Goal: Task Accomplishment & Management: Complete application form

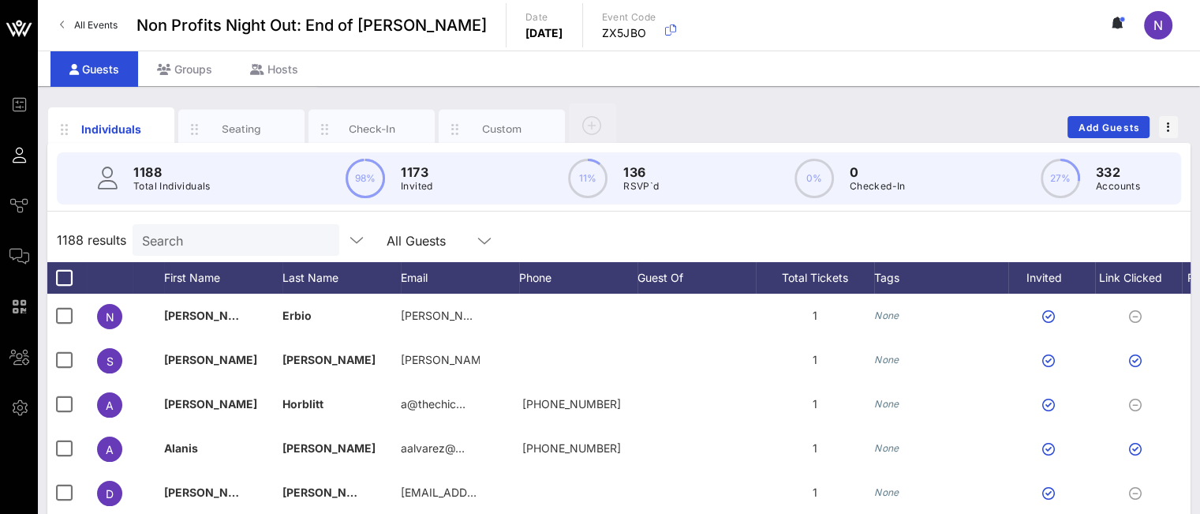
scroll to position [0, 185]
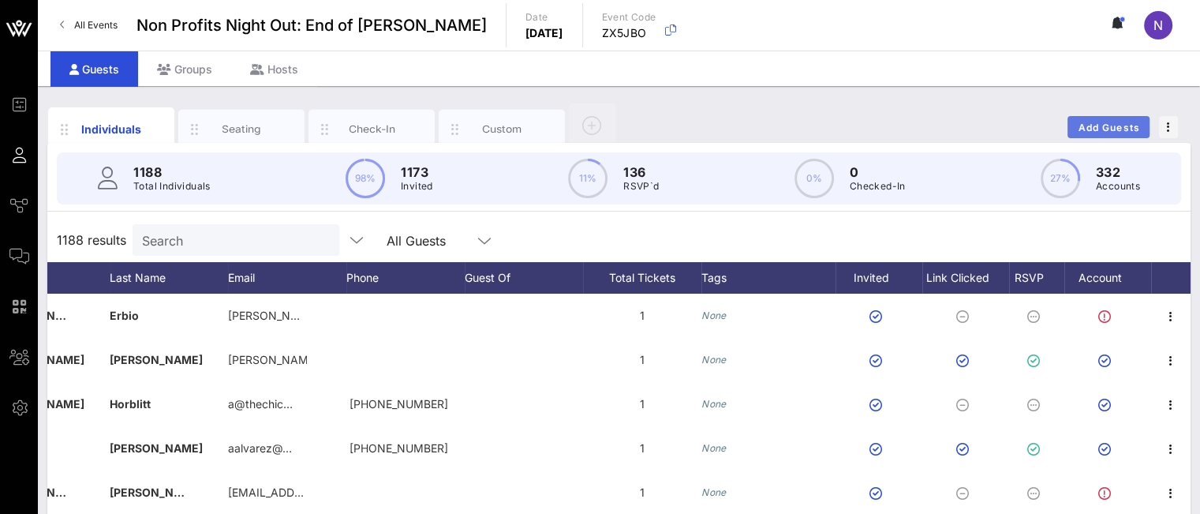
click at [1087, 129] on span "Add Guests" at bounding box center [1109, 128] width 62 height 12
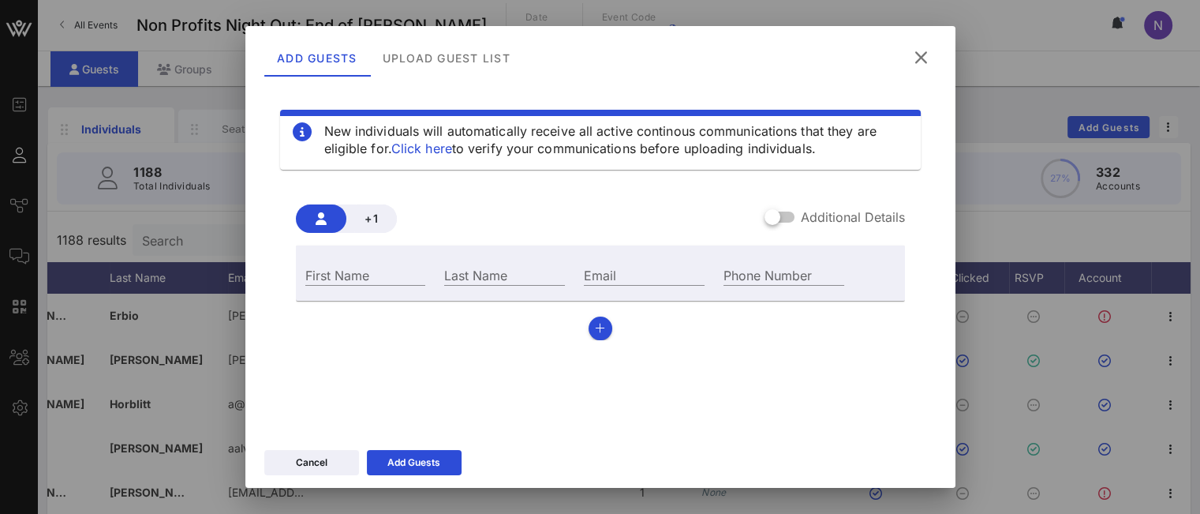
click at [585, 263] on div "Email" at bounding box center [644, 273] width 140 height 43
click at [590, 270] on input "Email" at bounding box center [644, 274] width 121 height 21
paste input "[EMAIL_ADDRESS][DOMAIN_NAME]"
drag, startPoint x: 593, startPoint y: 272, endPoint x: 458, endPoint y: 272, distance: 135.7
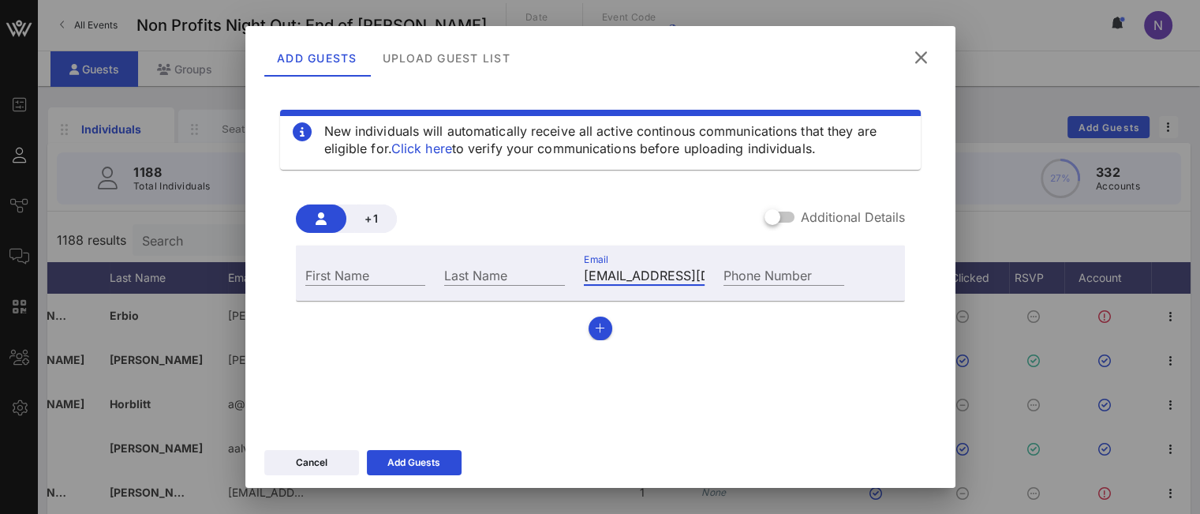
click at [458, 272] on div "First Name Last Name Email [EMAIL_ADDRESS][DOMAIN_NAME] Phone Number" at bounding box center [575, 273] width 559 height 43
type input "[EMAIL_ADDRESS][DOMAIN_NAME]"
click at [326, 277] on div "First Name" at bounding box center [365, 274] width 121 height 21
type input "[PERSON_NAME]"
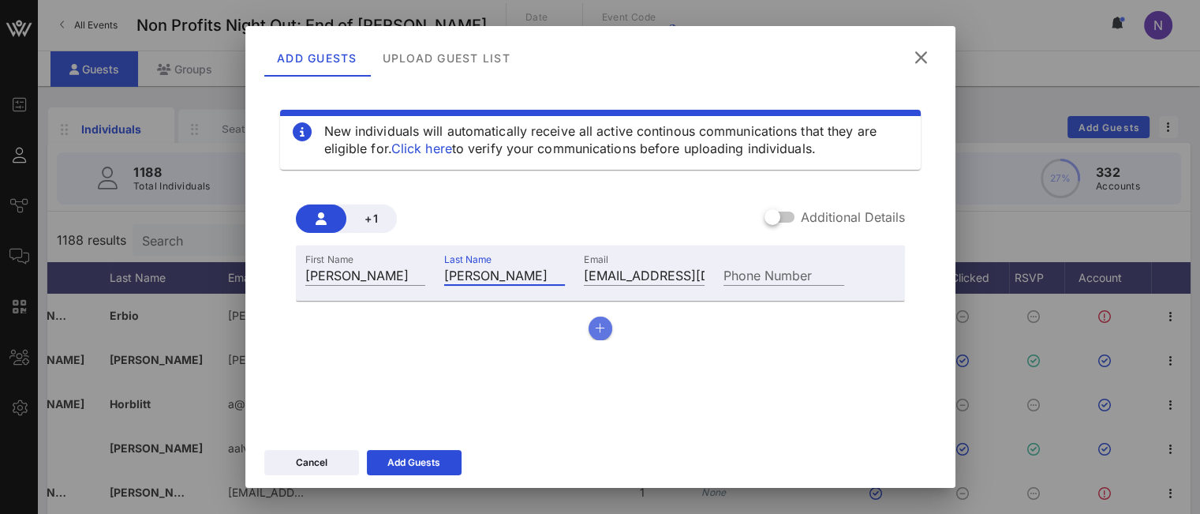
click at [600, 329] on button "button" at bounding box center [601, 328] width 24 height 24
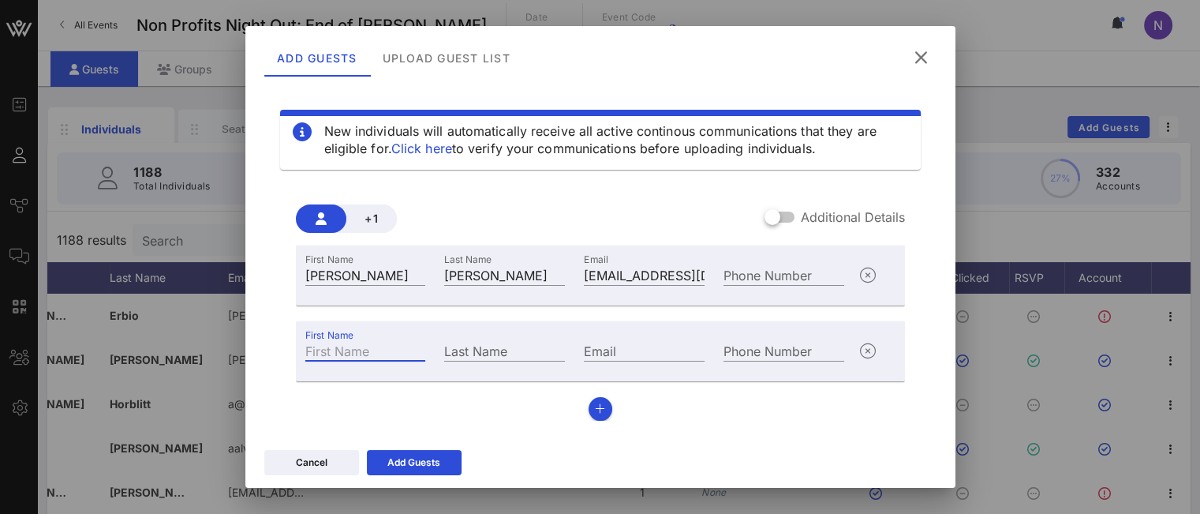
click at [384, 346] on input "First Name" at bounding box center [365, 350] width 121 height 21
type input "Lauren"
type input "[PERSON_NAME]"
paste input "[EMAIL_ADDRESS][DOMAIN_NAME]"
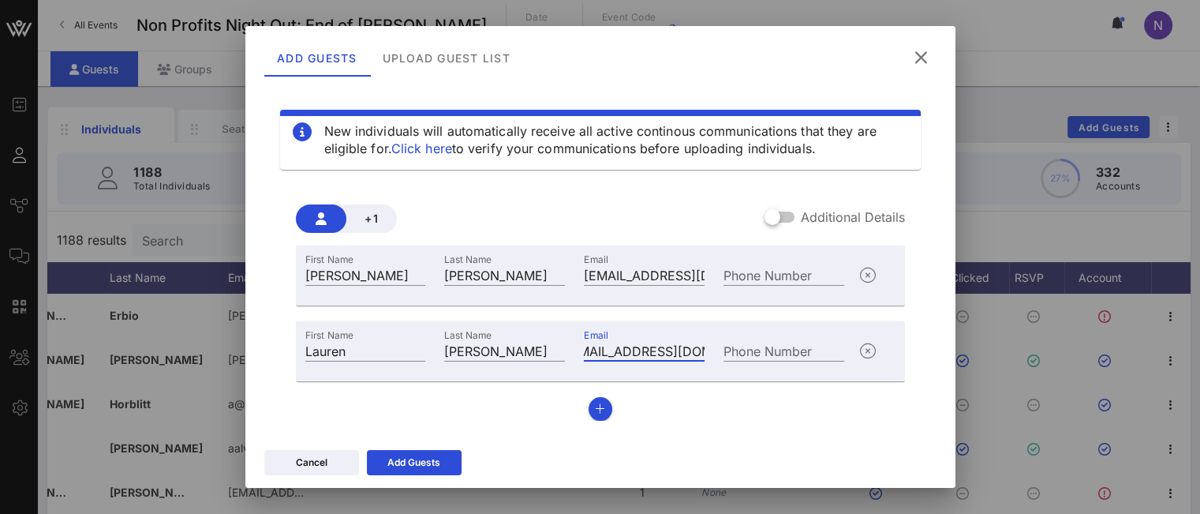
type input "[EMAIL_ADDRESS][DOMAIN_NAME]"
click at [596, 409] on icon "button" at bounding box center [600, 408] width 10 height 11
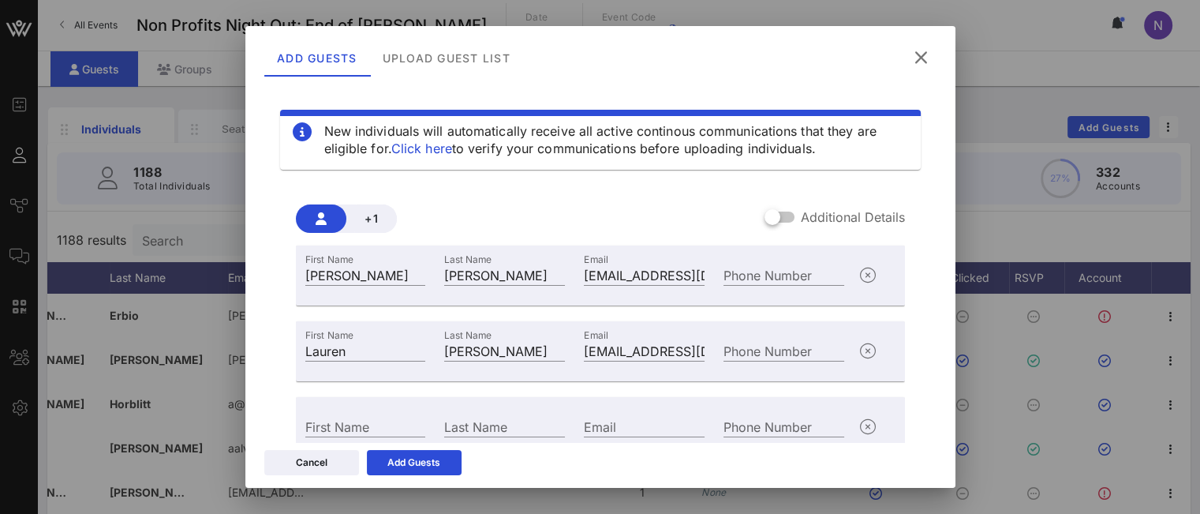
click at [331, 414] on div "First Name" at bounding box center [366, 424] width 140 height 43
click at [330, 422] on div "First Name" at bounding box center [365, 426] width 121 height 21
type input "Pooja"
paste input "[EMAIL_ADDRESS][DOMAIN_NAME]"
drag, startPoint x: 613, startPoint y: 429, endPoint x: 516, endPoint y: 428, distance: 97.1
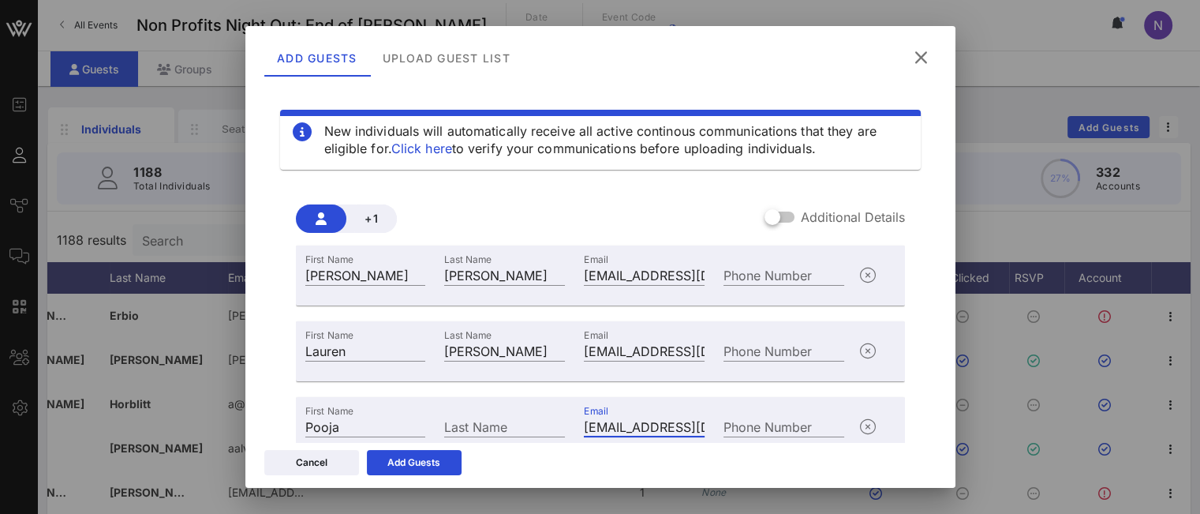
click at [516, 428] on div "First Name [PERSON_NAME] Last Name Email [EMAIL_ADDRESS][DOMAIN_NAME] Phone Num…" at bounding box center [575, 424] width 559 height 43
type input "[EMAIL_ADDRESS][DOMAIN_NAME]"
click at [518, 427] on input "Last Name" at bounding box center [504, 426] width 121 height 21
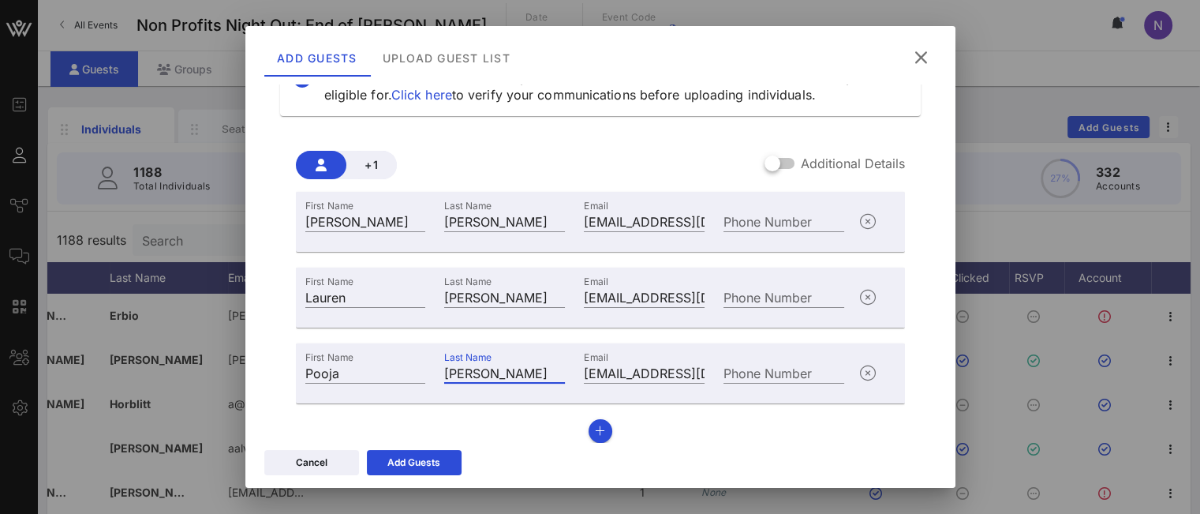
scroll to position [65, 0]
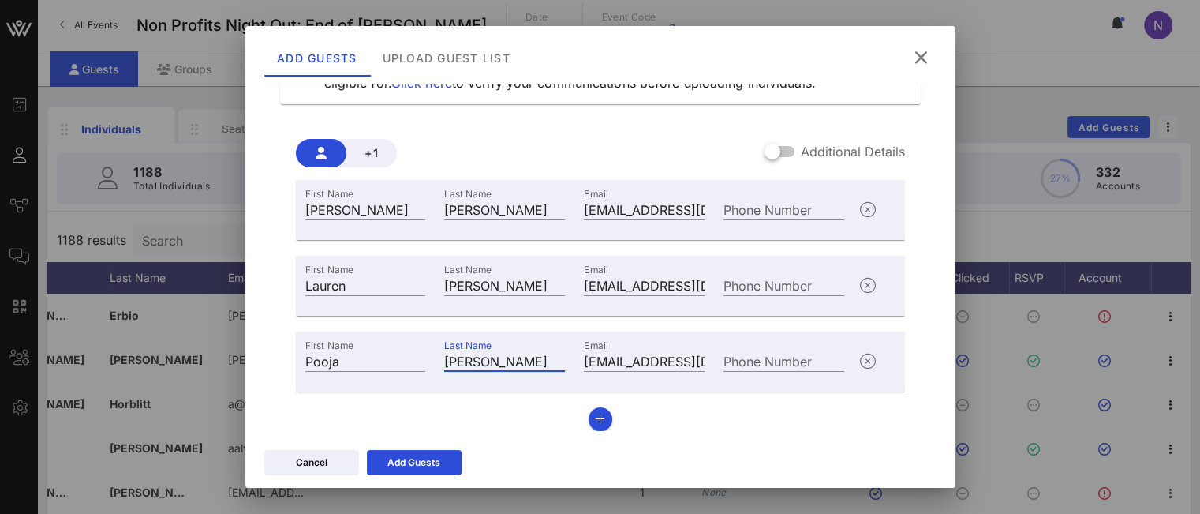
type input "[PERSON_NAME]"
click at [411, 463] on icon at bounding box center [414, 462] width 11 height 9
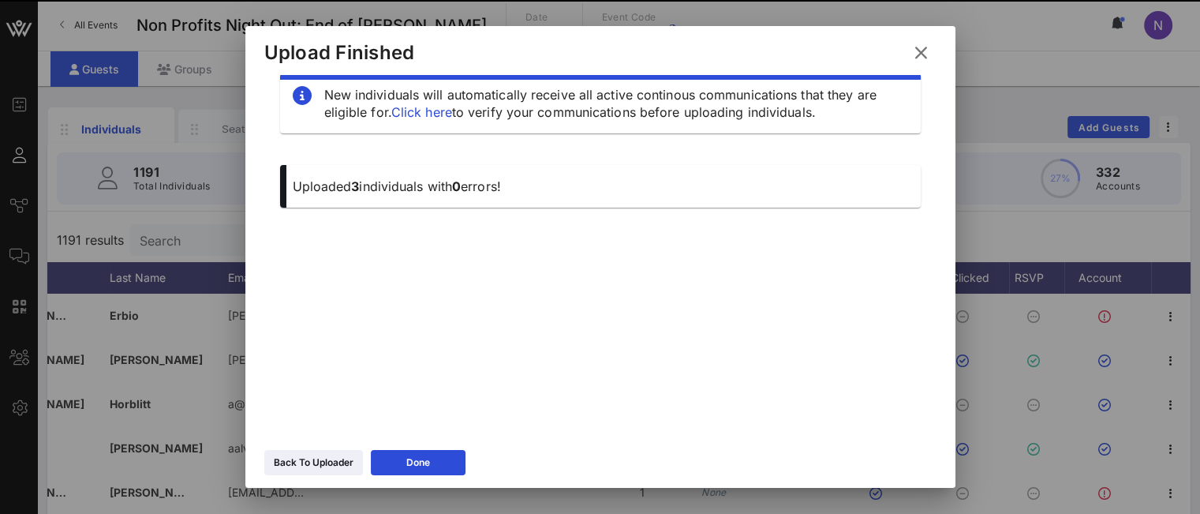
scroll to position [27, 0]
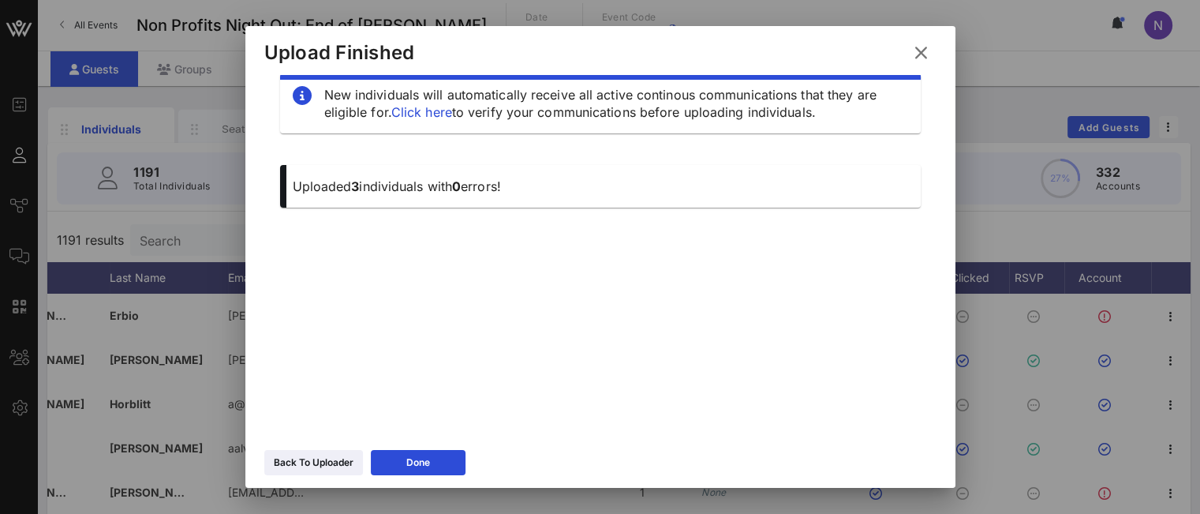
click at [921, 58] on icon at bounding box center [920, 52] width 21 height 19
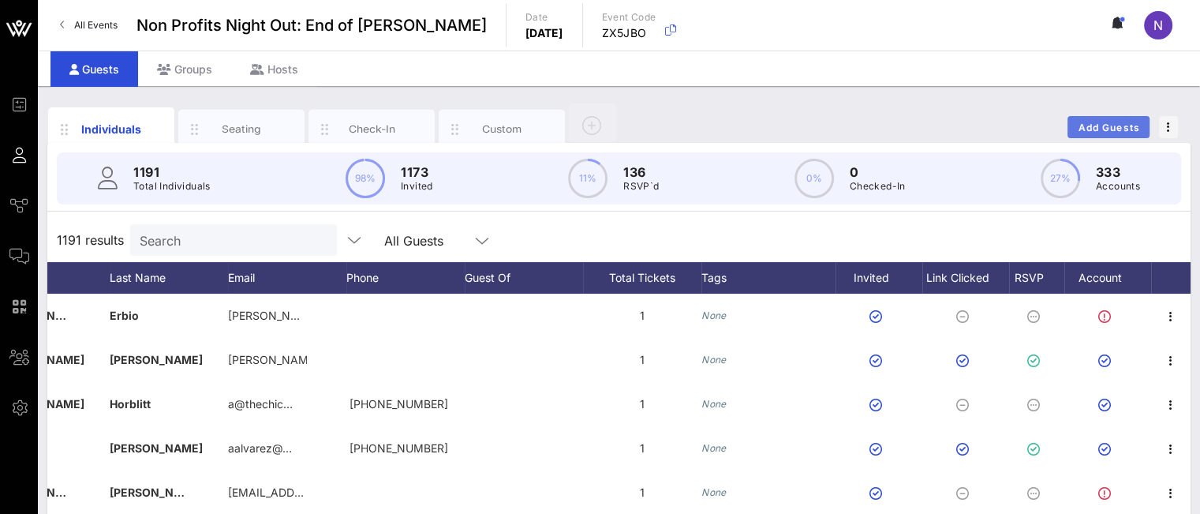
click at [1090, 127] on span "Add Guests" at bounding box center [1109, 128] width 62 height 12
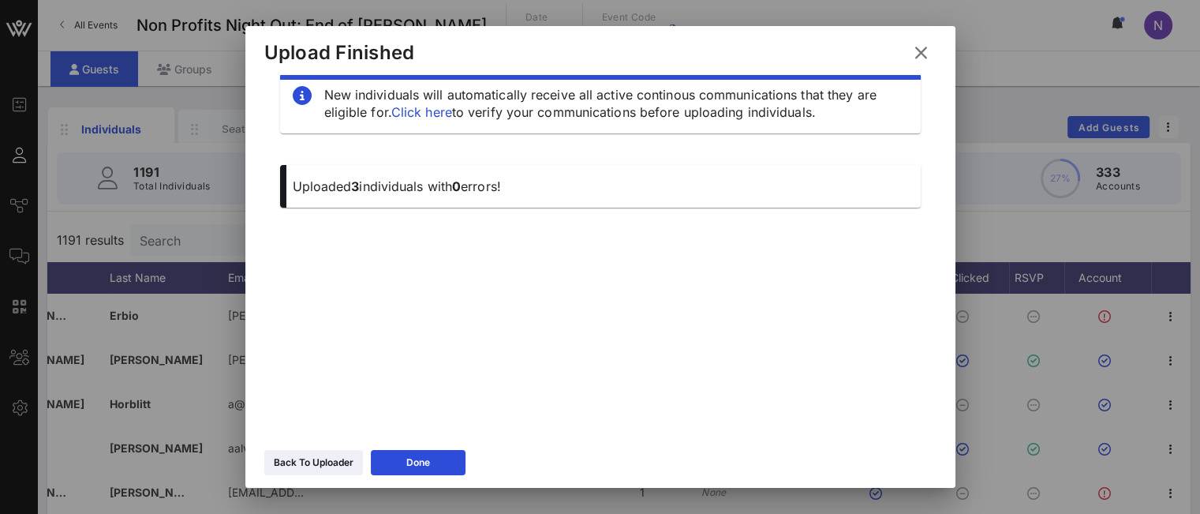
click at [319, 471] on button "Back To Uploader" at bounding box center [313, 462] width 99 height 25
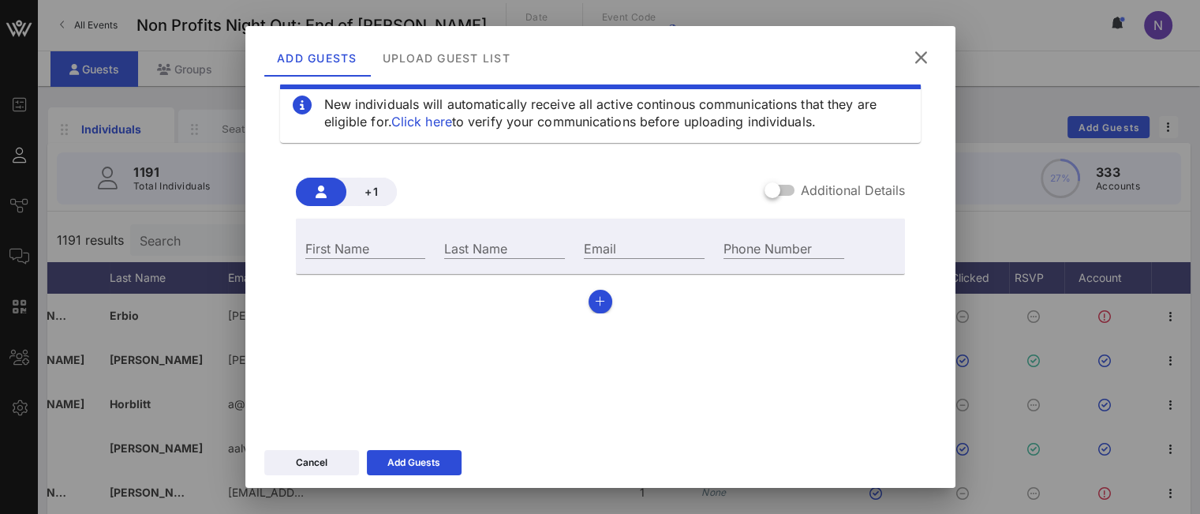
click at [624, 254] on input "Email" at bounding box center [644, 247] width 121 height 21
paste input "[EMAIL_ADDRESS][DOMAIN_NAME]"
drag, startPoint x: 611, startPoint y: 247, endPoint x: 442, endPoint y: 247, distance: 168.8
click at [442, 247] on div "First Name Last Name Email [EMAIL_ADDRESS][DOMAIN_NAME] Phone Number" at bounding box center [575, 246] width 559 height 43
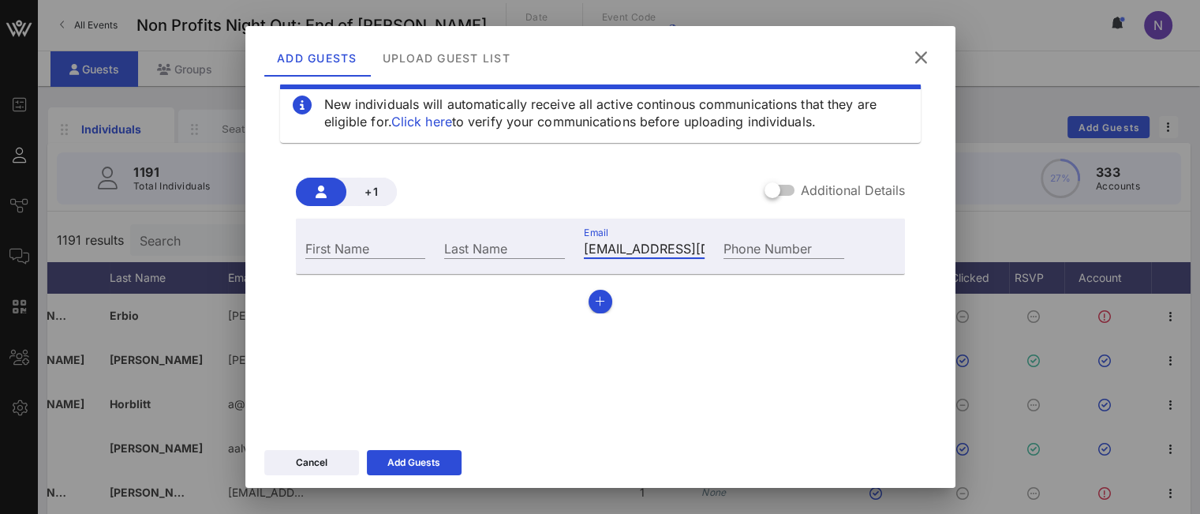
type input "[EMAIL_ADDRESS][DOMAIN_NAME]"
click at [365, 251] on input "First Name" at bounding box center [365, 247] width 121 height 21
type input "[PERSON_NAME]"
type input "Ribinik"
click at [401, 465] on div "Add Guests" at bounding box center [413, 462] width 53 height 16
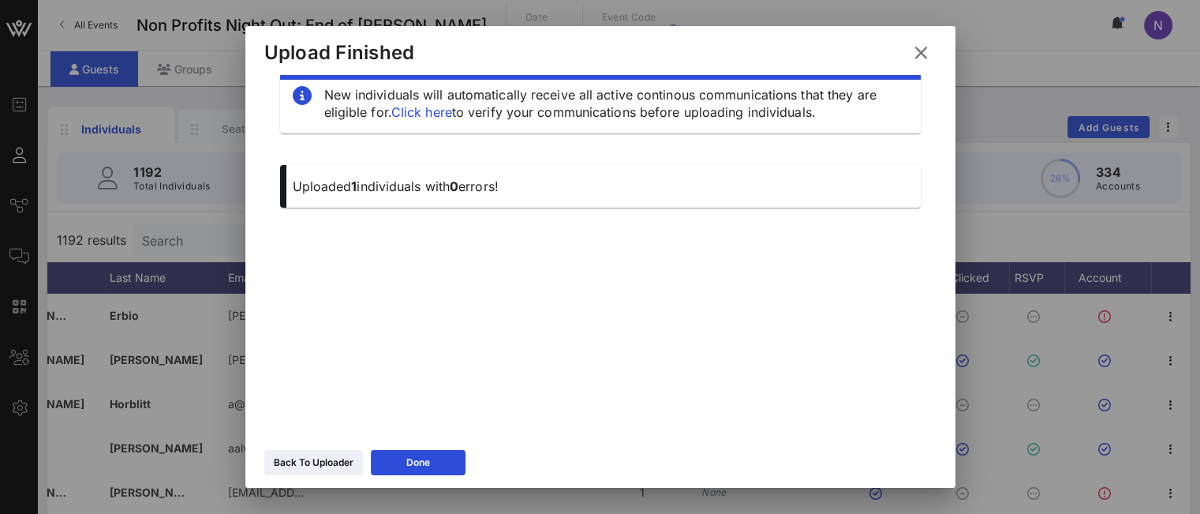
click at [336, 466] on div "Back To Uploader" at bounding box center [314, 462] width 80 height 16
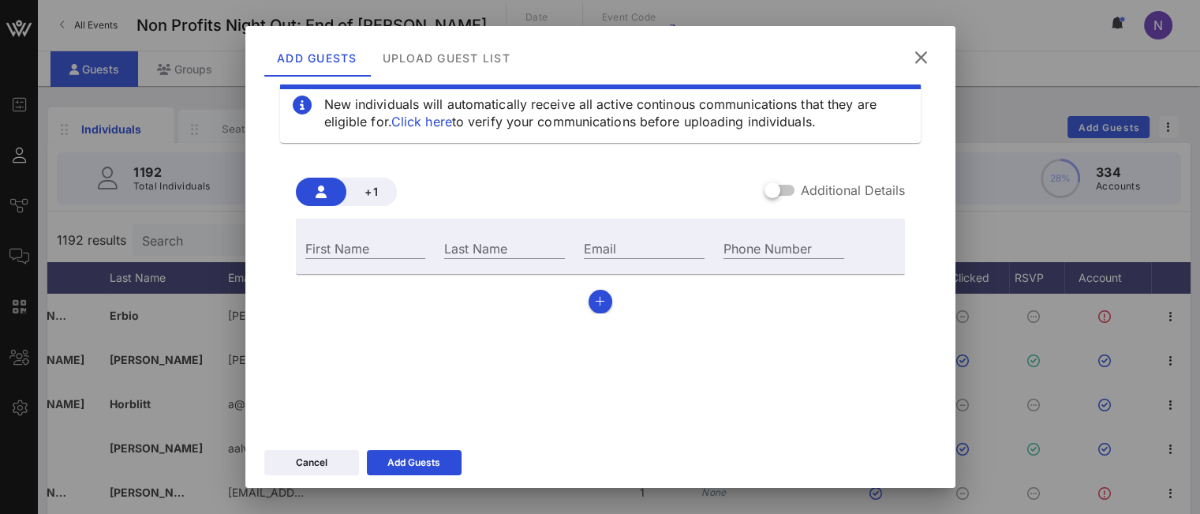
click at [630, 245] on input "Email" at bounding box center [644, 247] width 121 height 21
paste input "[EMAIL_ADDRESS][DOMAIN_NAME]"
drag, startPoint x: 591, startPoint y: 249, endPoint x: 449, endPoint y: 239, distance: 142.3
click at [454, 239] on div "First Name Last Name Email [EMAIL_ADDRESS][DOMAIN_NAME] Phone Number" at bounding box center [575, 246] width 559 height 43
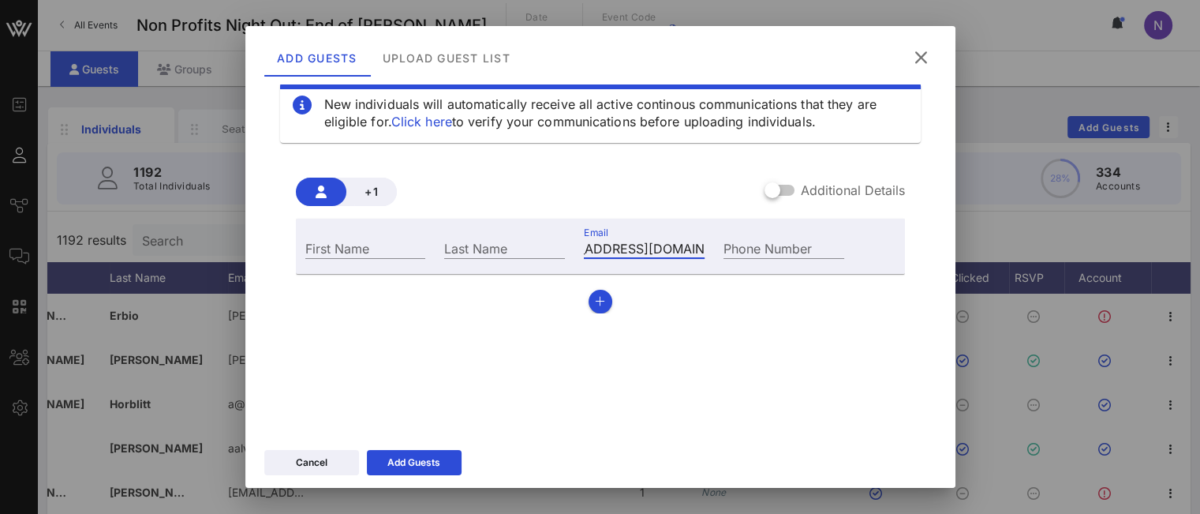
type input "[DOMAIN_NAME]"
type input "info@[PERSON_NAME]"
click at [639, 249] on input "[DOMAIN_NAME]" at bounding box center [644, 247] width 121 height 21
click at [677, 249] on input "[DOMAIN_NAME]" at bounding box center [644, 247] width 121 height 21
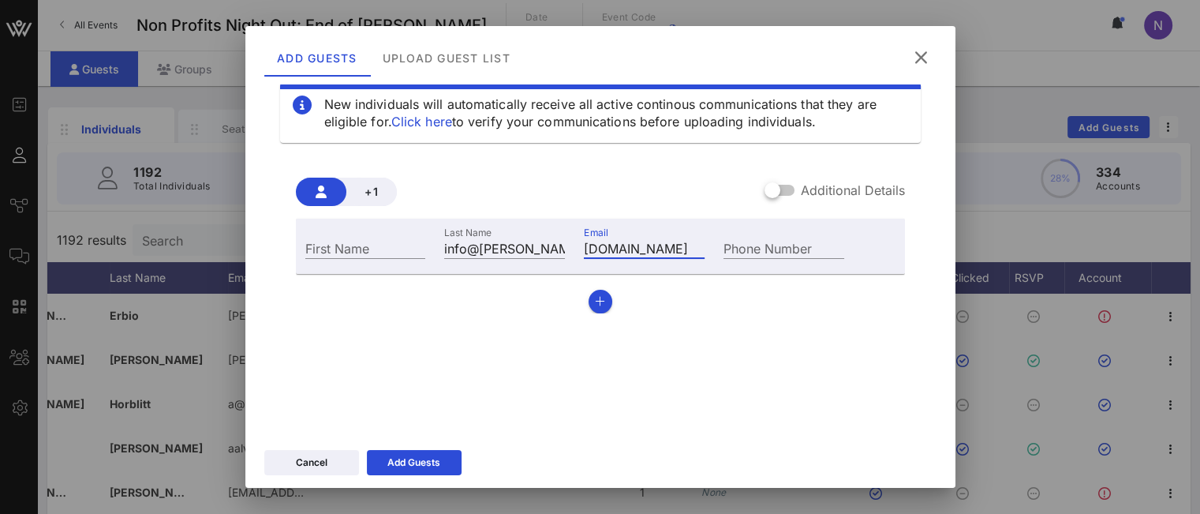
click at [677, 249] on input "[DOMAIN_NAME]" at bounding box center [644, 247] width 121 height 21
click at [675, 249] on input "[DOMAIN_NAME]" at bounding box center [644, 247] width 121 height 21
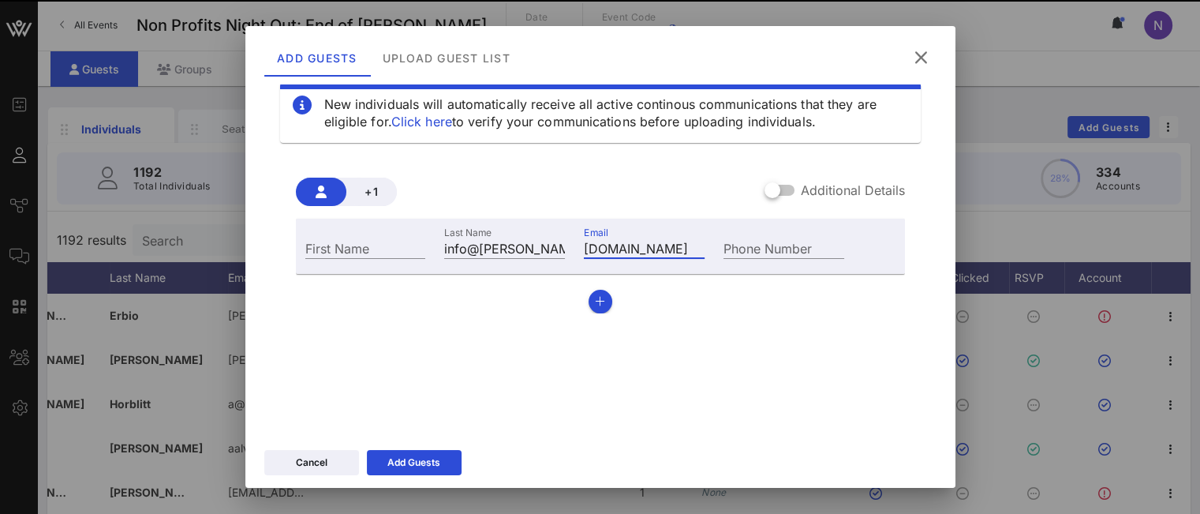
click at [675, 249] on input "[DOMAIN_NAME]" at bounding box center [644, 247] width 121 height 21
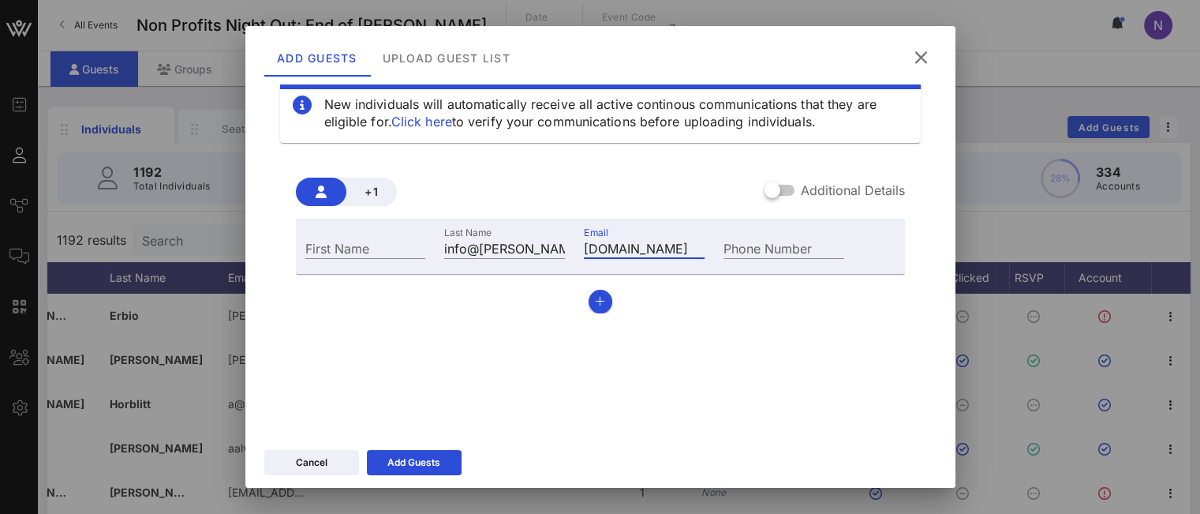
click at [675, 249] on input "[DOMAIN_NAME]" at bounding box center [644, 247] width 121 height 21
paste input "[EMAIL_ADDRESS][DOMAIN_NAME]"
type input "[EMAIL_ADDRESS][DOMAIN_NAME]"
click at [320, 249] on input "First Name" at bounding box center [365, 247] width 121 height 21
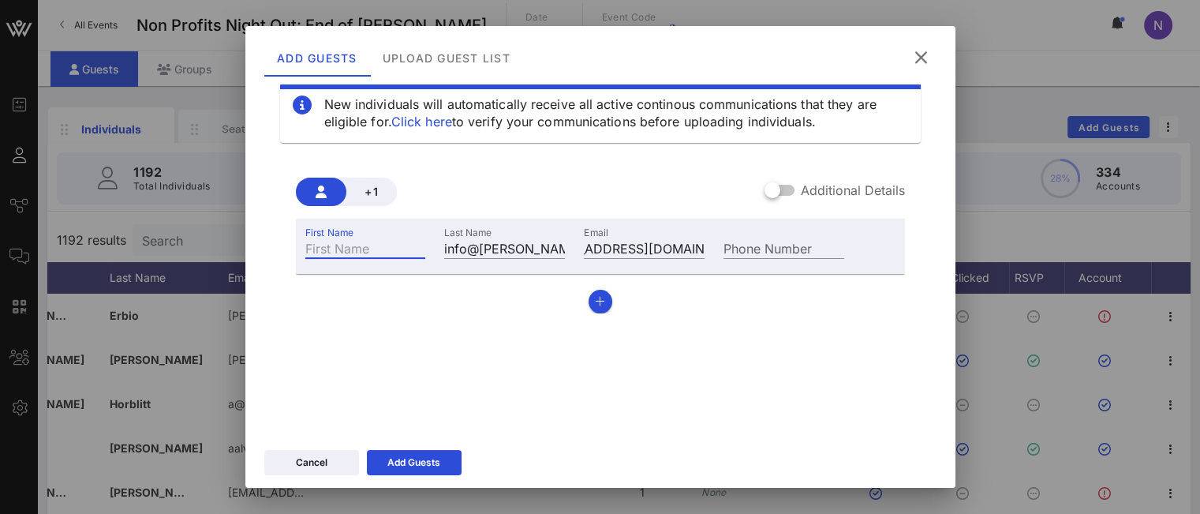
scroll to position [0, 0]
type input "[PERSON_NAME]"
type input "Ribinik"
click at [415, 458] on icon at bounding box center [414, 462] width 11 height 9
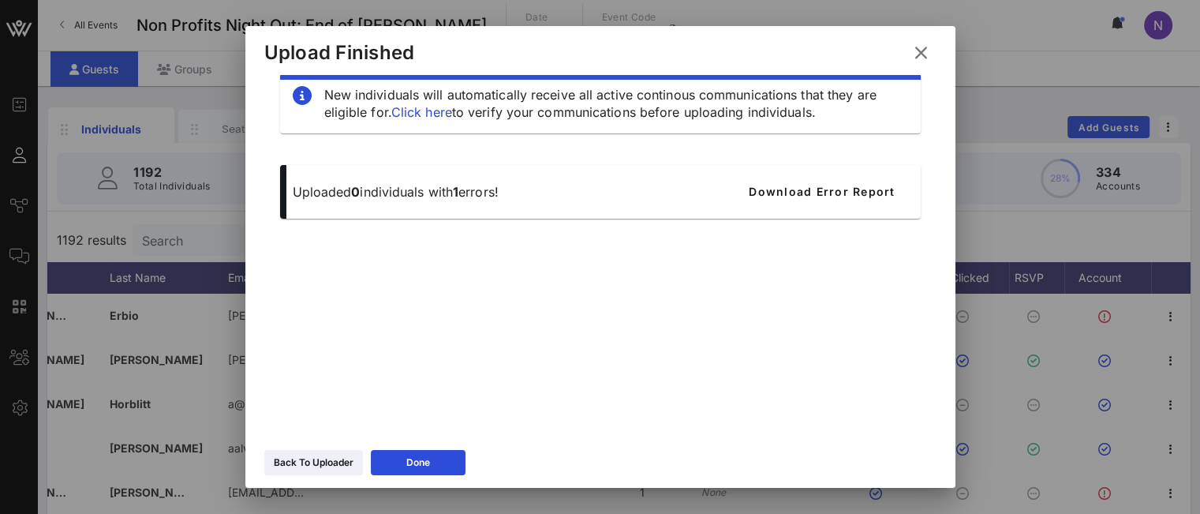
click at [329, 468] on div "Back To Uploader" at bounding box center [314, 462] width 80 height 16
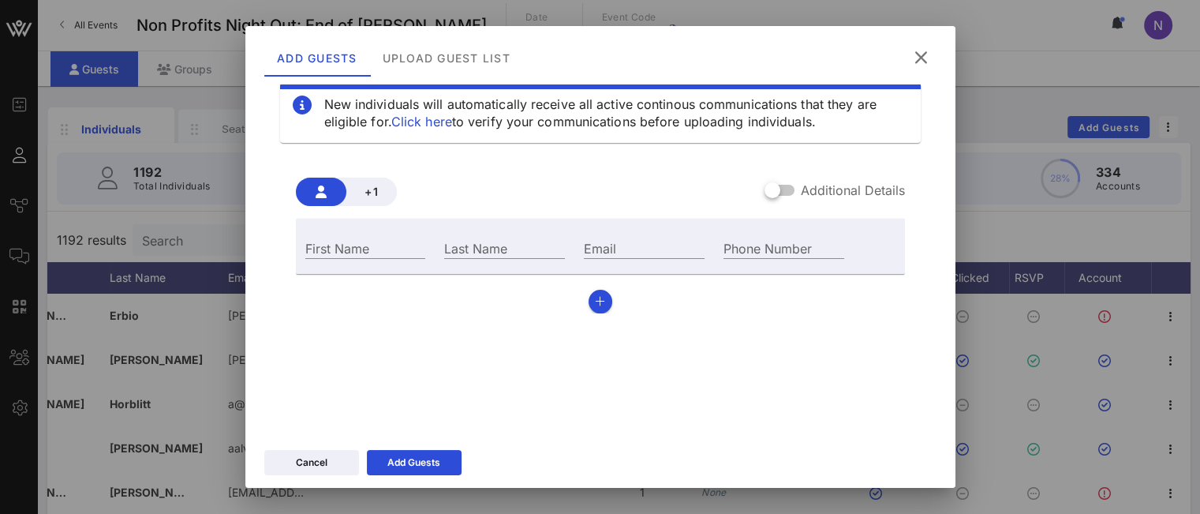
click at [920, 54] on icon at bounding box center [920, 57] width 21 height 19
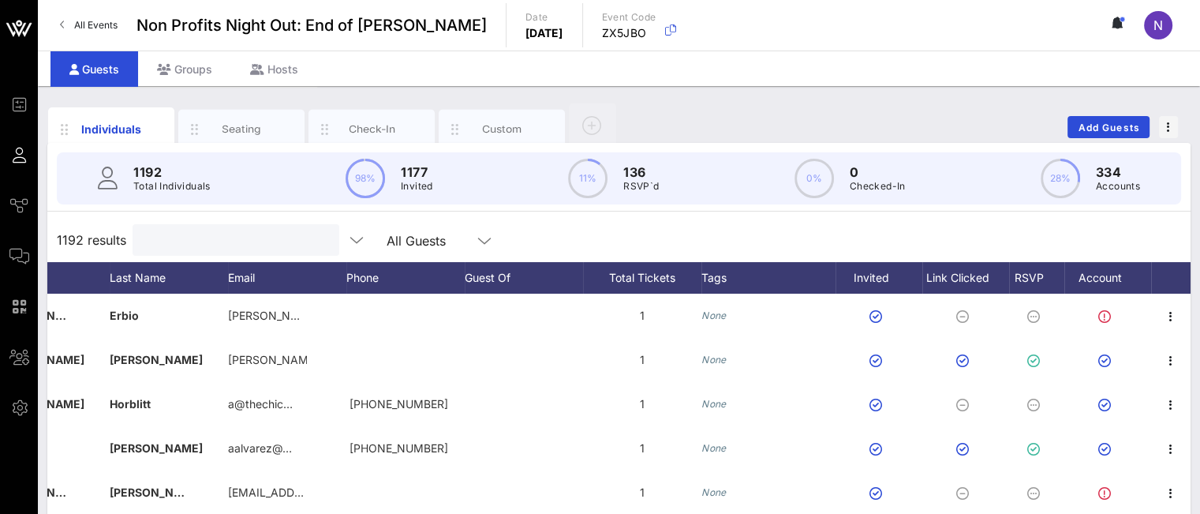
click at [184, 237] on input "text" at bounding box center [234, 240] width 185 height 21
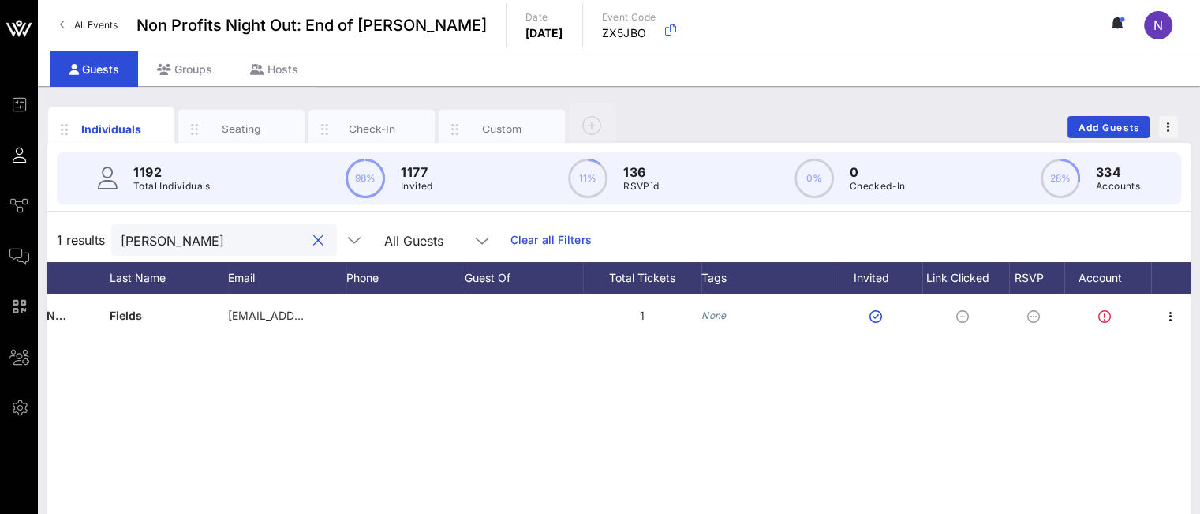
scroll to position [0, 173]
type input "[PERSON_NAME]"
click at [1079, 134] on button "Add Guests" at bounding box center [1108, 127] width 82 height 22
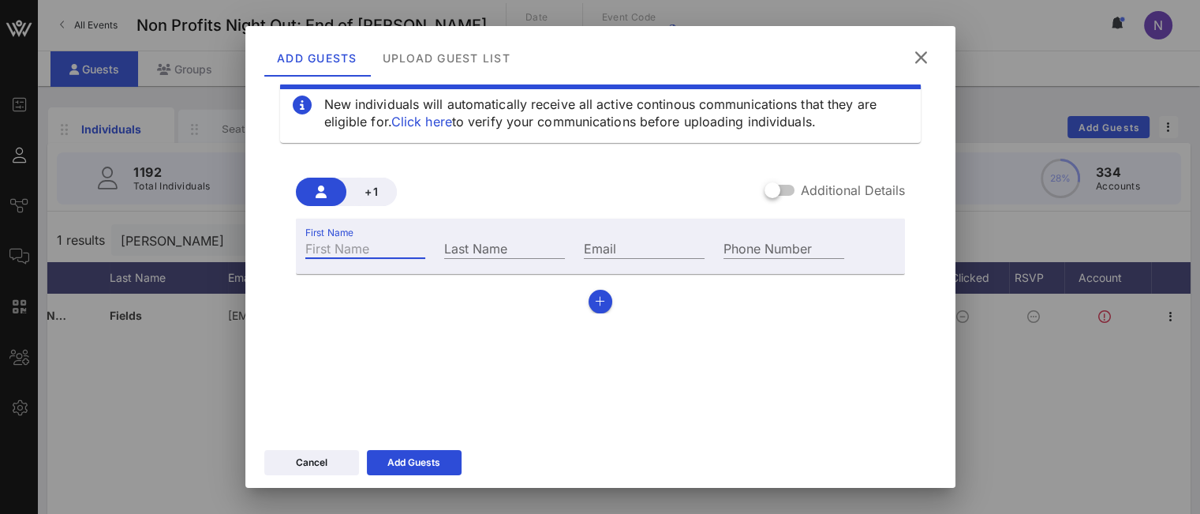
click at [353, 252] on input "First Name" at bounding box center [365, 247] width 121 height 21
type input "[PERSON_NAME]"
type input "Isman"
paste input "[EMAIL_ADDRESS][DOMAIN_NAME]"
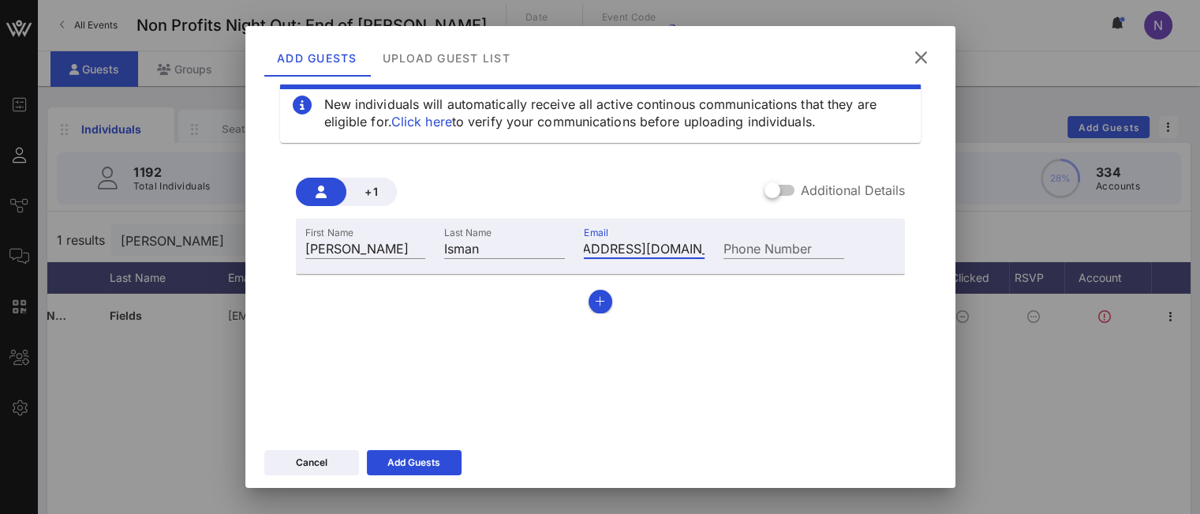
type input "[EMAIL_ADDRESS][DOMAIN_NAME]"
click at [407, 465] on div "Add Guests" at bounding box center [413, 462] width 53 height 16
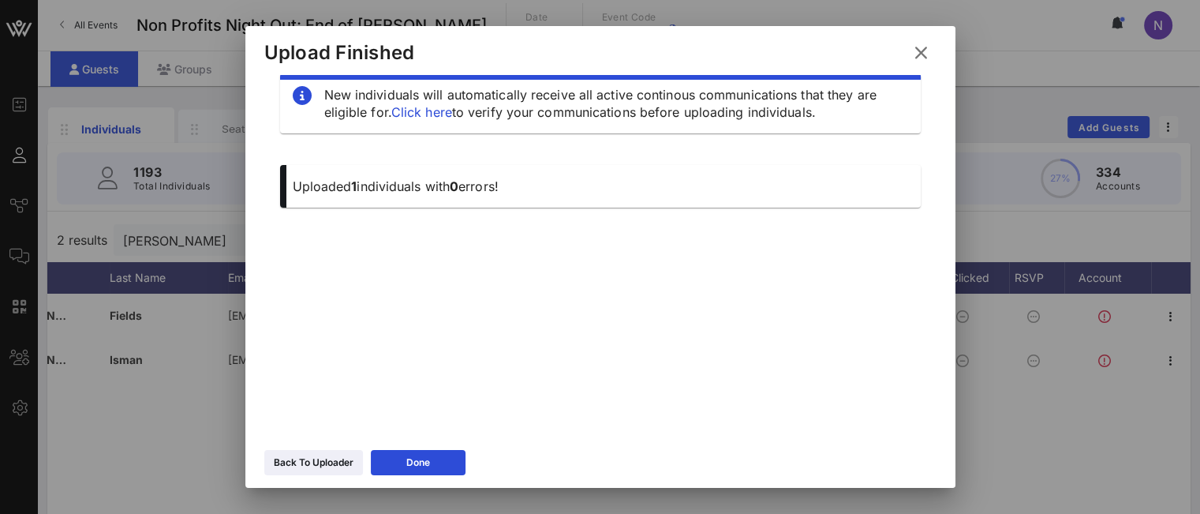
click at [308, 474] on button "Back To Uploader" at bounding box center [313, 462] width 99 height 25
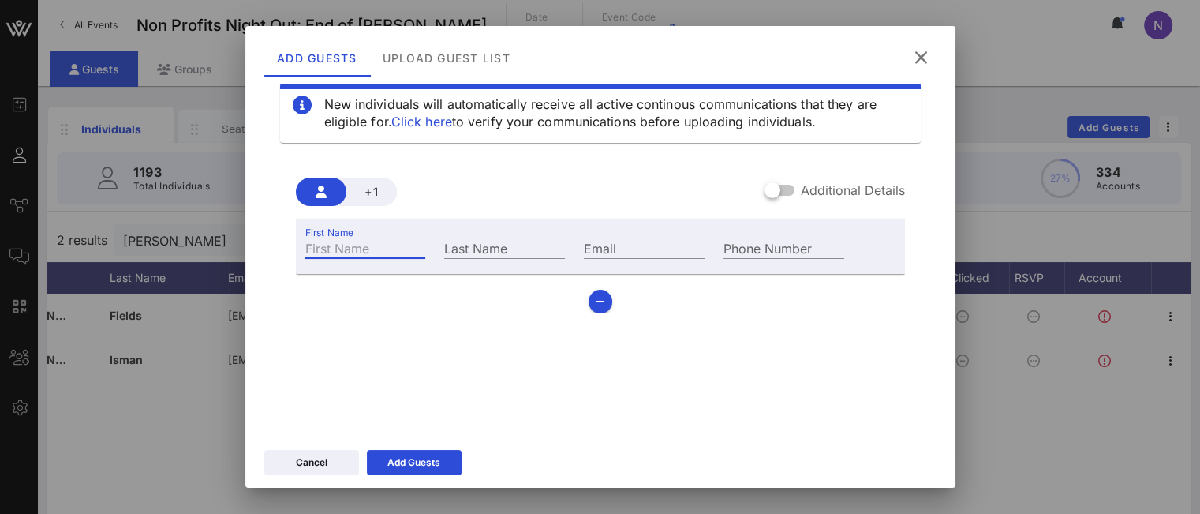
click at [312, 244] on input "First Name" at bounding box center [365, 247] width 121 height 21
click at [915, 58] on icon at bounding box center [920, 57] width 21 height 19
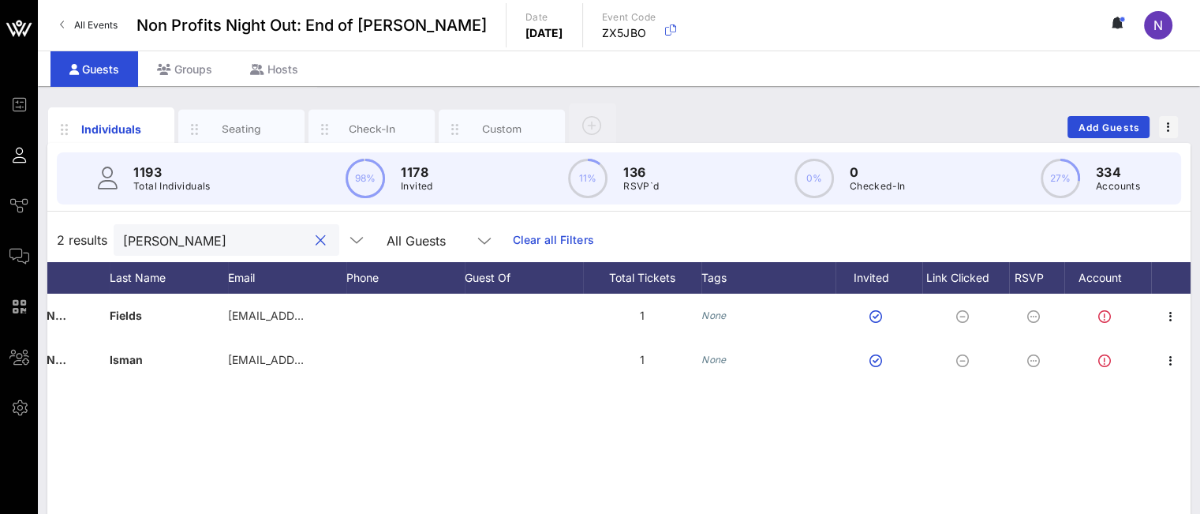
drag, startPoint x: 219, startPoint y: 237, endPoint x: 0, endPoint y: 208, distance: 221.3
click at [0, 211] on div "Event Builder Guests Journeys Comms QR Scanner Team Settings Non Profits Night …" at bounding box center [600, 391] width 1200 height 783
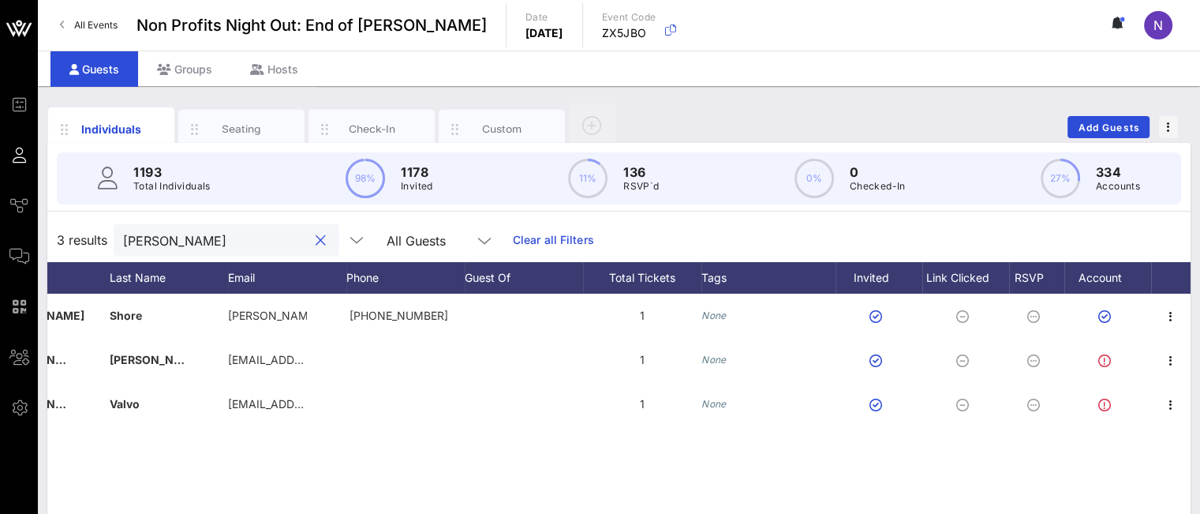
type input "[PERSON_NAME]"
click at [1092, 132] on span "Add Guests" at bounding box center [1109, 128] width 62 height 12
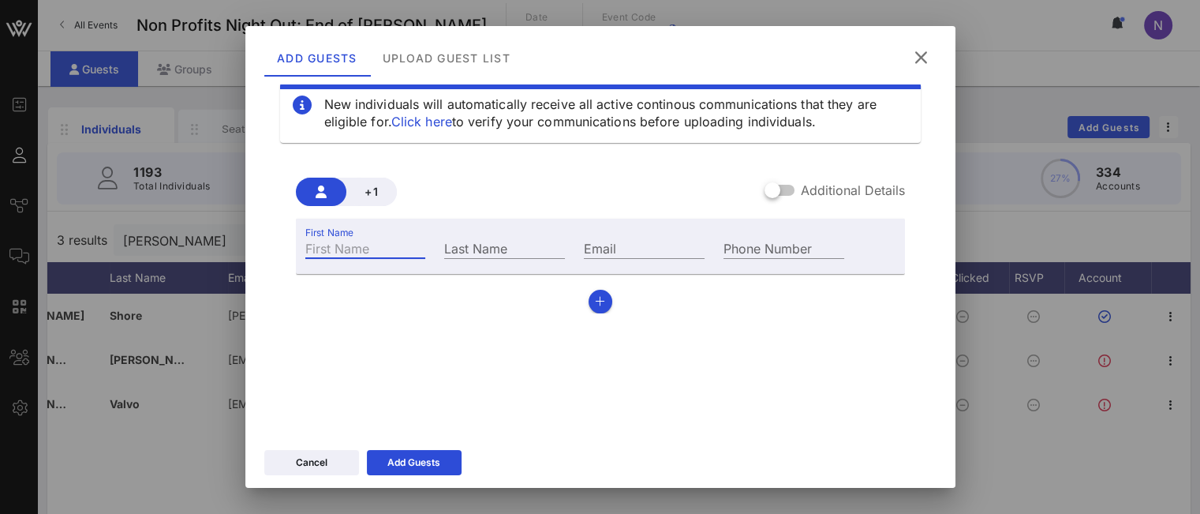
click at [387, 253] on input "First Name" at bounding box center [365, 247] width 121 height 21
type input "[PERSON_NAME]"
click at [630, 240] on input "Email" at bounding box center [644, 247] width 121 height 21
paste input "[PERSON_NAME][EMAIL_ADDRESS][DOMAIN_NAME]"
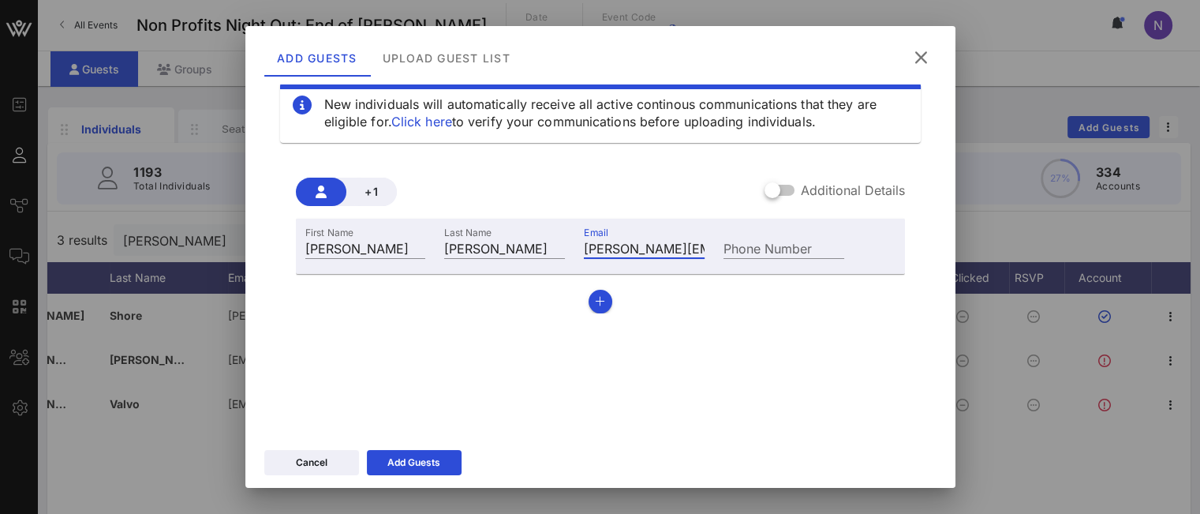
scroll to position [0, 13]
type input "[PERSON_NAME][EMAIL_ADDRESS][DOMAIN_NAME]"
click at [400, 472] on button "Add Guests" at bounding box center [414, 462] width 95 height 25
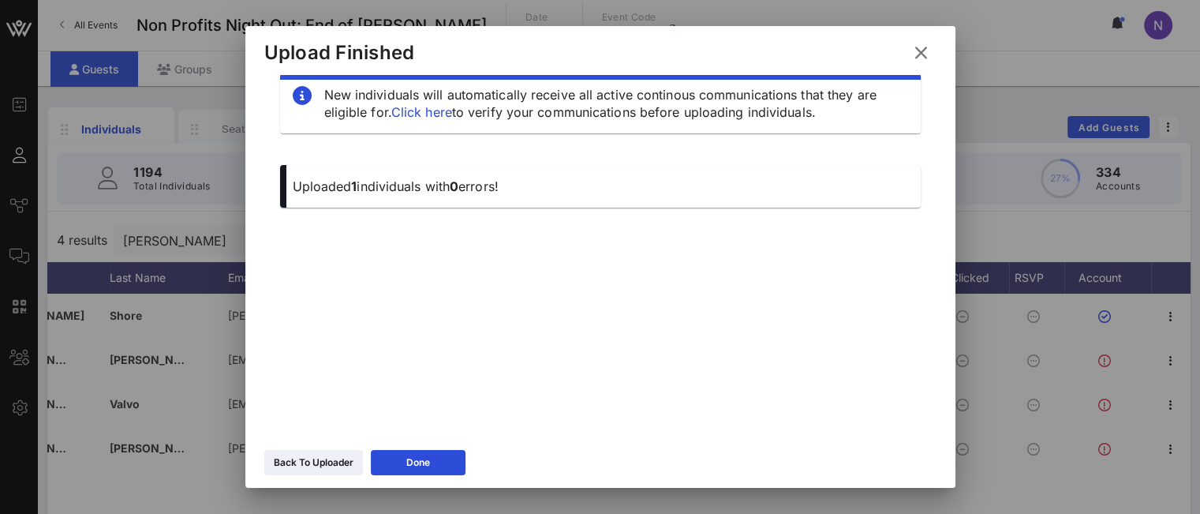
click at [922, 48] on icon at bounding box center [920, 52] width 21 height 19
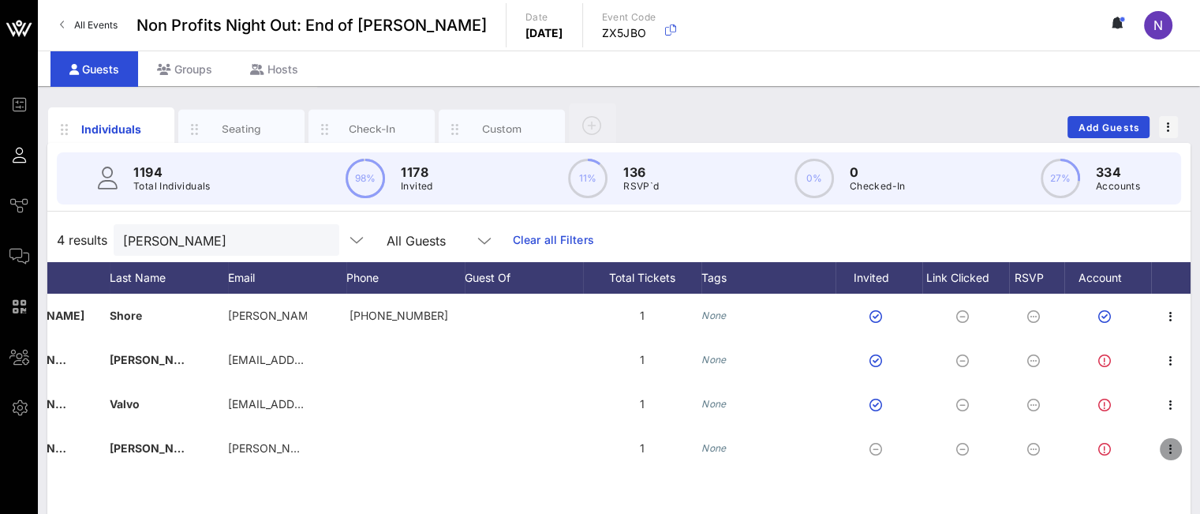
click at [1167, 452] on icon "button" at bounding box center [1170, 448] width 19 height 19
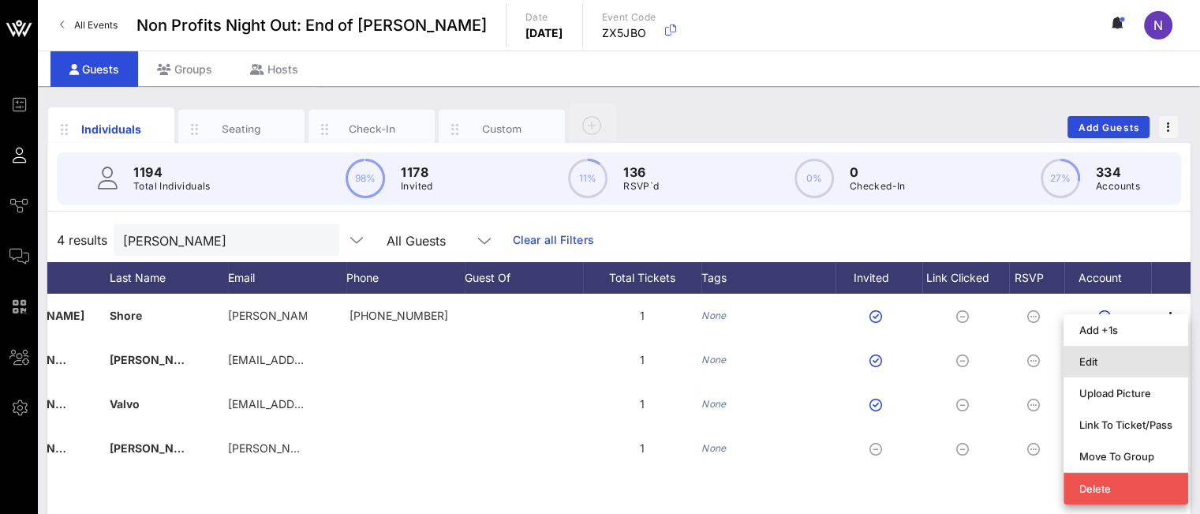
click at [1104, 362] on div "Edit" at bounding box center [1125, 361] width 93 height 13
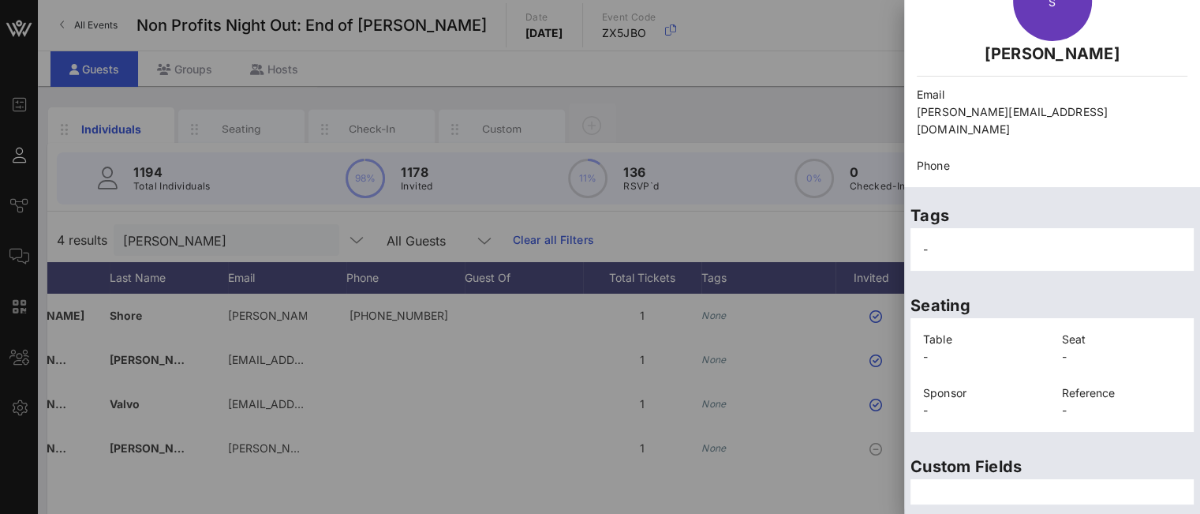
scroll to position [124, 0]
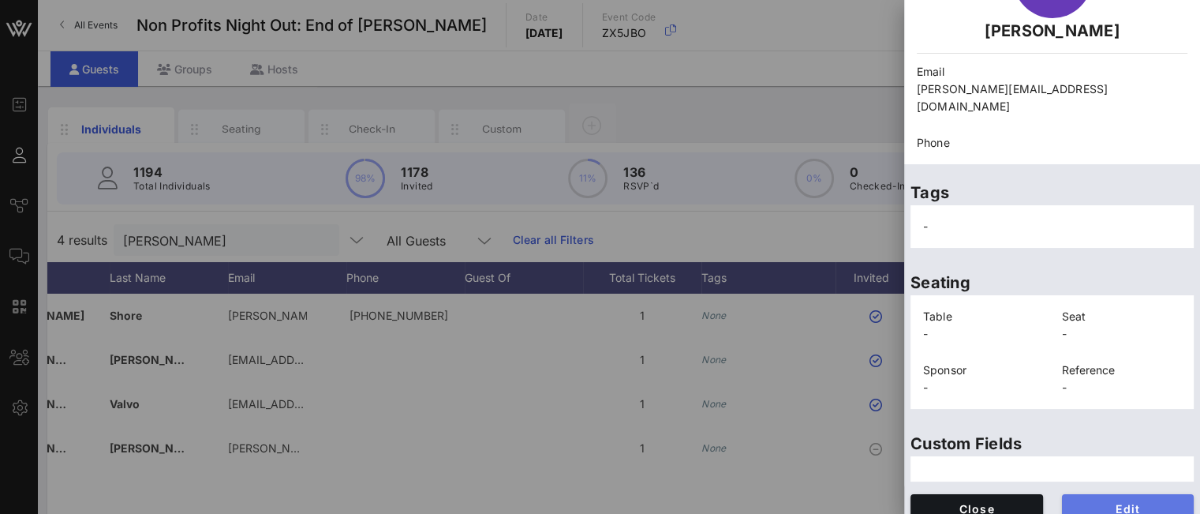
click at [1093, 502] on span "Edit" at bounding box center [1128, 508] width 107 height 13
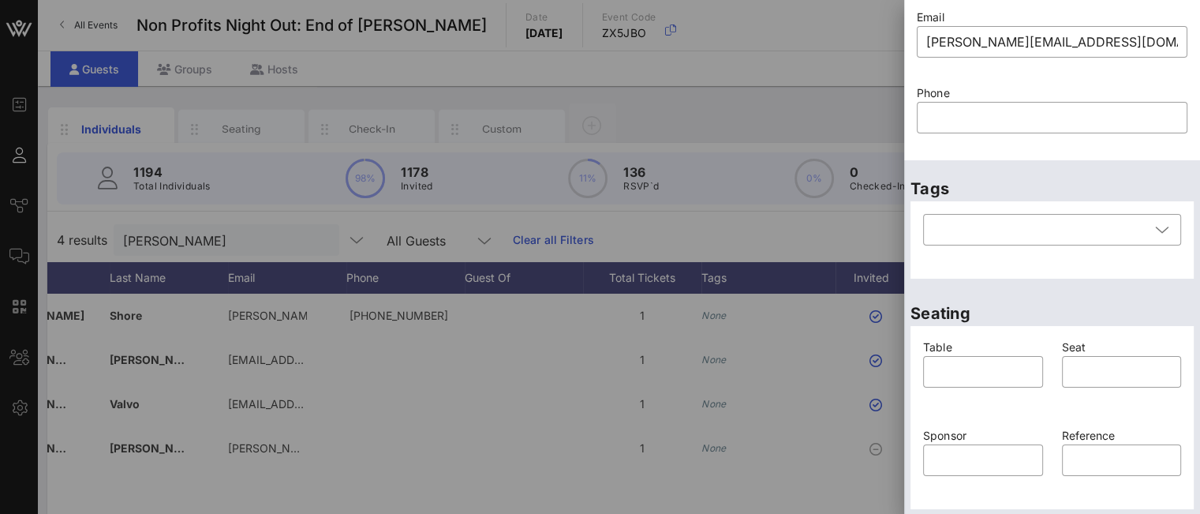
scroll to position [401, 0]
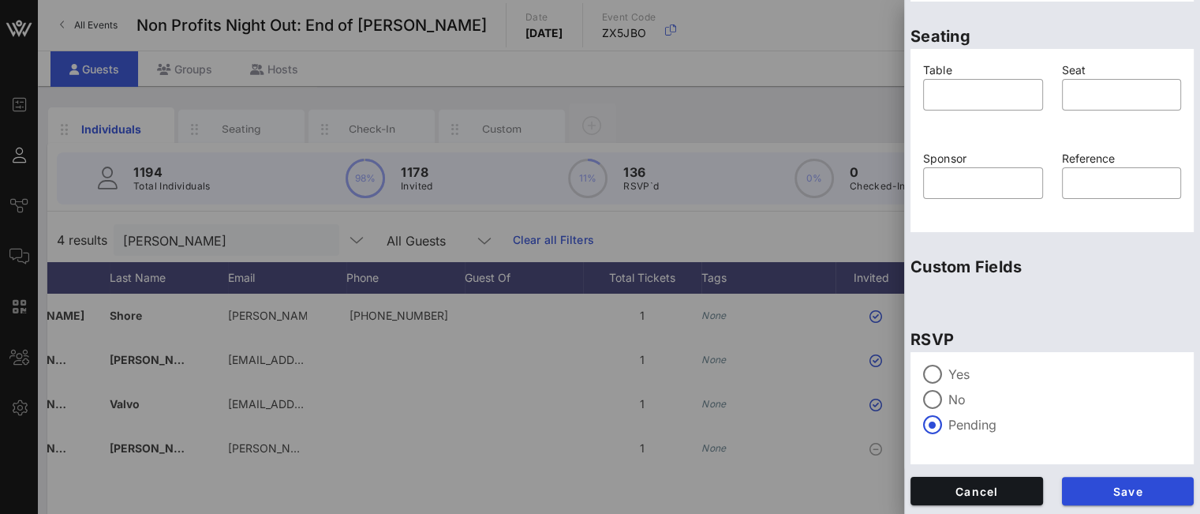
click at [931, 379] on div at bounding box center [932, 374] width 27 height 27
click at [1096, 487] on span "Save" at bounding box center [1128, 490] width 107 height 13
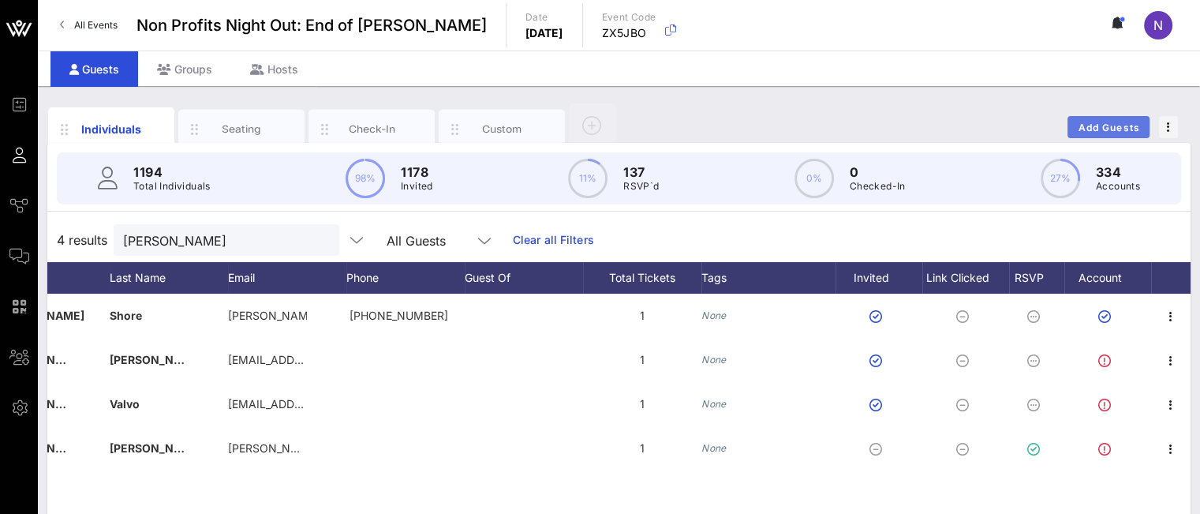
click at [1098, 128] on span "Add Guests" at bounding box center [1109, 128] width 62 height 12
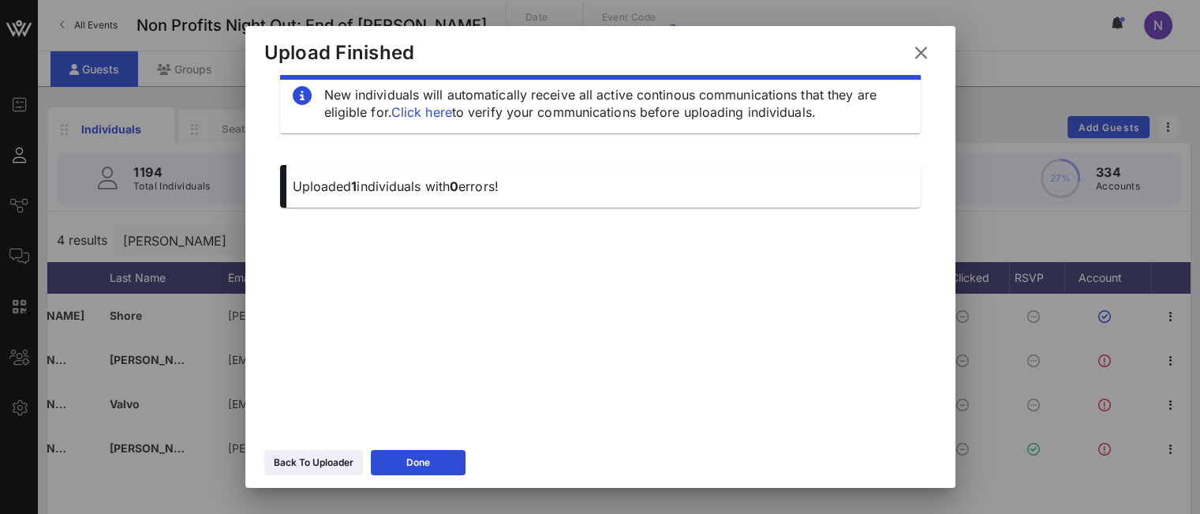
click at [310, 465] on icon at bounding box center [313, 462] width 11 height 9
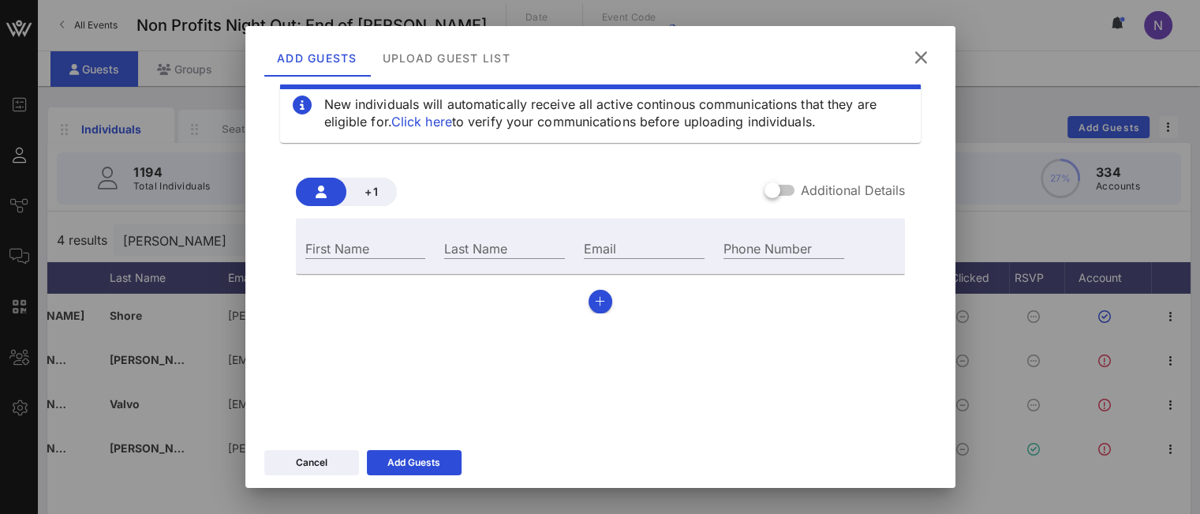
click at [361, 252] on input "First Name" at bounding box center [365, 247] width 121 height 21
type input "[PERSON_NAME]"
type input "Pagen"
paste input "[PERSON_NAME][EMAIL_ADDRESS][PERSON_NAME][PERSON_NAME][DOMAIN_NAME]"
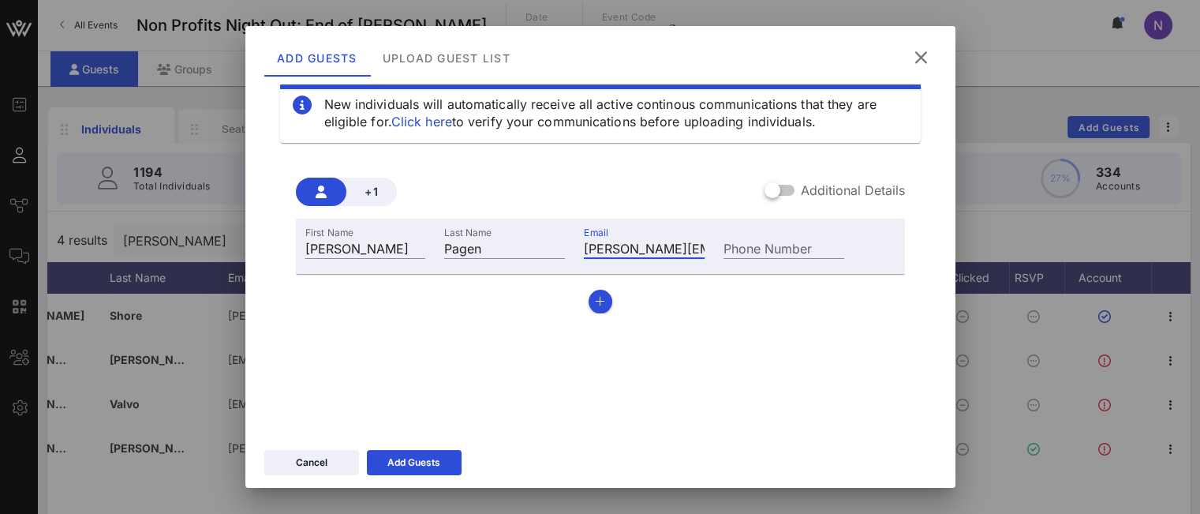
drag, startPoint x: 618, startPoint y: 245, endPoint x: 424, endPoint y: 226, distance: 195.0
click at [424, 226] on div "First Name [PERSON_NAME] Name [PERSON_NAME] Email [PERSON_NAME][EMAIL_ADDRESS][…" at bounding box center [575, 246] width 559 height 43
type input "[PERSON_NAME][EMAIL_ADDRESS][PERSON_NAME][PERSON_NAME][DOMAIN_NAME]"
click at [574, 387] on div "New individuals will automatically receive all active continous communications …" at bounding box center [600, 247] width 672 height 379
click at [601, 293] on button "button" at bounding box center [601, 302] width 24 height 24
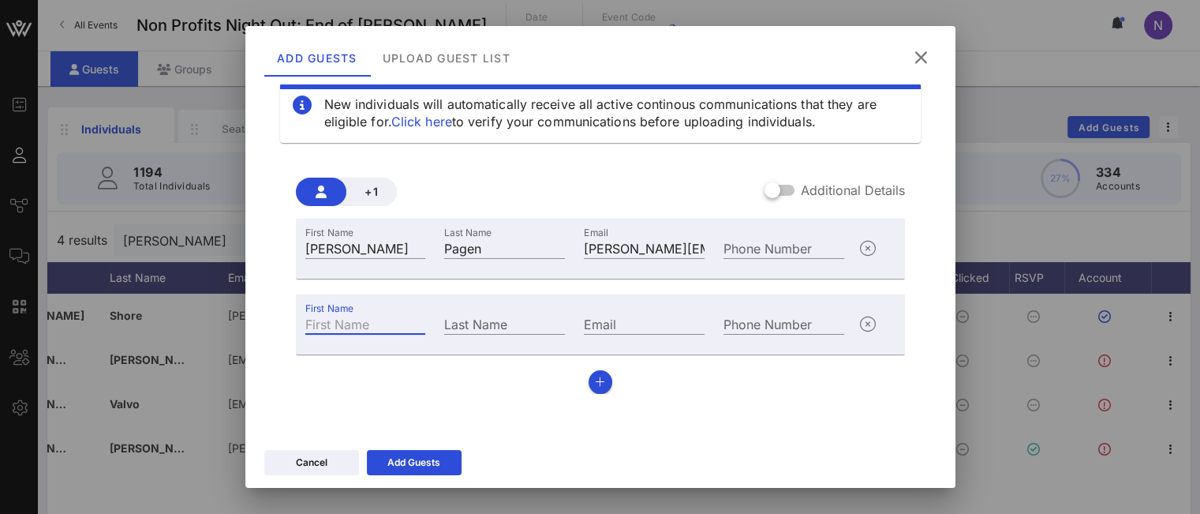
click at [350, 316] on div "First Name" at bounding box center [365, 323] width 121 height 21
click at [779, 447] on div "Cancel Add Guests" at bounding box center [600, 465] width 710 height 46
click at [858, 325] on icon "button" at bounding box center [867, 324] width 19 height 19
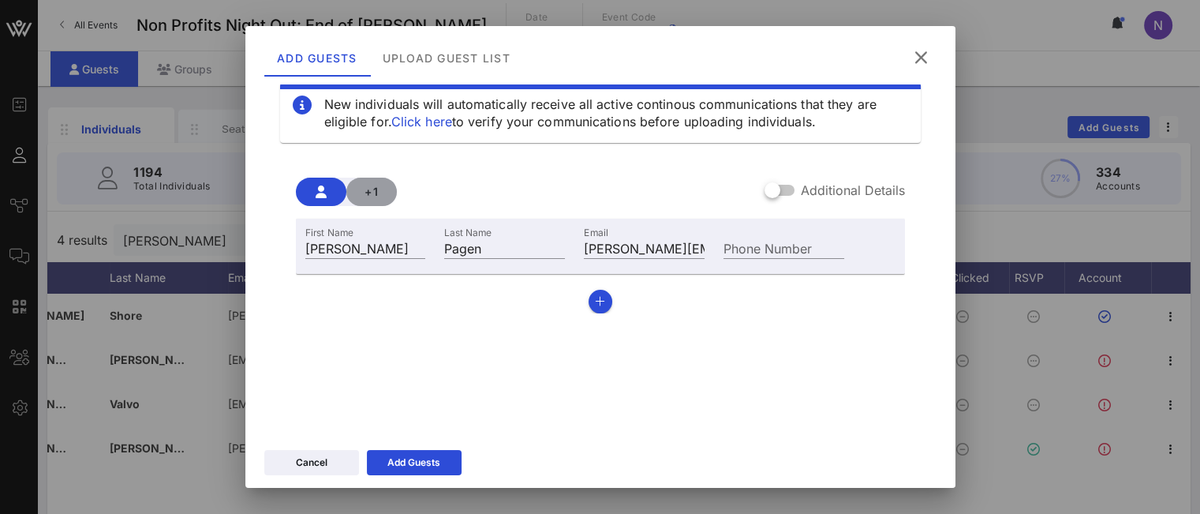
click at [377, 187] on span "+1" at bounding box center [371, 191] width 25 height 13
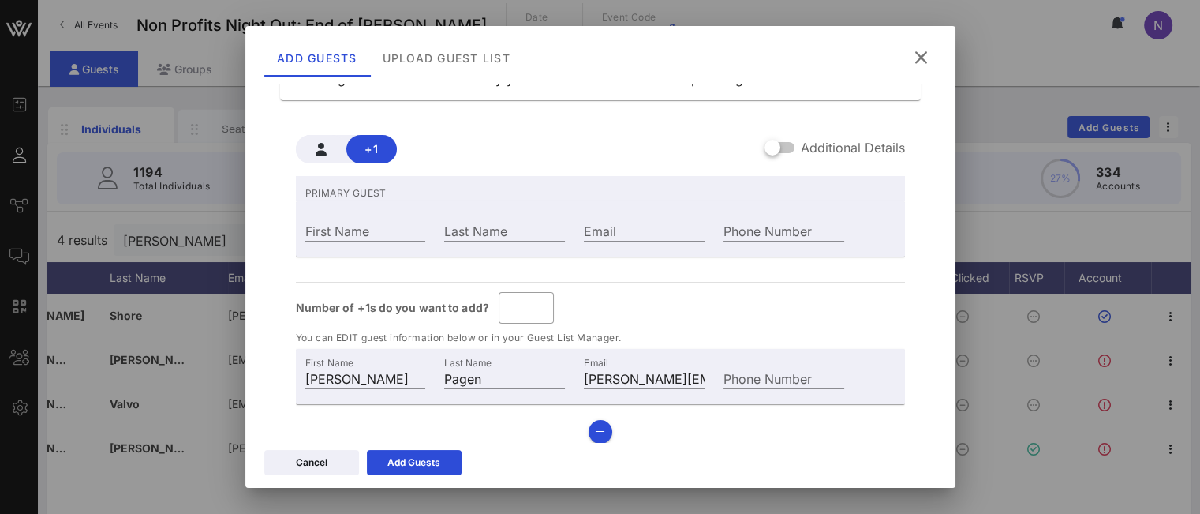
scroll to position [82, 0]
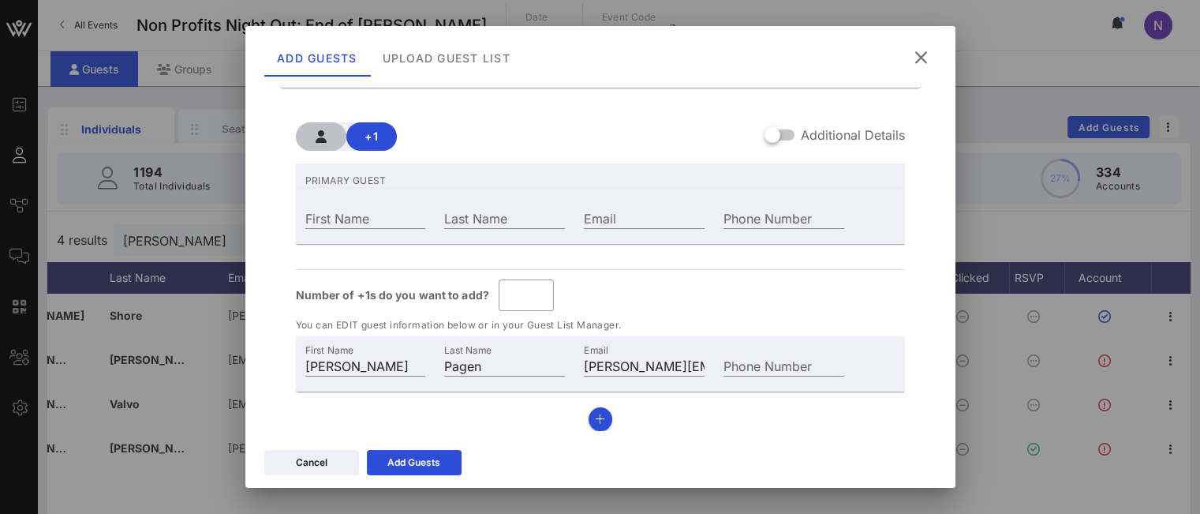
click at [322, 138] on icon "button" at bounding box center [321, 136] width 11 height 13
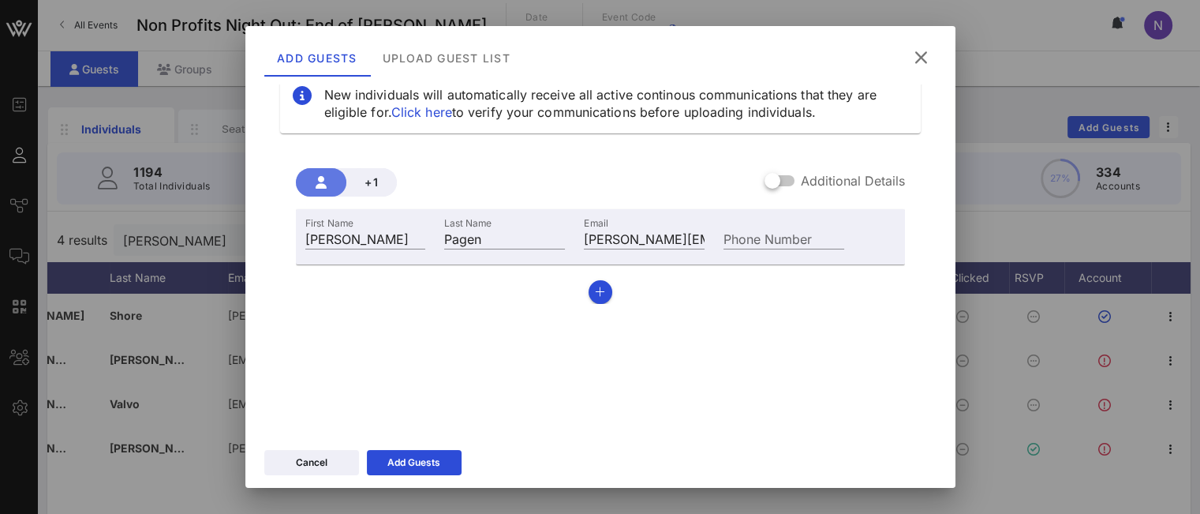
scroll to position [36, 0]
click at [415, 462] on icon at bounding box center [414, 462] width 11 height 9
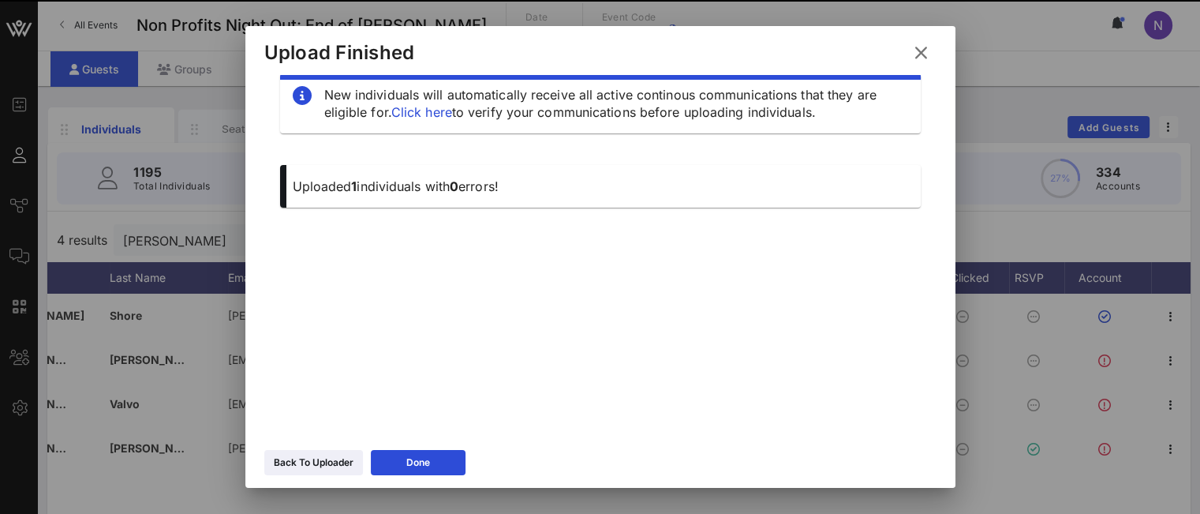
scroll to position [27, 0]
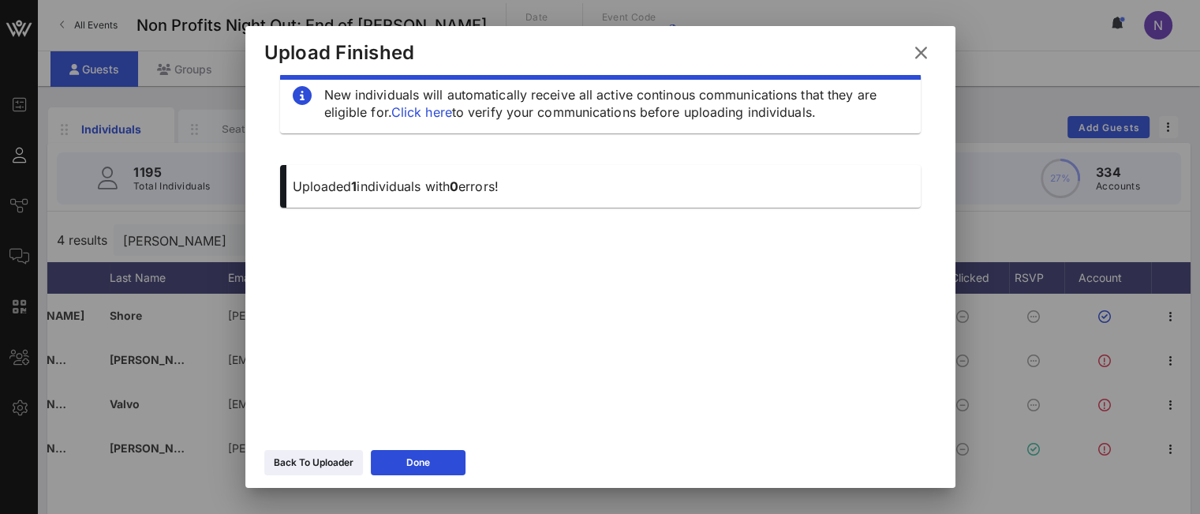
click at [917, 47] on icon at bounding box center [920, 52] width 21 height 19
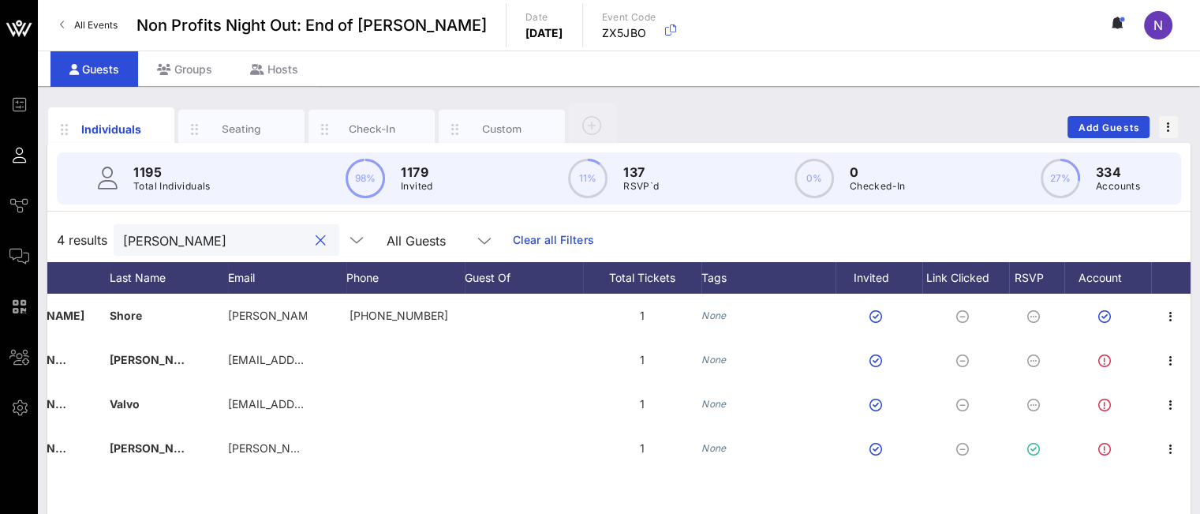
drag, startPoint x: 219, startPoint y: 231, endPoint x: 9, endPoint y: 231, distance: 209.9
click at [9, 231] on div "Event Builder Guests Journeys Comms QR Scanner Team Settings Non Profits Night …" at bounding box center [600, 391] width 1200 height 783
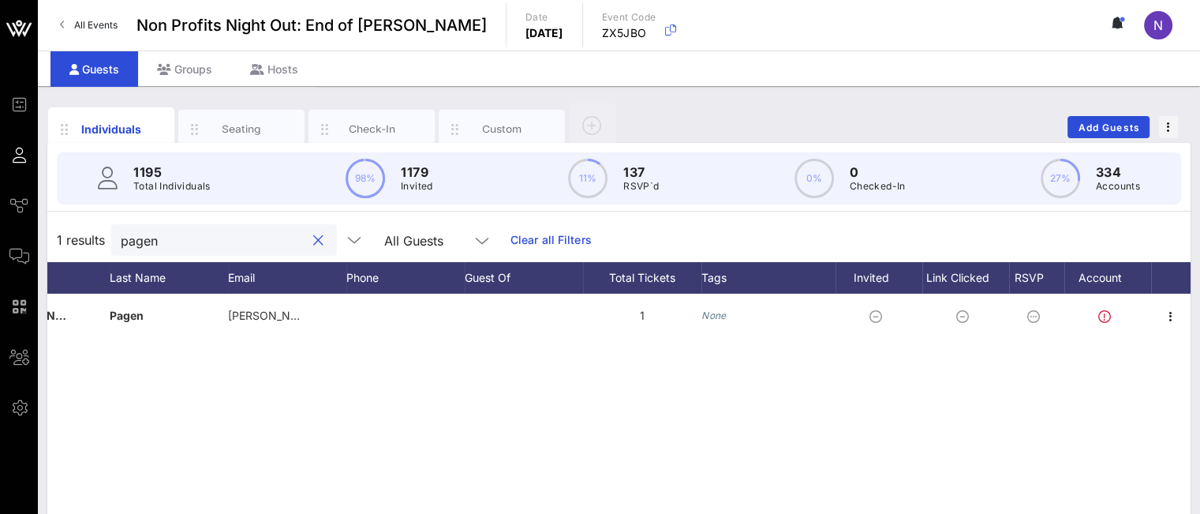
type input "pagen"
click at [1166, 319] on icon "button" at bounding box center [1170, 316] width 19 height 19
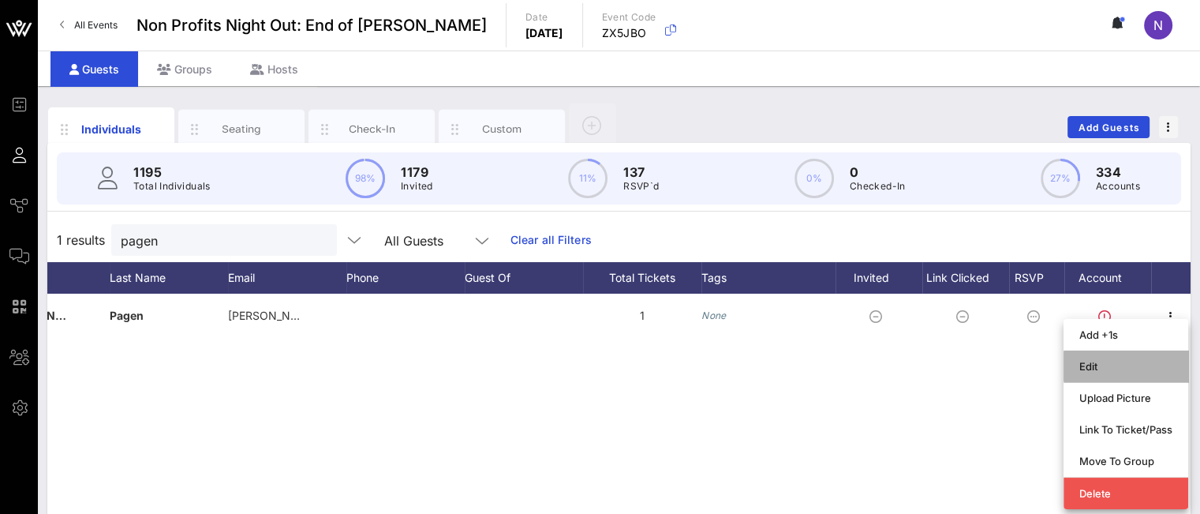
click at [1087, 371] on div "Edit" at bounding box center [1125, 366] width 93 height 13
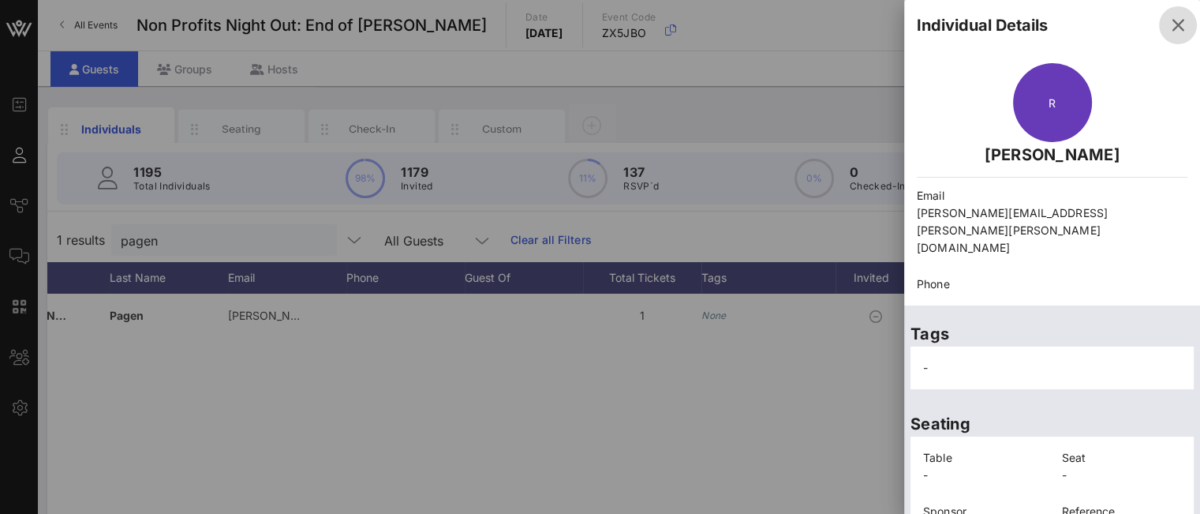
click at [1171, 31] on icon "button" at bounding box center [1177, 25] width 19 height 19
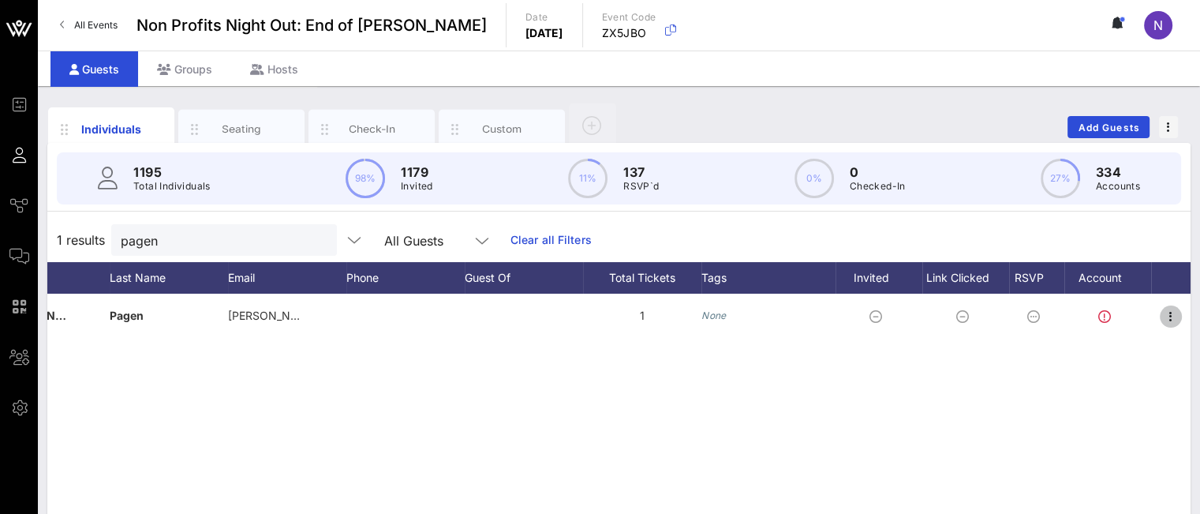
click at [1176, 321] on icon "button" at bounding box center [1170, 316] width 19 height 19
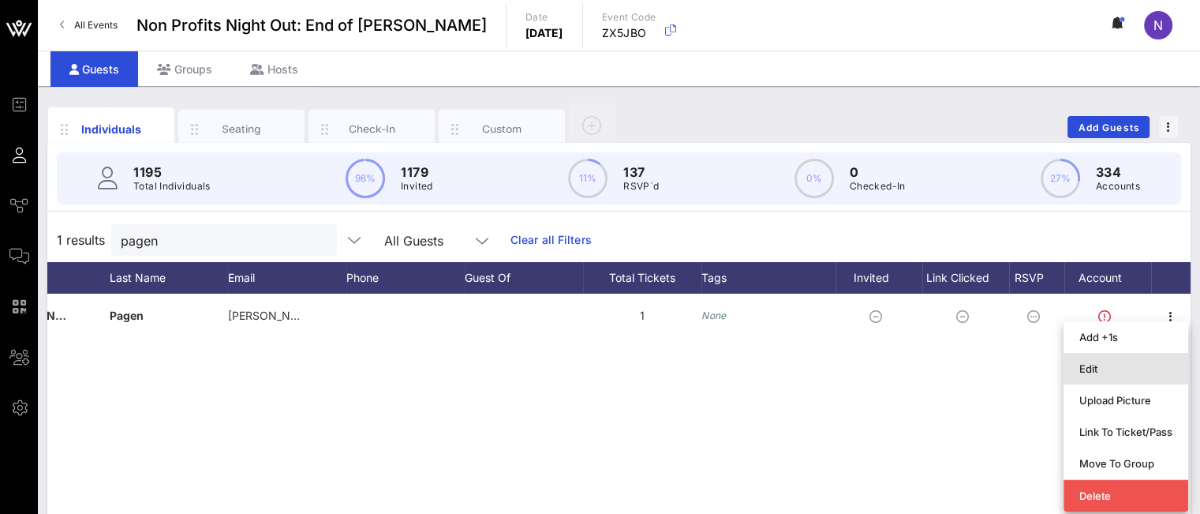
click at [1112, 374] on div "Edit" at bounding box center [1125, 368] width 93 height 13
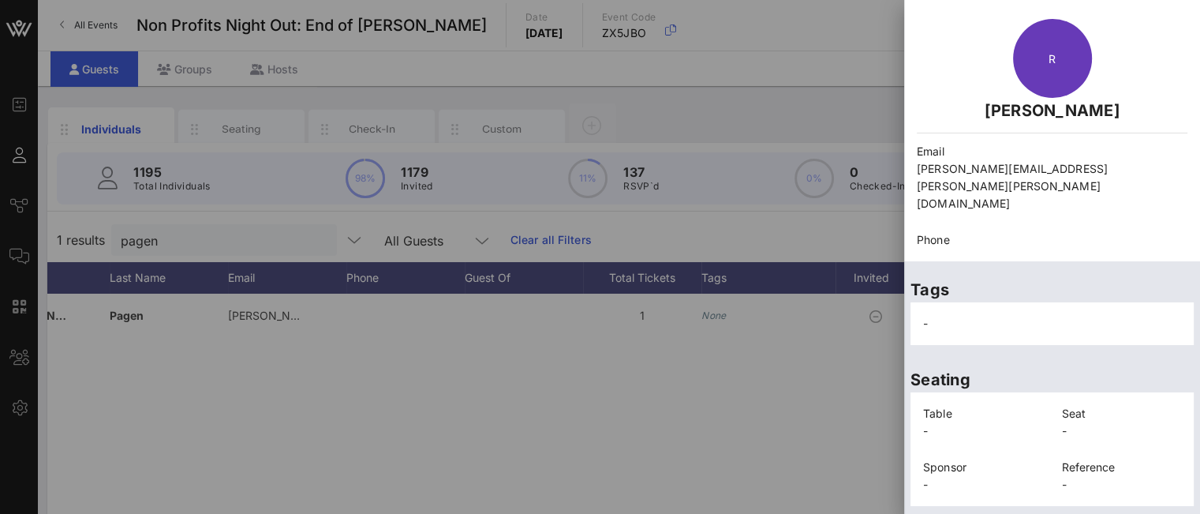
scroll to position [124, 0]
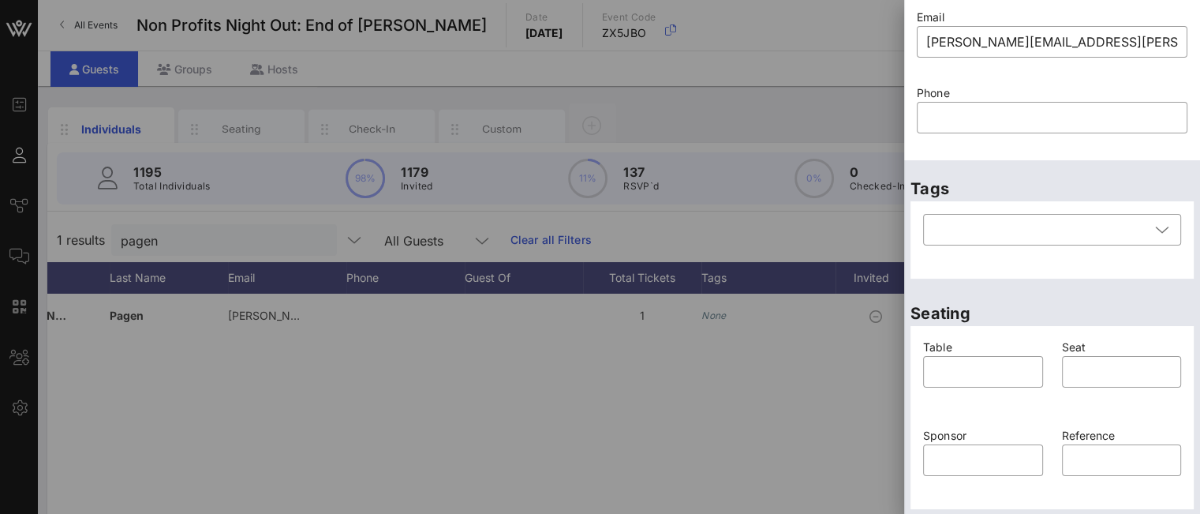
scroll to position [401, 0]
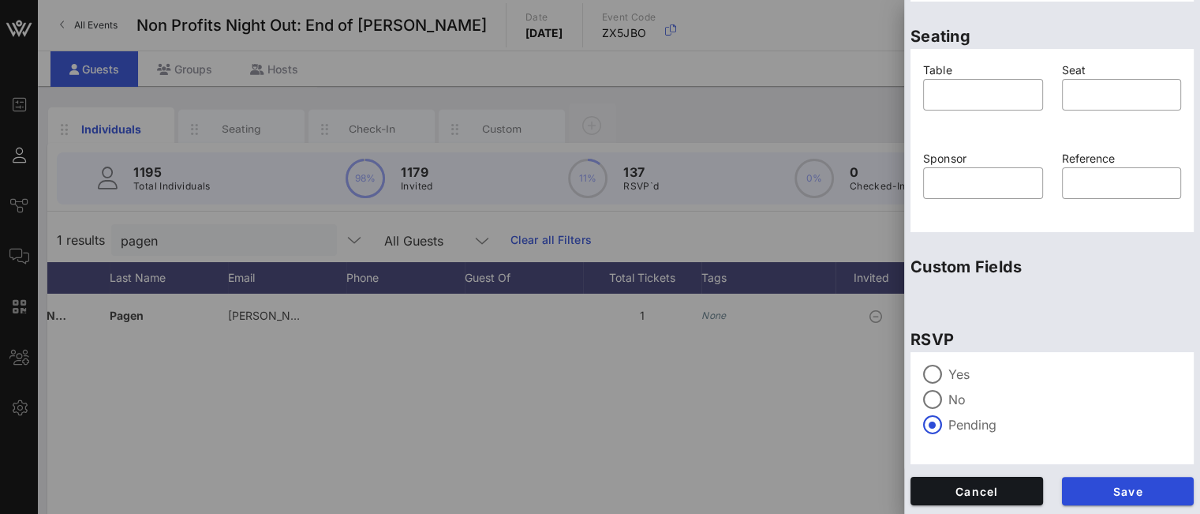
click at [957, 368] on label "Yes" at bounding box center [1064, 374] width 233 height 16
click at [1088, 483] on button "Save" at bounding box center [1128, 491] width 133 height 28
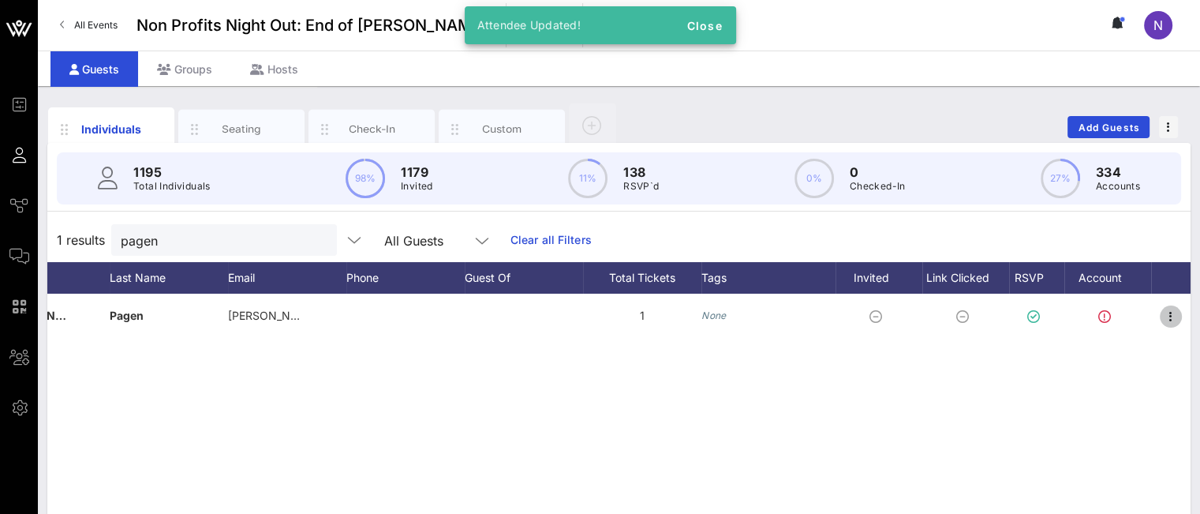
click at [1173, 312] on icon "button" at bounding box center [1170, 316] width 19 height 19
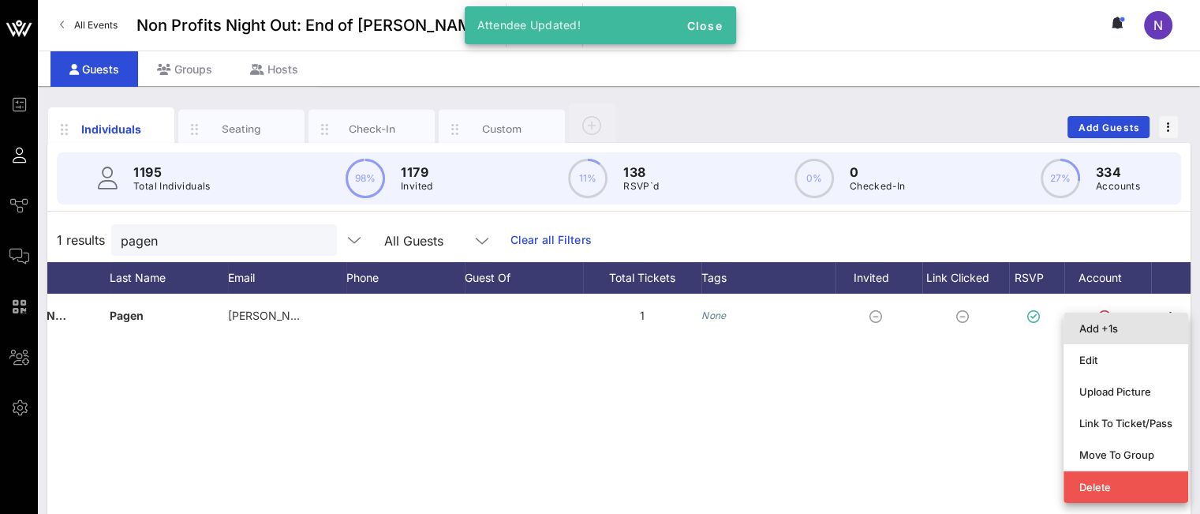
click at [1137, 331] on div "Add +1s" at bounding box center [1125, 328] width 93 height 13
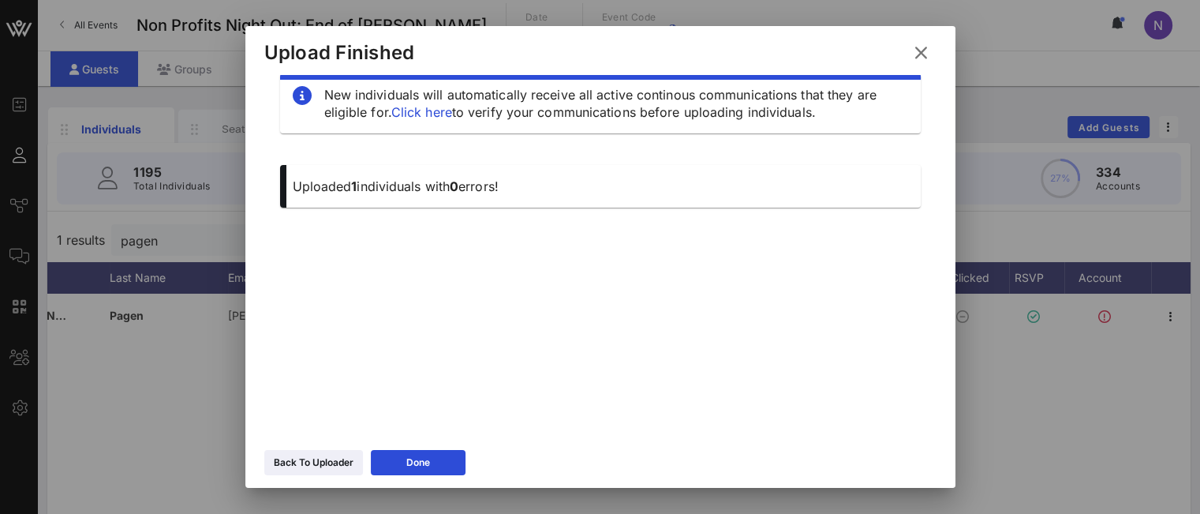
click at [911, 51] on icon at bounding box center [920, 52] width 21 height 19
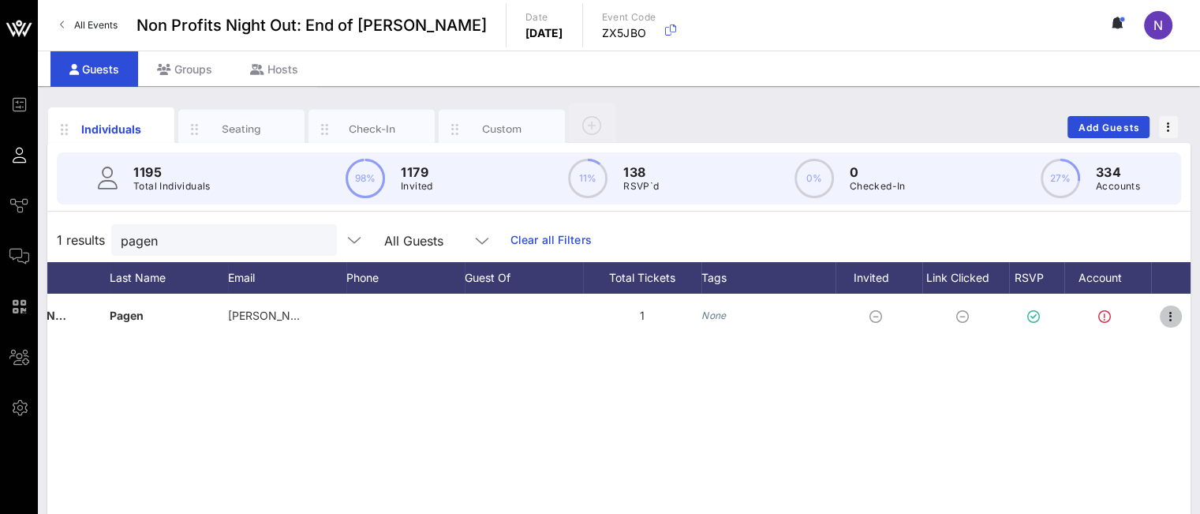
click at [1165, 320] on icon "button" at bounding box center [1170, 316] width 19 height 19
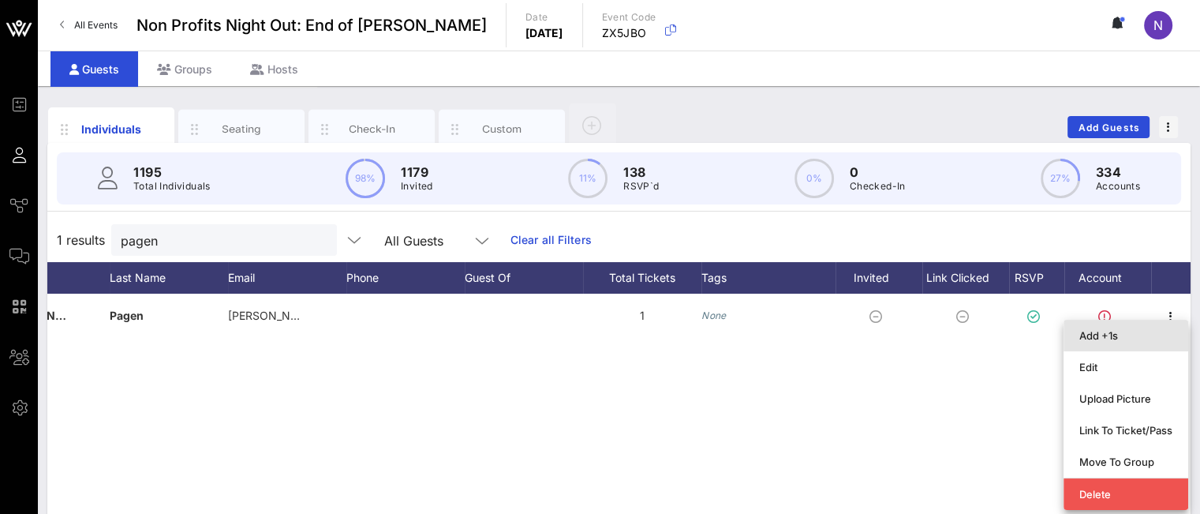
click at [1131, 340] on div "Add +1s" at bounding box center [1125, 335] width 93 height 13
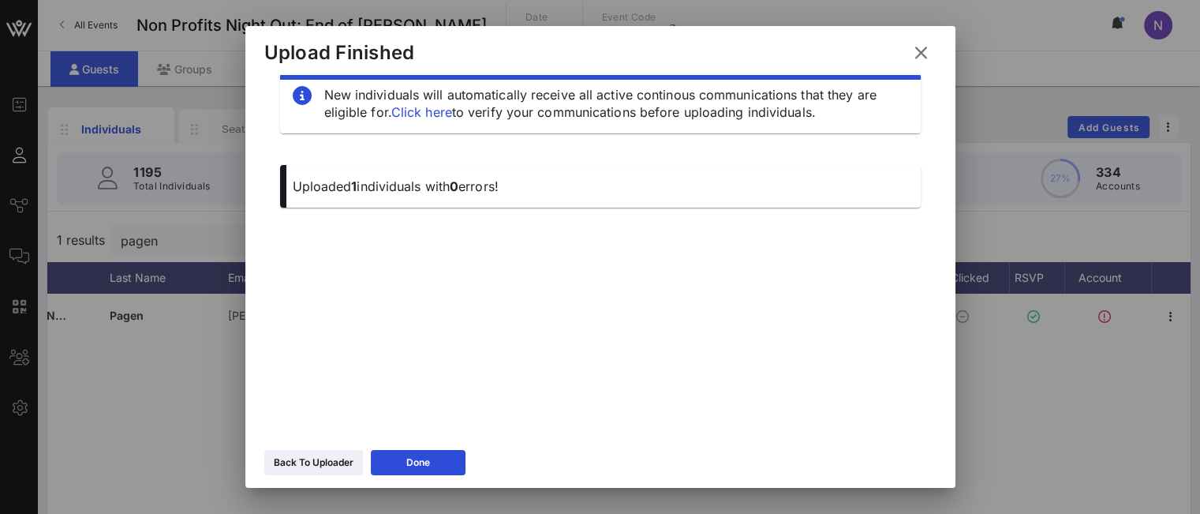
click at [308, 463] on icon at bounding box center [313, 462] width 11 height 9
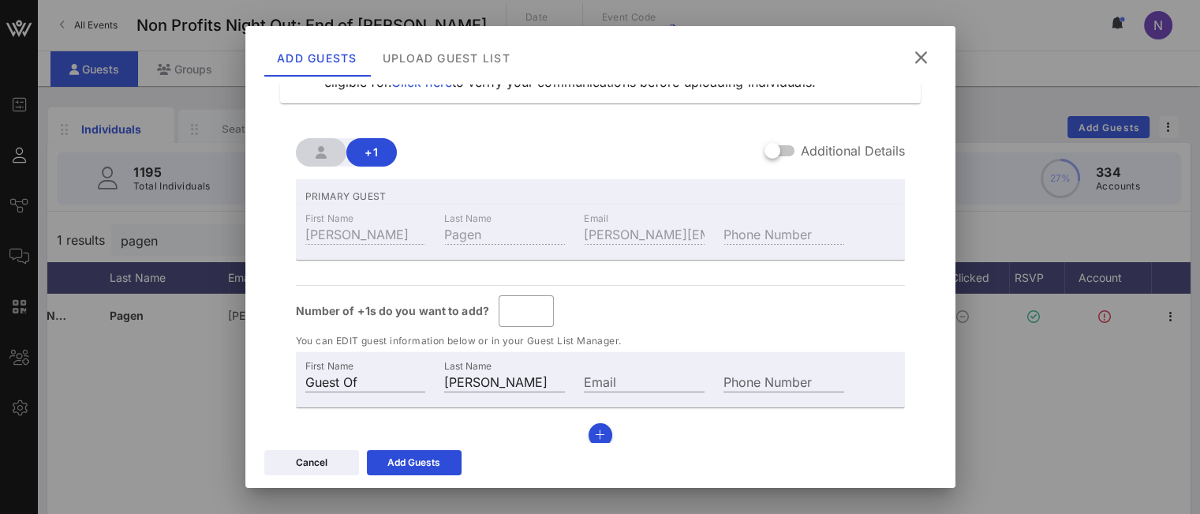
scroll to position [82, 0]
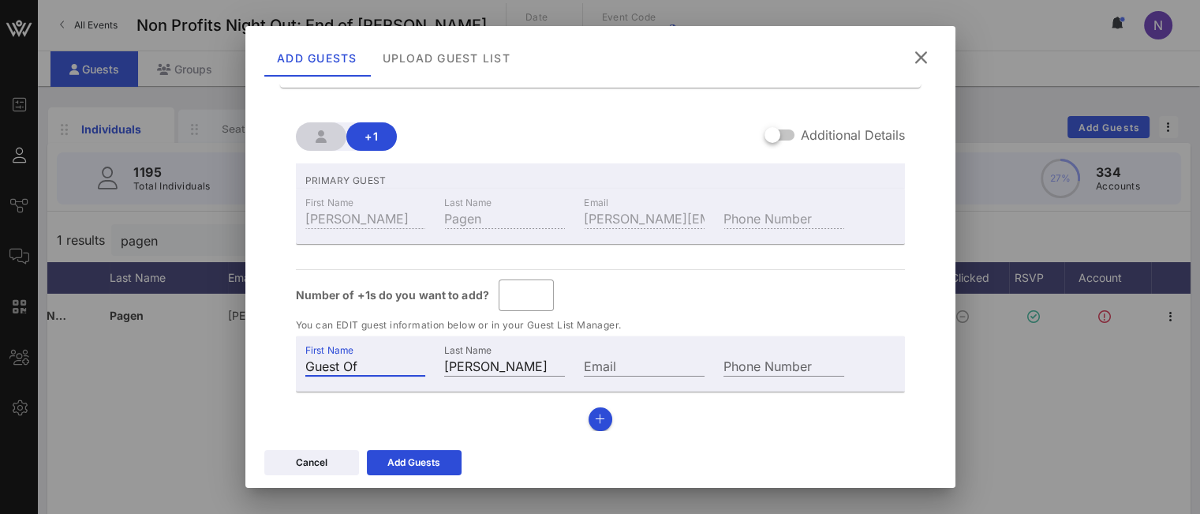
drag, startPoint x: 372, startPoint y: 364, endPoint x: 200, endPoint y: 342, distance: 173.4
click at [200, 342] on div "Event Builder Guests Journeys Comms QR Scanner Team Settings Non Profits Night …" at bounding box center [600, 391] width 1200 height 783
paste input "[PERSON_NAME][EMAIL_ADDRESS][PERSON_NAME][PERSON_NAME][DOMAIN_NAME]"
click at [395, 364] on input "[PERSON_NAME][EMAIL_ADDRESS][PERSON_NAME][PERSON_NAME][DOMAIN_NAME]" at bounding box center [365, 365] width 121 height 21
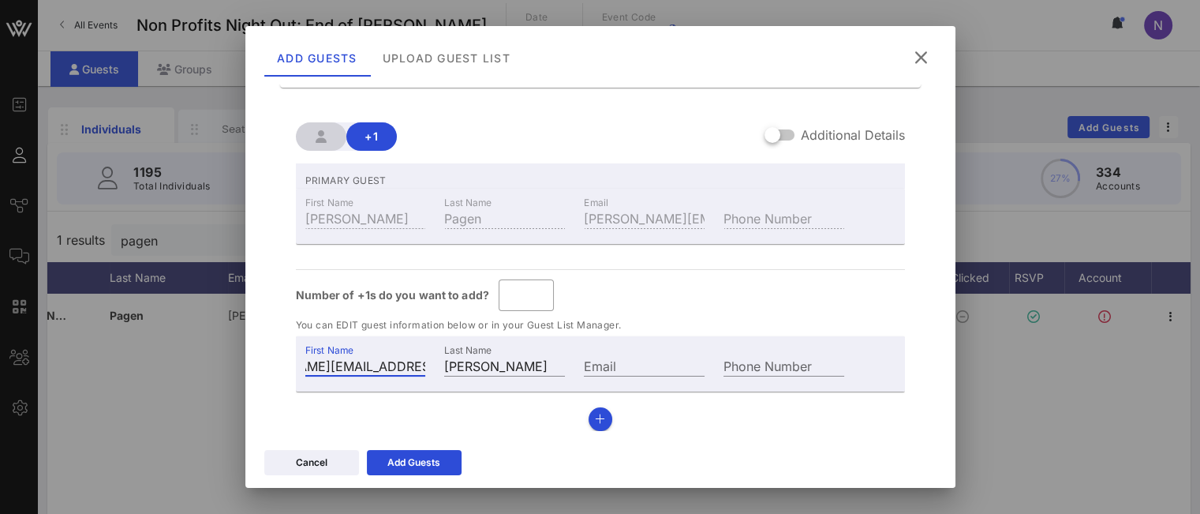
click at [395, 364] on input "[PERSON_NAME][EMAIL_ADDRESS][PERSON_NAME][PERSON_NAME][DOMAIN_NAME]" at bounding box center [365, 365] width 121 height 21
type input "[PERSON_NAME]"
type input "Pagen"
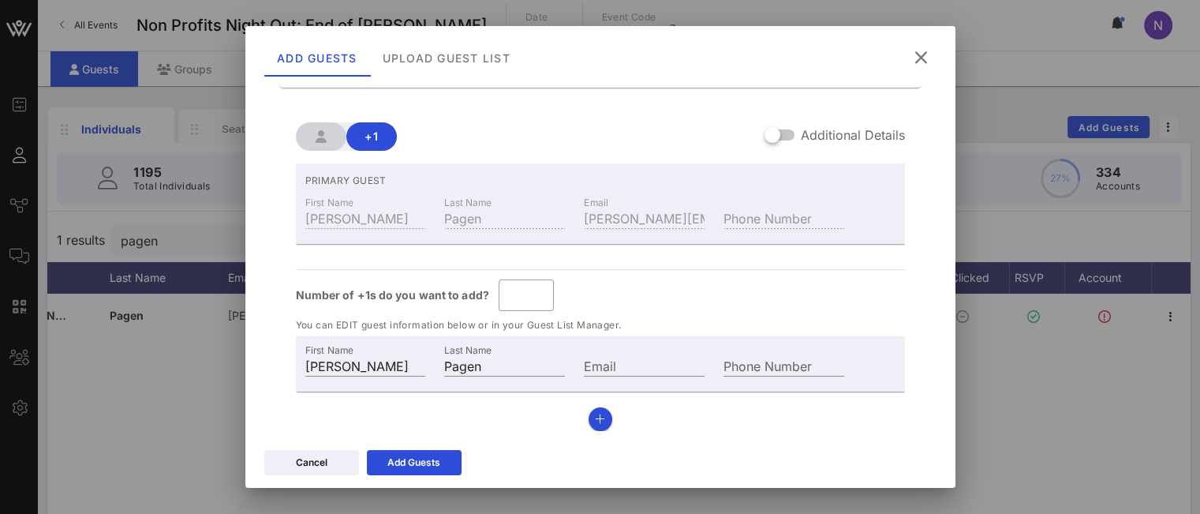
click at [419, 457] on div "Add Guests" at bounding box center [413, 462] width 53 height 16
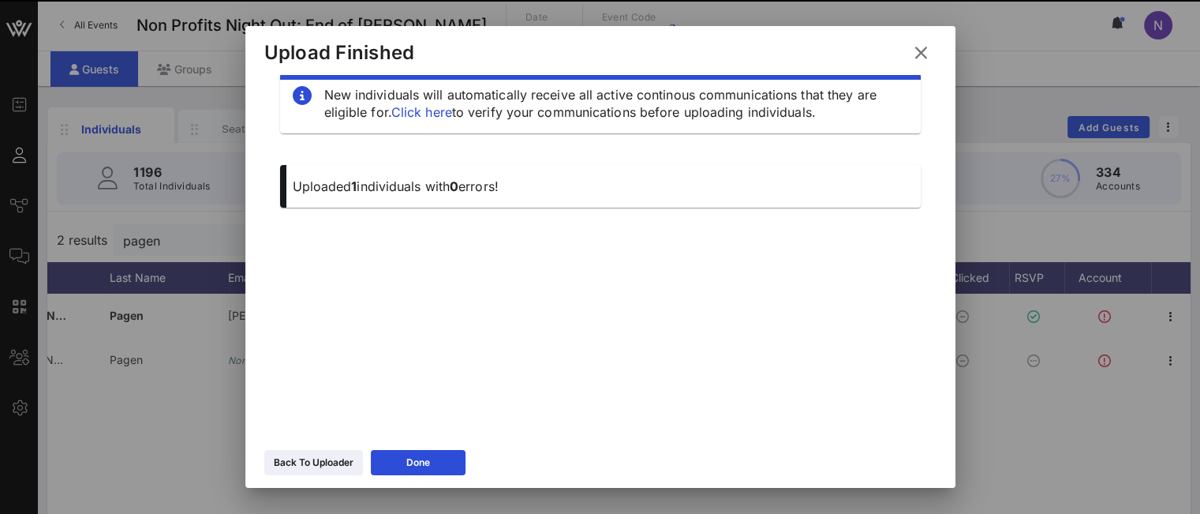
scroll to position [27, 0]
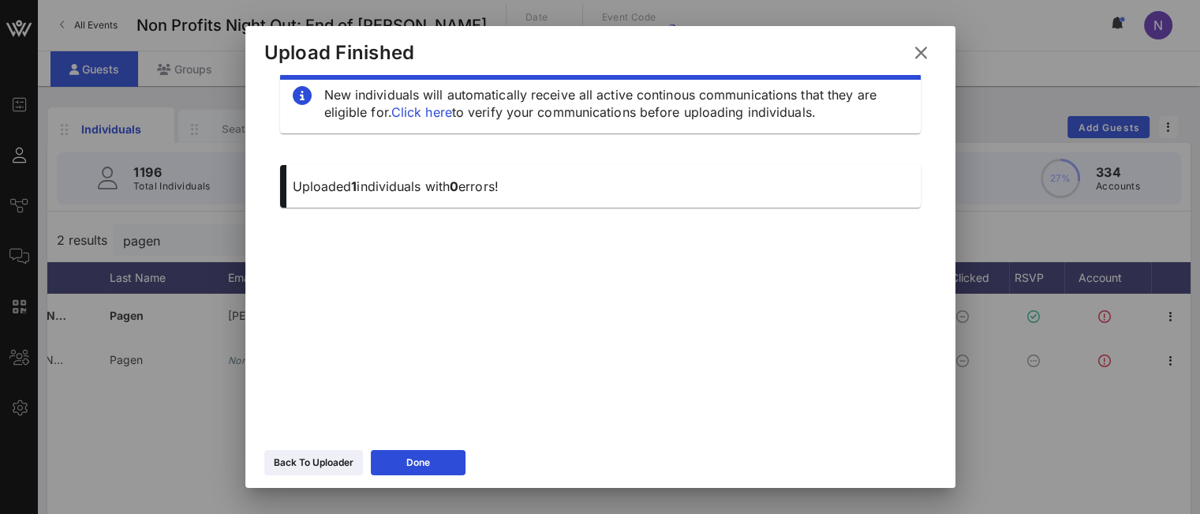
click at [917, 40] on button at bounding box center [921, 53] width 31 height 28
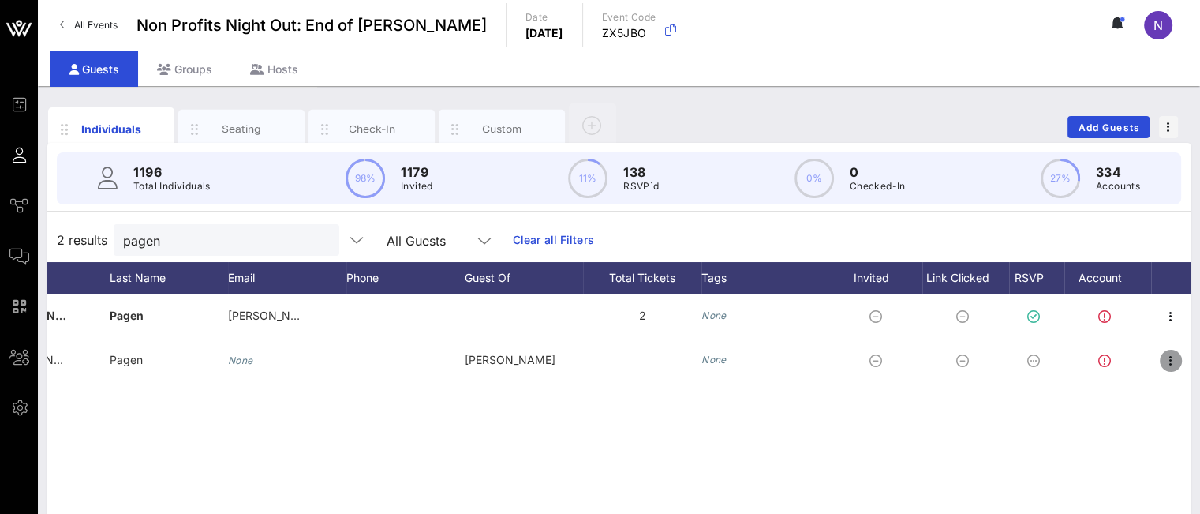
click at [1176, 361] on icon "button" at bounding box center [1170, 360] width 19 height 19
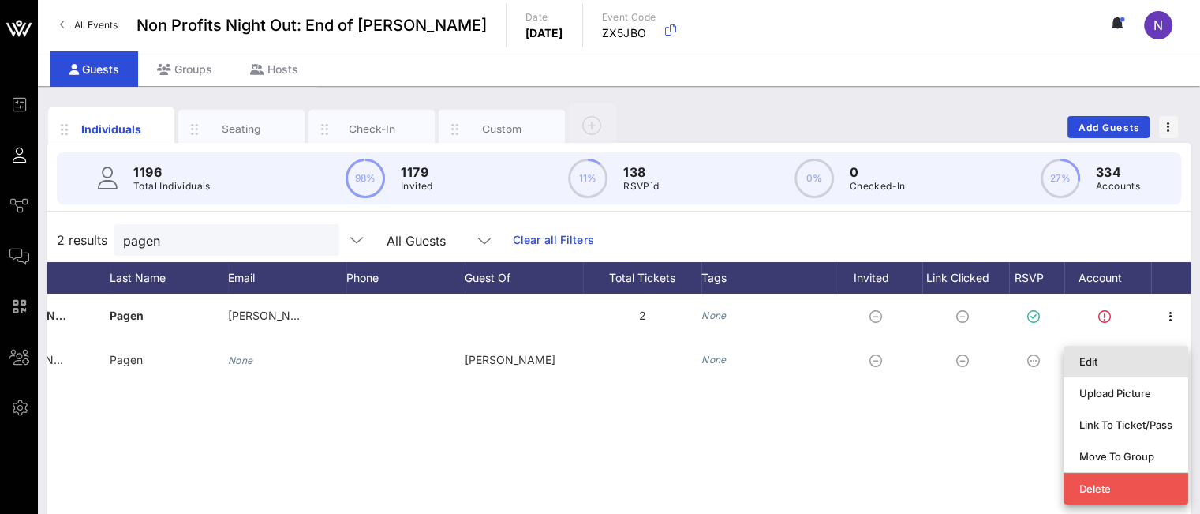
click at [1103, 364] on div "Edit" at bounding box center [1125, 361] width 93 height 13
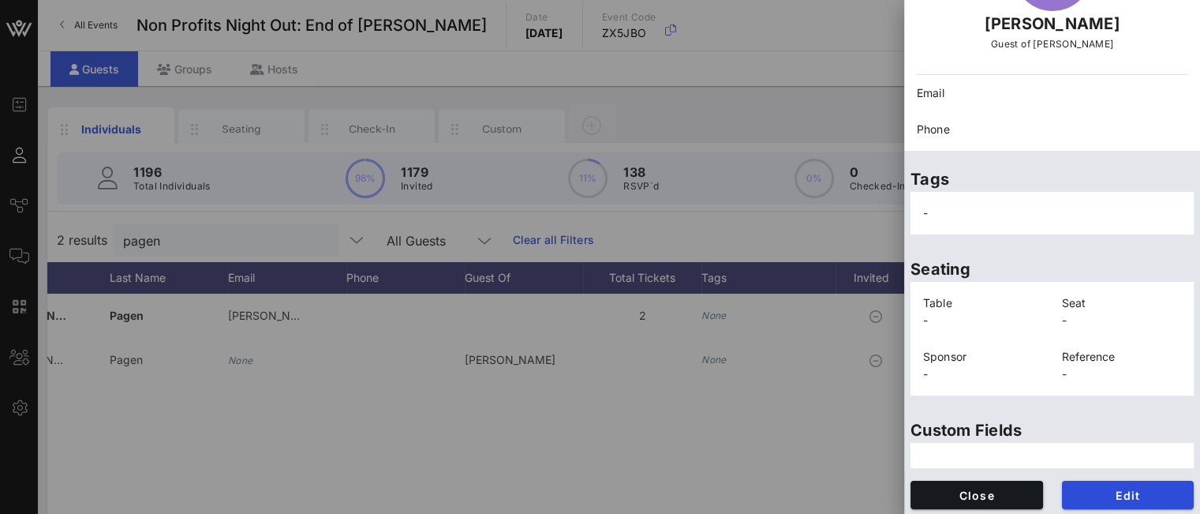
scroll to position [135, 0]
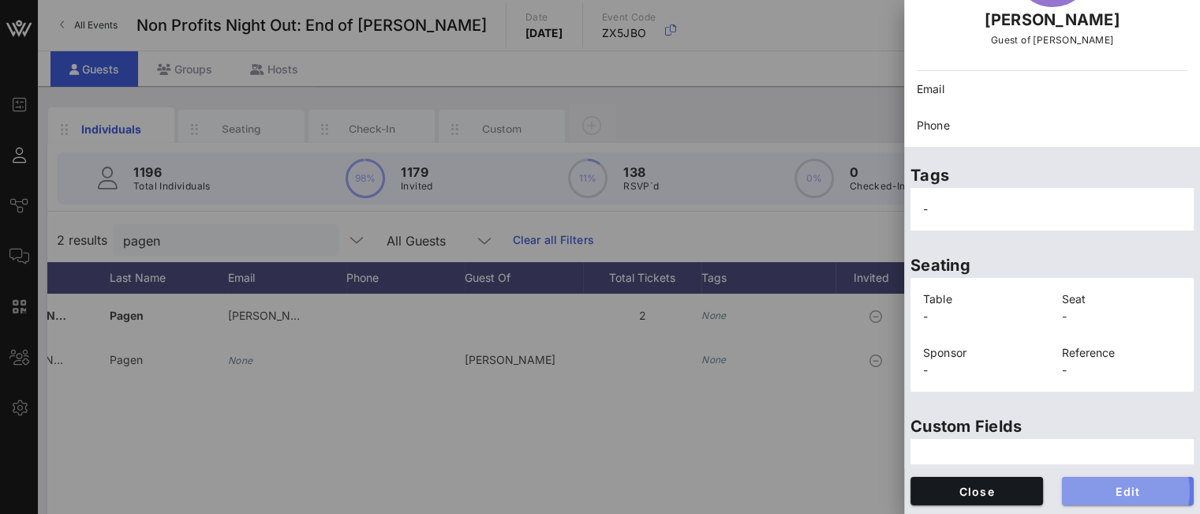
click at [1098, 492] on span "Edit" at bounding box center [1128, 490] width 107 height 13
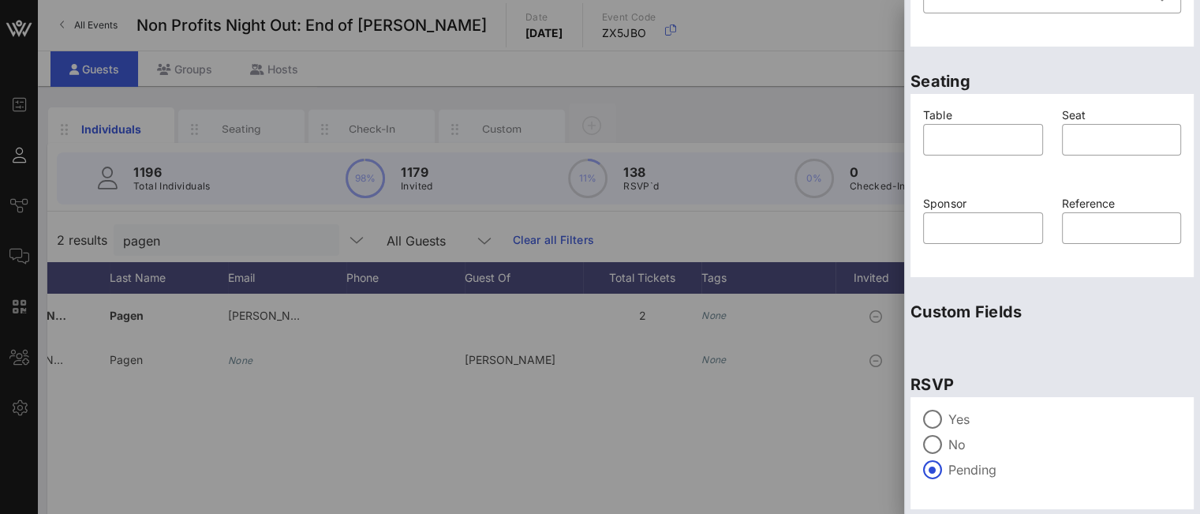
scroll to position [401, 0]
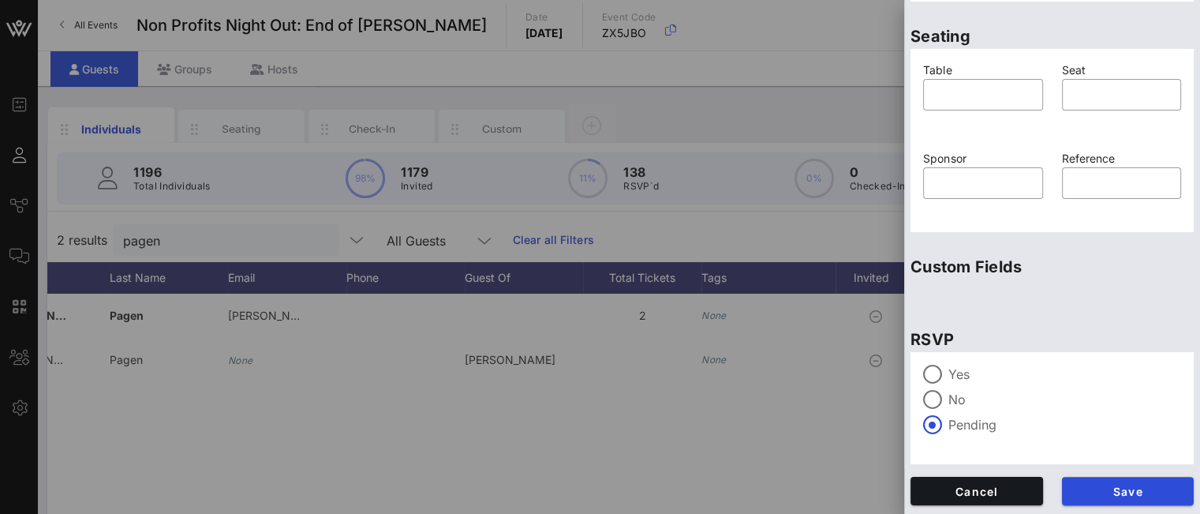
click at [952, 374] on label "Yes" at bounding box center [1064, 374] width 233 height 16
click at [1120, 492] on span "Save" at bounding box center [1128, 490] width 107 height 13
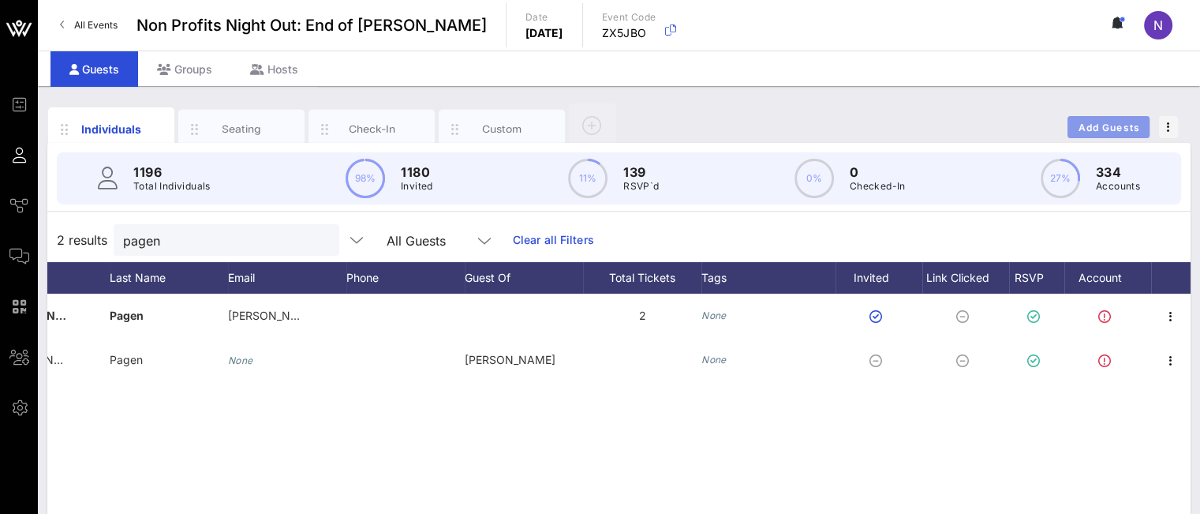
click at [1117, 136] on button "Add Guests" at bounding box center [1108, 127] width 82 height 22
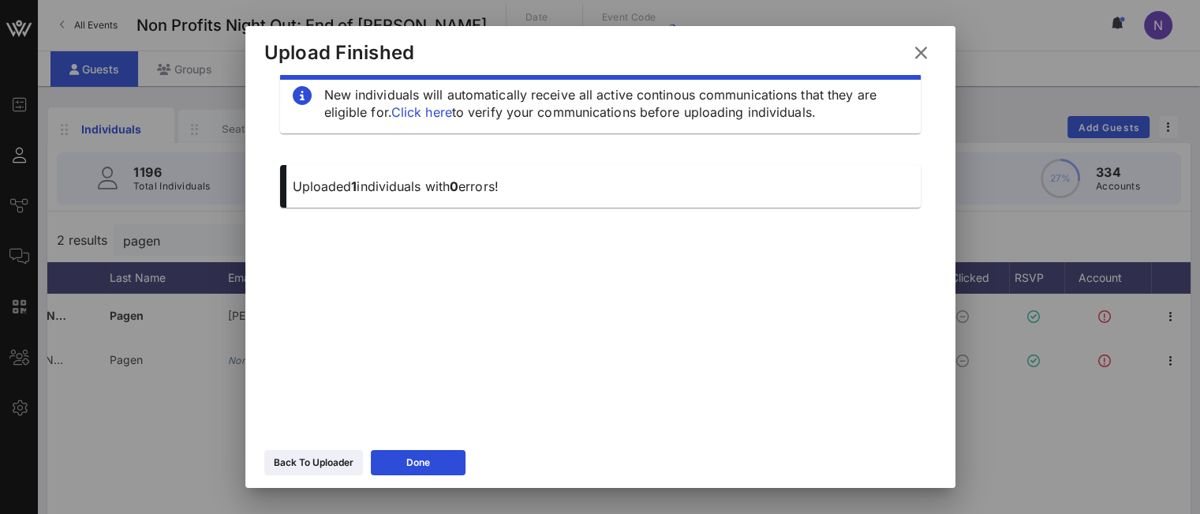
click at [336, 465] on div "Back To Uploader" at bounding box center [314, 462] width 80 height 16
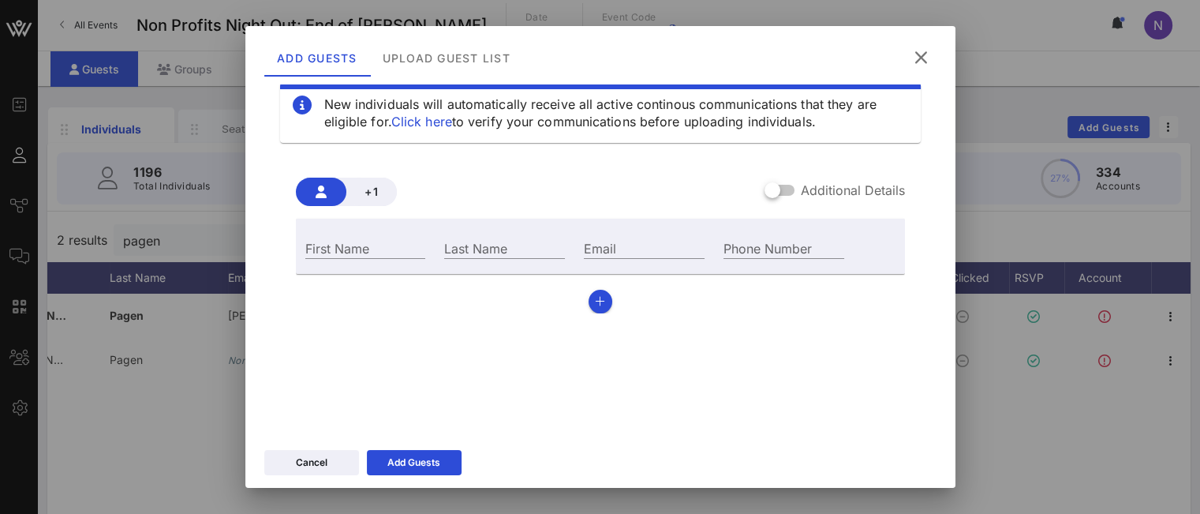
click at [600, 254] on input "Email" at bounding box center [644, 247] width 121 height 21
paste input "[EMAIL_ADDRESS][DOMAIN_NAME]"
type input "[EMAIL_ADDRESS][DOMAIN_NAME]"
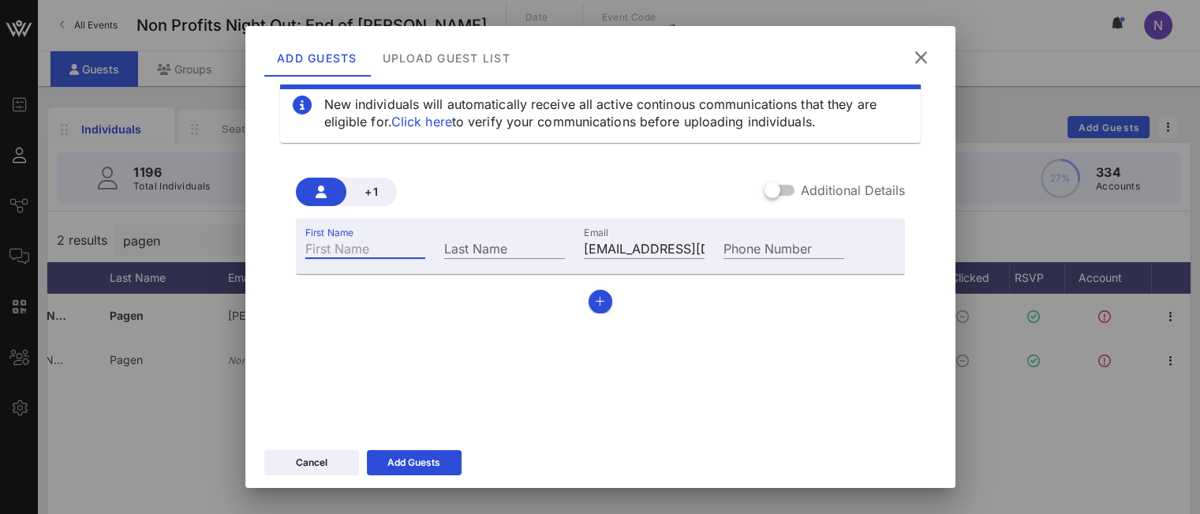
click at [367, 239] on input "First Name" at bounding box center [365, 247] width 121 height 21
type input "[PERSON_NAME]"
paste input "Fischkoff"
type input "Fischkoff"
click at [416, 466] on icon at bounding box center [414, 462] width 11 height 9
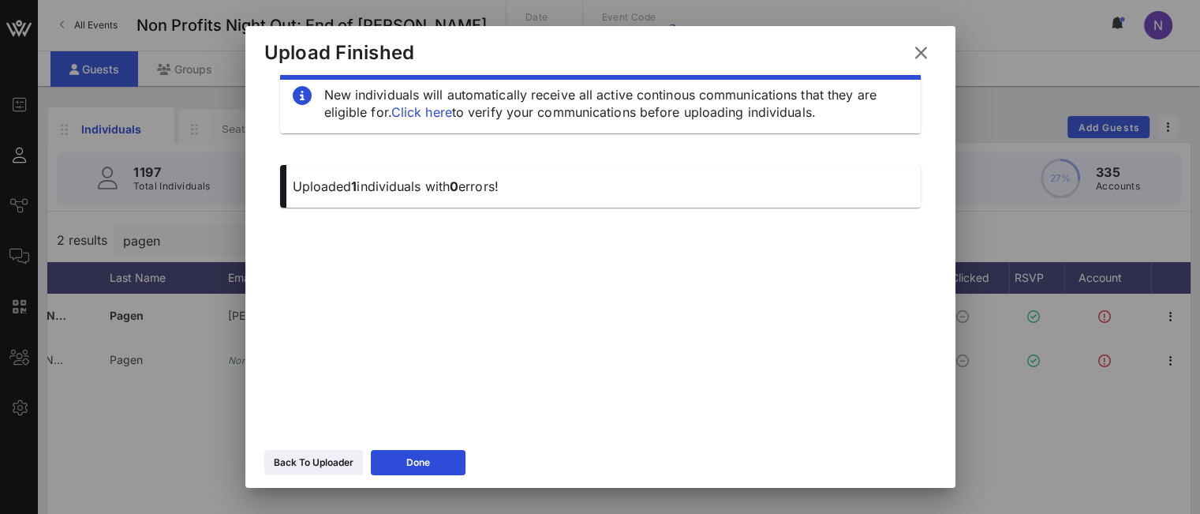
click at [915, 54] on icon at bounding box center [920, 52] width 21 height 19
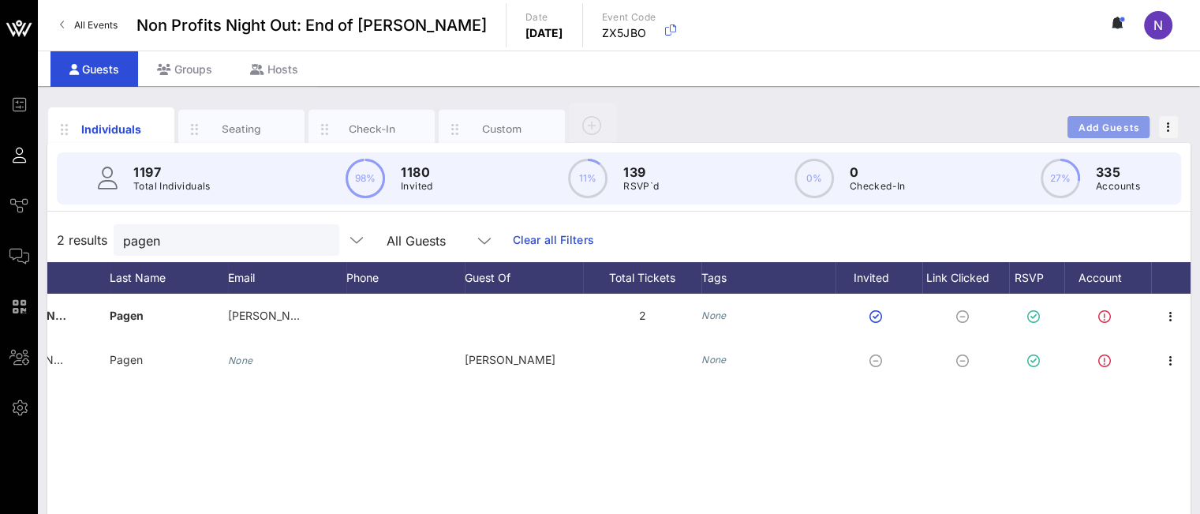
click at [1075, 122] on button "Add Guests" at bounding box center [1108, 127] width 82 height 22
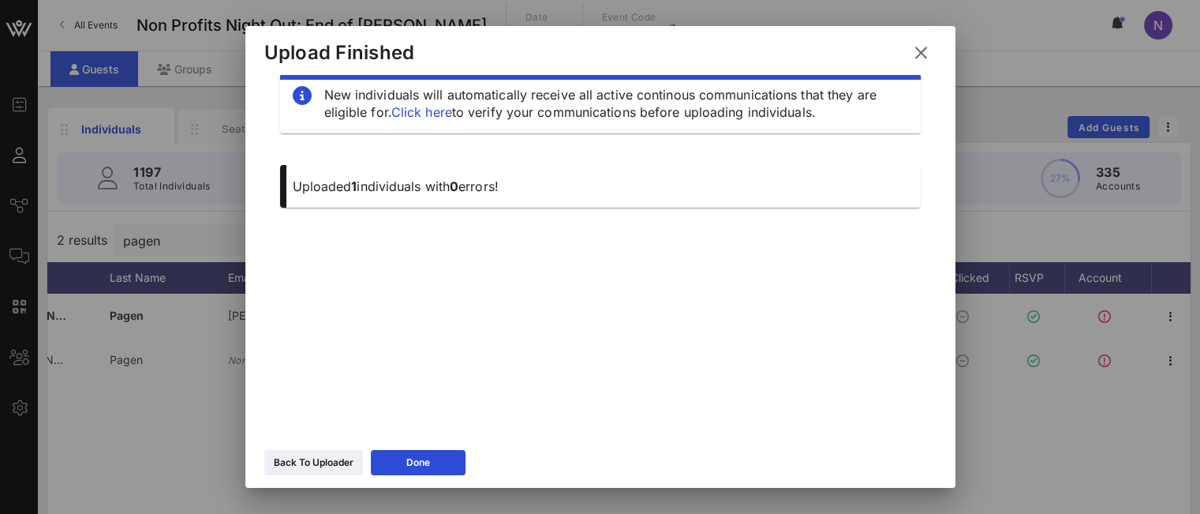
click at [312, 477] on div "Back To Uploader Done" at bounding box center [600, 465] width 710 height 46
click at [312, 467] on icon at bounding box center [313, 462] width 11 height 9
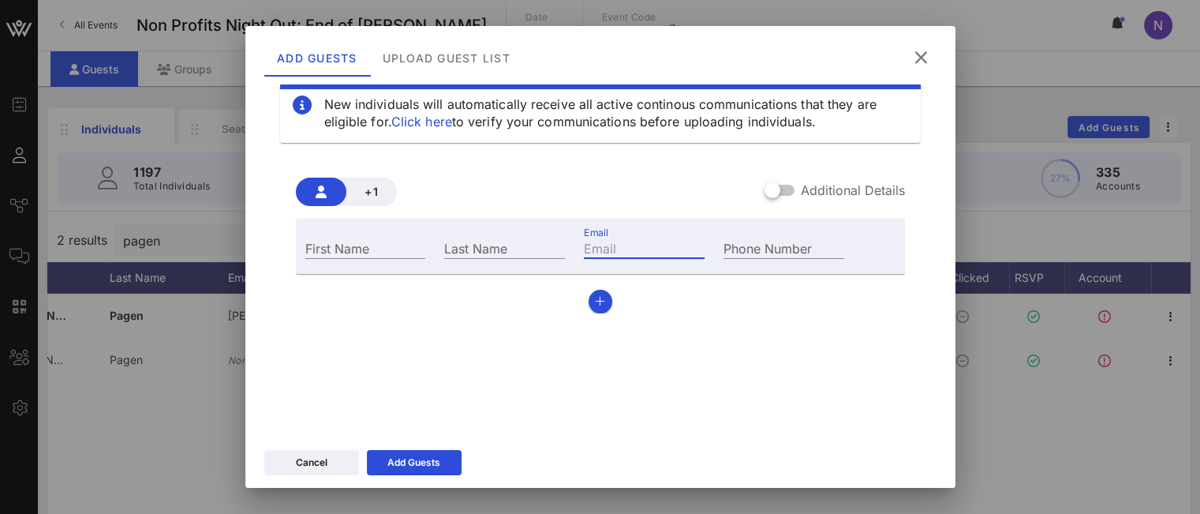
click at [593, 244] on div "Email" at bounding box center [644, 247] width 121 height 21
paste input "[EMAIL_ADDRESS][DOMAIN_NAME]"
drag, startPoint x: 620, startPoint y: 241, endPoint x: 492, endPoint y: 238, distance: 127.8
click at [492, 238] on div "First Name Last Name Email [EMAIL_ADDRESS][DOMAIN_NAME] Phone Number" at bounding box center [575, 246] width 559 height 43
type input "[EMAIL_ADDRESS][DOMAIN_NAME]"
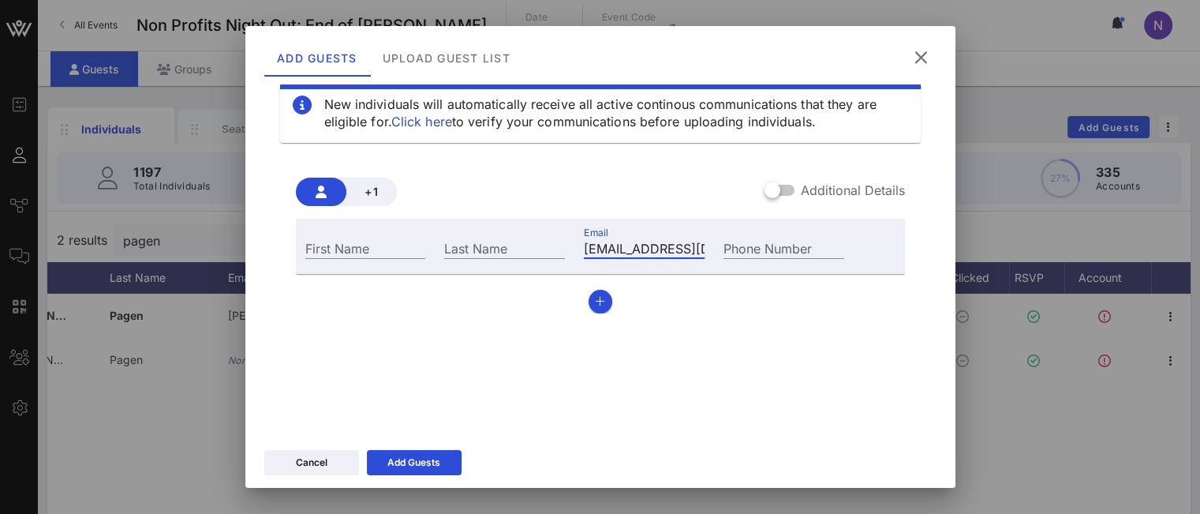
click at [330, 242] on div "First Name" at bounding box center [365, 247] width 121 height 21
paste input "Jonquil"
type input "Jonquil"
click at [445, 245] on div "Last Name" at bounding box center [504, 247] width 121 height 21
paste input "[PERSON_NAME]"
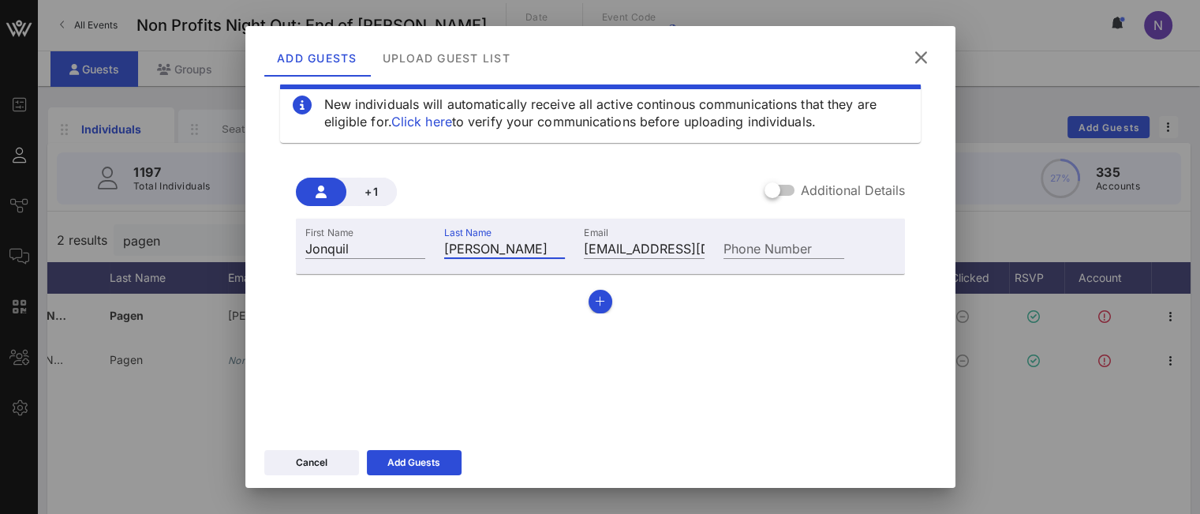
type input "[PERSON_NAME]"
click at [422, 462] on div "Add Guests" at bounding box center [413, 462] width 53 height 16
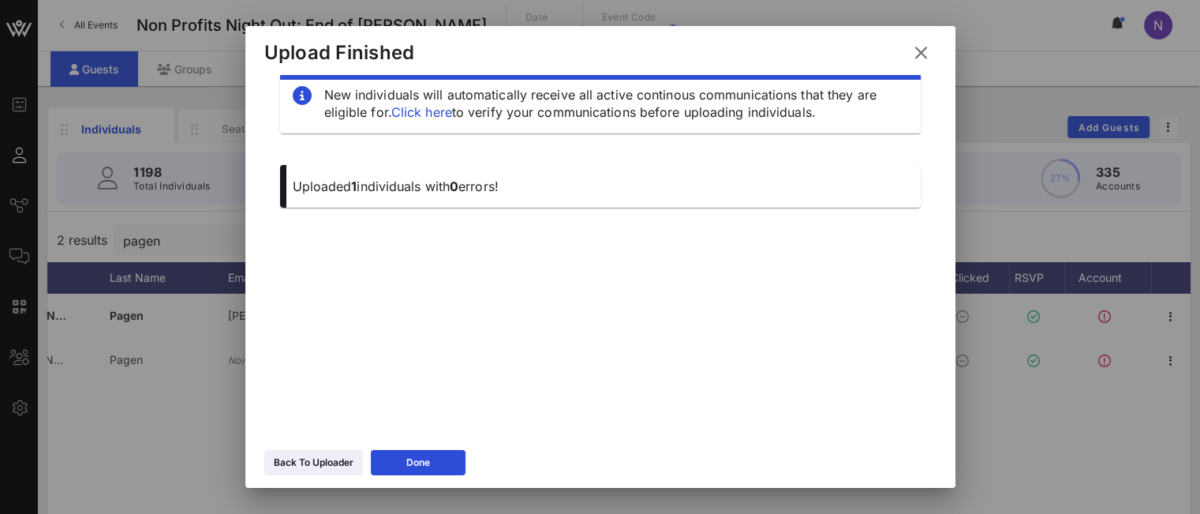
click at [324, 467] on div "Back To Uploader" at bounding box center [314, 462] width 80 height 16
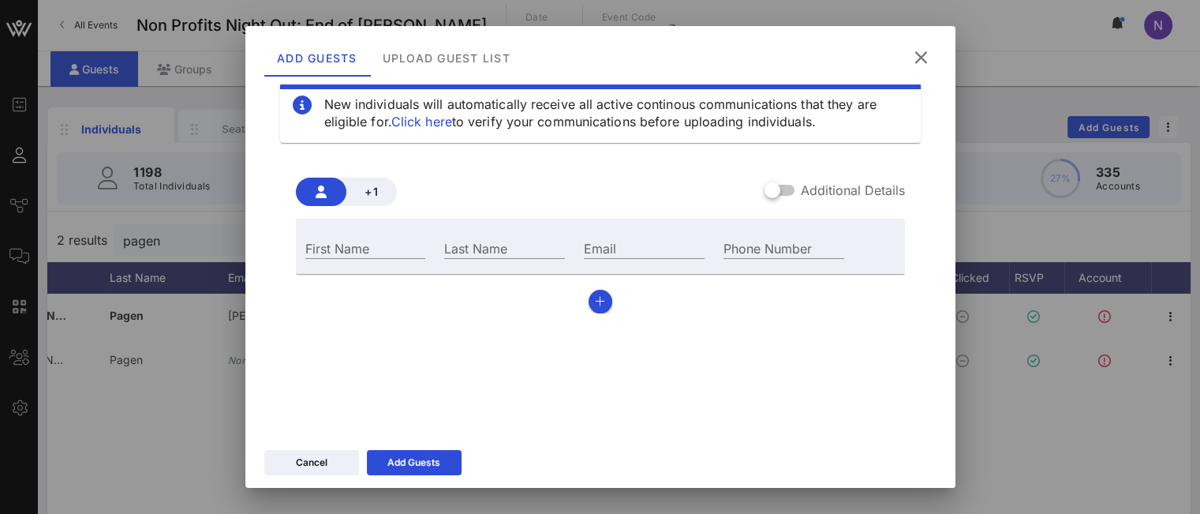
click at [920, 62] on icon at bounding box center [920, 57] width 21 height 19
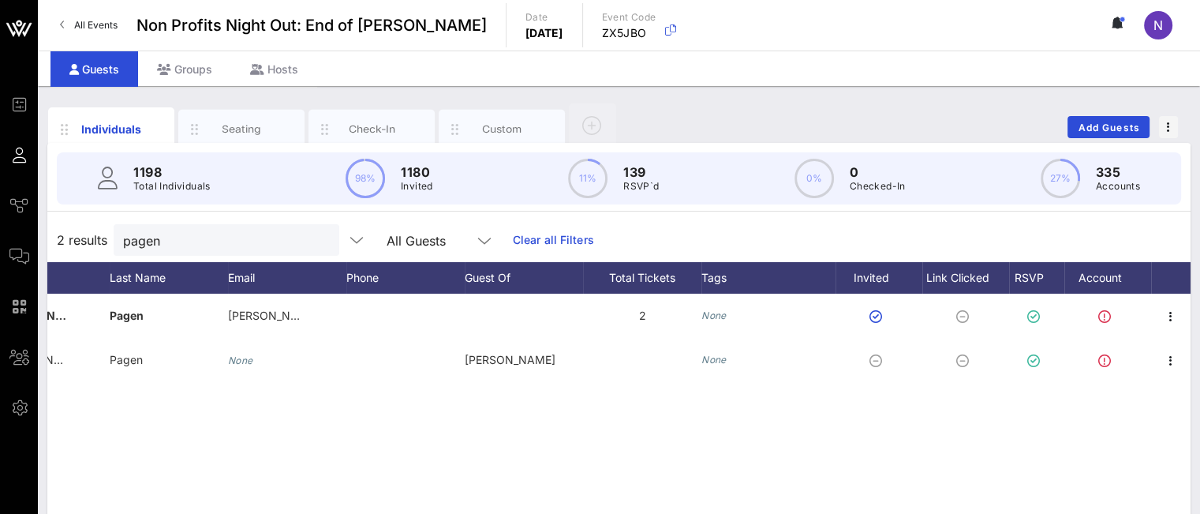
click at [262, 237] on input "pagen" at bounding box center [215, 240] width 185 height 21
type input "jonq"
click at [1168, 319] on icon "button" at bounding box center [1170, 316] width 19 height 19
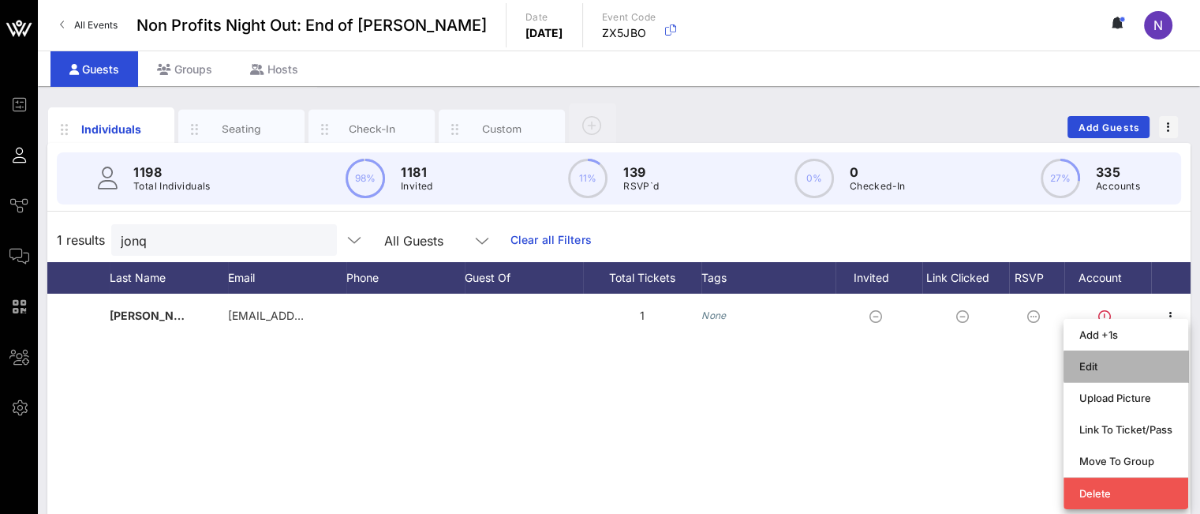
click at [1120, 366] on div "Edit" at bounding box center [1125, 366] width 93 height 13
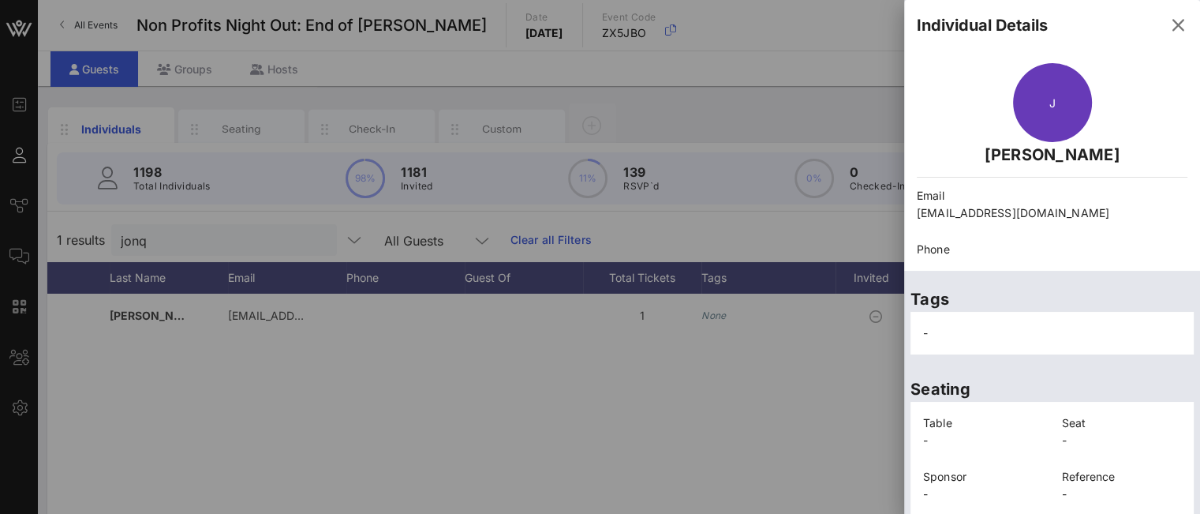
scroll to position [124, 0]
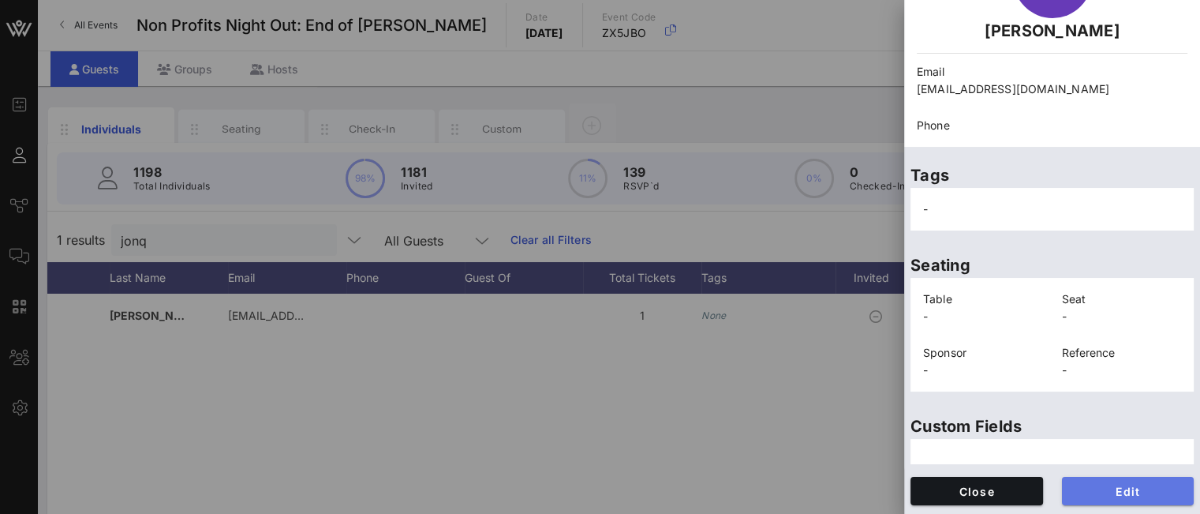
click at [1092, 492] on span "Edit" at bounding box center [1128, 490] width 107 height 13
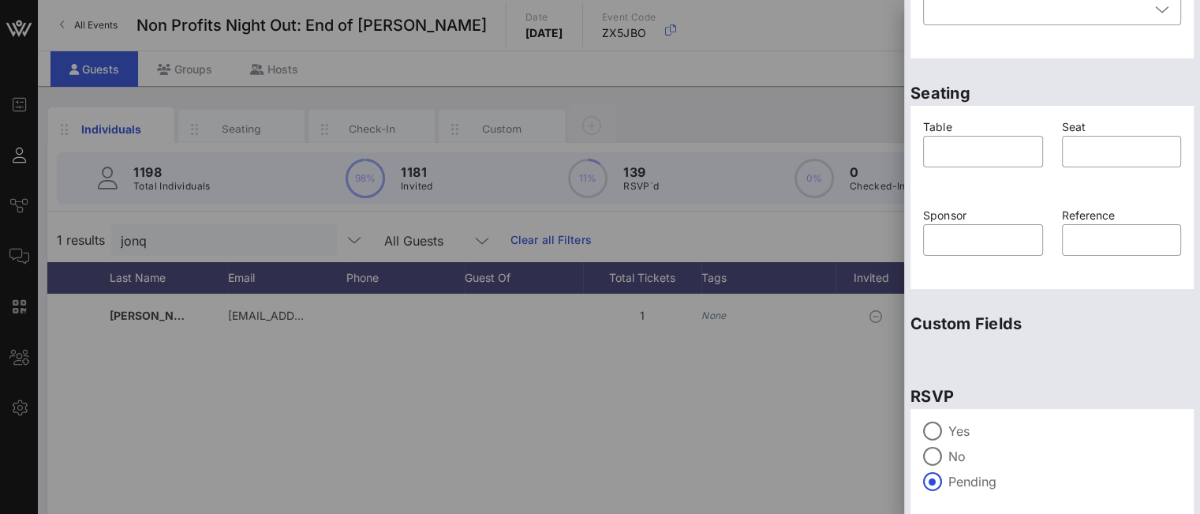
scroll to position [401, 0]
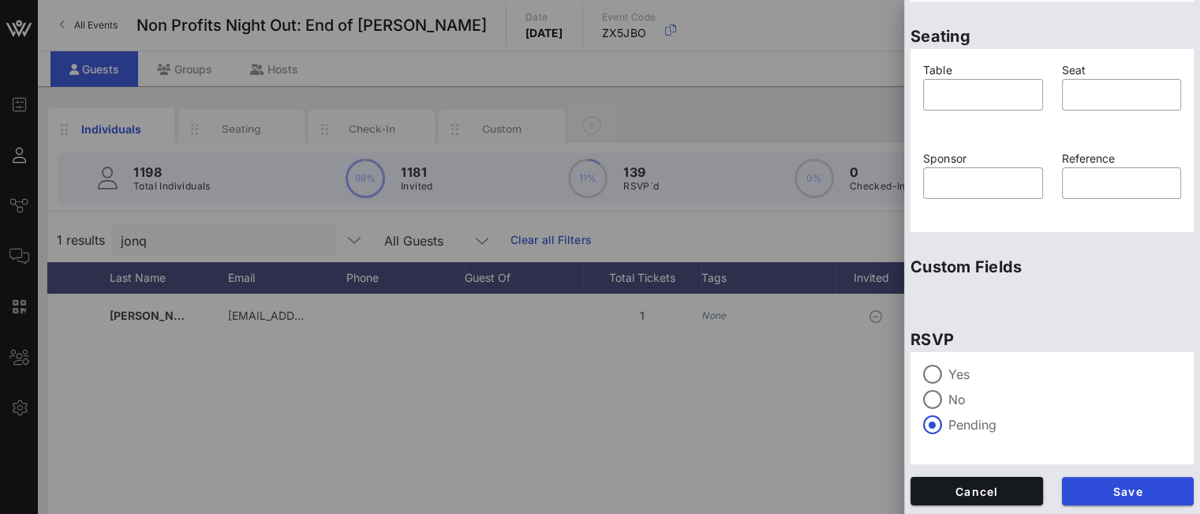
click at [963, 379] on label "Yes" at bounding box center [1064, 374] width 233 height 16
click at [1079, 492] on span "Save" at bounding box center [1128, 490] width 107 height 13
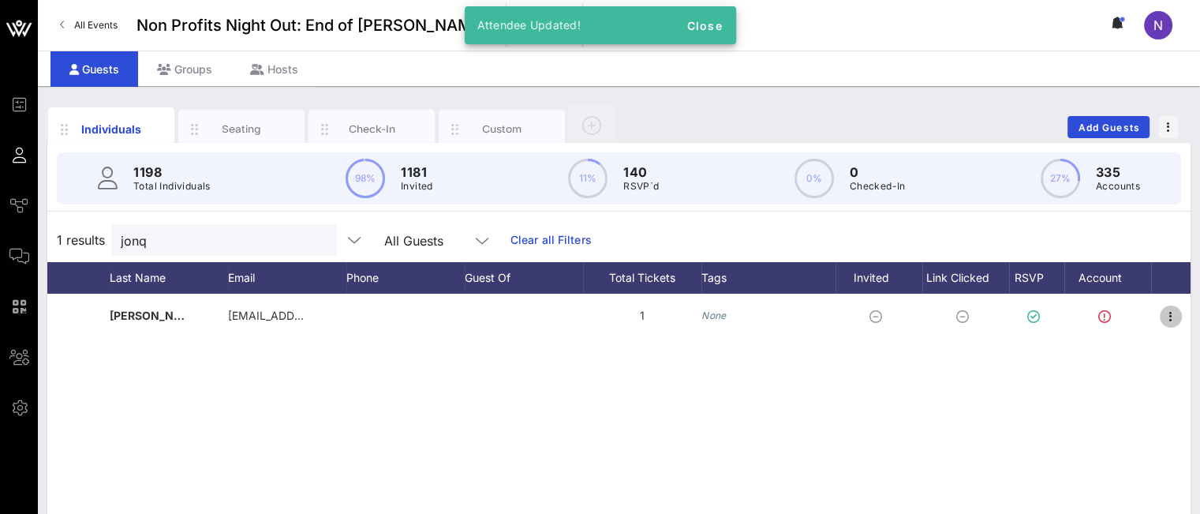
click at [1174, 316] on icon "button" at bounding box center [1170, 316] width 19 height 19
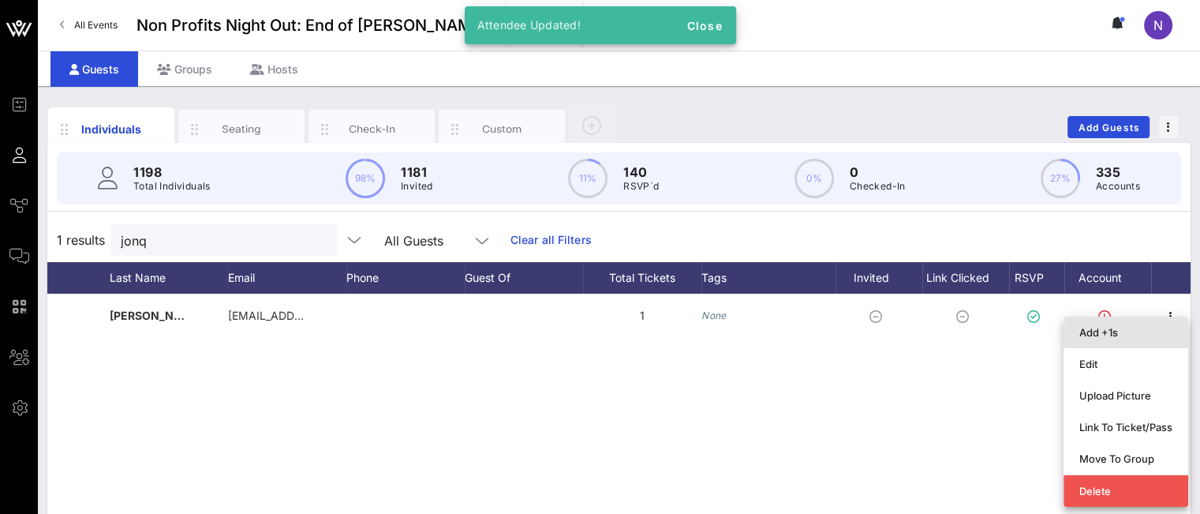
click at [1108, 331] on div "Add +1s" at bounding box center [1125, 332] width 93 height 13
type input "Guest Of"
type input "[PERSON_NAME]"
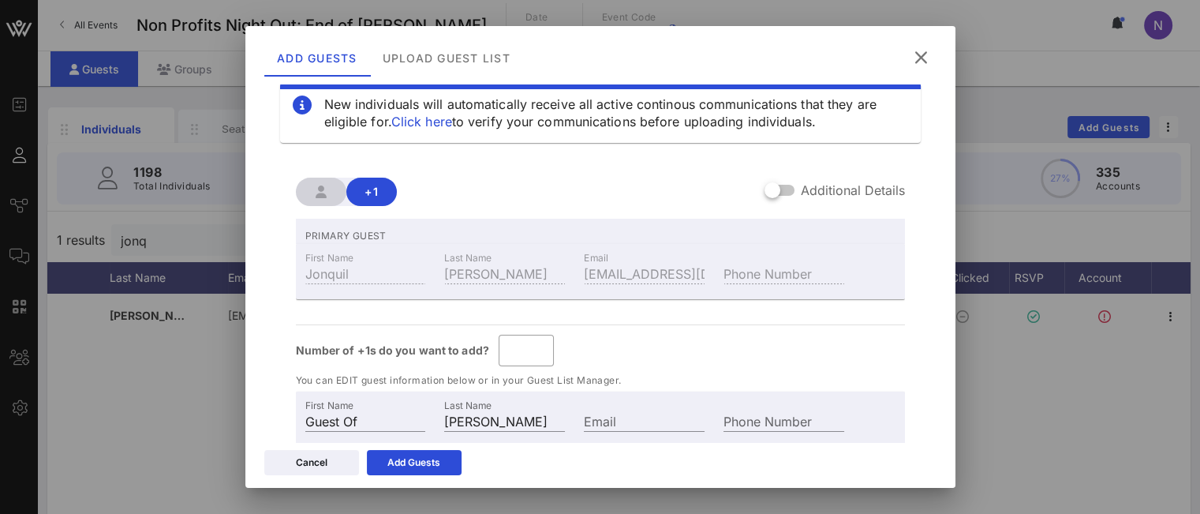
scroll to position [82, 0]
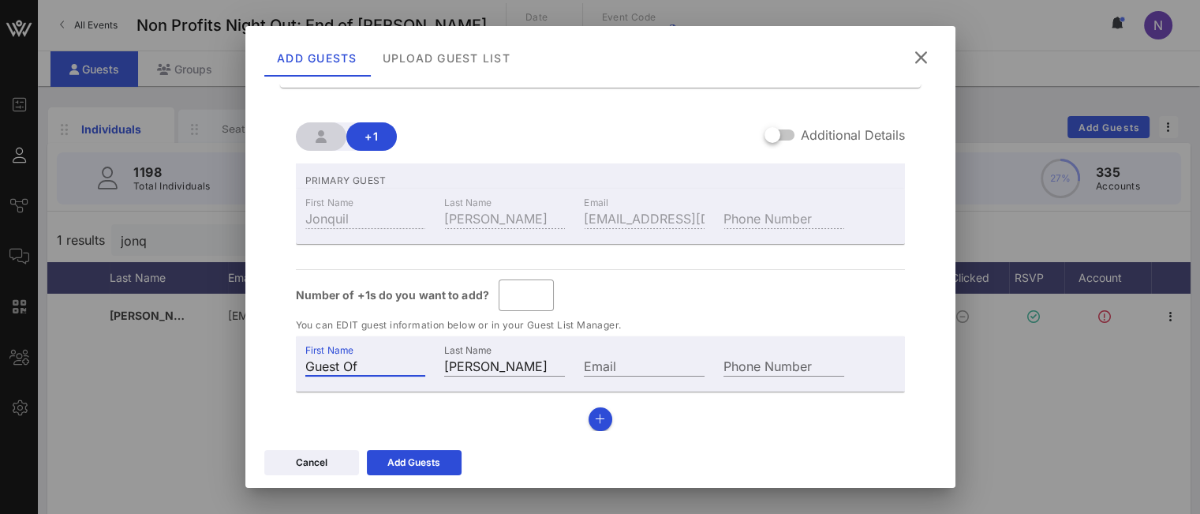
drag, startPoint x: 394, startPoint y: 365, endPoint x: 259, endPoint y: 335, distance: 138.4
click at [260, 335] on div "New individuals will automatically receive all active continous communications …" at bounding box center [600, 263] width 710 height 358
type input "[PERSON_NAME]"
paste input "[PERSON_NAME]"
type input "[PERSON_NAME]"
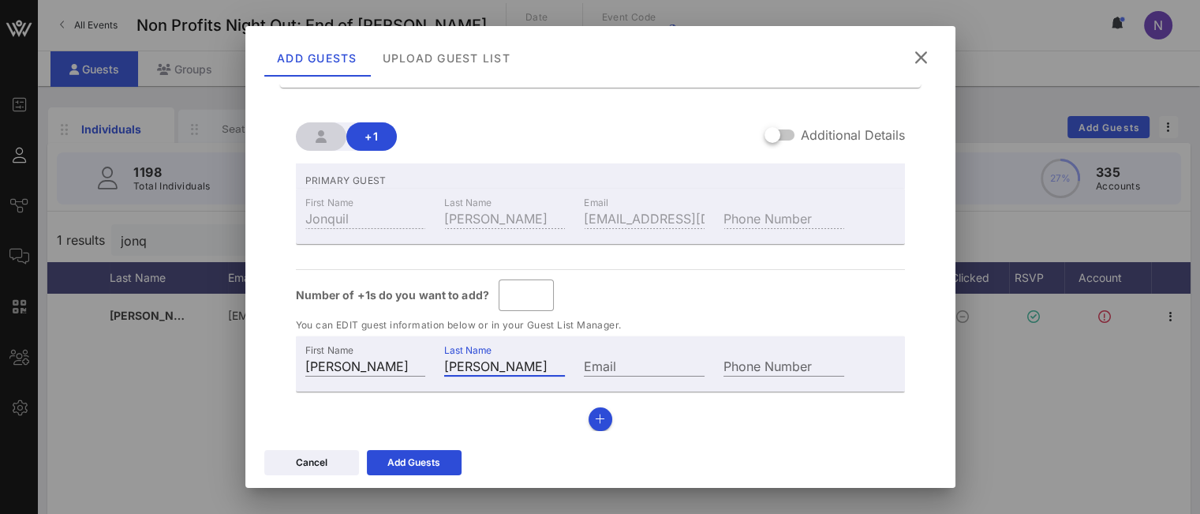
click at [390, 461] on div "Add Guests" at bounding box center [413, 462] width 53 height 16
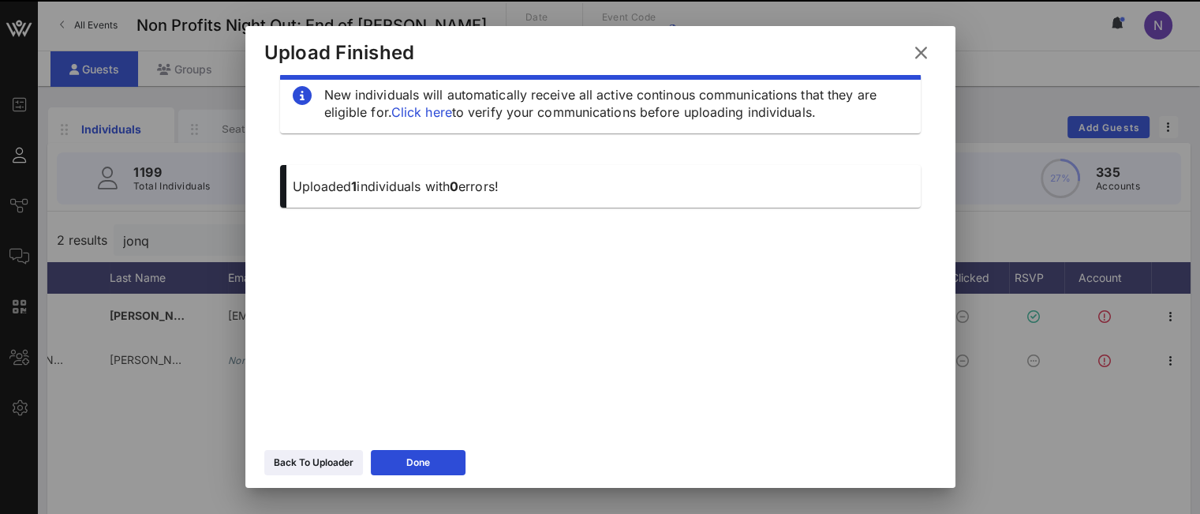
scroll to position [27, 0]
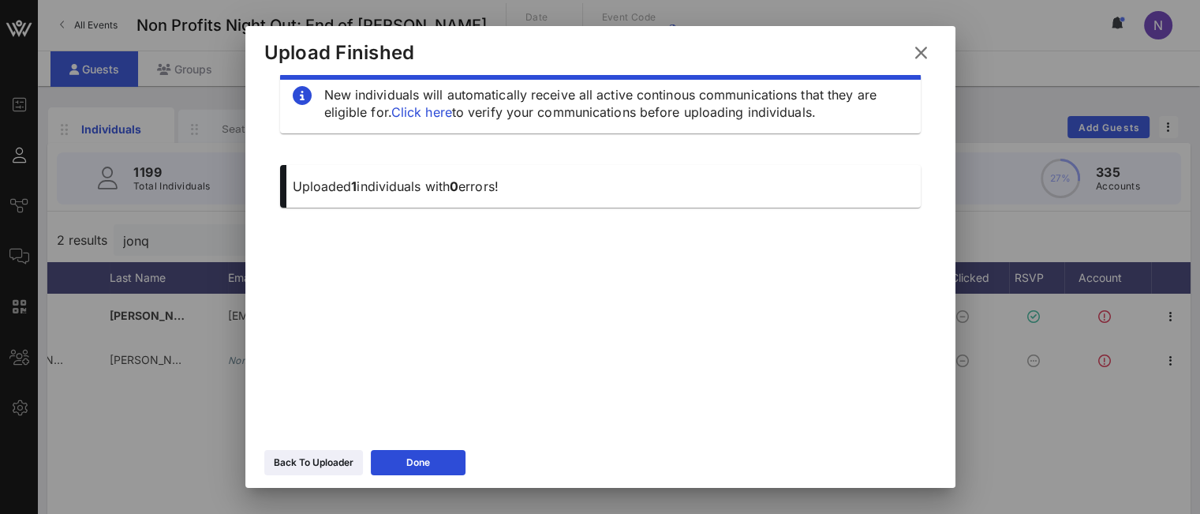
click at [921, 53] on icon at bounding box center [920, 52] width 21 height 19
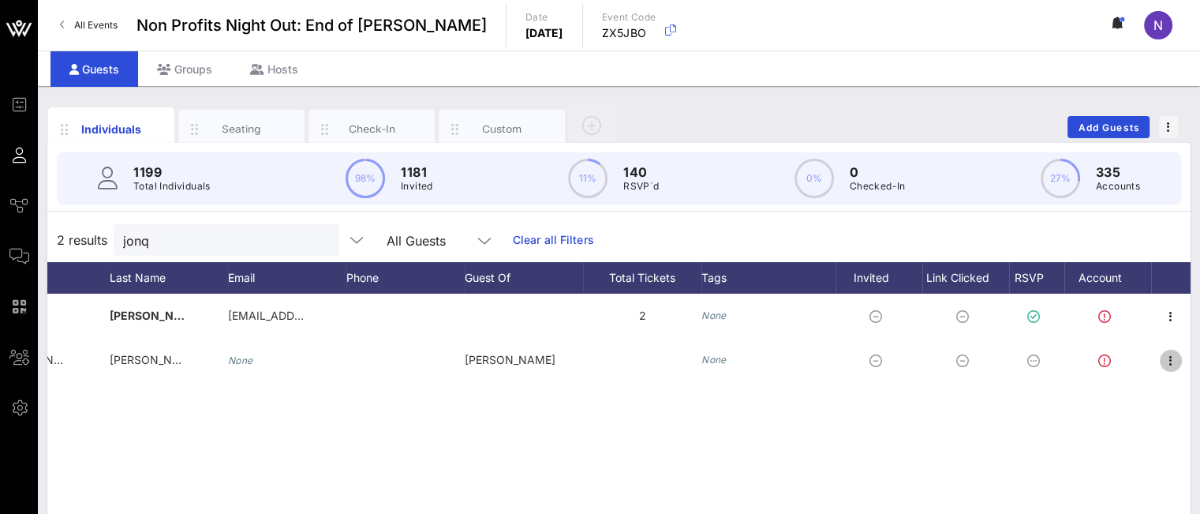
click at [1168, 355] on icon "button" at bounding box center [1170, 360] width 19 height 19
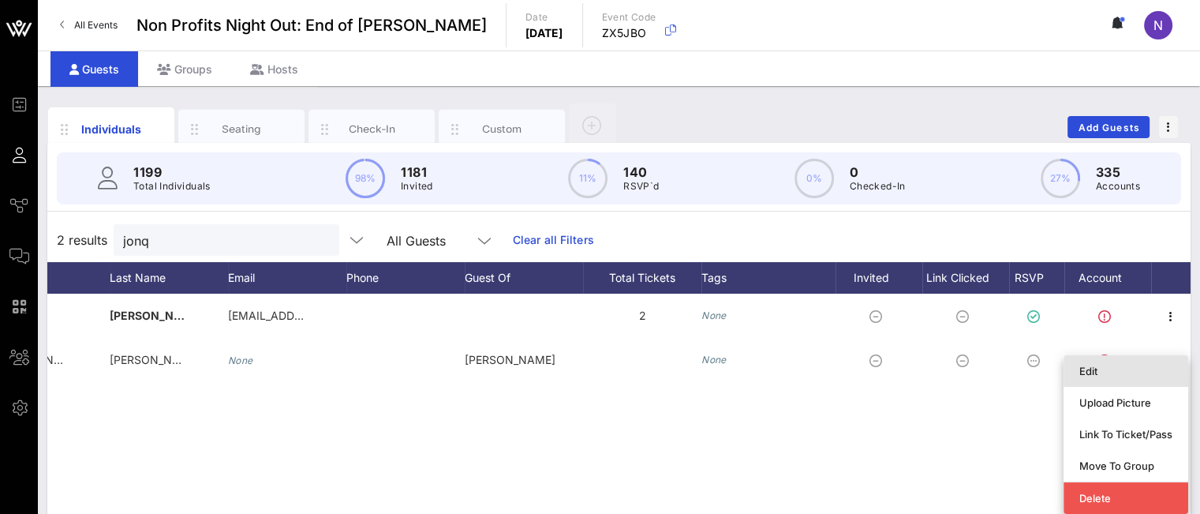
click at [1090, 373] on div "Edit" at bounding box center [1125, 371] width 93 height 13
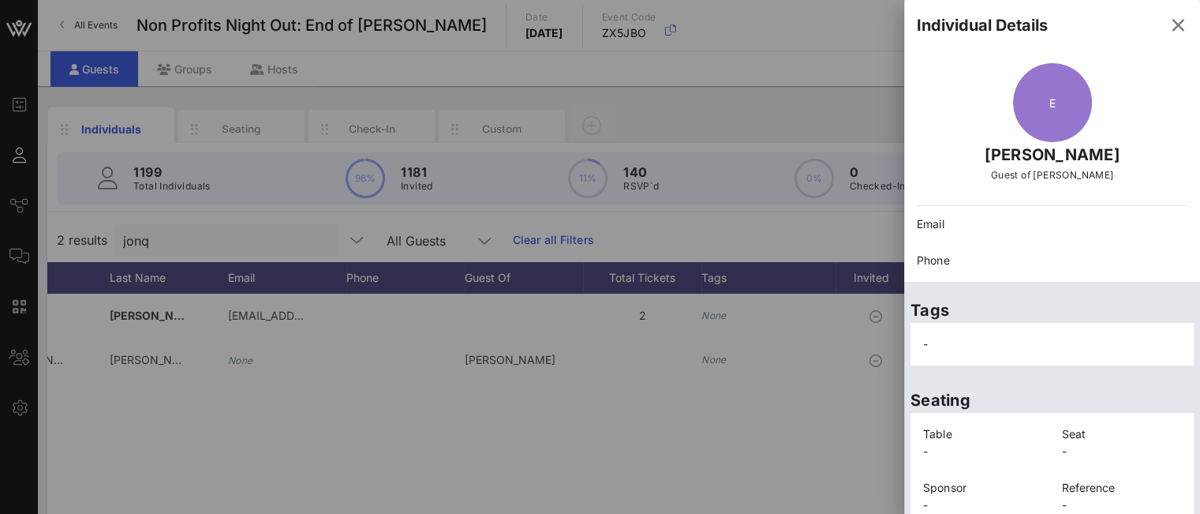
scroll to position [135, 0]
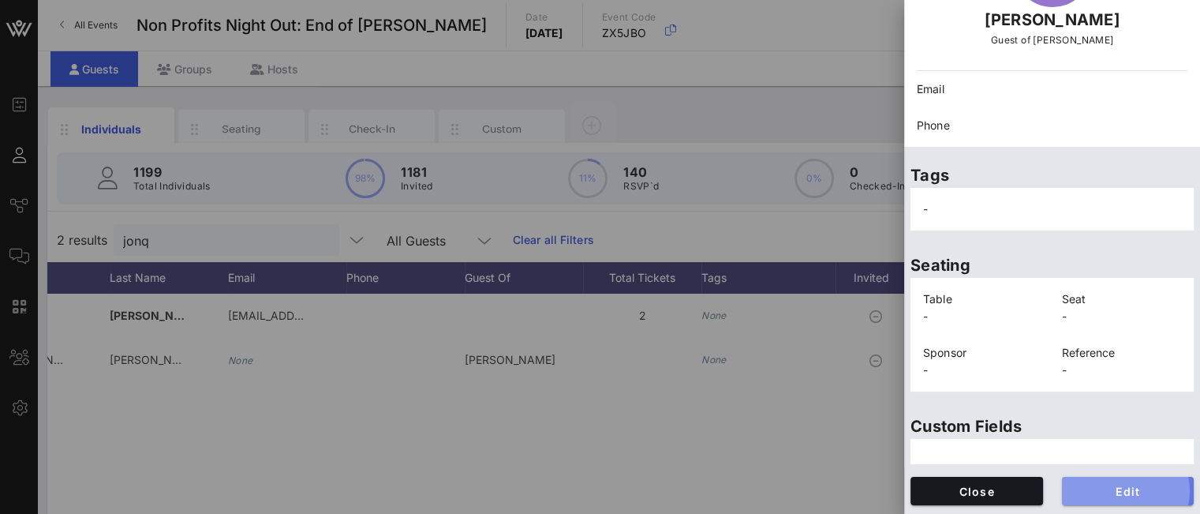
click at [1089, 488] on span "Edit" at bounding box center [1128, 490] width 107 height 13
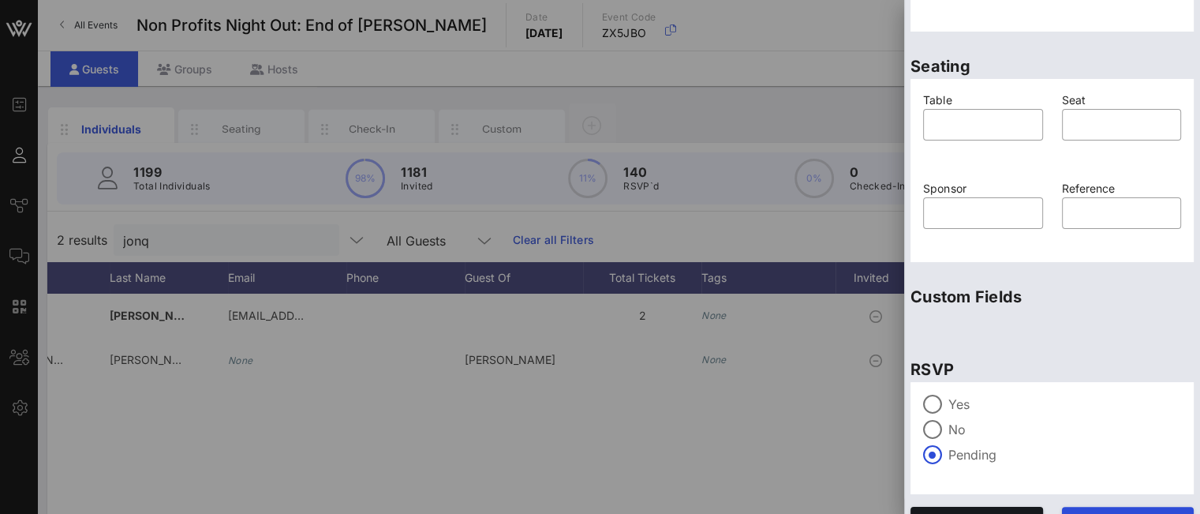
scroll to position [401, 0]
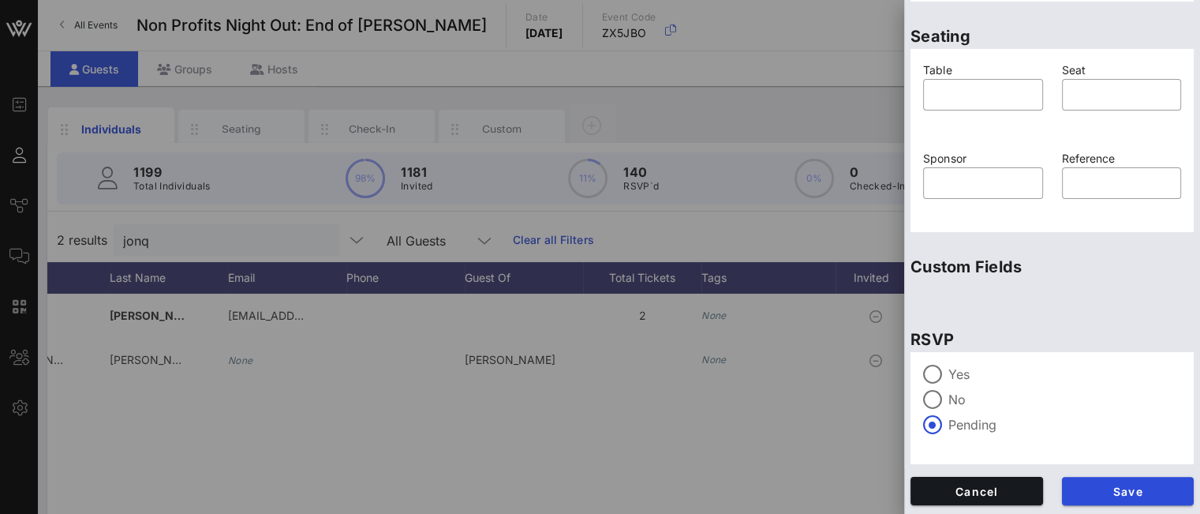
click at [958, 362] on div "Yes No Pending" at bounding box center [1051, 408] width 283 height 112
click at [954, 372] on label "Yes" at bounding box center [1064, 374] width 233 height 16
click at [1094, 481] on button "Save" at bounding box center [1128, 491] width 133 height 28
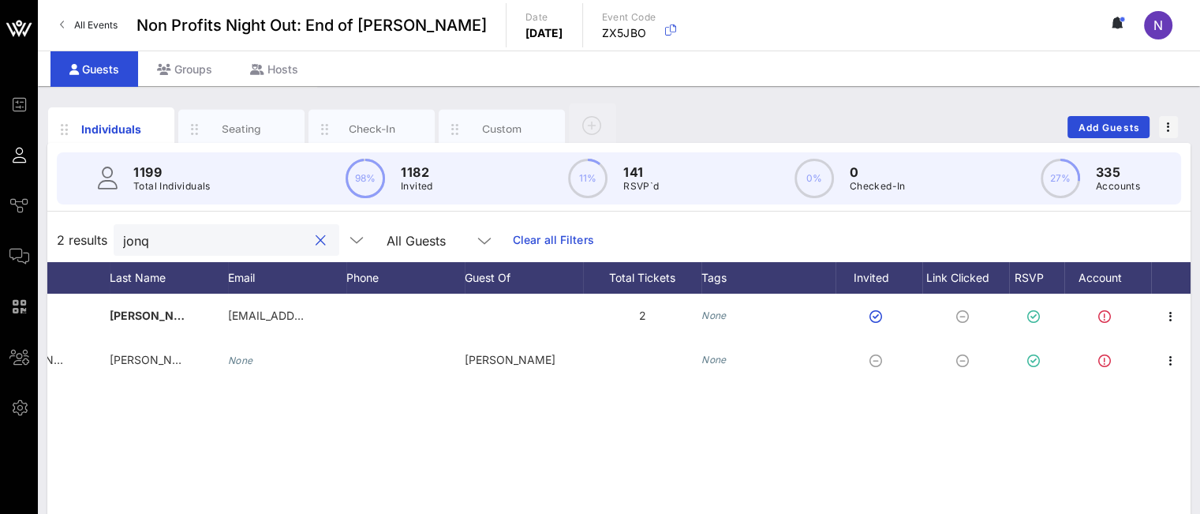
drag, startPoint x: 185, startPoint y: 231, endPoint x: 80, endPoint y: 216, distance: 106.0
click at [95, 219] on div "2 results jonq All Guests Clear all Filters" at bounding box center [618, 240] width 1143 height 44
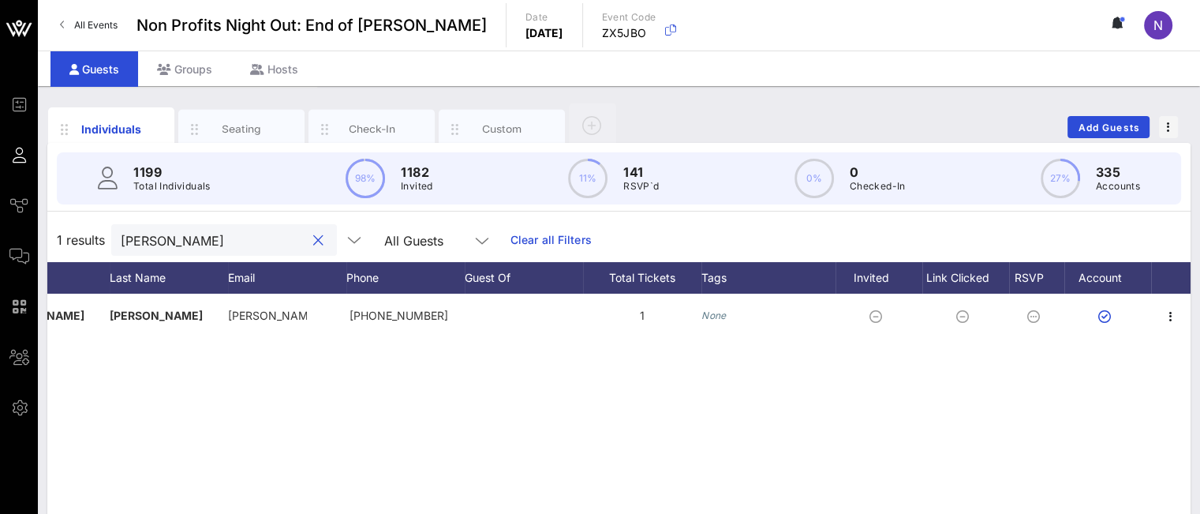
type input "[PERSON_NAME]"
click at [1163, 316] on icon "button" at bounding box center [1170, 316] width 19 height 19
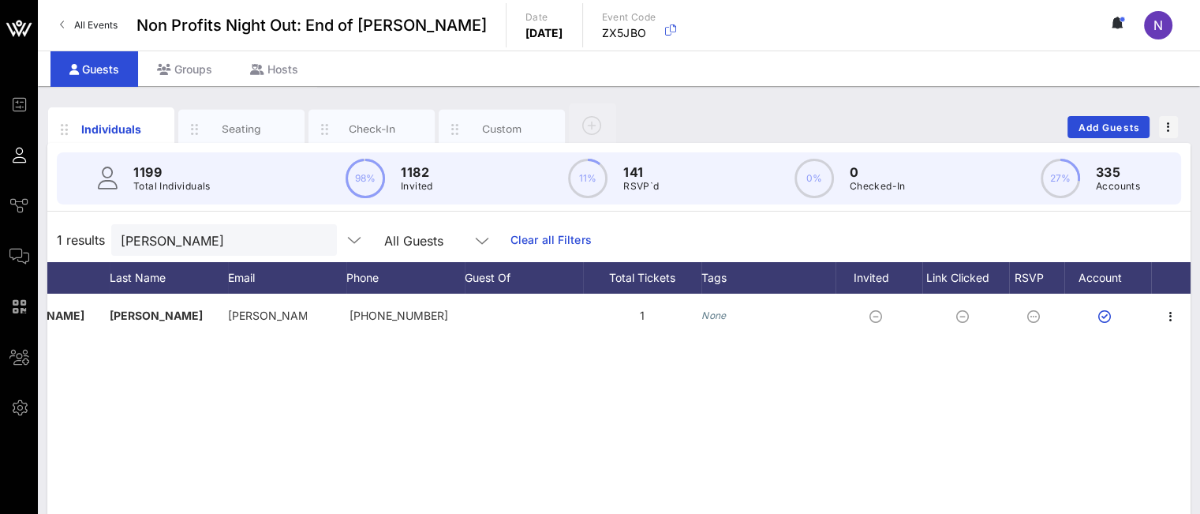
click at [25, 257] on icon at bounding box center [19, 256] width 20 height 2
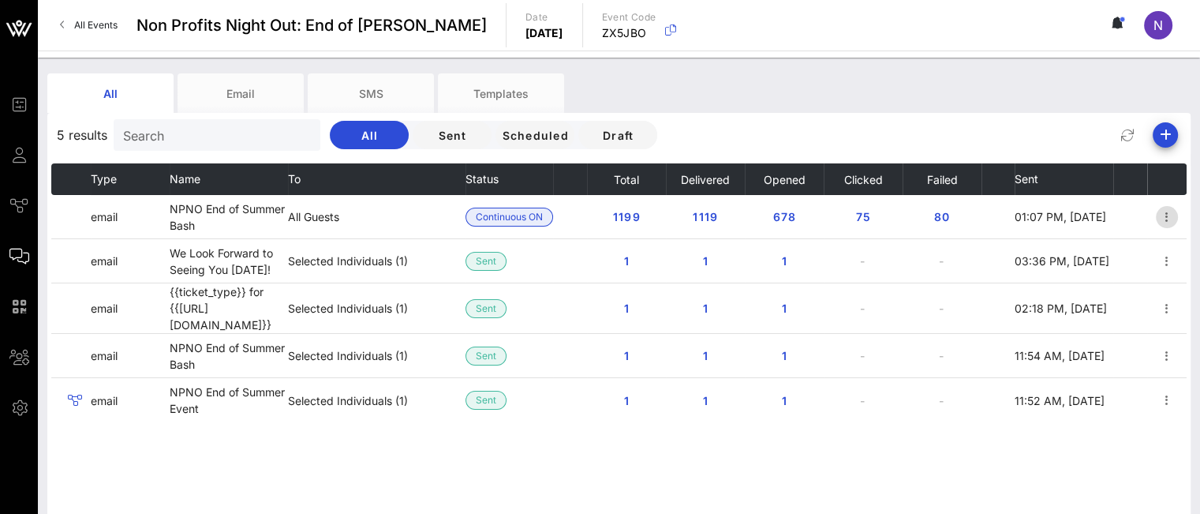
click at [1172, 218] on icon "button" at bounding box center [1166, 217] width 19 height 19
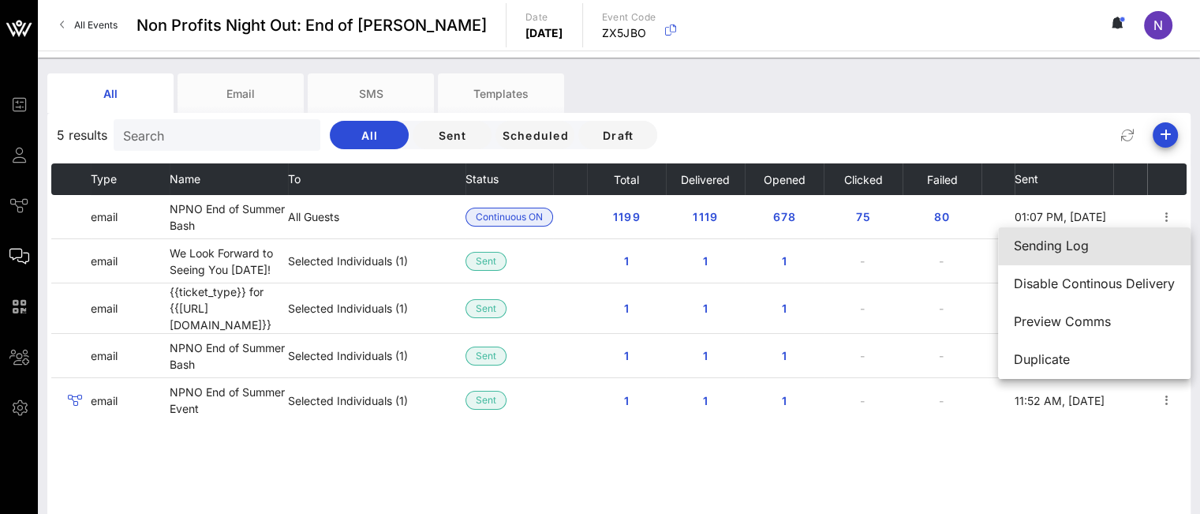
click at [1084, 253] on div "Sending Log" at bounding box center [1094, 245] width 161 height 15
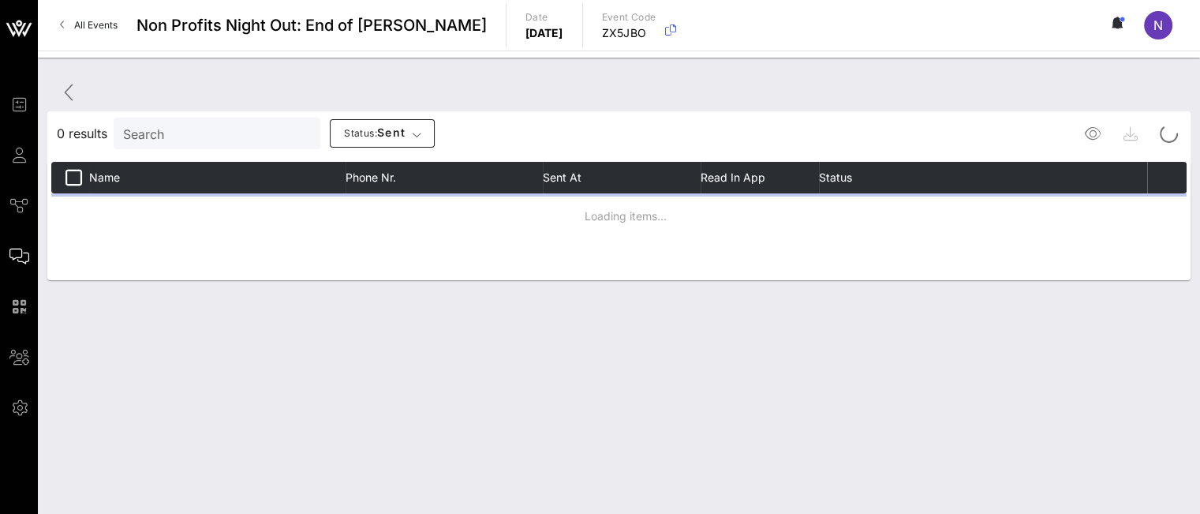
click at [155, 136] on input "Search" at bounding box center [215, 133] width 185 height 21
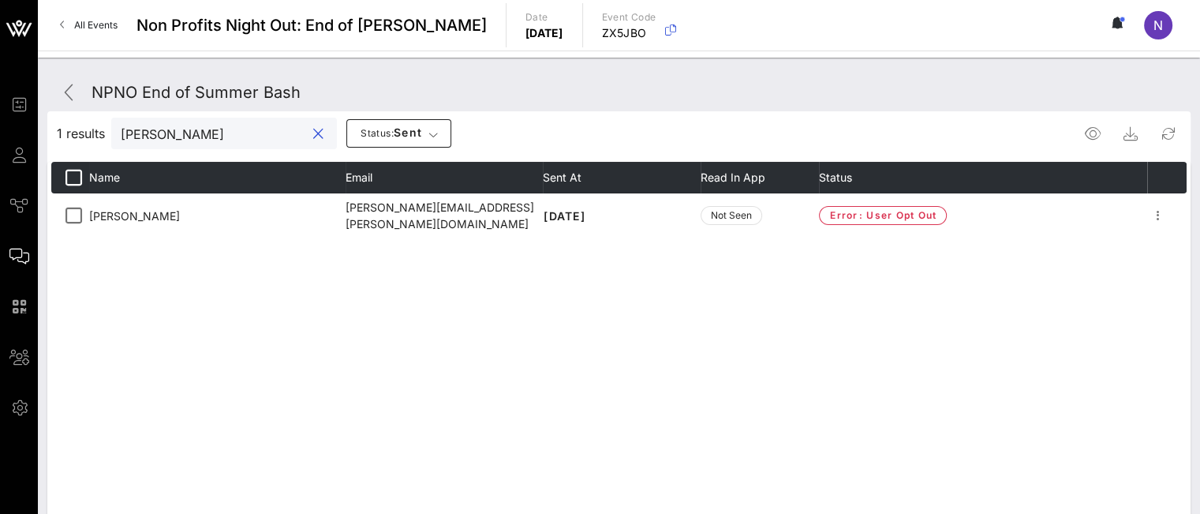
type input "[PERSON_NAME]"
click at [1157, 222] on icon "button" at bounding box center [1158, 215] width 19 height 19
click at [1150, 245] on div "Resend" at bounding box center [1152, 244] width 43 height 15
click at [38, 150] on div "Event Builder Guests Journeys Comms QR Scanner Team Settings" at bounding box center [23, 256] width 28 height 322
click at [0, 0] on span "Guests" at bounding box center [0, 0] width 0 height 0
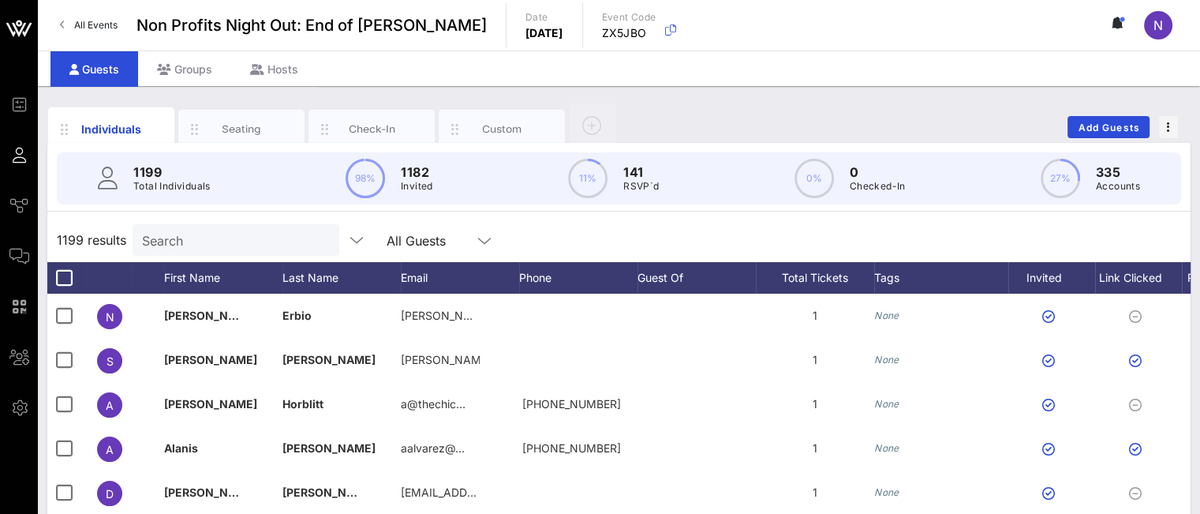
click at [182, 241] on input "Search" at bounding box center [234, 240] width 185 height 21
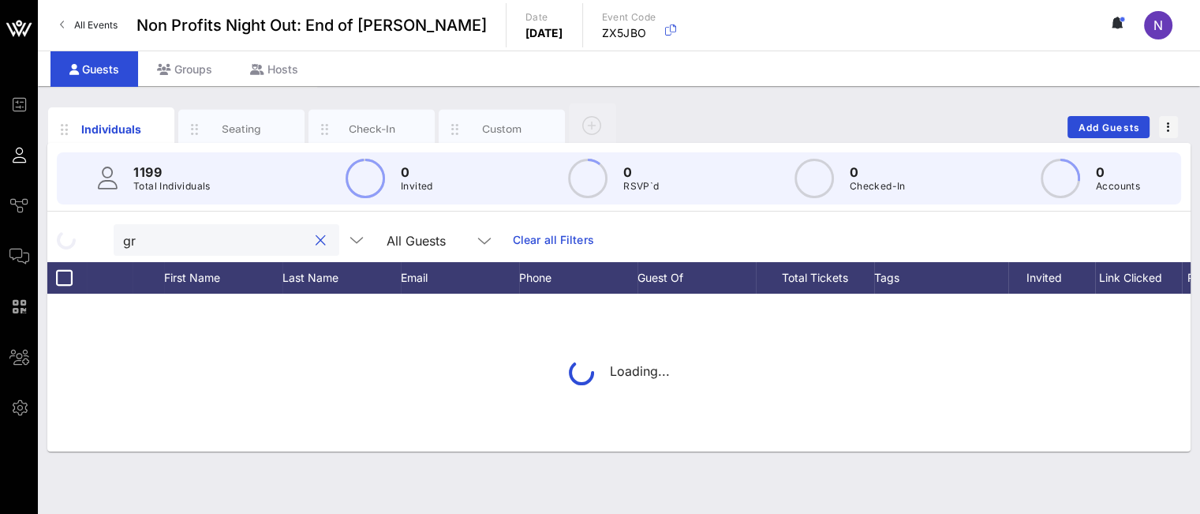
type input "g"
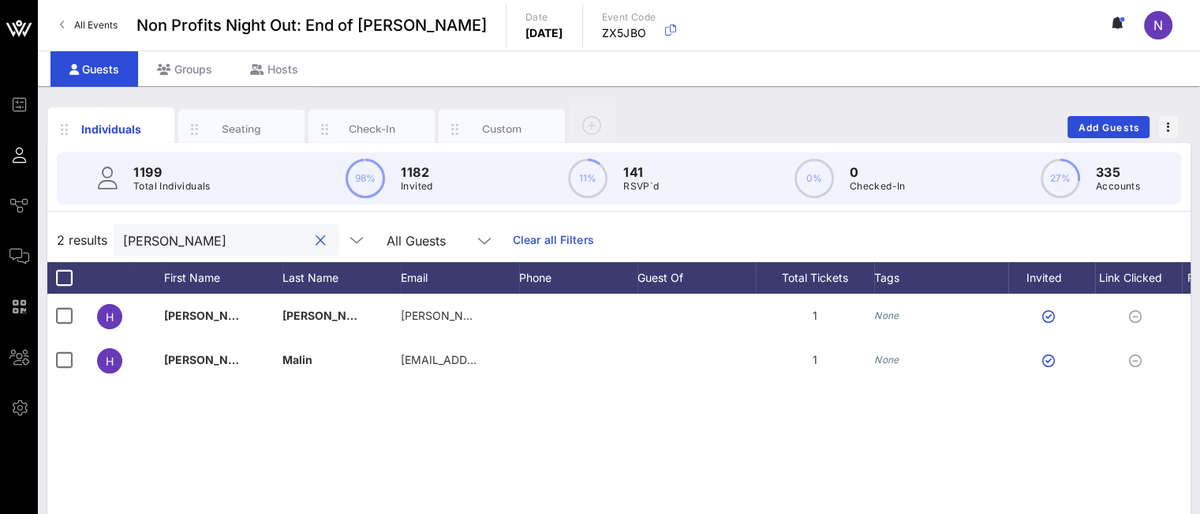
type input "[PERSON_NAME]"
click at [1118, 130] on span "Add Guests" at bounding box center [1109, 128] width 62 height 12
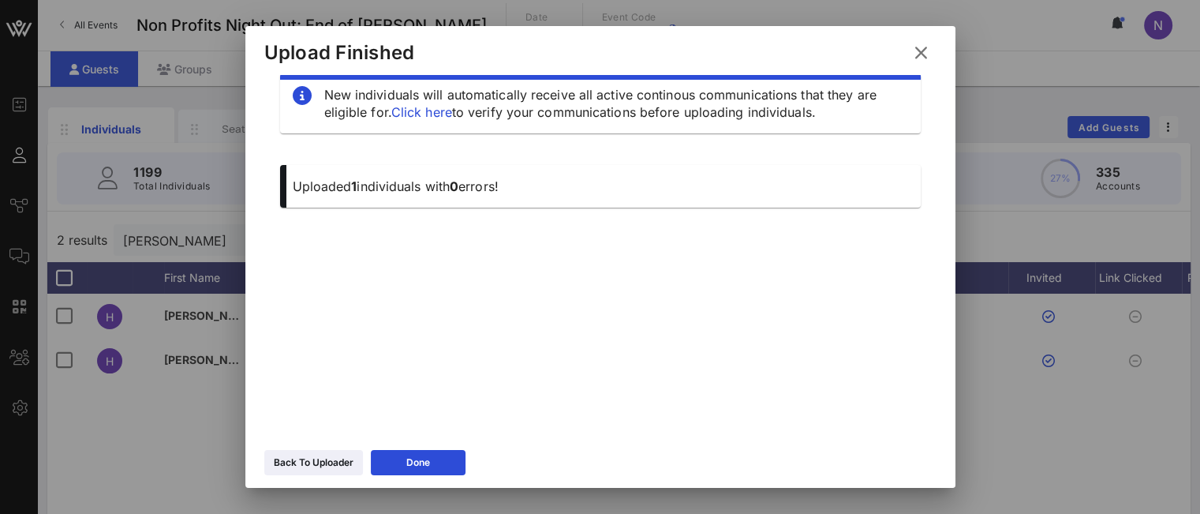
click at [309, 465] on icon at bounding box center [313, 462] width 11 height 9
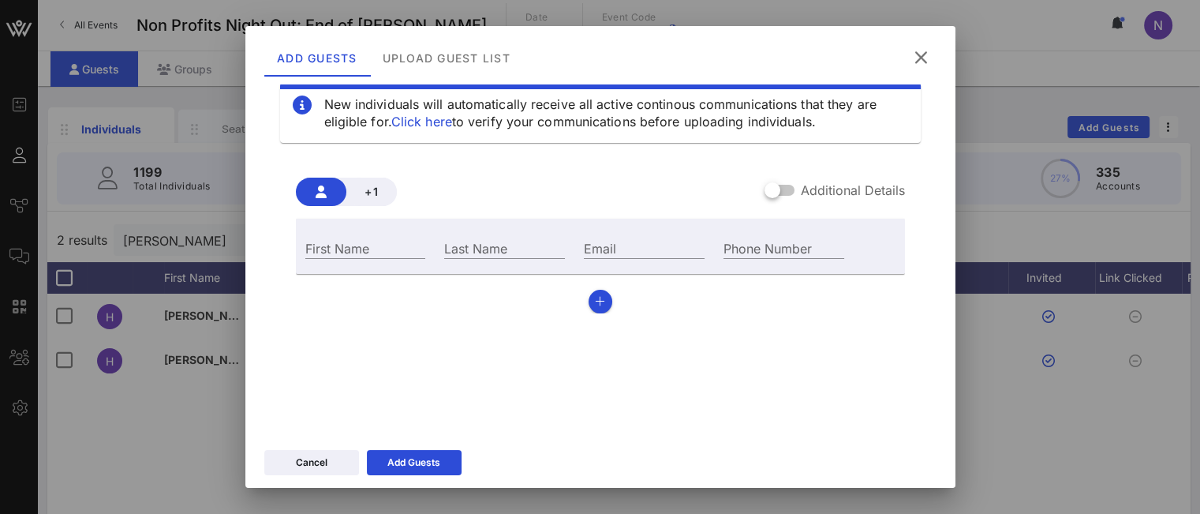
click at [352, 250] on input "First Name" at bounding box center [365, 247] width 121 height 21
type input "[PERSON_NAME]"
type input "Chase"
paste input "[PERSON_NAME][EMAIL_ADDRESS][DOMAIN_NAME]"
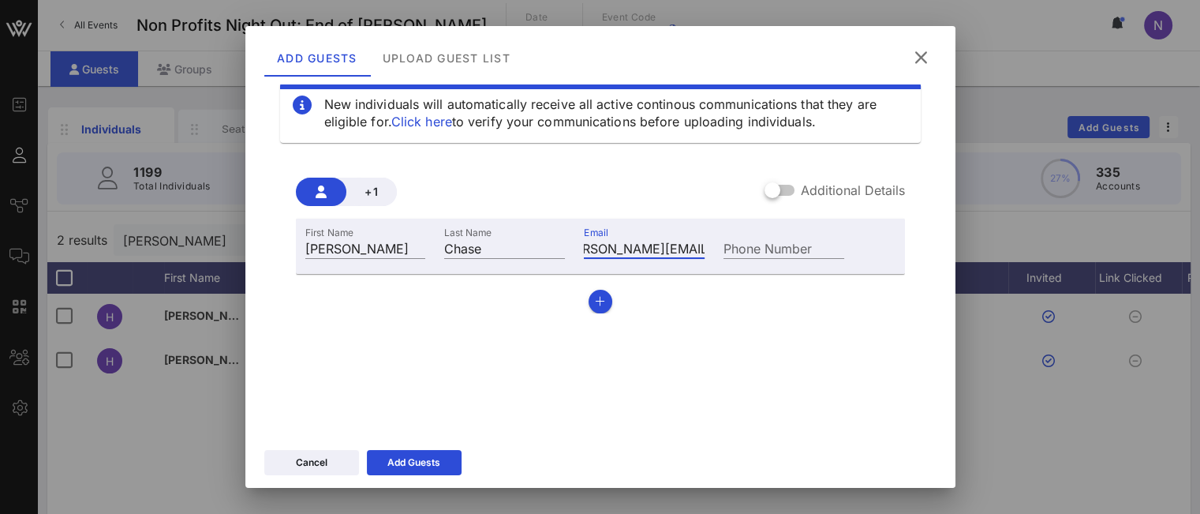
type input "[PERSON_NAME][EMAIL_ADDRESS][DOMAIN_NAME]"
click at [402, 474] on button "Add Guests" at bounding box center [414, 462] width 95 height 25
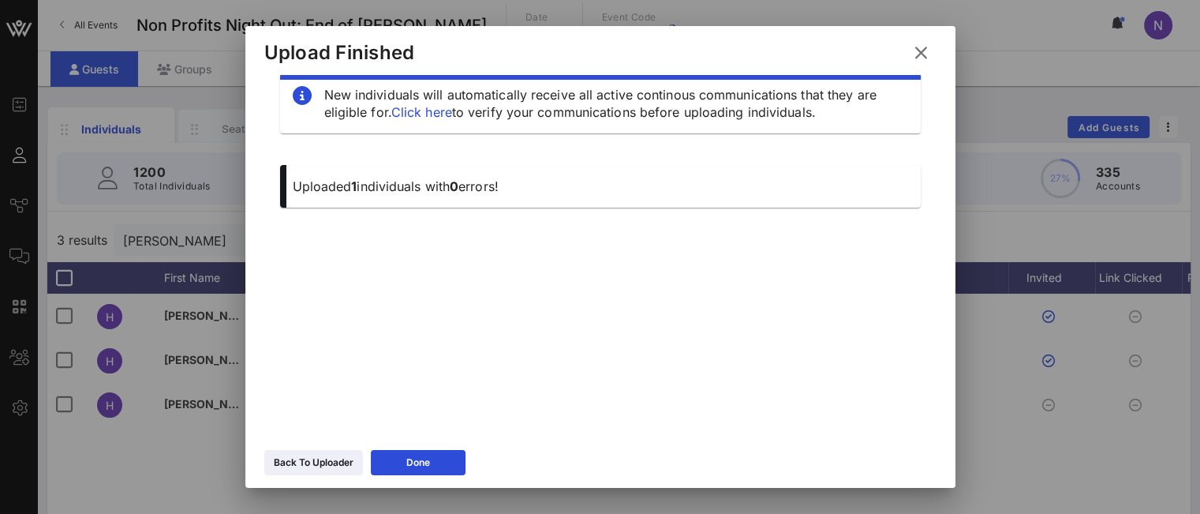
click at [915, 51] on icon at bounding box center [920, 52] width 21 height 19
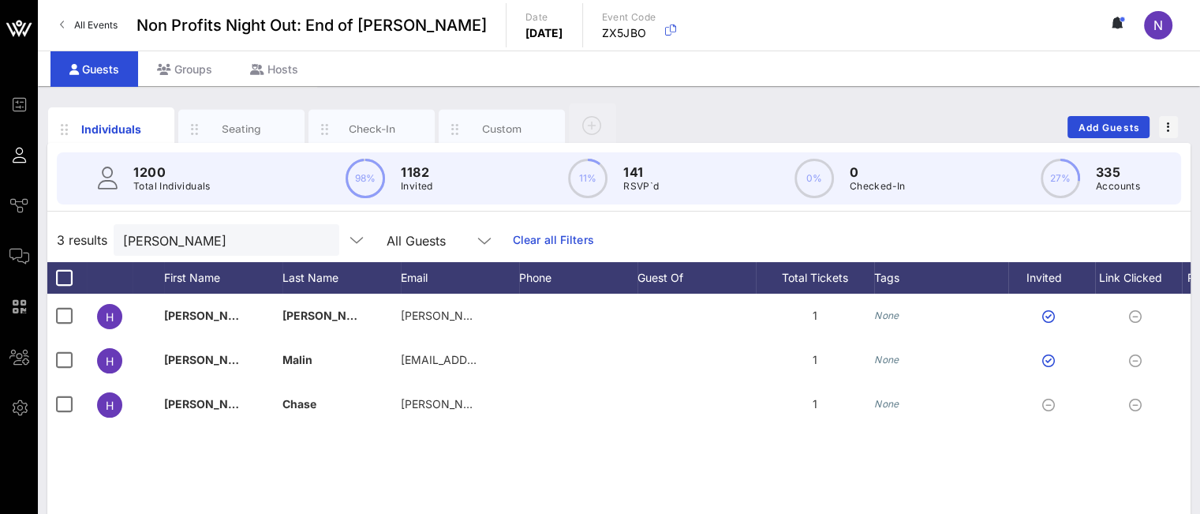
click at [191, 244] on input "[PERSON_NAME]" at bounding box center [215, 240] width 185 height 21
drag, startPoint x: 202, startPoint y: 241, endPoint x: 0, endPoint y: 211, distance: 204.2
click at [3, 215] on div "Event Builder Guests Journeys Comms QR Scanner Team Settings Non Profits Night …" at bounding box center [600, 391] width 1200 height 783
type input "[PERSON_NAME]"
click at [1094, 122] on span "Add Guests" at bounding box center [1109, 128] width 62 height 12
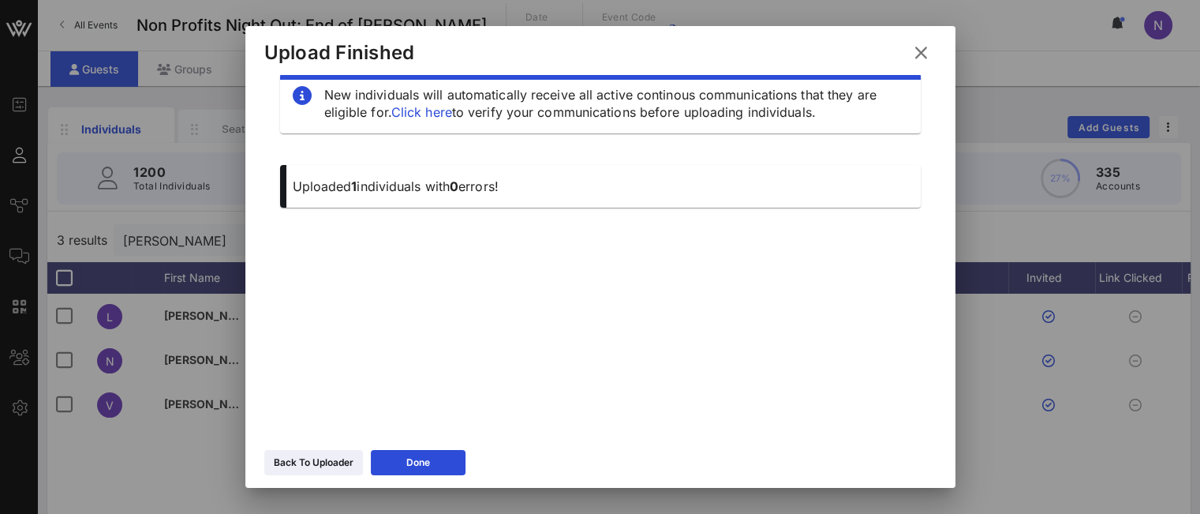
click at [310, 458] on icon at bounding box center [313, 462] width 11 height 9
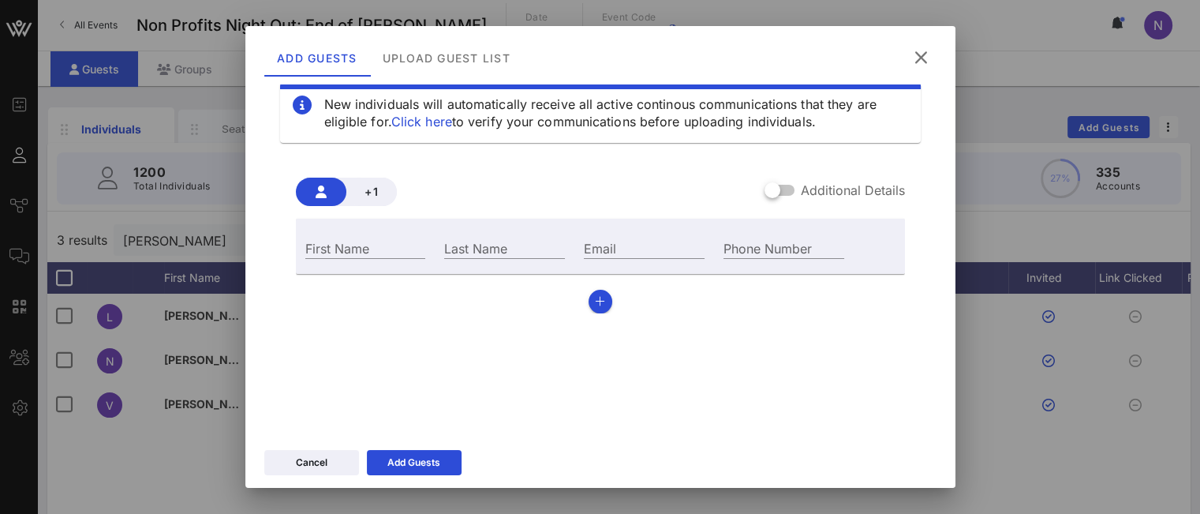
click at [593, 253] on input "Email" at bounding box center [644, 247] width 121 height 21
paste input "[EMAIL_ADDRESS][DOMAIN_NAME]"
drag, startPoint x: 626, startPoint y: 252, endPoint x: 417, endPoint y: 234, distance: 210.7
click at [417, 234] on div "First Name Last Name Email [EMAIL_ADDRESS][DOMAIN_NAME] Phone Number" at bounding box center [575, 246] width 559 height 43
type input "[EMAIL_ADDRESS][DOMAIN_NAME]"
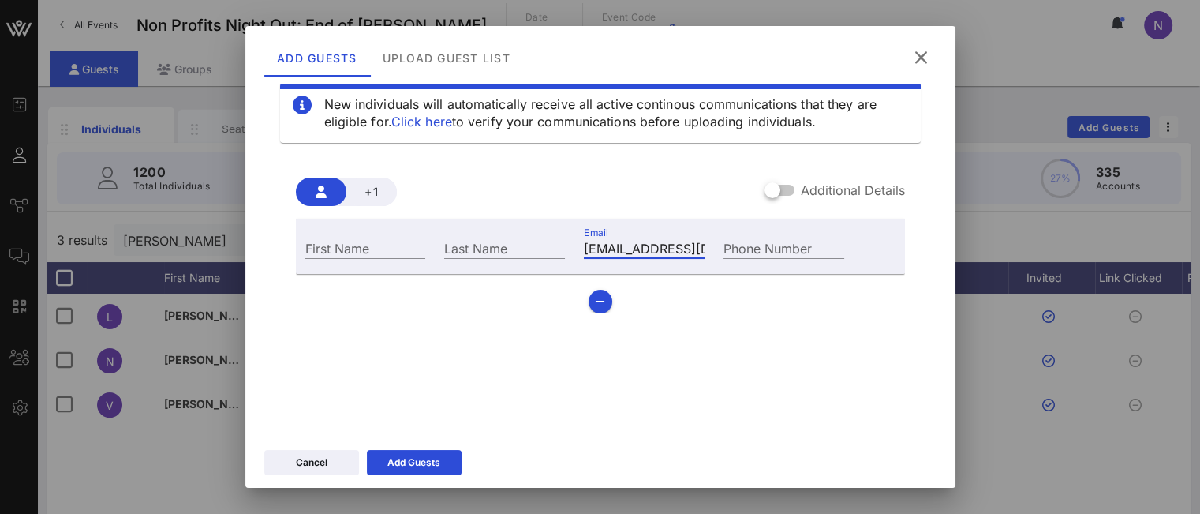
click at [365, 244] on input "First Name" at bounding box center [365, 247] width 121 height 21
type input "[PERSON_NAME]"
click at [463, 256] on input "Last Name" at bounding box center [504, 247] width 121 height 21
type input "[PERSON_NAME]"
click at [428, 470] on div "Add Guests" at bounding box center [413, 462] width 53 height 16
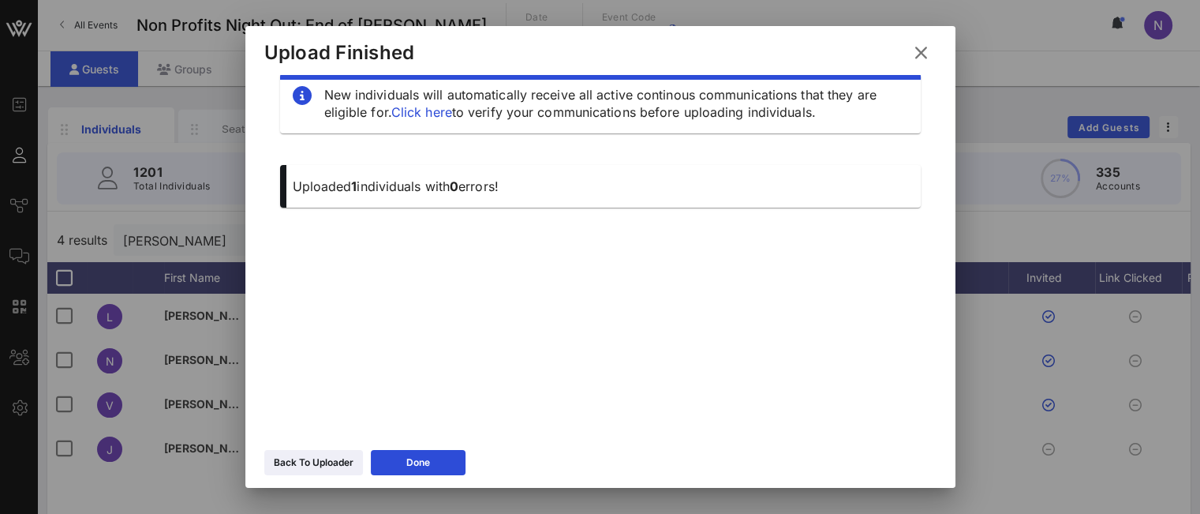
click at [337, 458] on div "Back To Uploader" at bounding box center [314, 462] width 80 height 16
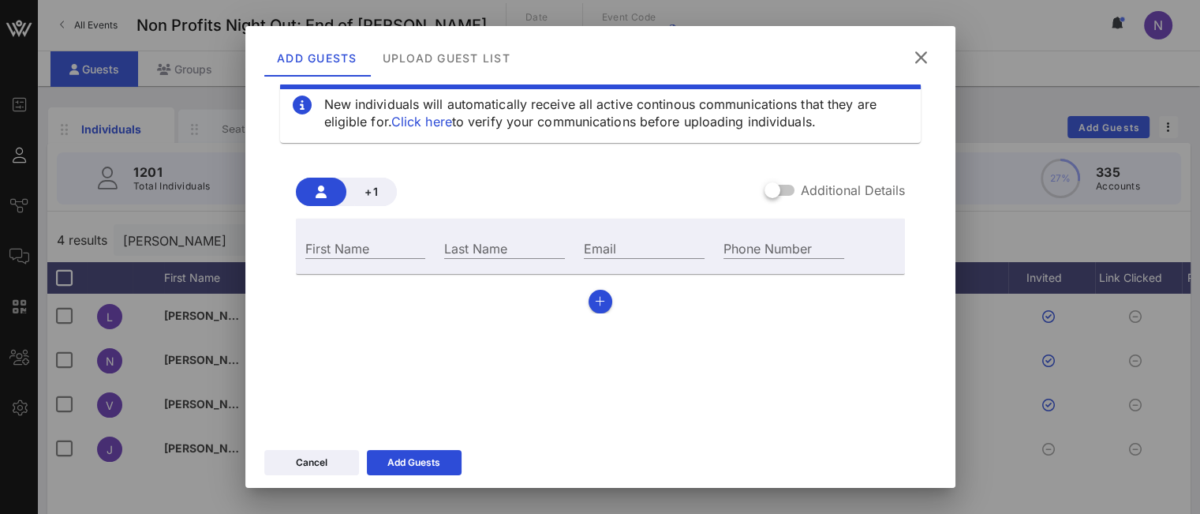
click at [915, 59] on icon at bounding box center [920, 57] width 21 height 19
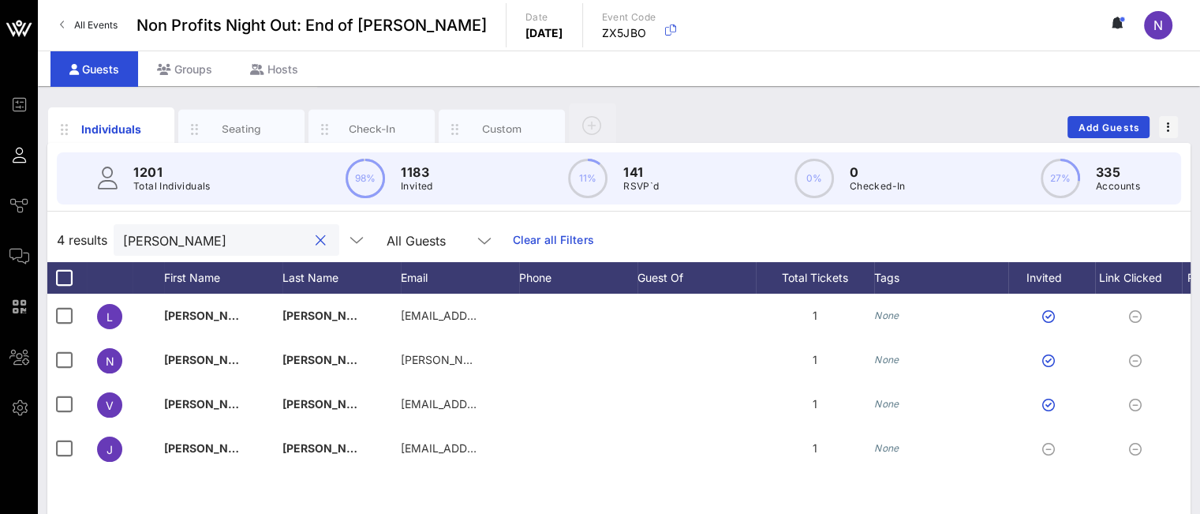
drag, startPoint x: 200, startPoint y: 237, endPoint x: 1, endPoint y: 192, distance: 203.8
click at [0, 192] on div "Event Builder Guests Journeys Comms QR Scanner Team Settings Non Profits Night …" at bounding box center [600, 391] width 1200 height 783
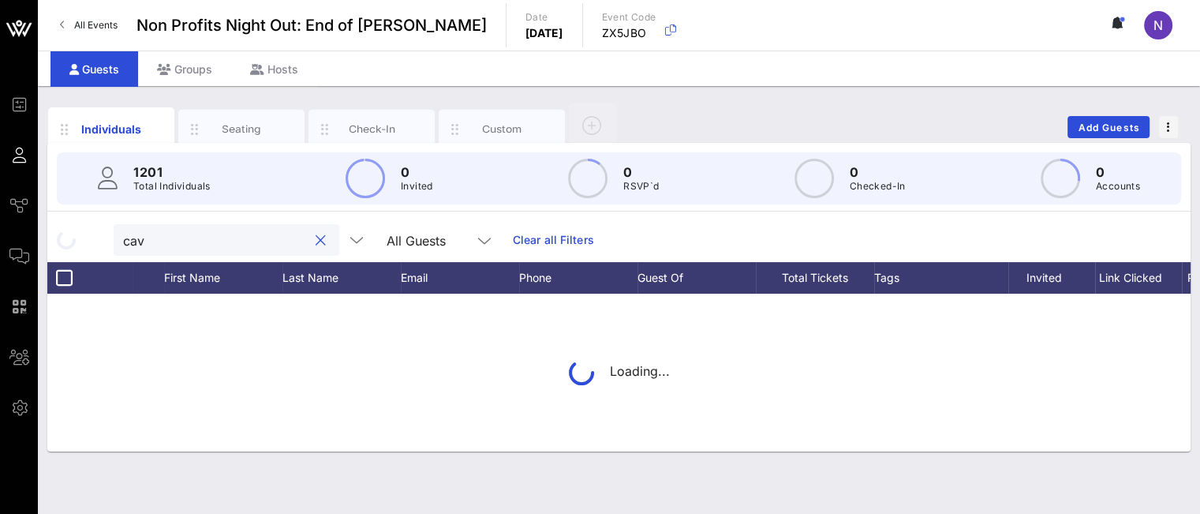
type input "cava"
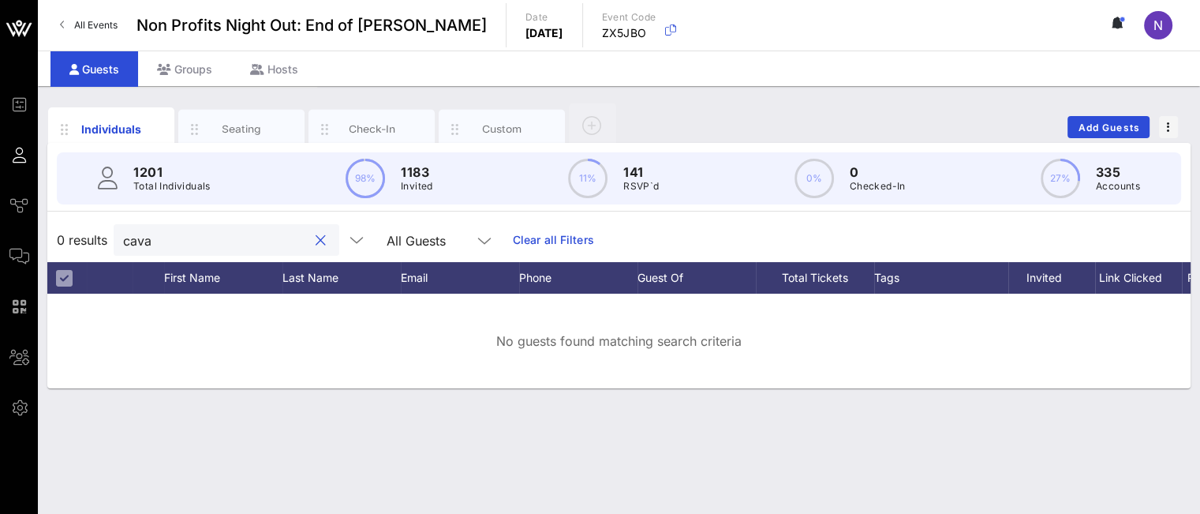
drag, startPoint x: 202, startPoint y: 248, endPoint x: 0, endPoint y: 230, distance: 202.8
click at [0, 230] on div "Event Builder Guests Journeys Comms QR Scanner Team Settings Non Profits Night …" at bounding box center [600, 257] width 1200 height 514
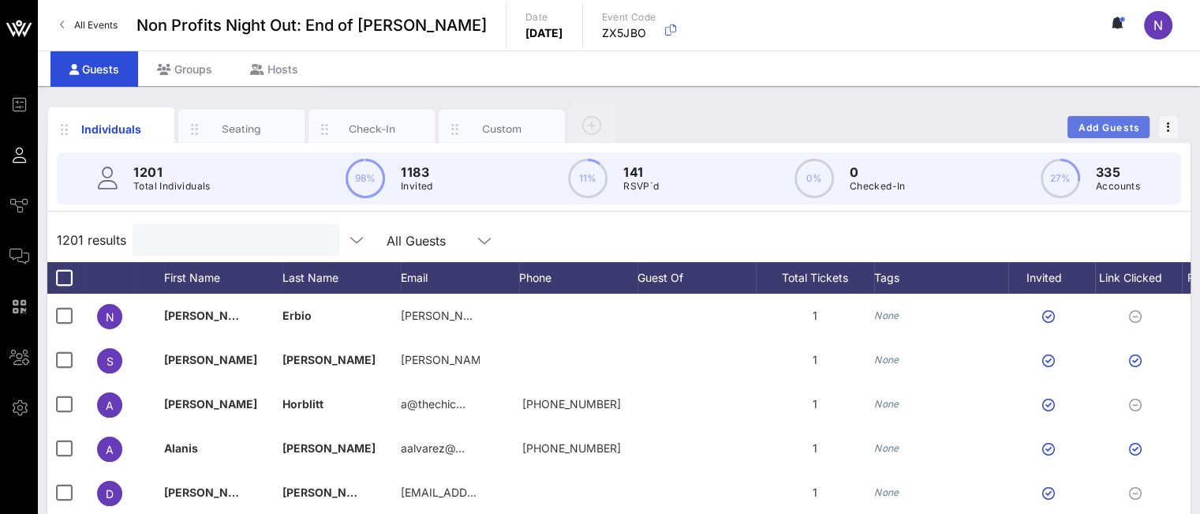
click at [1084, 133] on button "Add Guests" at bounding box center [1108, 127] width 82 height 22
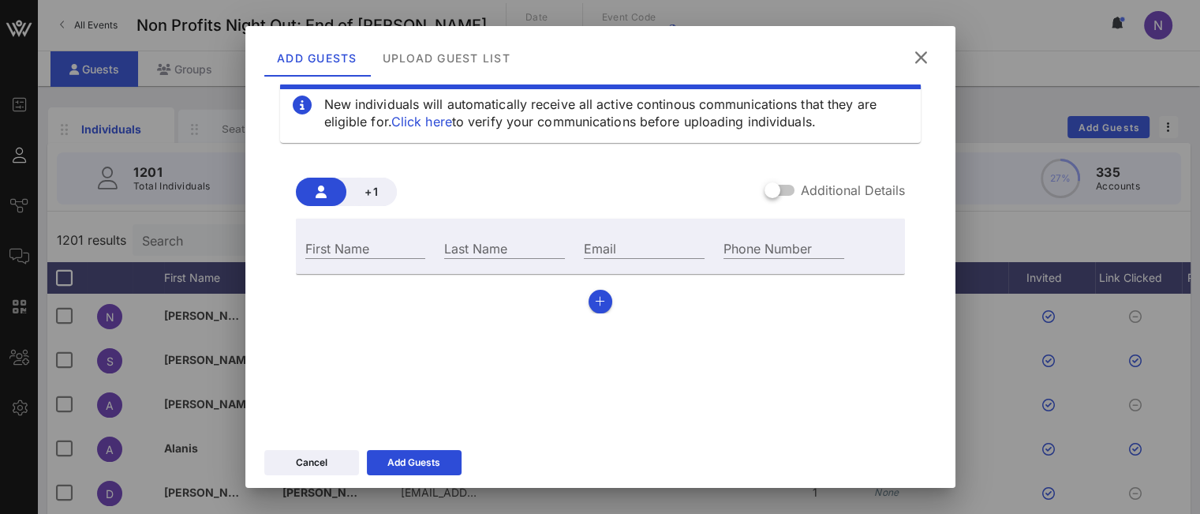
click at [614, 250] on input "Email" at bounding box center [644, 247] width 121 height 21
paste input "[EMAIL_ADDRESS][DOMAIN_NAME]"
drag, startPoint x: 603, startPoint y: 251, endPoint x: 460, endPoint y: 245, distance: 142.9
click at [462, 246] on div "First Name Last Name Email [EMAIL_ADDRESS][DOMAIN_NAME] Phone Number" at bounding box center [575, 246] width 559 height 43
type input "[EMAIL_ADDRESS][DOMAIN_NAME]"
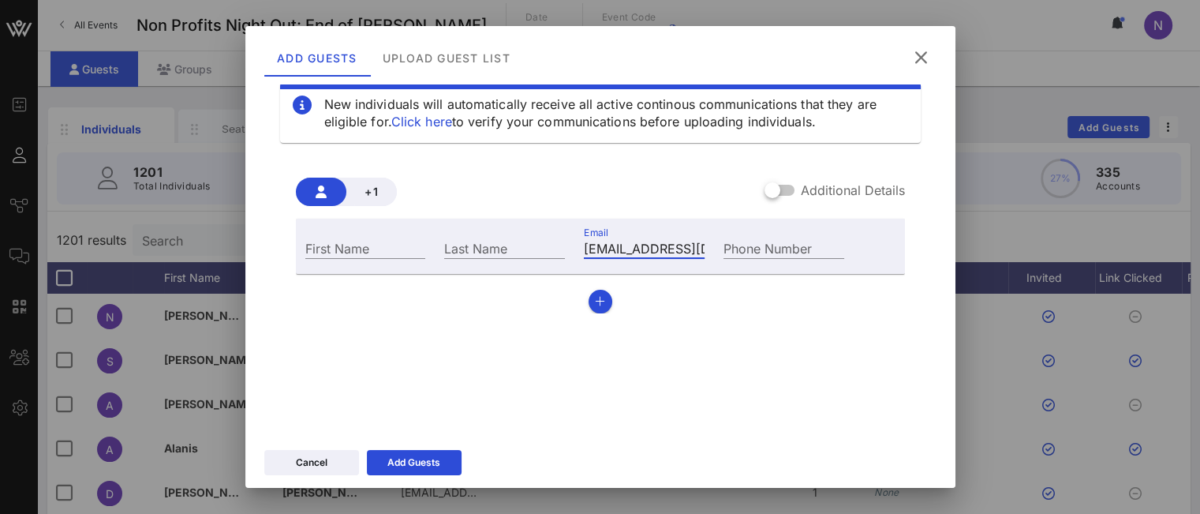
click at [342, 247] on input "First Name" at bounding box center [365, 247] width 121 height 21
type input "[PERSON_NAME]"
click at [394, 459] on div "Add Guests" at bounding box center [413, 462] width 53 height 16
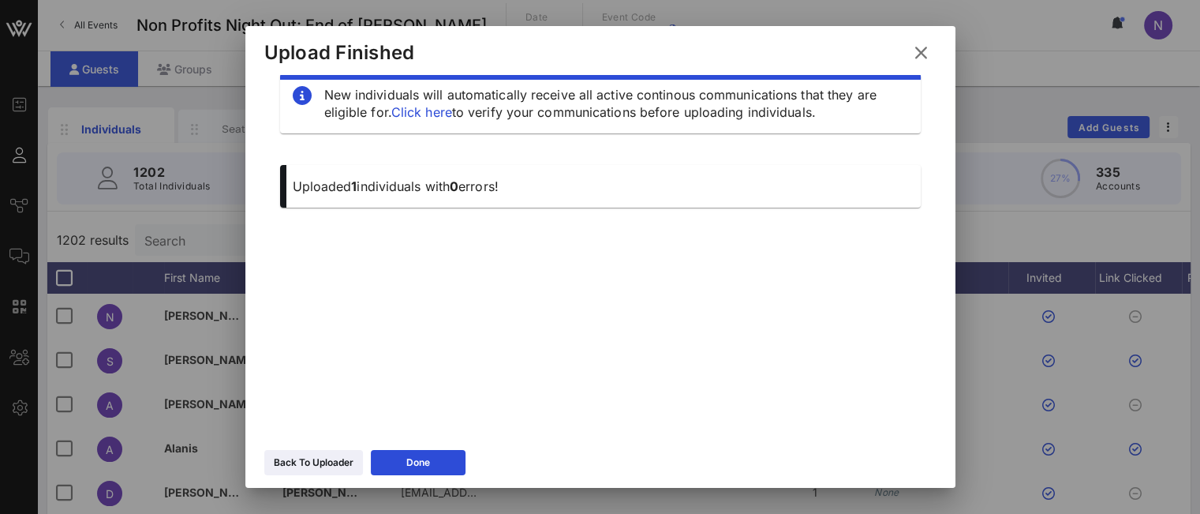
click at [915, 50] on icon at bounding box center [920, 52] width 21 height 19
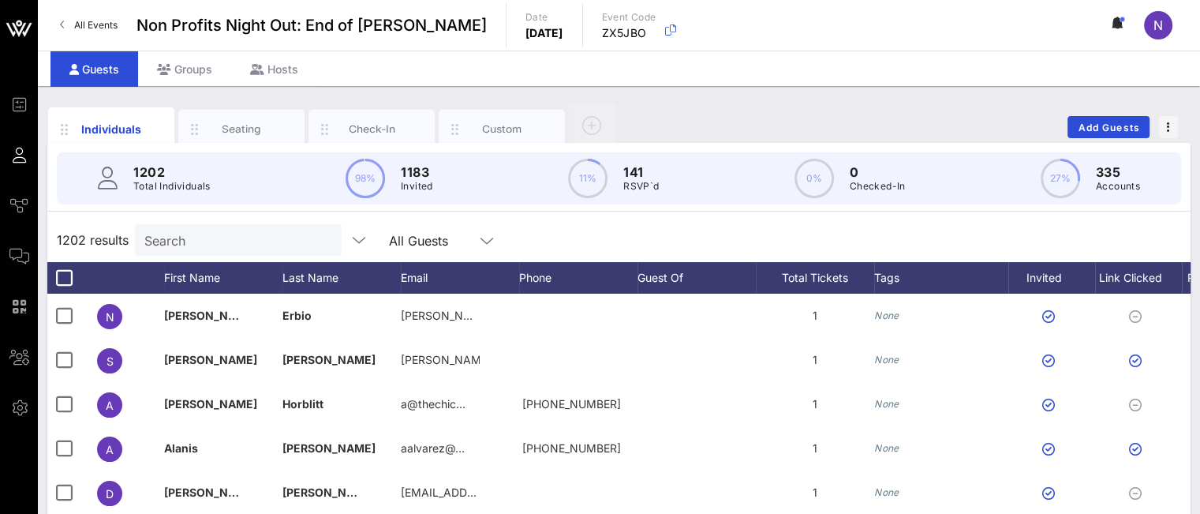
click at [275, 249] on input "Search" at bounding box center [236, 240] width 185 height 21
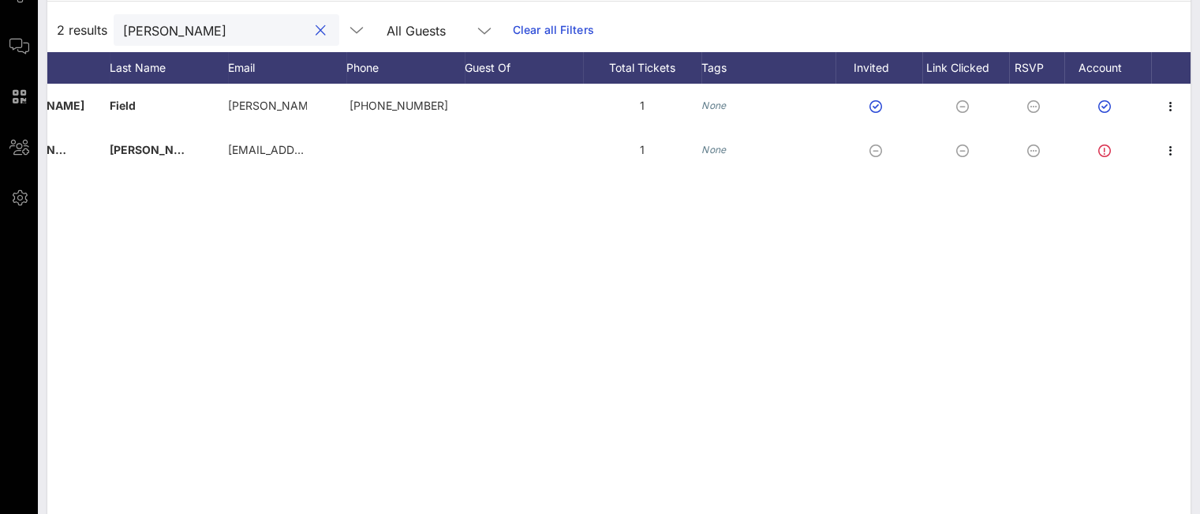
scroll to position [189, 0]
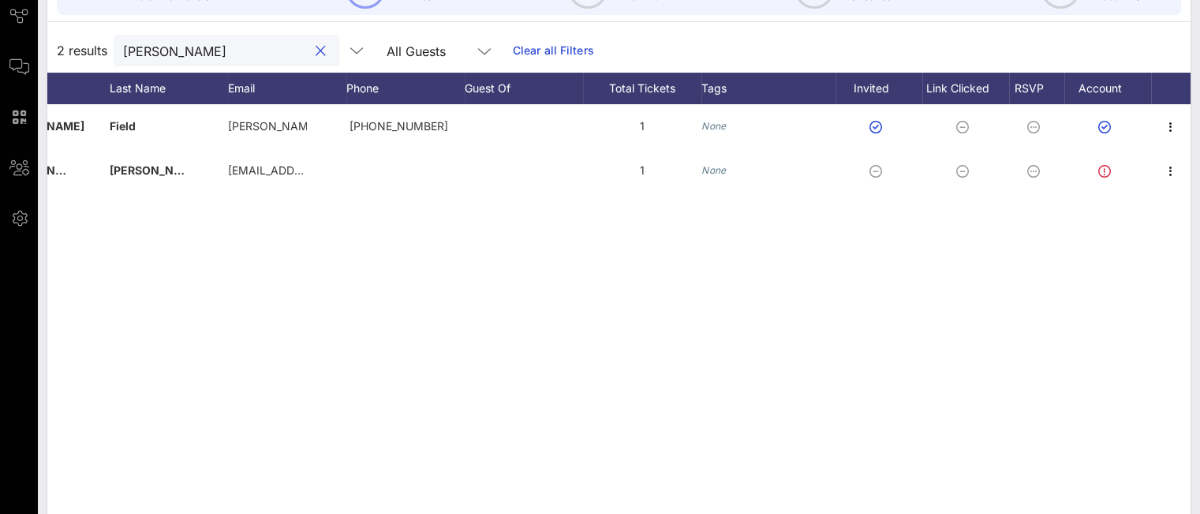
type input "[PERSON_NAME]"
click at [1168, 174] on icon "button" at bounding box center [1170, 171] width 19 height 19
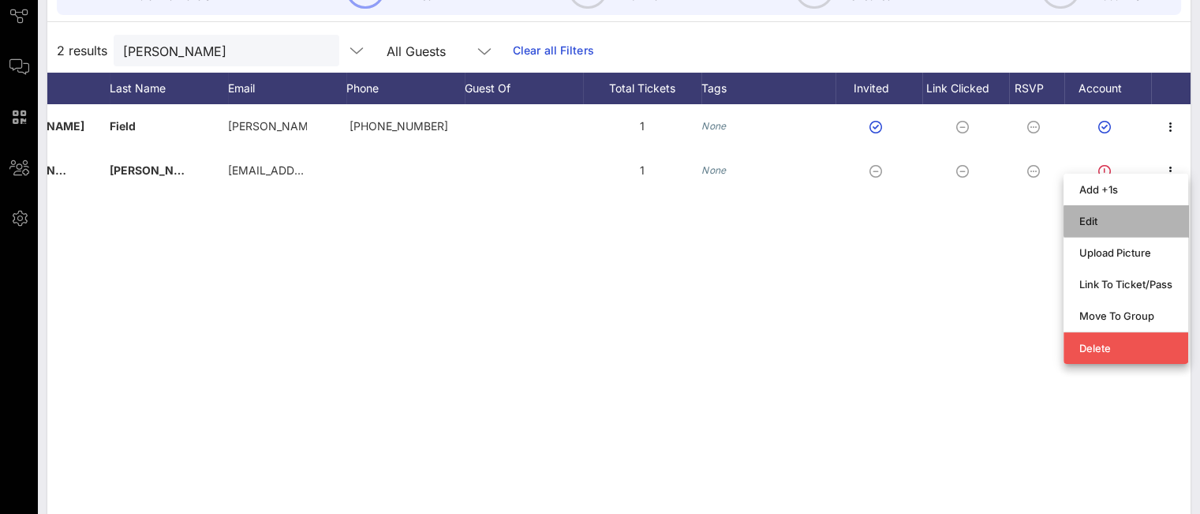
click at [1100, 216] on div "Edit" at bounding box center [1125, 221] width 93 height 13
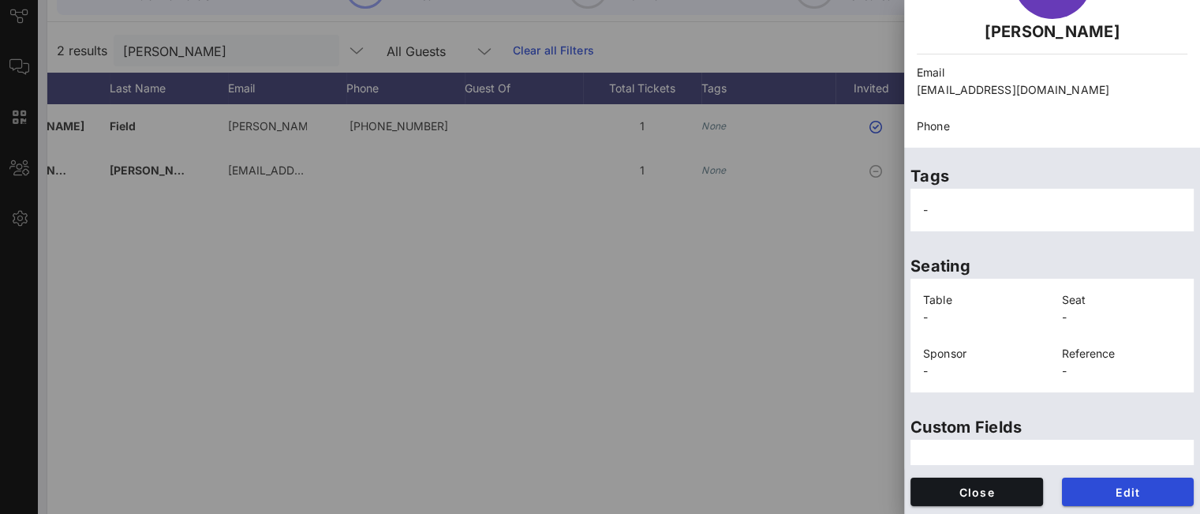
scroll to position [124, 0]
click at [1098, 495] on span "Edit" at bounding box center [1128, 490] width 107 height 13
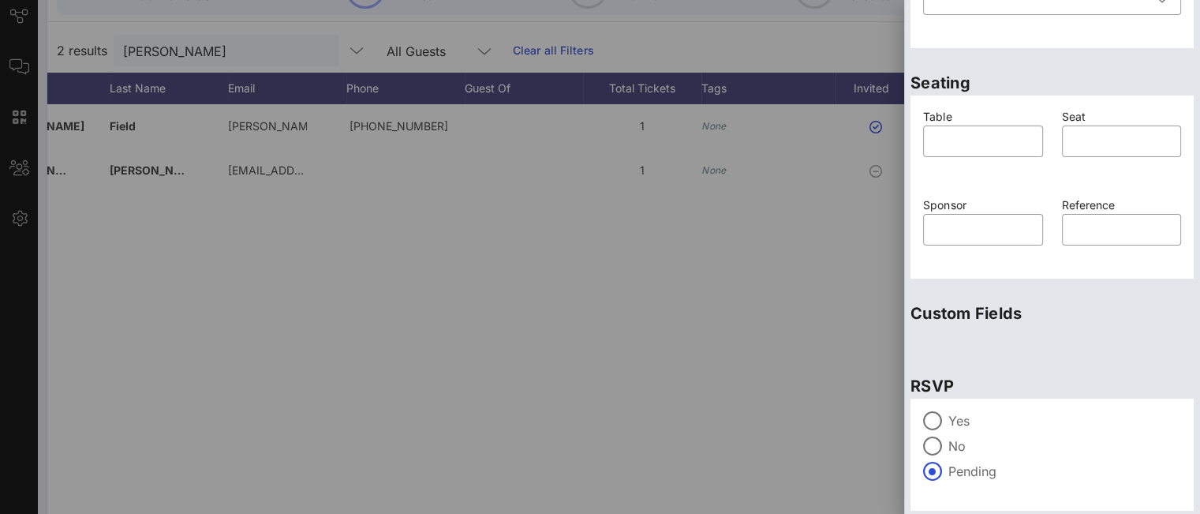
scroll to position [401, 0]
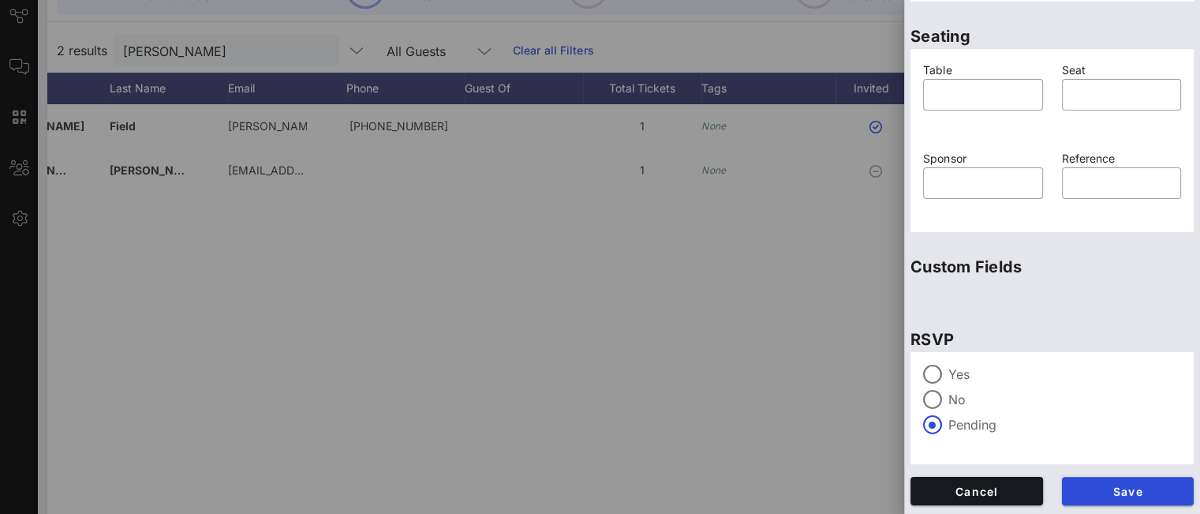
click at [936, 370] on div at bounding box center [932, 374] width 27 height 27
click at [1079, 495] on span "Save" at bounding box center [1128, 490] width 107 height 13
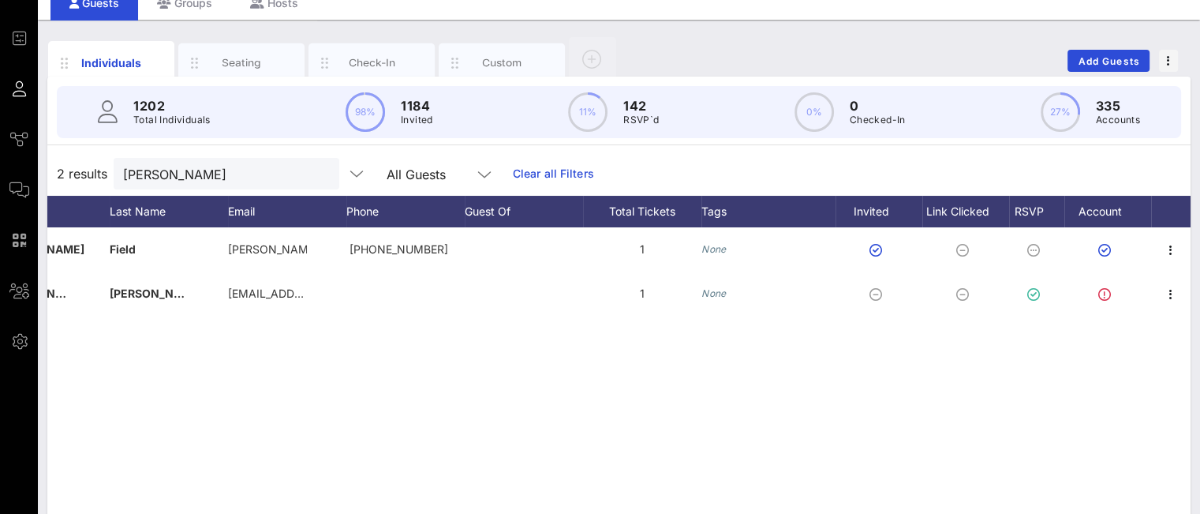
scroll to position [32, 0]
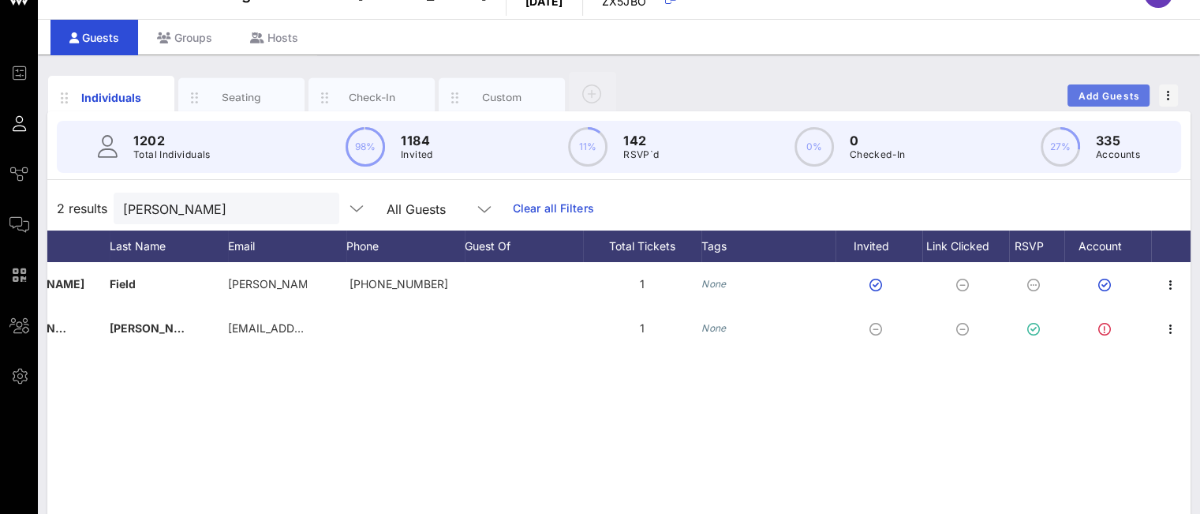
click at [1107, 100] on button "Add Guests" at bounding box center [1108, 95] width 82 height 22
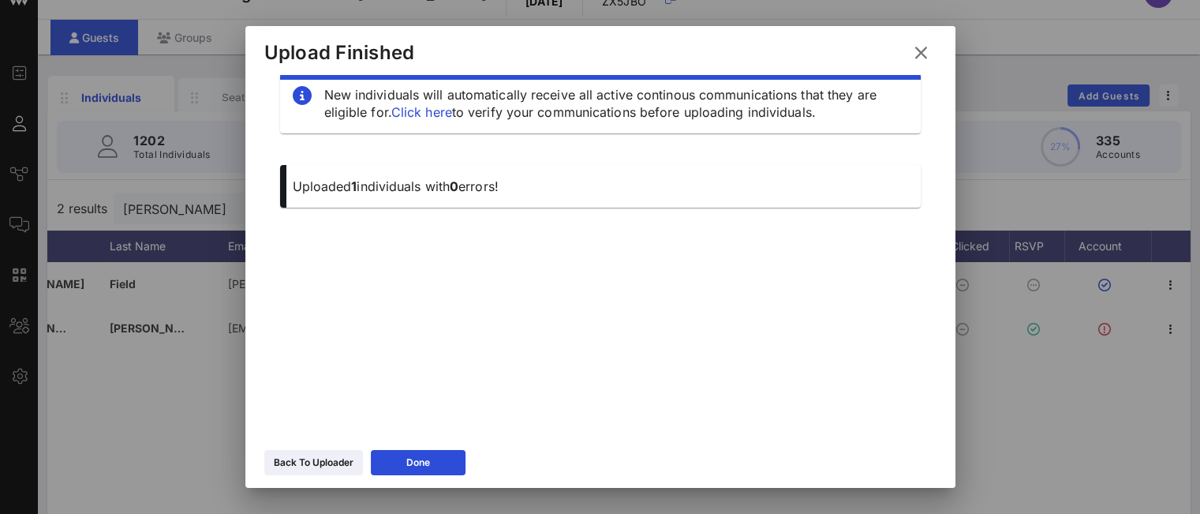
click at [319, 463] on icon at bounding box center [313, 462] width 11 height 9
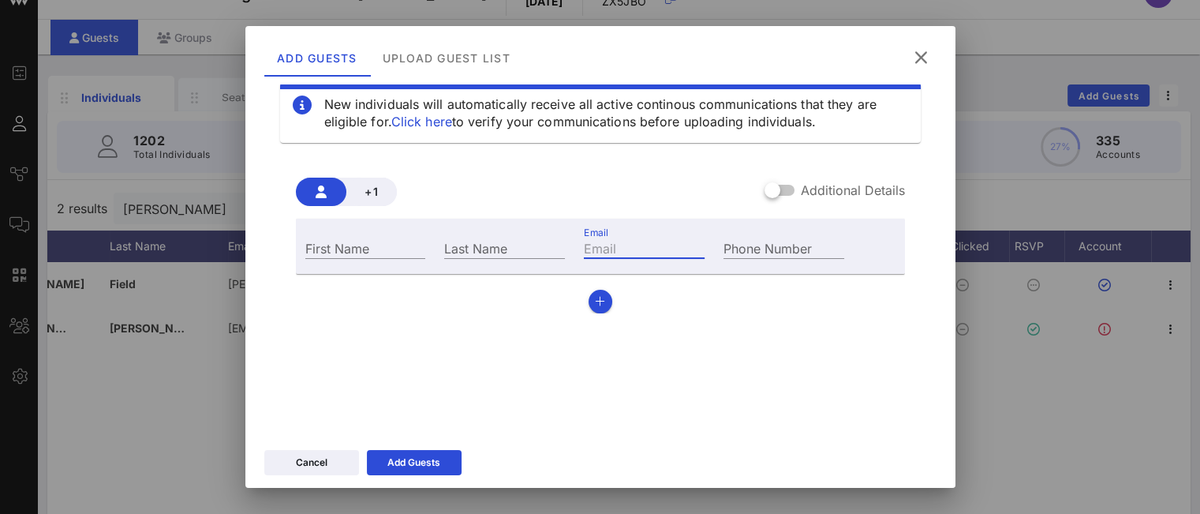
click at [596, 249] on div "Email" at bounding box center [644, 247] width 121 height 21
paste input "[EMAIL_ADDRESS][DOMAIN_NAME]"
drag, startPoint x: 592, startPoint y: 245, endPoint x: 493, endPoint y: 234, distance: 99.2
click at [493, 234] on div "First Name Last Name Email [EMAIL_ADDRESS][DOMAIN_NAME] Phone Number" at bounding box center [575, 246] width 559 height 43
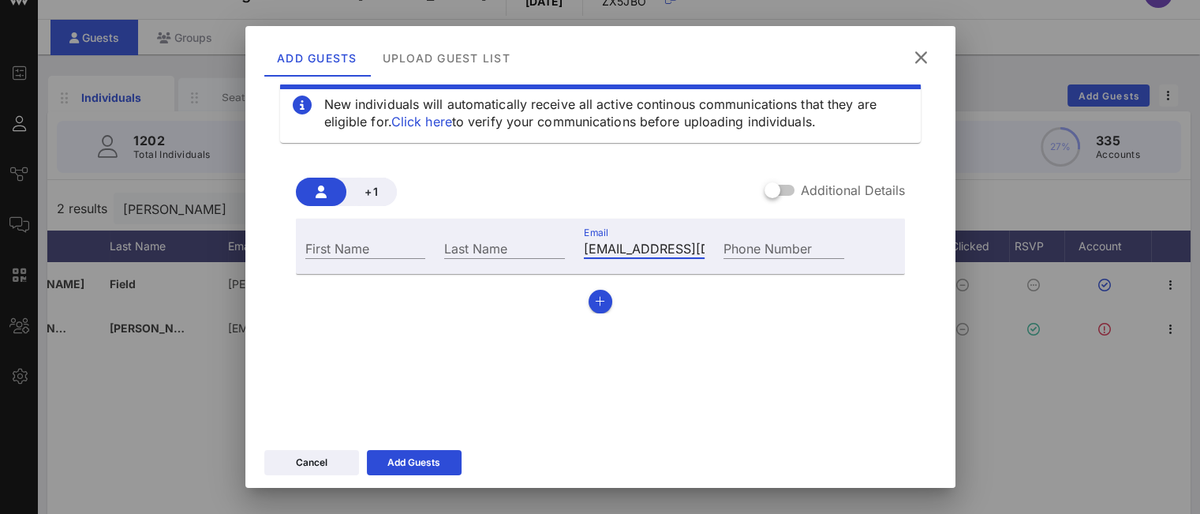
type input "[EMAIL_ADDRESS][DOMAIN_NAME]"
click at [337, 241] on div "First Name" at bounding box center [365, 247] width 121 height 21
type input "[PERSON_NAME]"
type input "Souaid"
click at [589, 303] on button "button" at bounding box center [601, 302] width 24 height 24
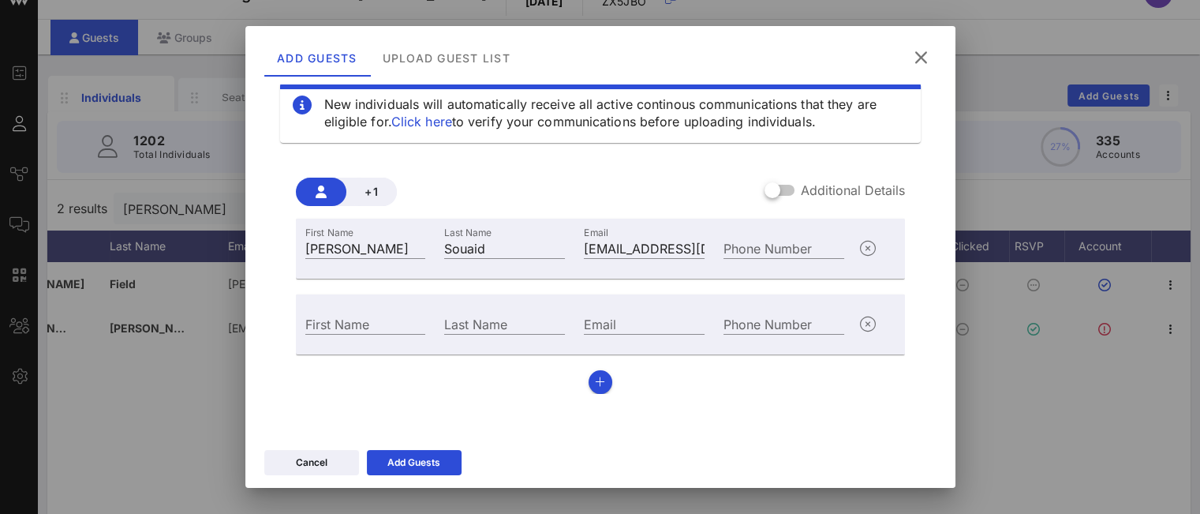
click at [368, 316] on input "First Name" at bounding box center [365, 323] width 121 height 21
type input "[PERSON_NAME]"
paste input "[EMAIL_ADDRESS][DOMAIN_NAME]"
drag, startPoint x: 589, startPoint y: 326, endPoint x: 554, endPoint y: 328, distance: 34.8
click at [554, 328] on div "First Name [PERSON_NAME] Last Name Email [EMAIL_ADDRESS][DOMAIN_NAME] Phone Num…" at bounding box center [575, 322] width 559 height 43
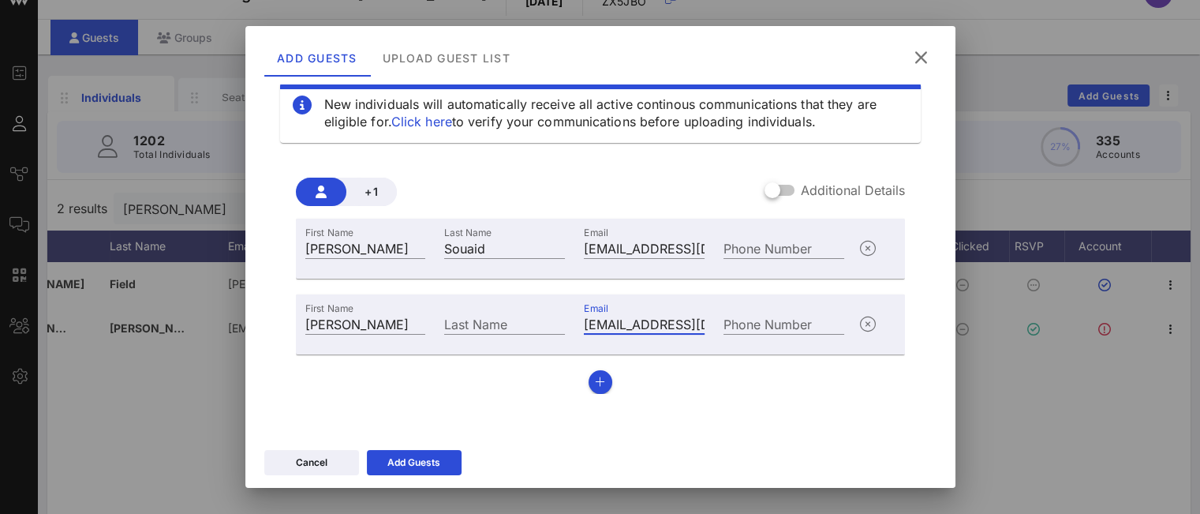
type input "[EMAIL_ADDRESS][DOMAIN_NAME]"
click at [508, 330] on input "Last Name" at bounding box center [504, 323] width 121 height 21
type input "[PERSON_NAME]"
click at [405, 465] on div "Add Guests" at bounding box center [413, 462] width 53 height 16
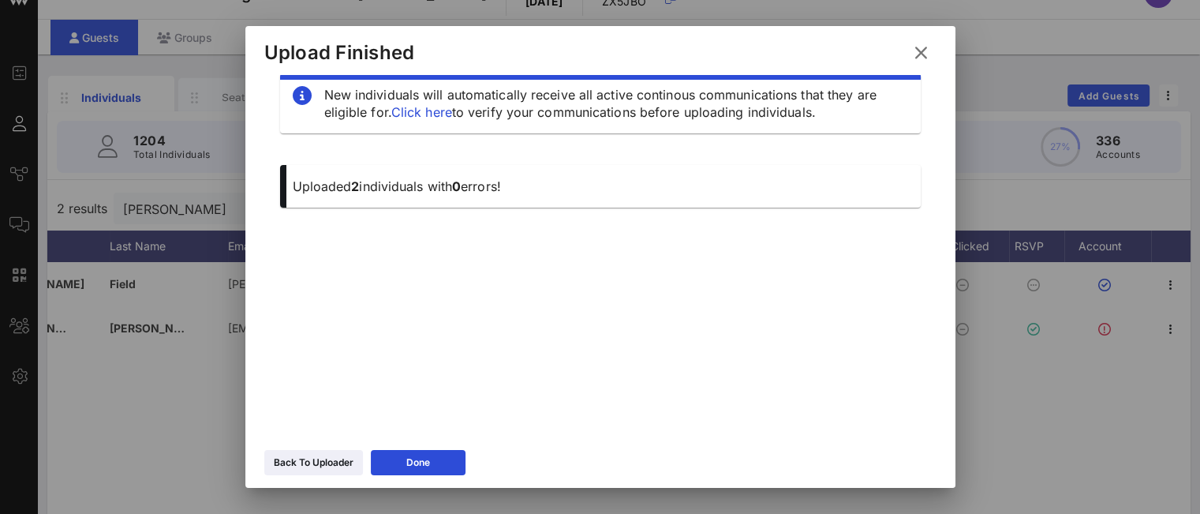
click at [924, 57] on icon at bounding box center [920, 52] width 21 height 19
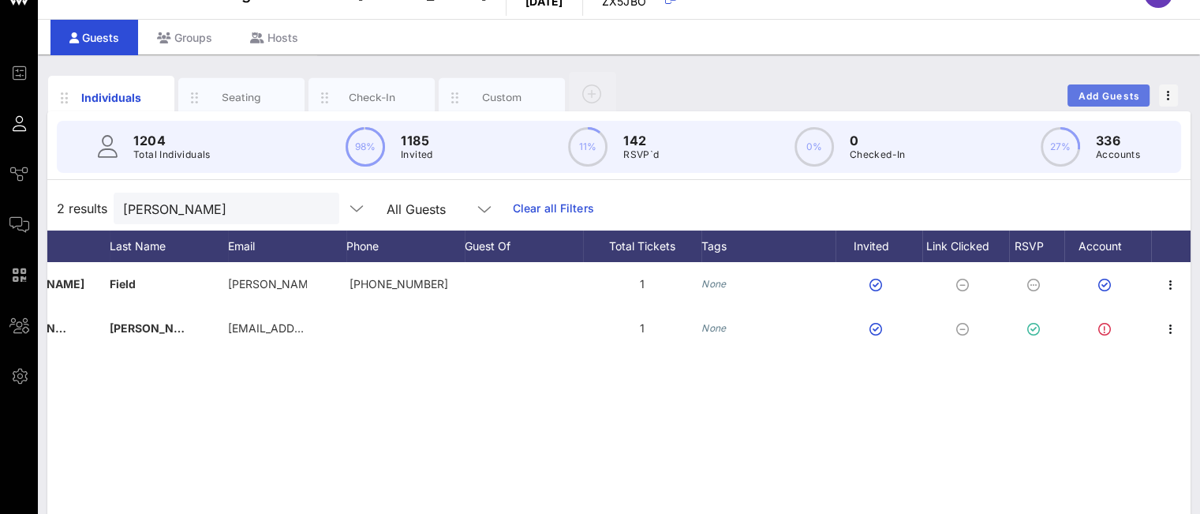
click at [1119, 91] on span "Add Guests" at bounding box center [1109, 96] width 62 height 12
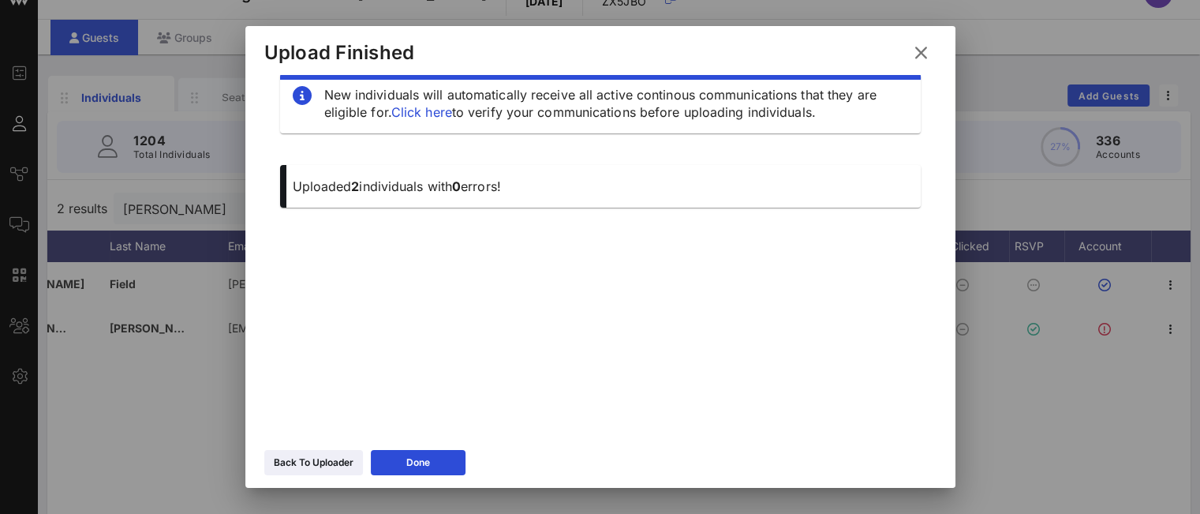
click at [341, 460] on div "Back To Uploader" at bounding box center [314, 462] width 80 height 16
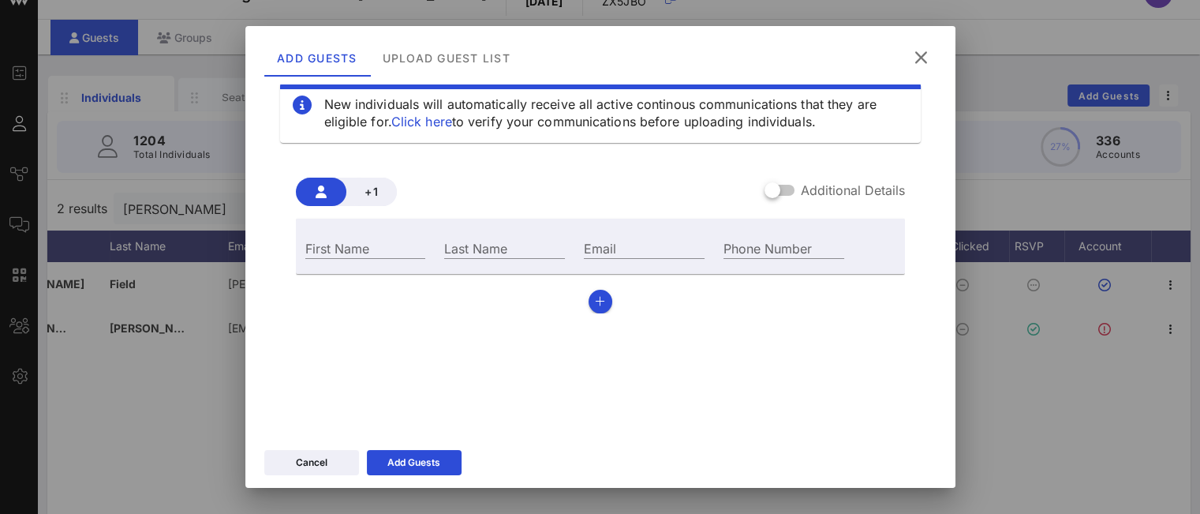
click at [594, 242] on div "Email" at bounding box center [644, 247] width 121 height 21
paste input "[EMAIL_ADDRESS][DOMAIN_NAME]"
drag, startPoint x: 643, startPoint y: 245, endPoint x: 421, endPoint y: 237, distance: 221.8
click at [421, 237] on div "First Name Last Name Email [EMAIL_ADDRESS][DOMAIN_NAME] Phone Number" at bounding box center [575, 246] width 559 height 43
click at [630, 241] on input "[EMAIL_ADDRESS][DOMAIN_NAME]" at bounding box center [644, 247] width 121 height 21
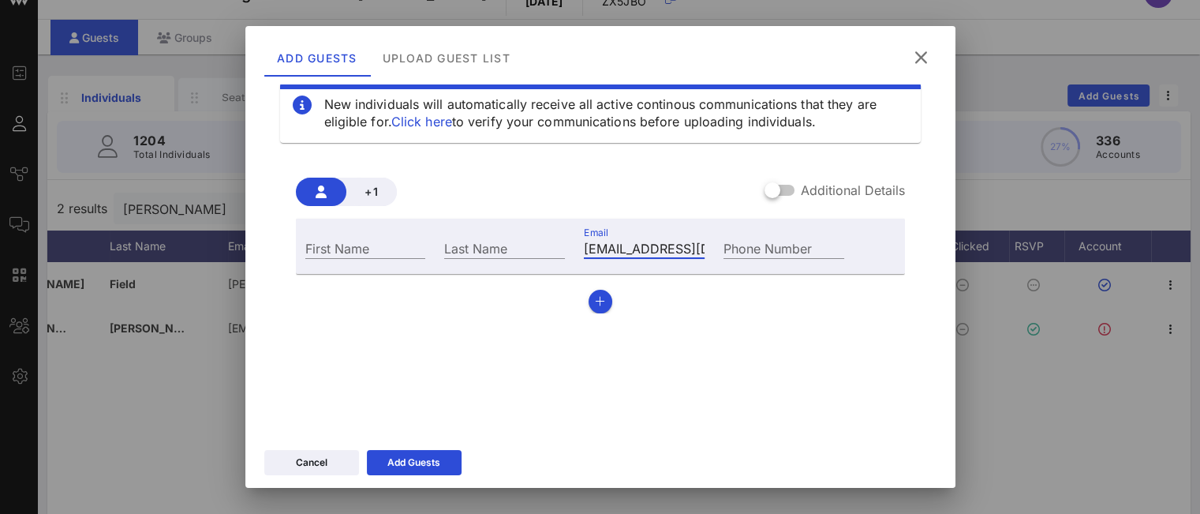
type input "[EMAIL_ADDRESS][DOMAIN_NAME]"
click at [358, 244] on input "First Name" at bounding box center [365, 247] width 121 height 21
paste input "Luana"
type input "Luana"
click at [510, 245] on input "Last Name" at bounding box center [504, 247] width 121 height 21
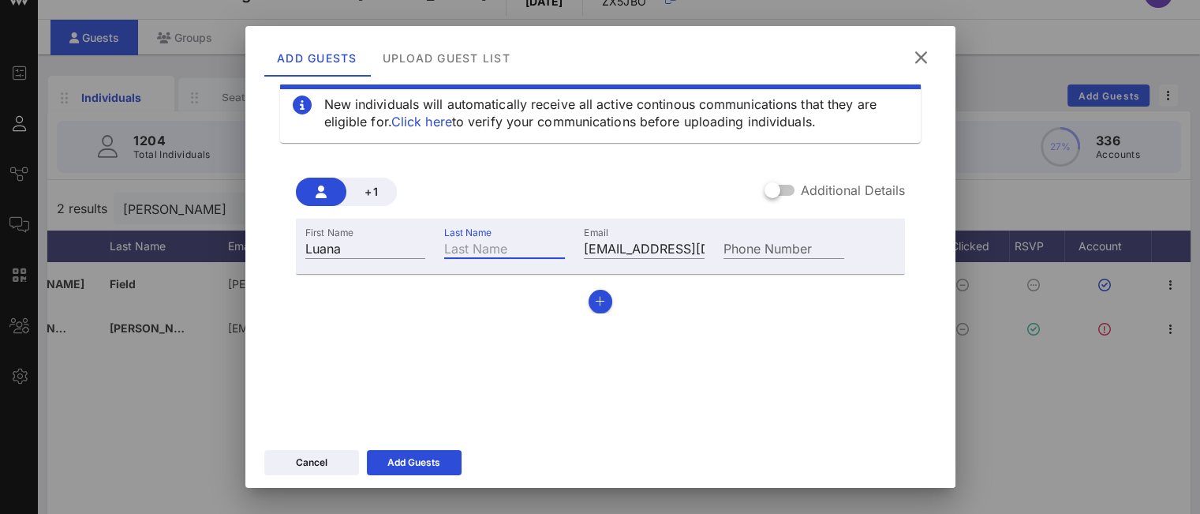
paste input "[PERSON_NAME]"
type input "[PERSON_NAME]"
click at [408, 455] on div "Add Guests" at bounding box center [413, 462] width 53 height 16
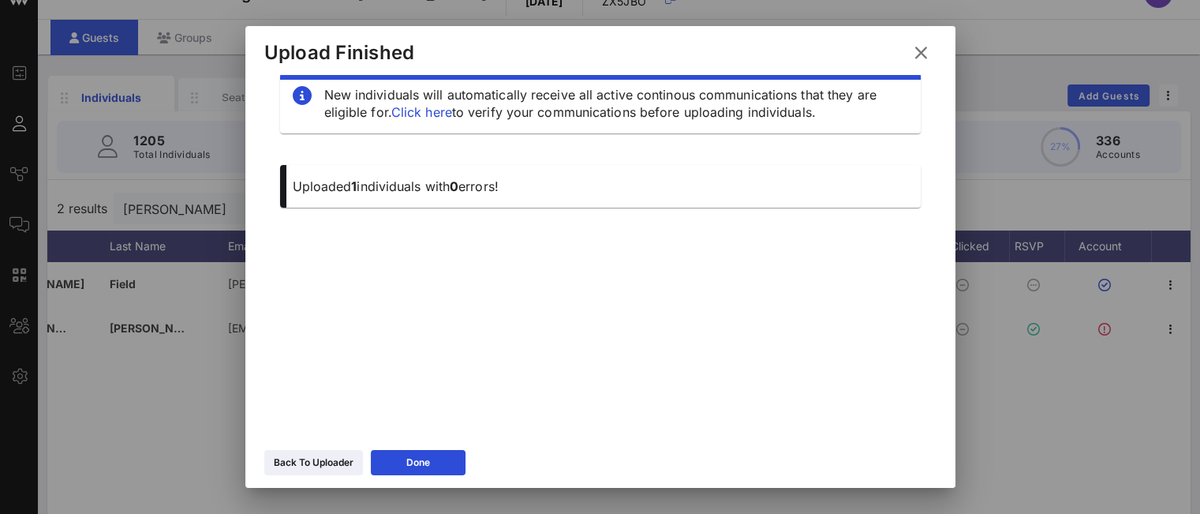
click at [291, 474] on button "Back To Uploader" at bounding box center [313, 462] width 99 height 25
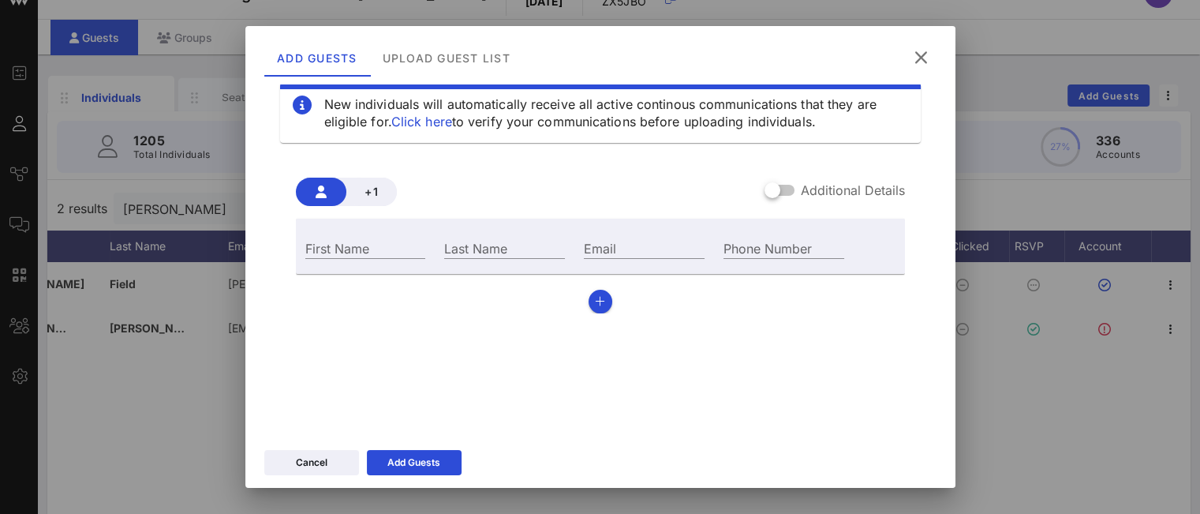
click at [916, 54] on icon at bounding box center [920, 57] width 21 height 19
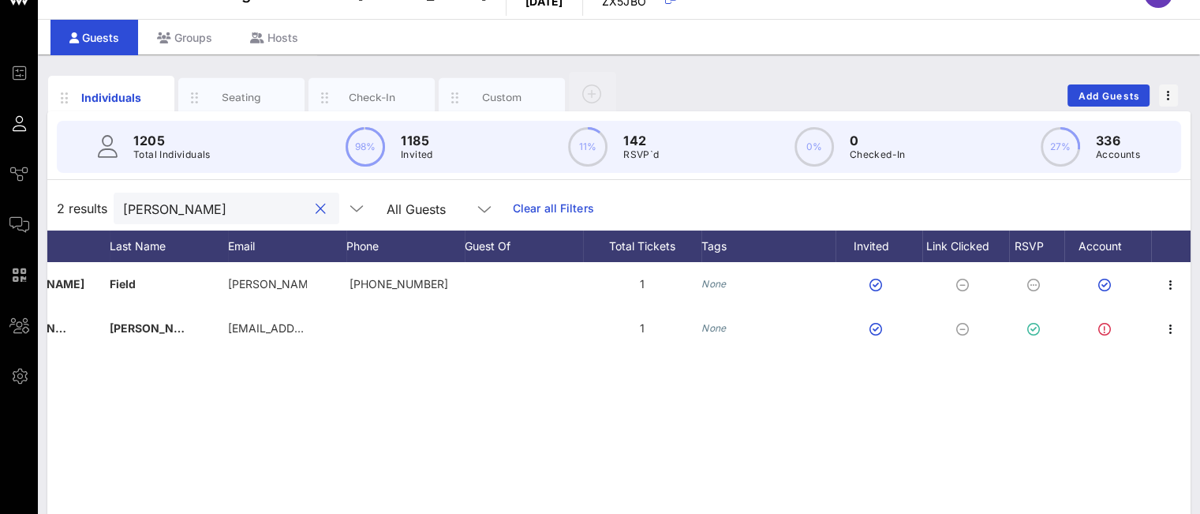
click at [226, 206] on input "[PERSON_NAME]" at bounding box center [215, 208] width 185 height 21
drag, startPoint x: 118, startPoint y: 195, endPoint x: 99, endPoint y: 194, distance: 19.0
click at [103, 194] on div "2 results [PERSON_NAME] All Guests Clear all Filters" at bounding box center [618, 208] width 1143 height 44
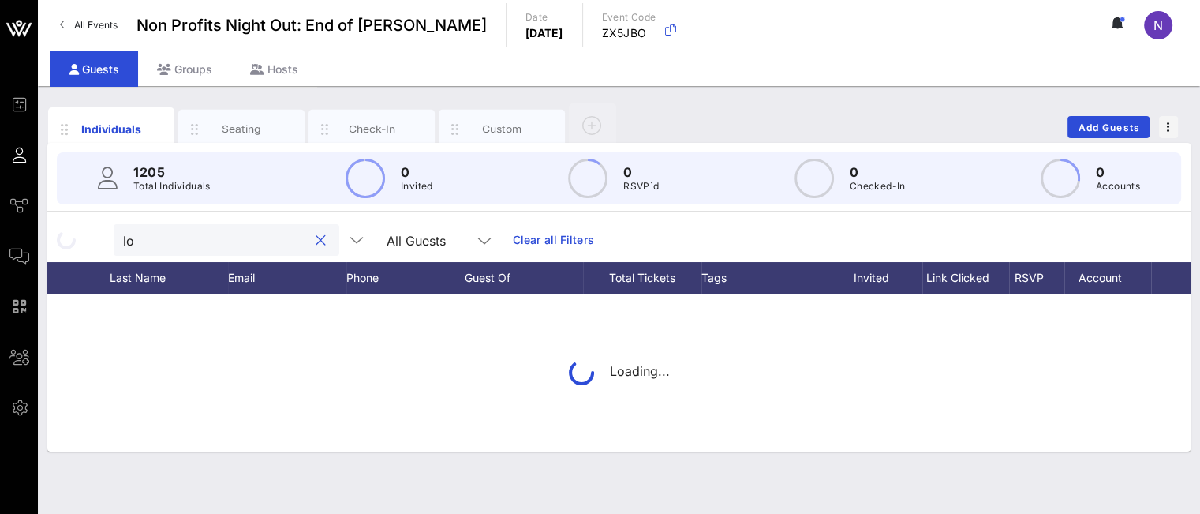
type input "l"
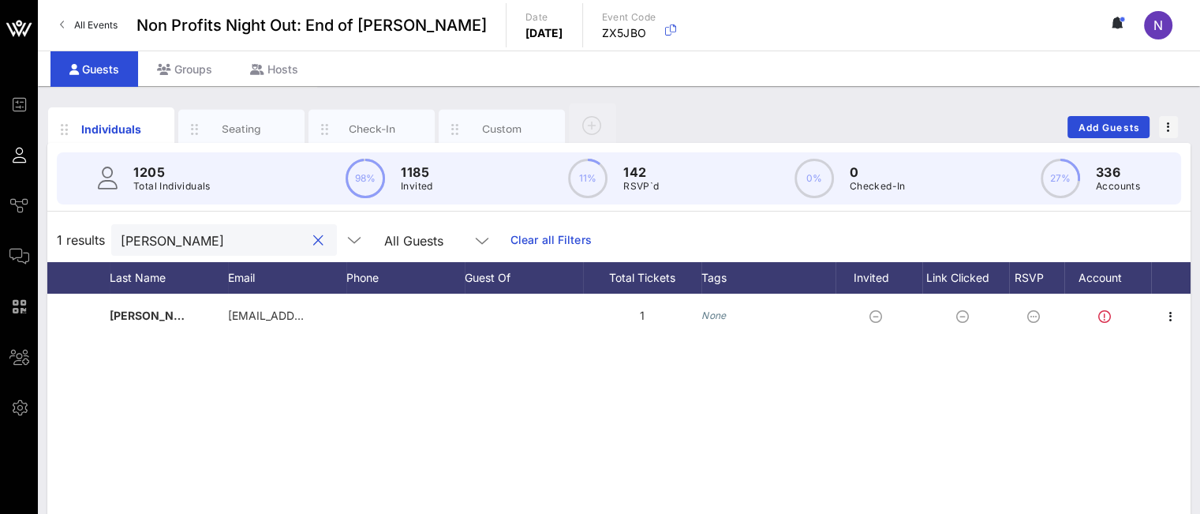
type input "[PERSON_NAME]"
click at [1169, 312] on icon "button" at bounding box center [1170, 316] width 19 height 19
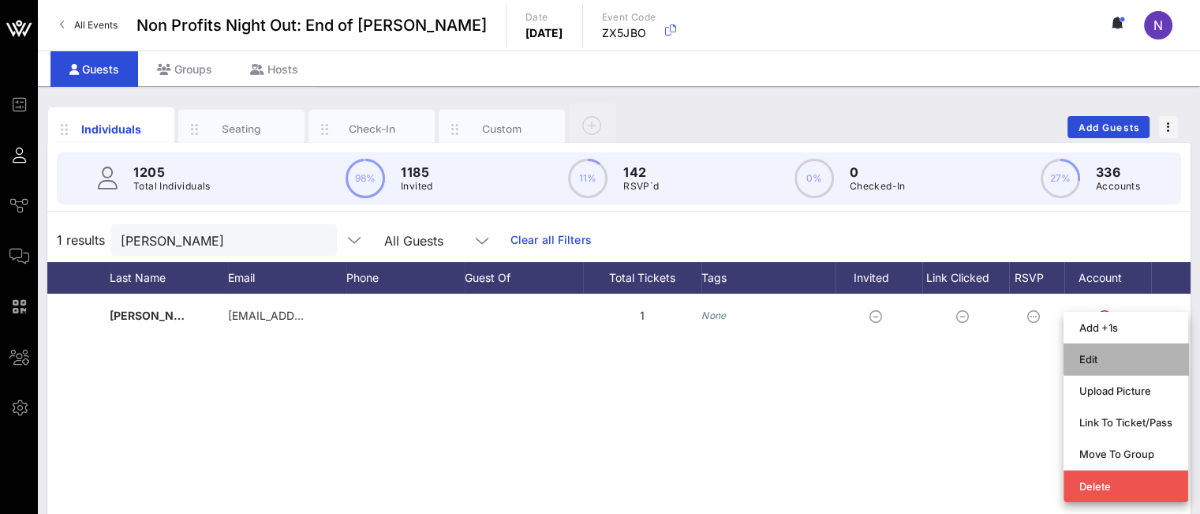
click at [1116, 361] on div "Edit" at bounding box center [1125, 359] width 93 height 13
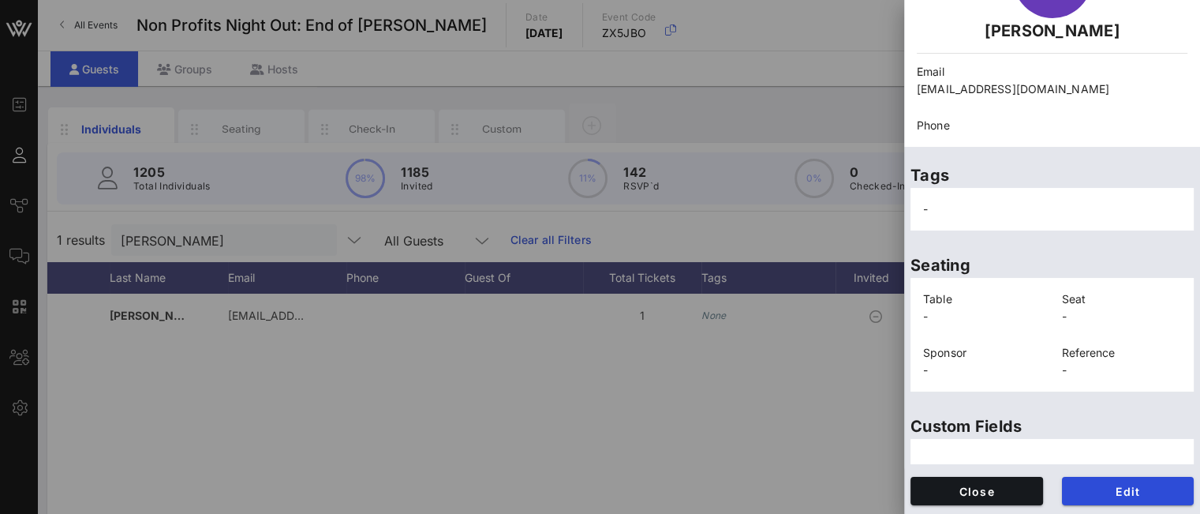
scroll to position [124, 0]
click at [1100, 483] on button "Edit" at bounding box center [1128, 491] width 133 height 28
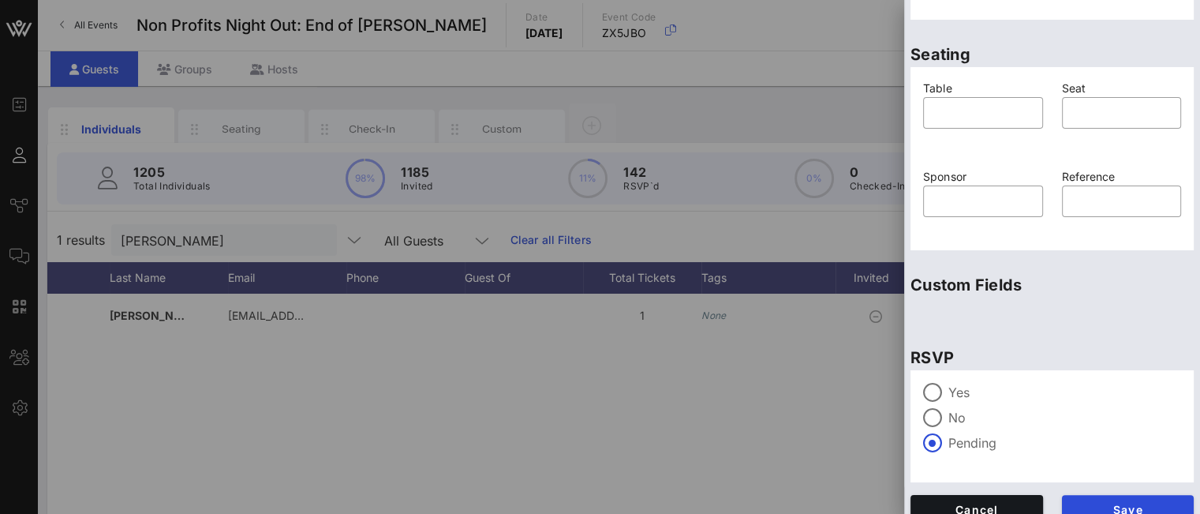
scroll to position [401, 0]
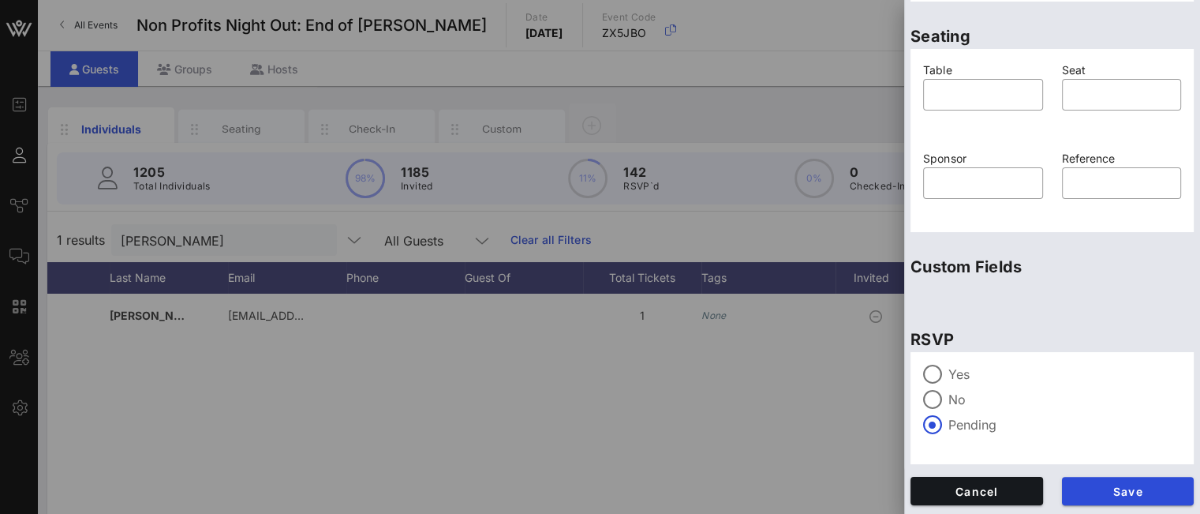
click at [931, 370] on div at bounding box center [932, 374] width 27 height 27
click at [1081, 488] on span "Save" at bounding box center [1128, 490] width 107 height 13
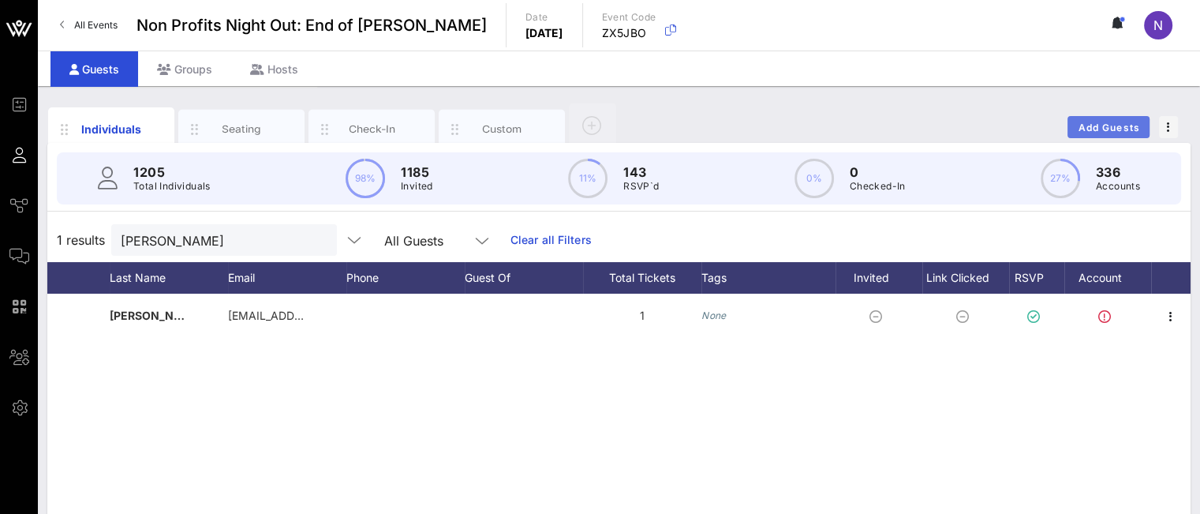
click at [1098, 125] on span "Add Guests" at bounding box center [1109, 128] width 62 height 12
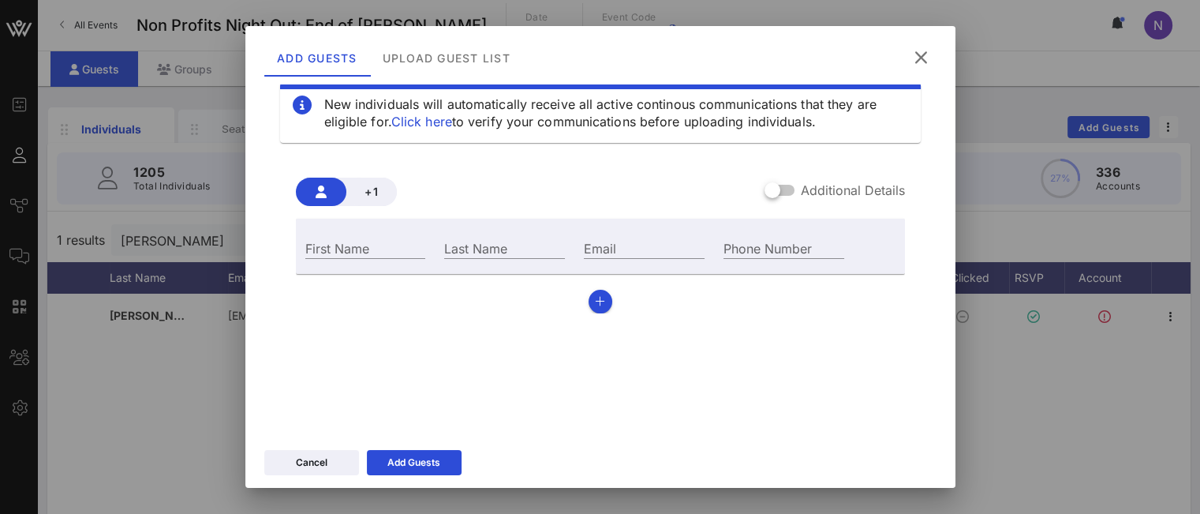
click at [622, 252] on input "Email" at bounding box center [644, 247] width 121 height 21
paste input "[URL][DOMAIN_NAME]"
type input "[URL][DOMAIN_NAME]"
click at [642, 256] on input "[URL][DOMAIN_NAME]" at bounding box center [644, 247] width 121 height 21
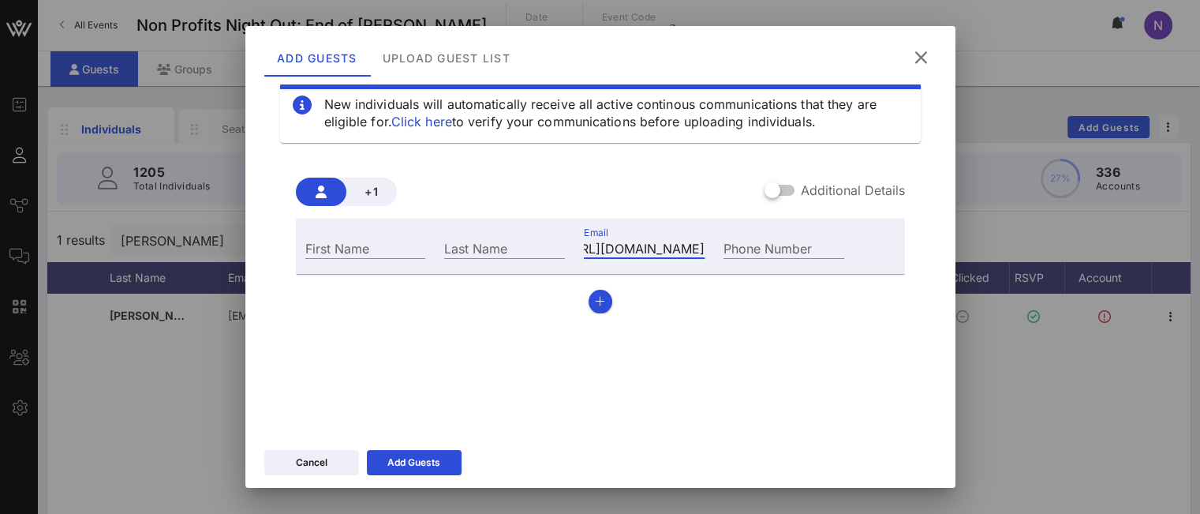
click at [642, 254] on input "[URL][DOMAIN_NAME]" at bounding box center [644, 247] width 121 height 21
click at [350, 244] on div "First Name" at bounding box center [365, 247] width 121 height 21
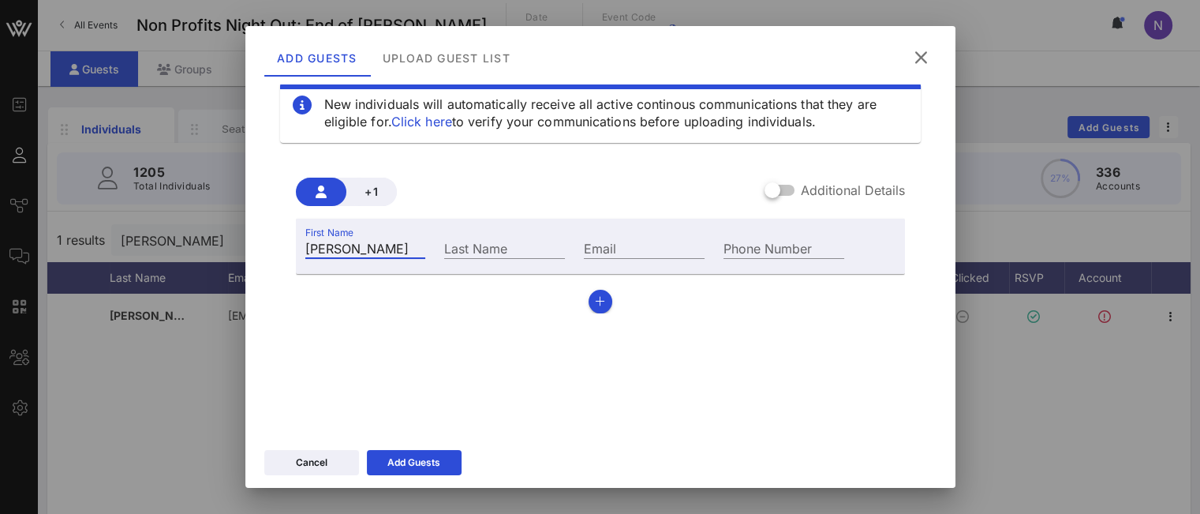
type input "[PERSON_NAME]"
paste input "[PERSON_NAME][EMAIL_ADDRESS][PERSON_NAME][DOMAIN_NAME]"
type input "[PERSON_NAME][EMAIL_ADDRESS][PERSON_NAME][DOMAIN_NAME]"
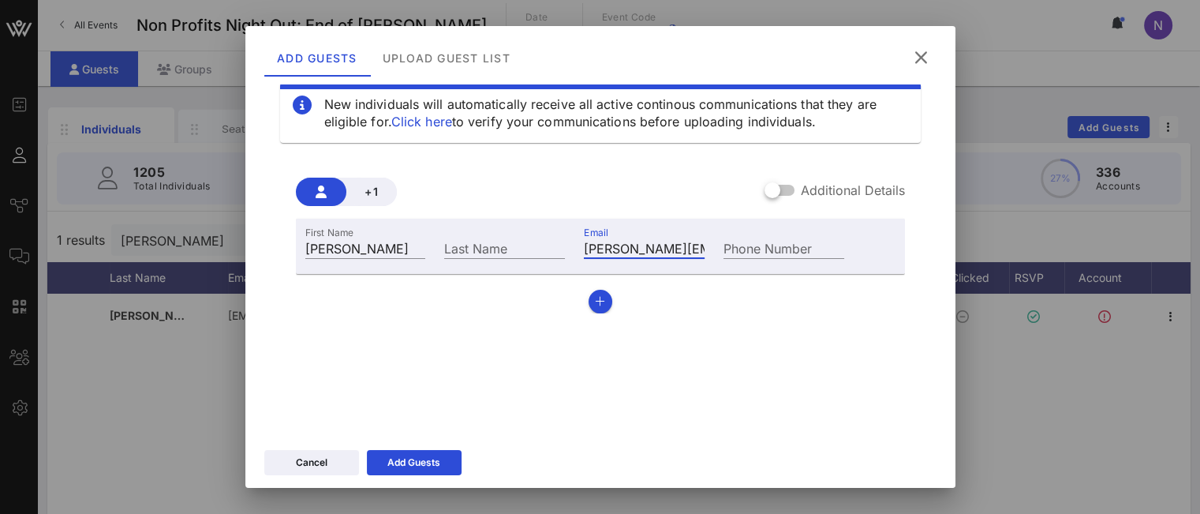
click at [469, 241] on div "Last Name" at bounding box center [504, 247] width 121 height 21
paste input "[PERSON_NAME]"
type input "[PERSON_NAME]"
click at [413, 464] on icon at bounding box center [414, 462] width 11 height 9
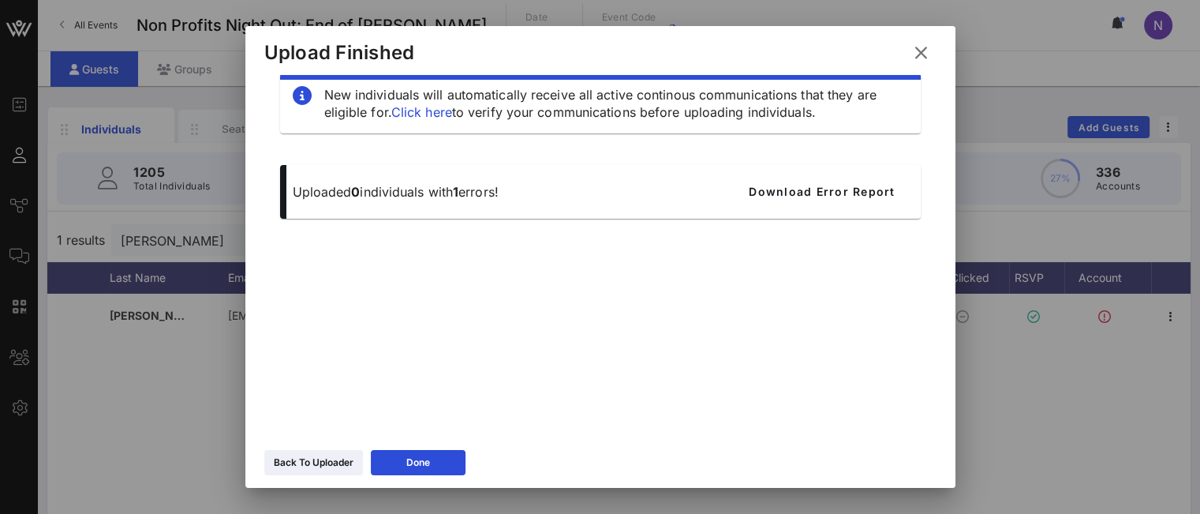
click at [924, 51] on icon at bounding box center [920, 52] width 21 height 19
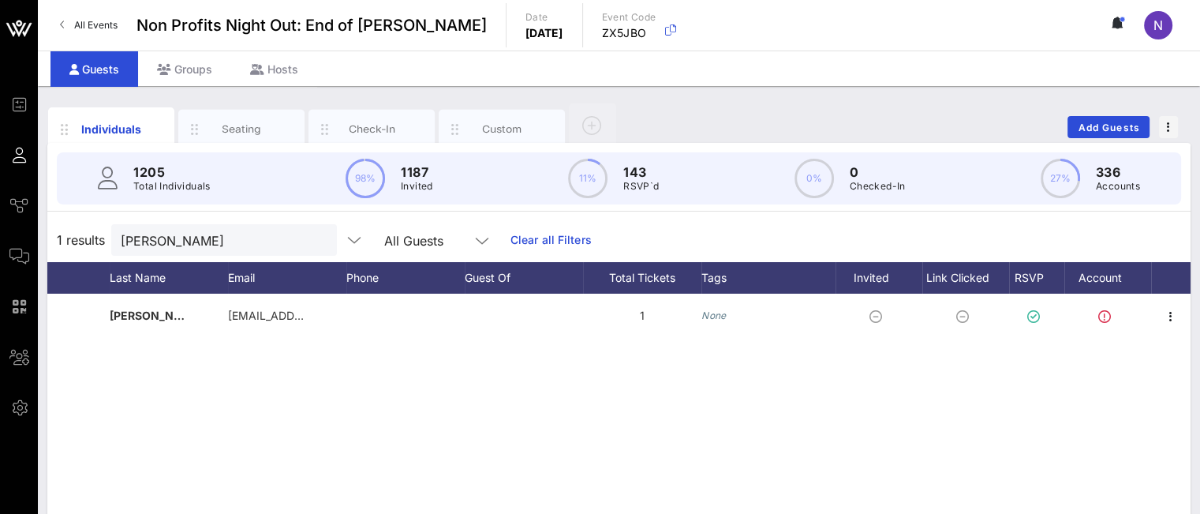
drag, startPoint x: 199, startPoint y: 245, endPoint x: 0, endPoint y: 189, distance: 206.6
click at [9, 199] on div "Event Builder Guests Journeys Comms QR Scanner Team Settings Non Profits Night …" at bounding box center [600, 391] width 1200 height 783
drag, startPoint x: 174, startPoint y: 245, endPoint x: 0, endPoint y: 223, distance: 174.9
click at [0, 215] on div "Event Builder Guests Journeys Comms QR Scanner Team Settings Non Profits Night …" at bounding box center [600, 391] width 1200 height 783
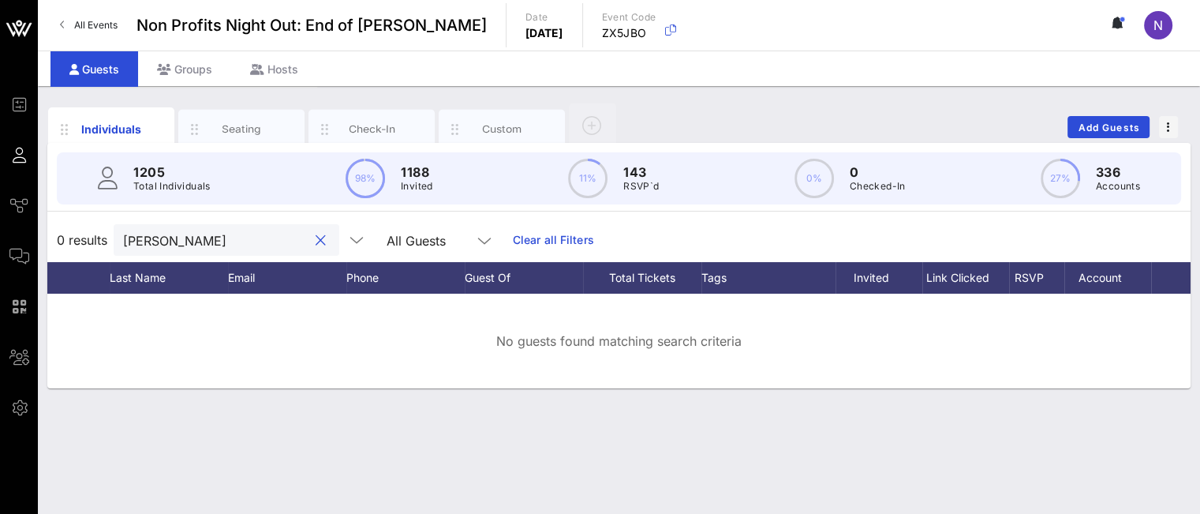
type input "[PERSON_NAME]"
click at [1094, 119] on button "Add Guests" at bounding box center [1108, 127] width 82 height 22
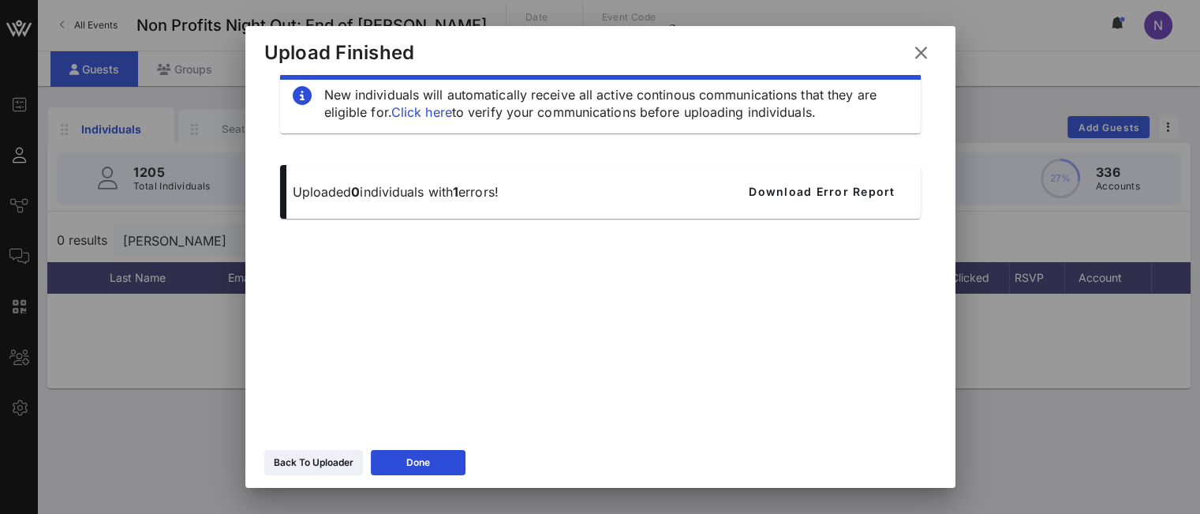
click at [336, 465] on div "Back To Uploader" at bounding box center [314, 462] width 80 height 16
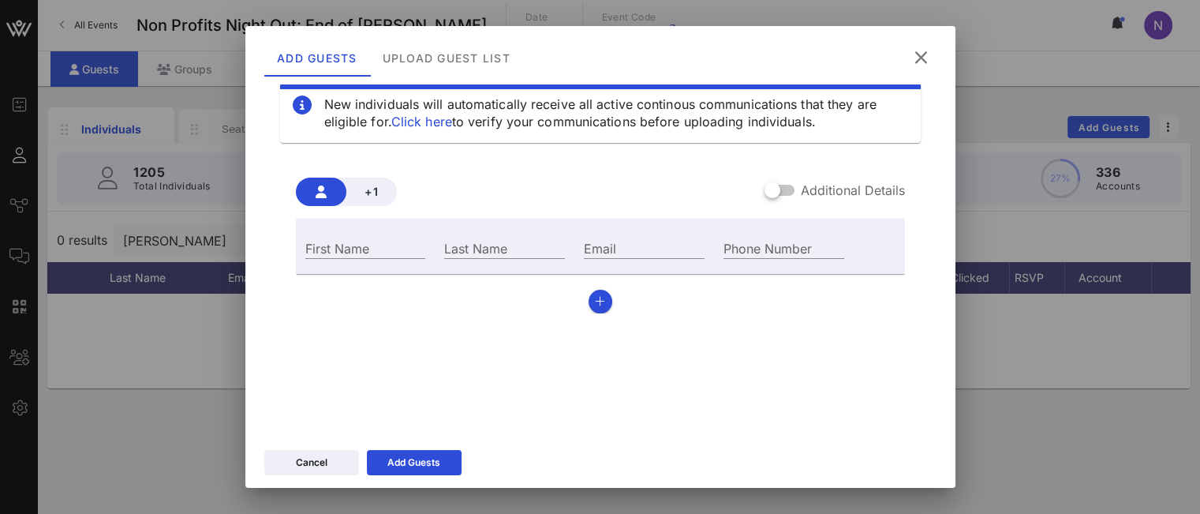
click at [600, 244] on div "Email" at bounding box center [644, 247] width 121 height 21
paste input "[EMAIL_ADDRESS][DOMAIN_NAME]"
type input "[EMAIL_ADDRESS][DOMAIN_NAME]"
click at [345, 249] on div "First Name" at bounding box center [365, 247] width 121 height 21
type input "[PERSON_NAME]"
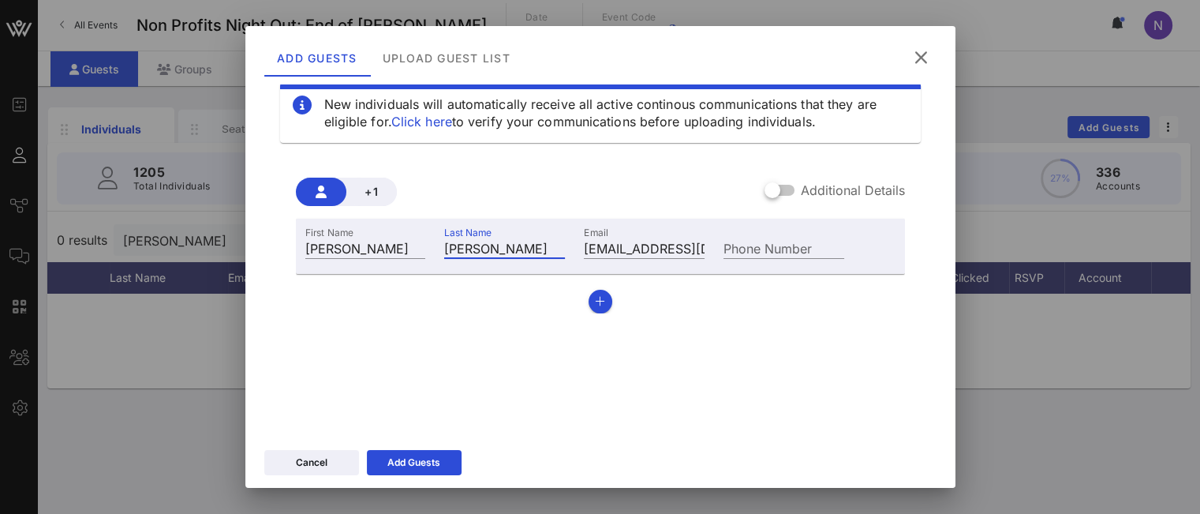
type input "[PERSON_NAME]"
click at [412, 463] on icon at bounding box center [414, 462] width 11 height 9
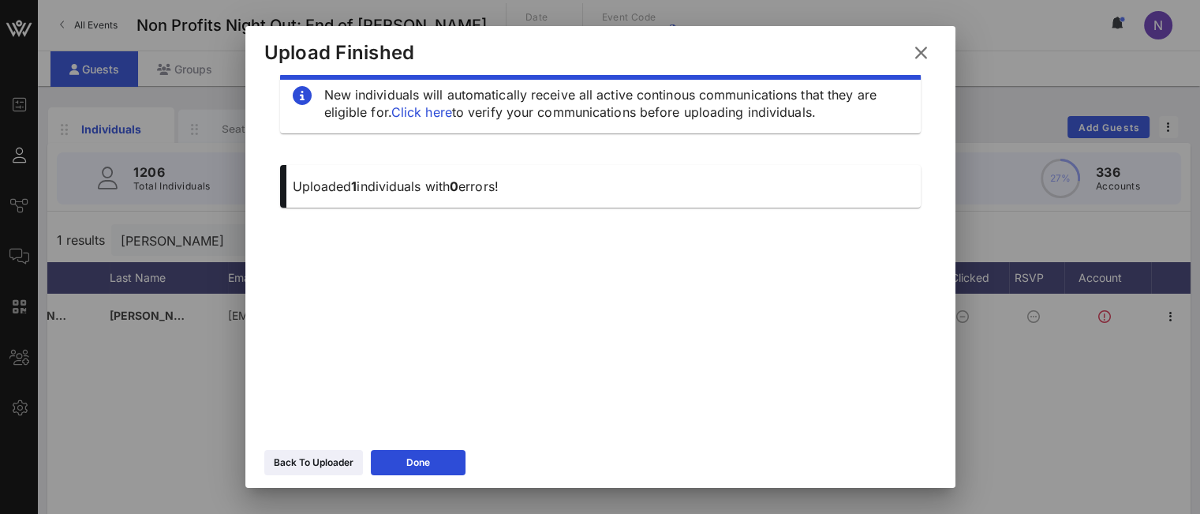
click at [919, 54] on icon at bounding box center [920, 52] width 21 height 19
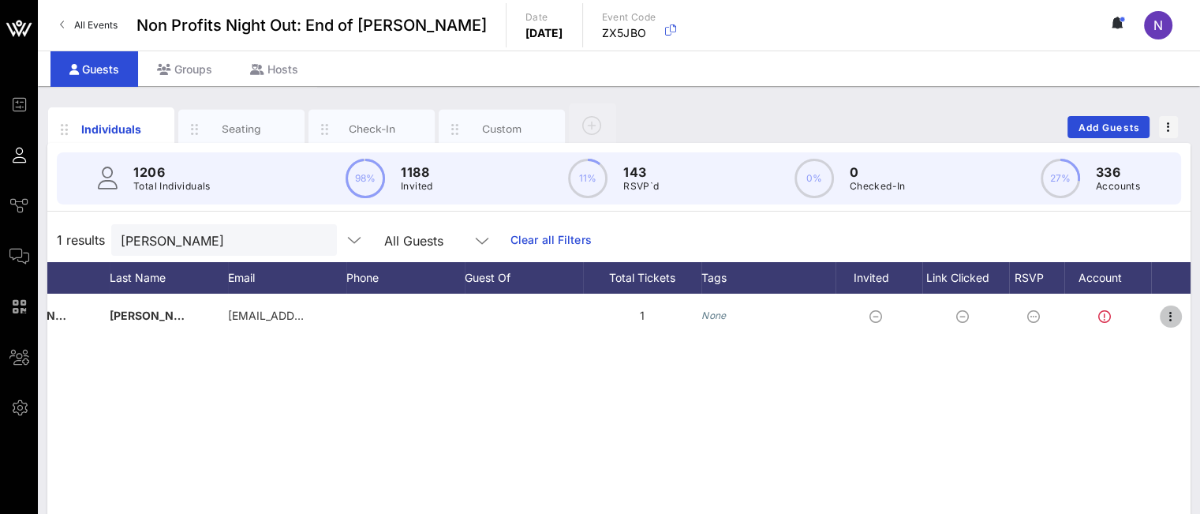
click at [1172, 315] on icon "button" at bounding box center [1170, 316] width 19 height 19
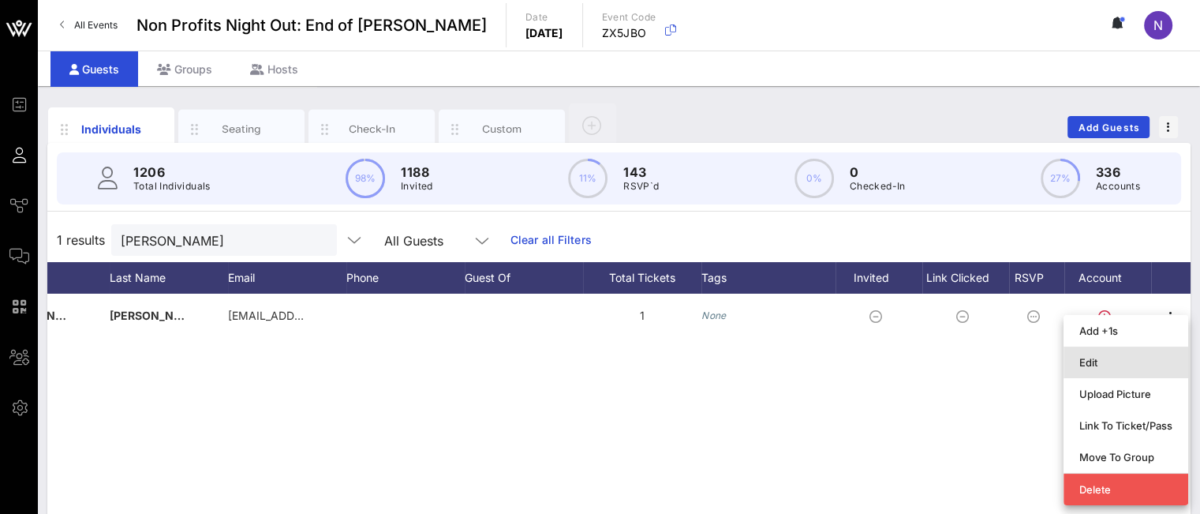
click at [1097, 353] on div "Edit" at bounding box center [1125, 362] width 93 height 25
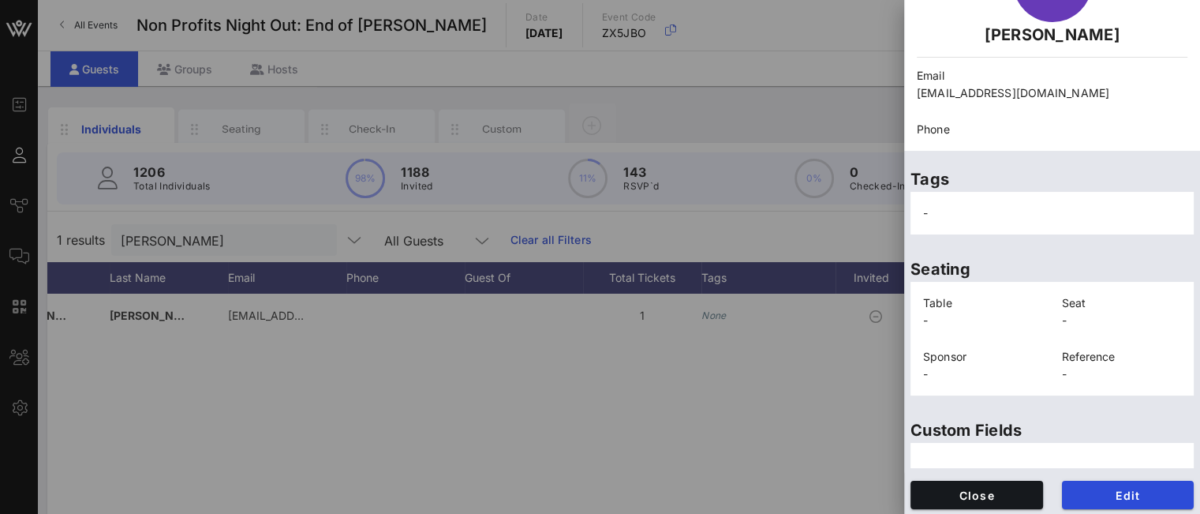
scroll to position [124, 0]
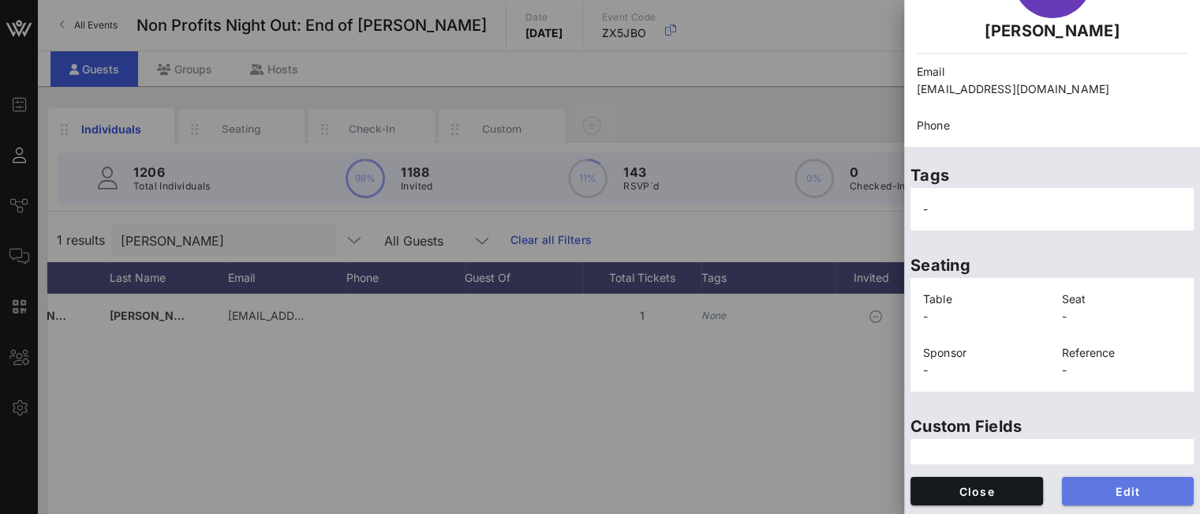
click at [1089, 485] on span "Edit" at bounding box center [1128, 490] width 107 height 13
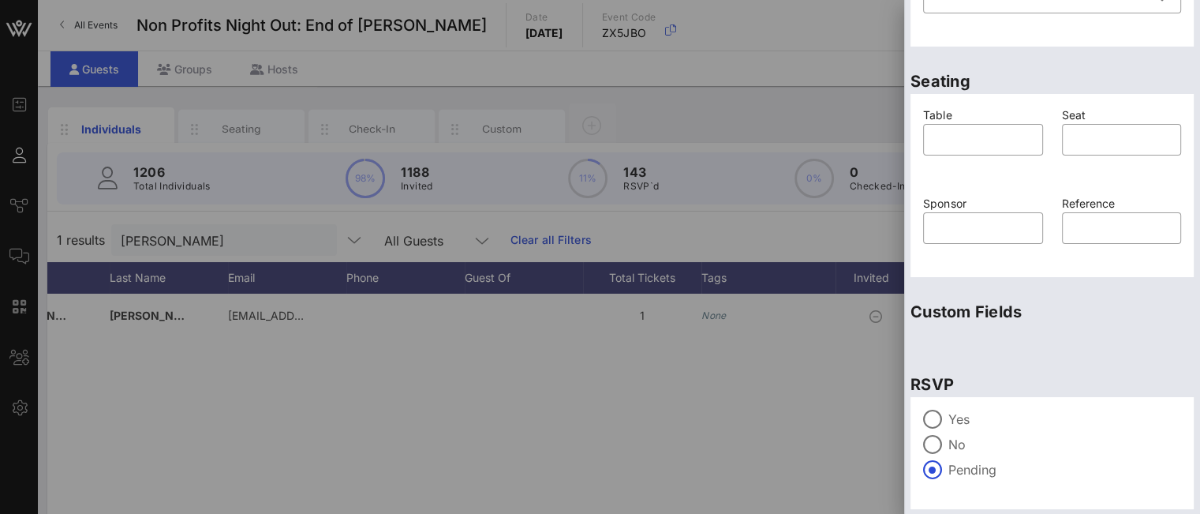
scroll to position [401, 0]
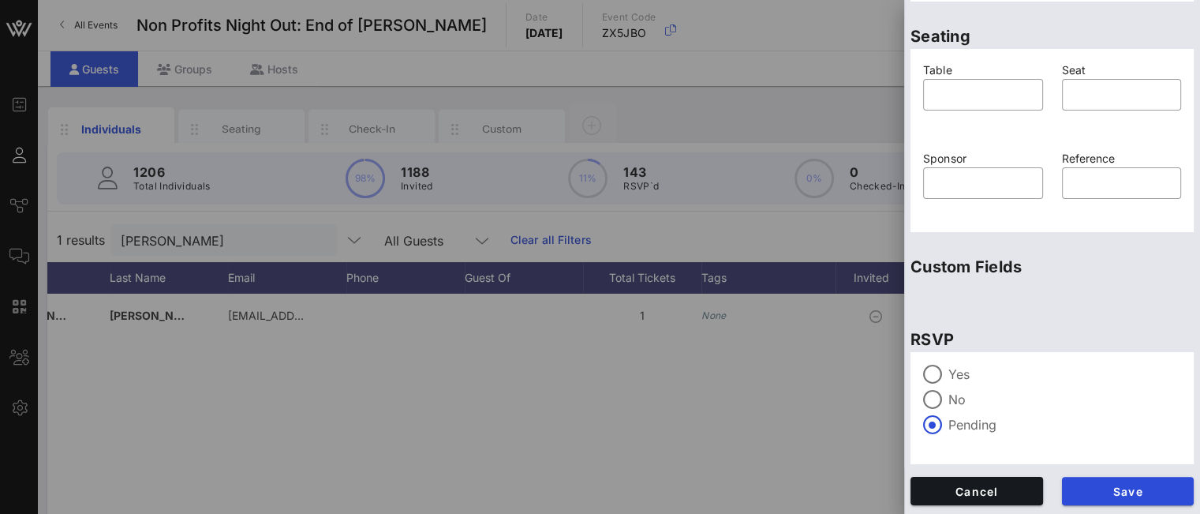
click at [937, 368] on div at bounding box center [932, 374] width 27 height 27
click at [1099, 492] on span "Save" at bounding box center [1128, 490] width 107 height 13
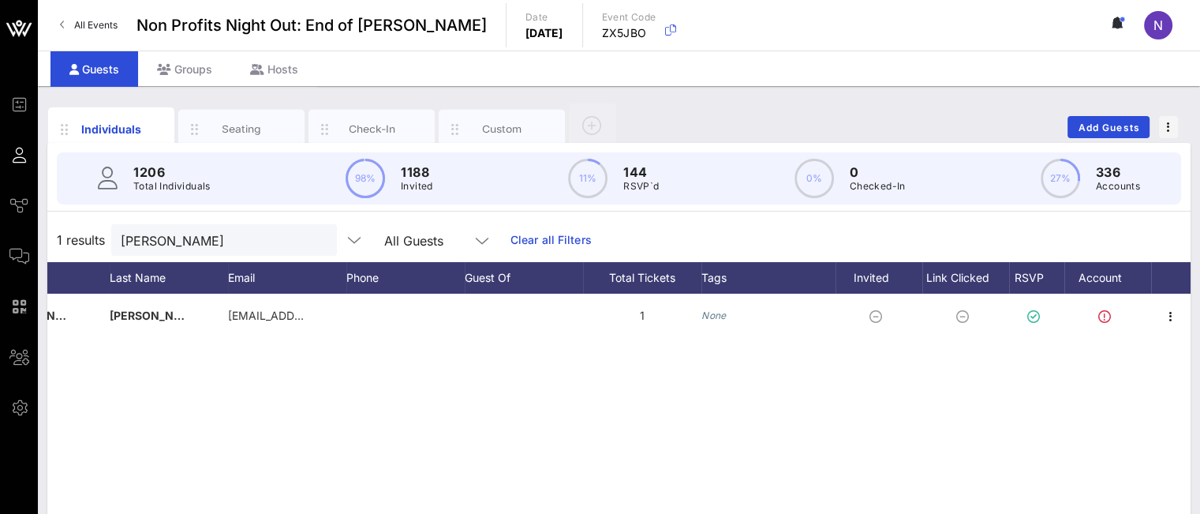
drag, startPoint x: 181, startPoint y: 238, endPoint x: 10, endPoint y: 215, distance: 171.9
click at [10, 215] on div "Event Builder Guests Journeys Comms QR Scanner Team Settings Non Profits Night …" at bounding box center [600, 391] width 1200 height 783
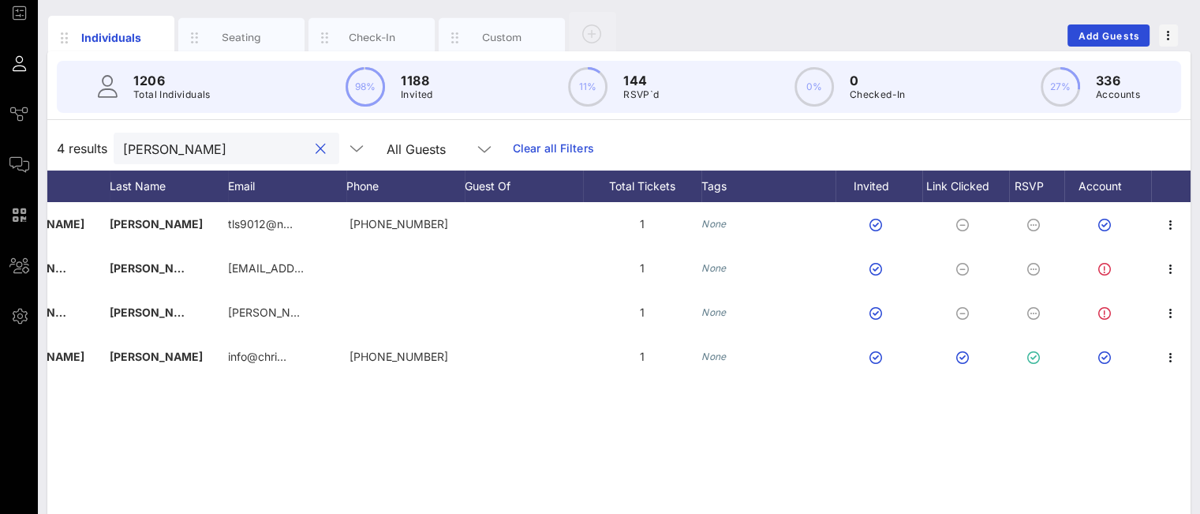
scroll to position [79, 0]
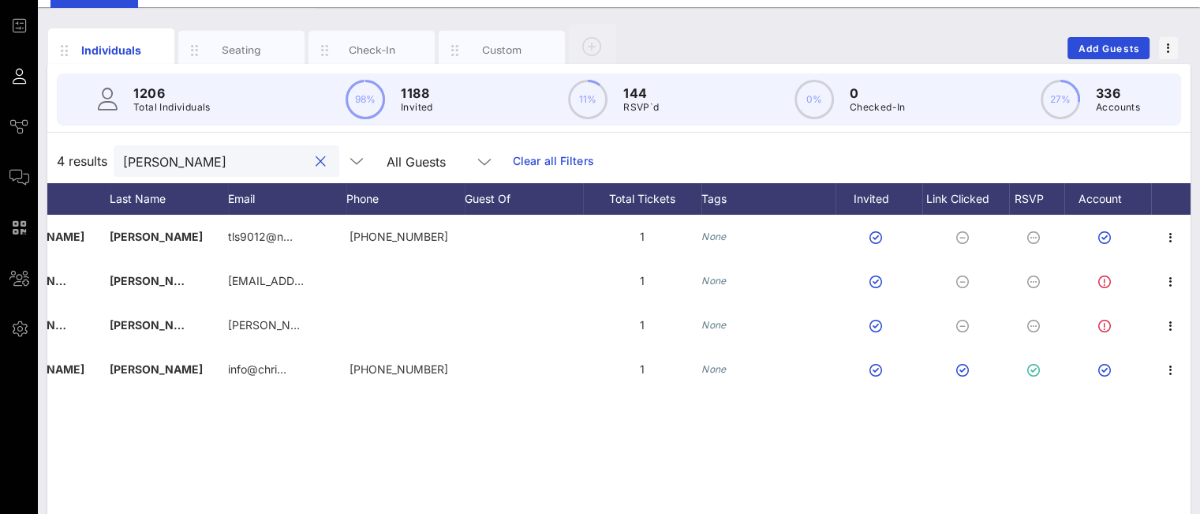
type input "[PERSON_NAME]"
click at [1075, 52] on button "Add Guests" at bounding box center [1108, 48] width 82 height 22
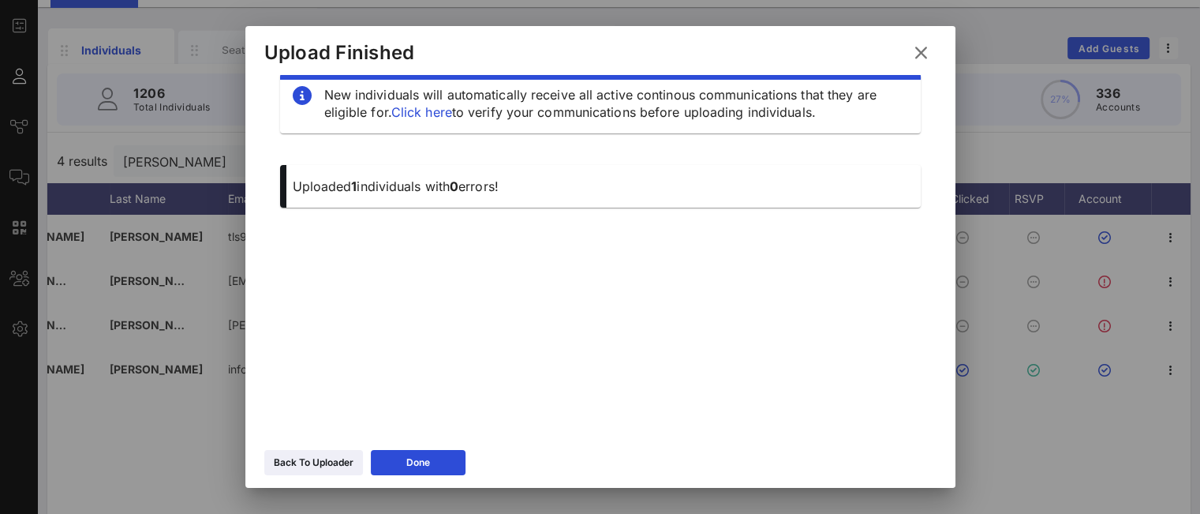
click at [328, 467] on div "Back To Uploader" at bounding box center [314, 462] width 80 height 16
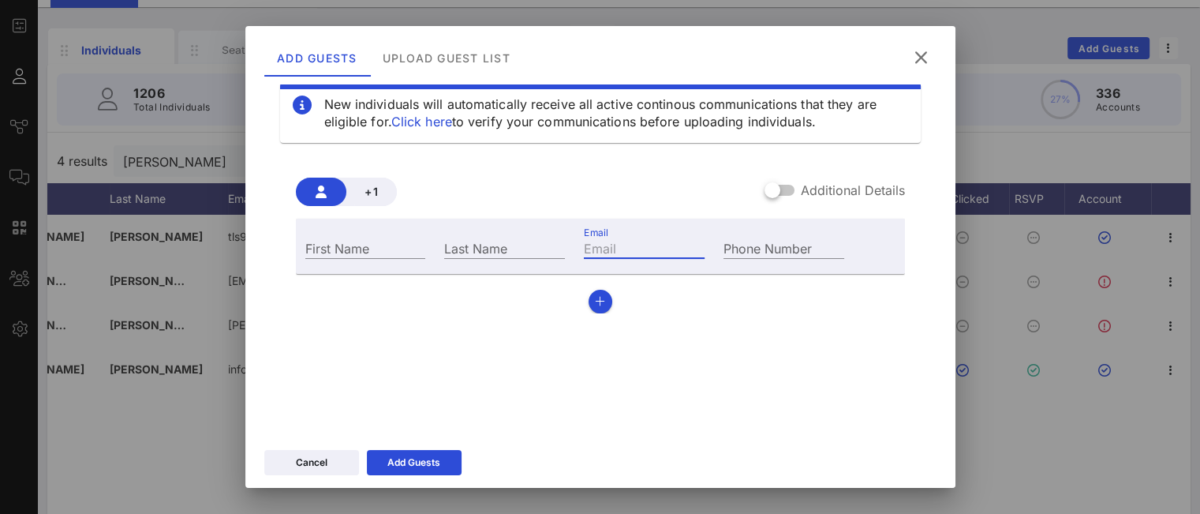
click at [623, 244] on input "Email" at bounding box center [644, 247] width 121 height 21
paste input "[EMAIL_ADDRESS][DOMAIN_NAME]"
drag, startPoint x: 633, startPoint y: 252, endPoint x: 449, endPoint y: 247, distance: 183.9
click at [449, 247] on div "First Name Last Name Email [EMAIL_ADDRESS][DOMAIN_NAME] Phone Number" at bounding box center [575, 246] width 559 height 43
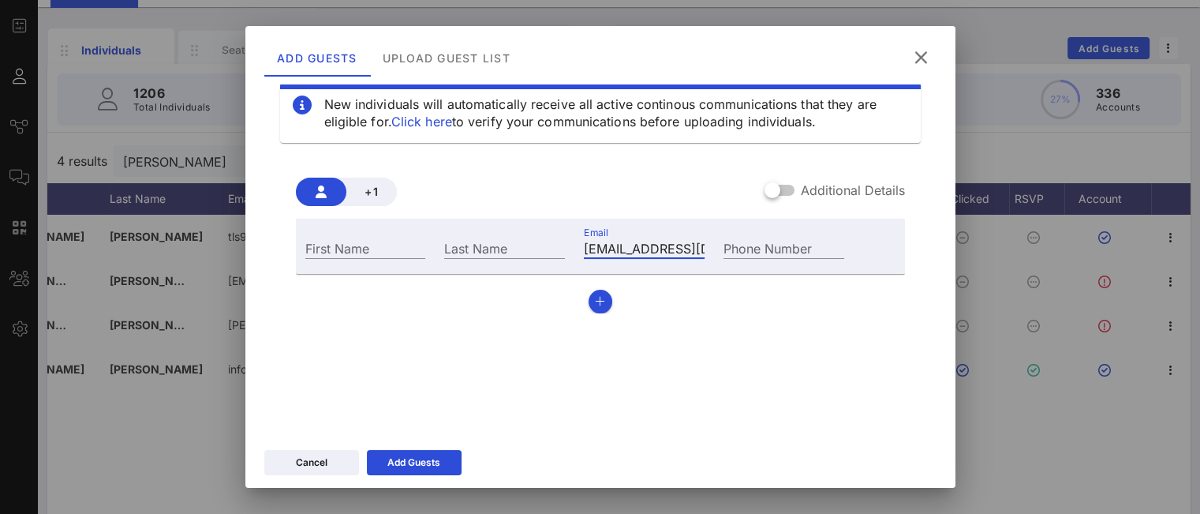
type input "[EMAIL_ADDRESS][DOMAIN_NAME]"
click at [369, 242] on input "First Name" at bounding box center [365, 247] width 121 height 21
type input "[PERSON_NAME]"
click at [426, 463] on div "Add Guests" at bounding box center [413, 462] width 53 height 16
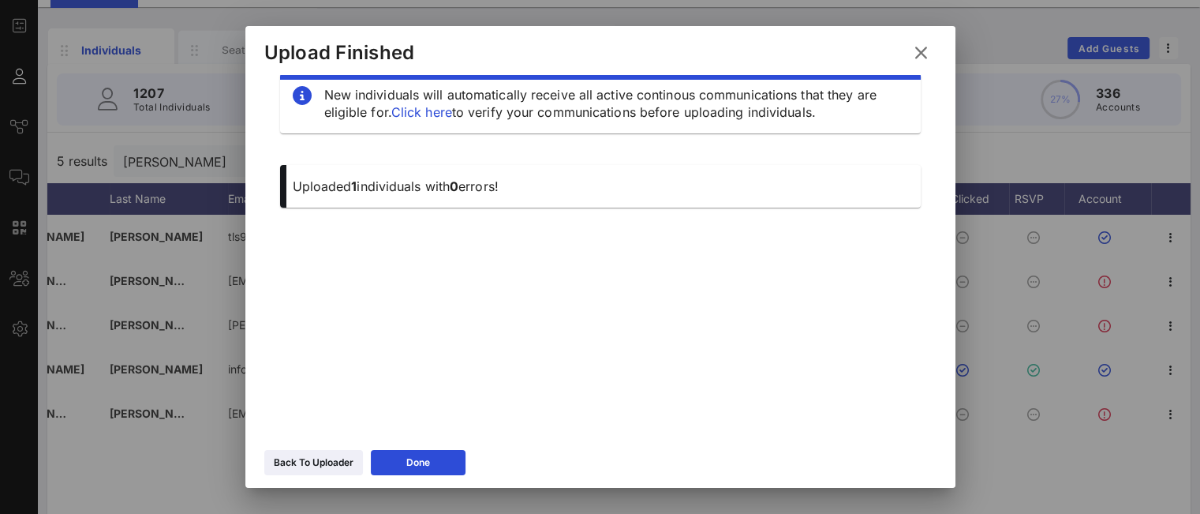
click at [330, 452] on button "Back To Uploader" at bounding box center [313, 462] width 99 height 25
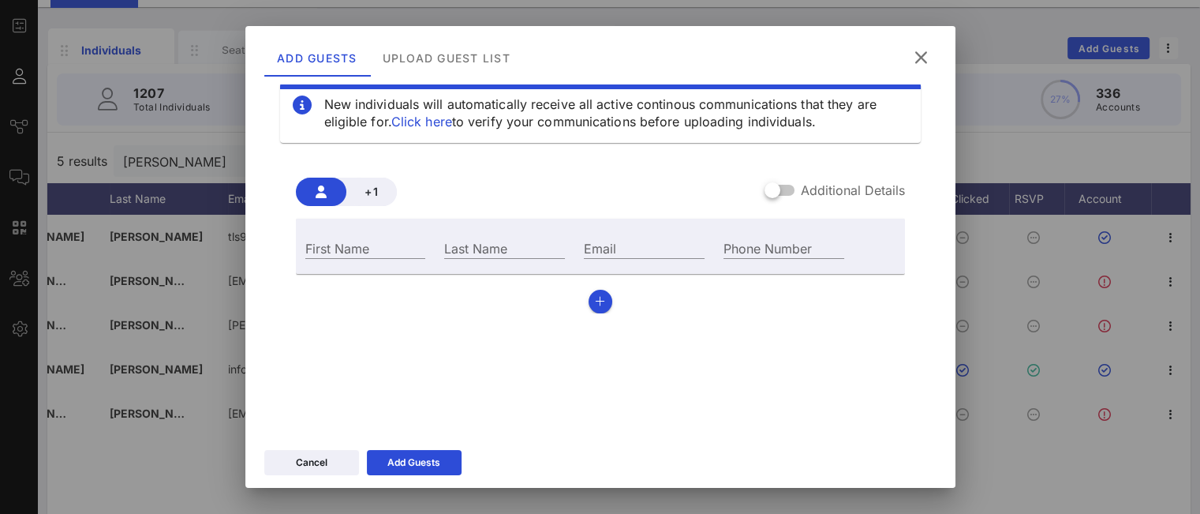
click at [931, 53] on button at bounding box center [921, 57] width 31 height 28
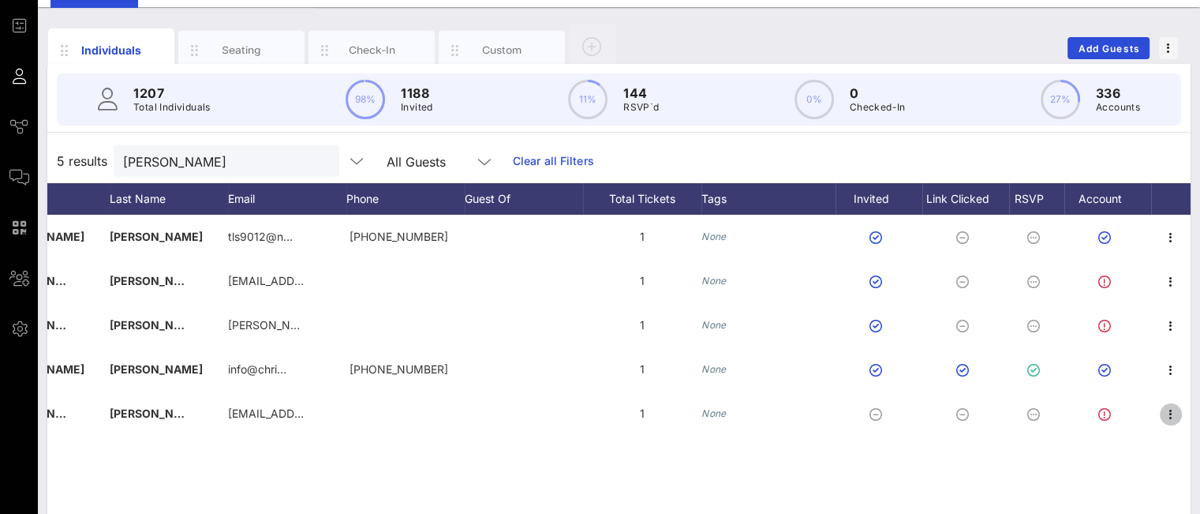
click at [1176, 417] on icon "button" at bounding box center [1170, 414] width 19 height 19
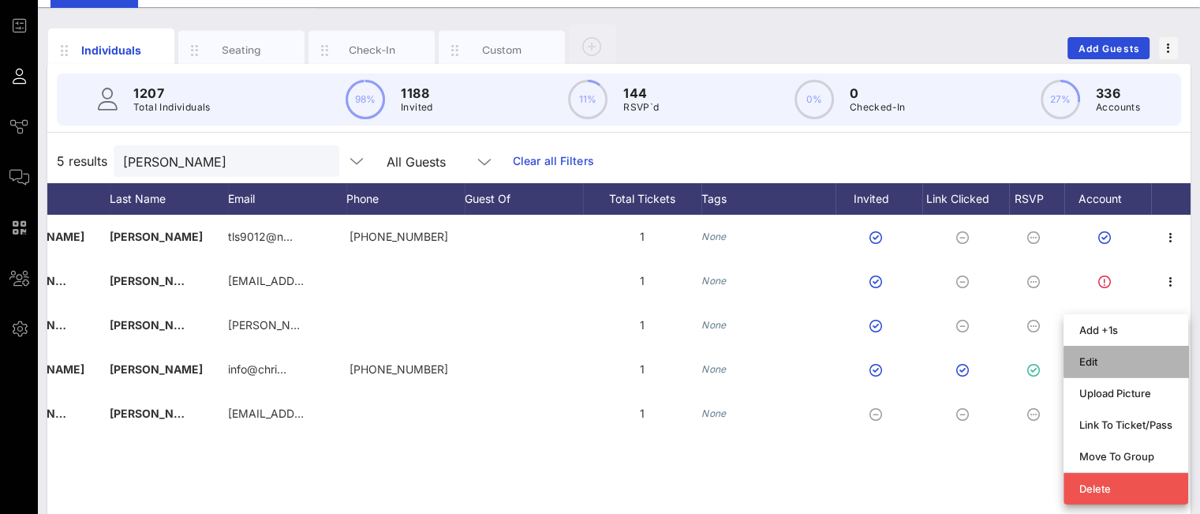
click at [1109, 363] on div "Edit" at bounding box center [1125, 361] width 93 height 13
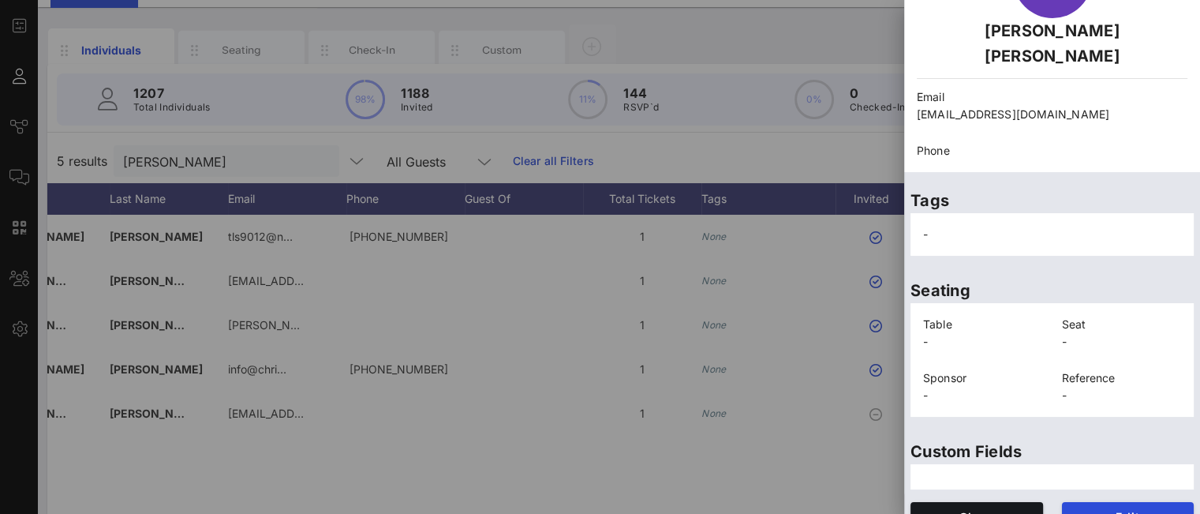
scroll to position [124, 0]
click at [1072, 502] on button "Edit" at bounding box center [1128, 516] width 133 height 28
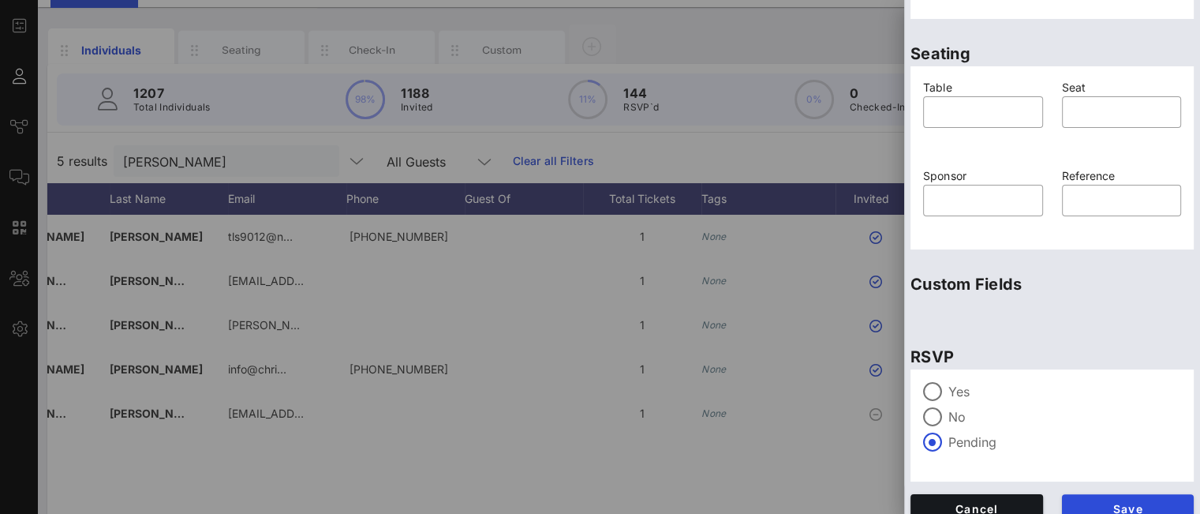
scroll to position [401, 0]
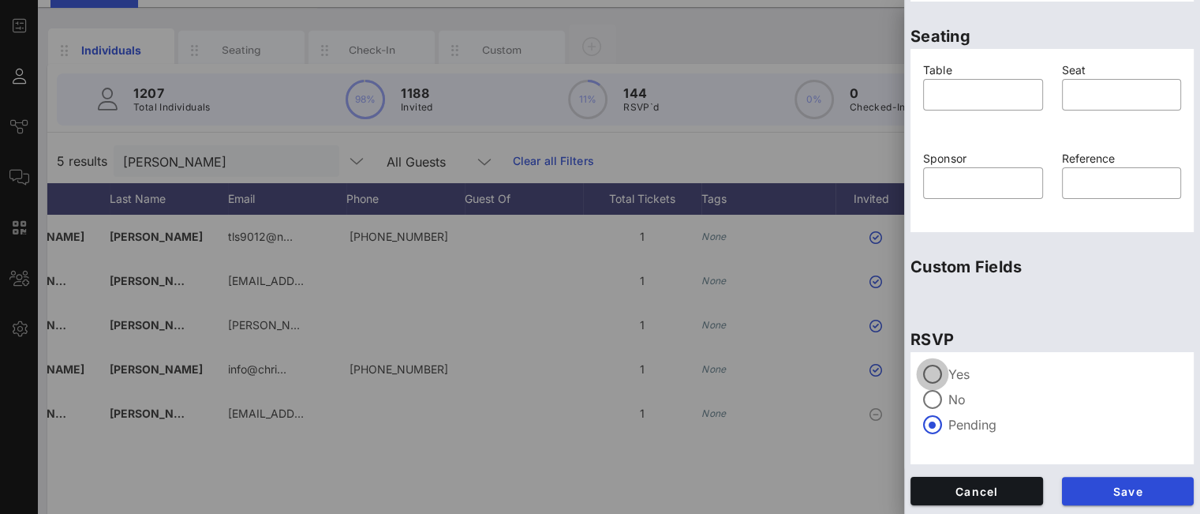
click at [945, 366] on div at bounding box center [932, 374] width 27 height 27
click at [1124, 496] on span "Save" at bounding box center [1128, 490] width 107 height 13
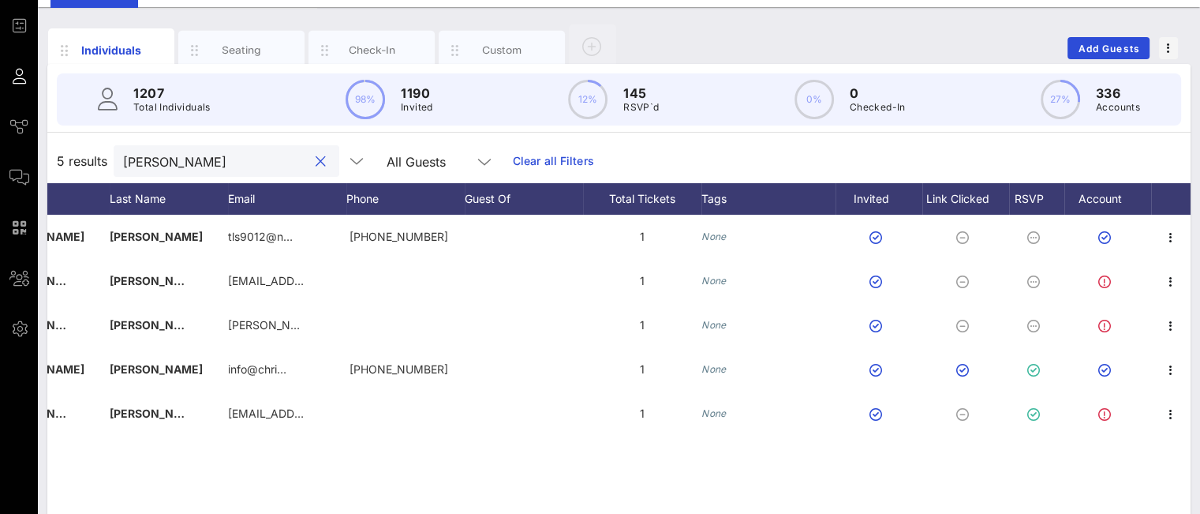
drag, startPoint x: 191, startPoint y: 163, endPoint x: 0, endPoint y: 152, distance: 191.3
click at [0, 152] on div "Event Builder Guests Journeys Comms QR Scanner Team Settings Non Profits Night …" at bounding box center [600, 312] width 1200 height 783
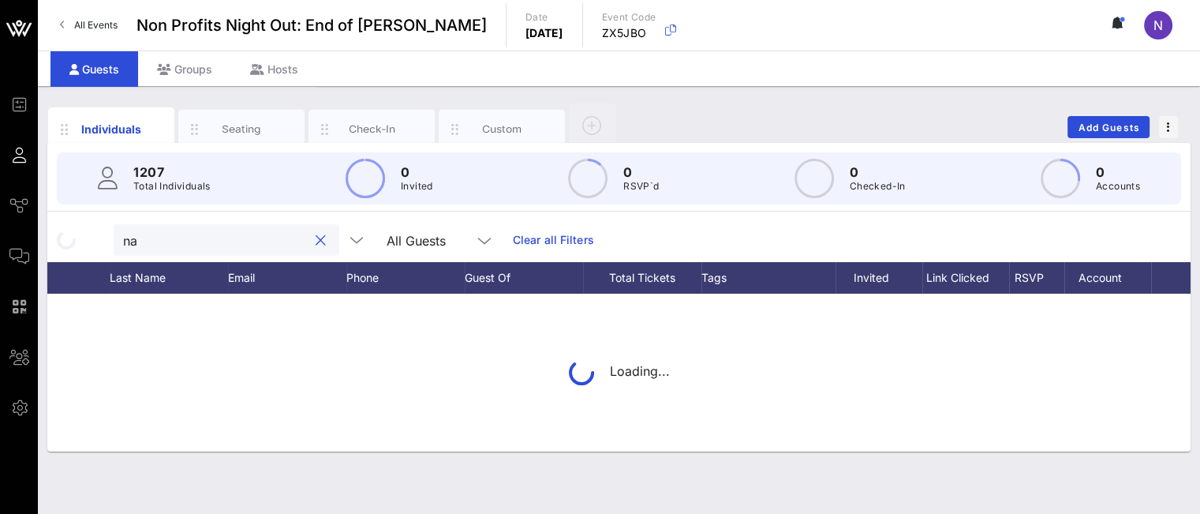
scroll to position [0, 0]
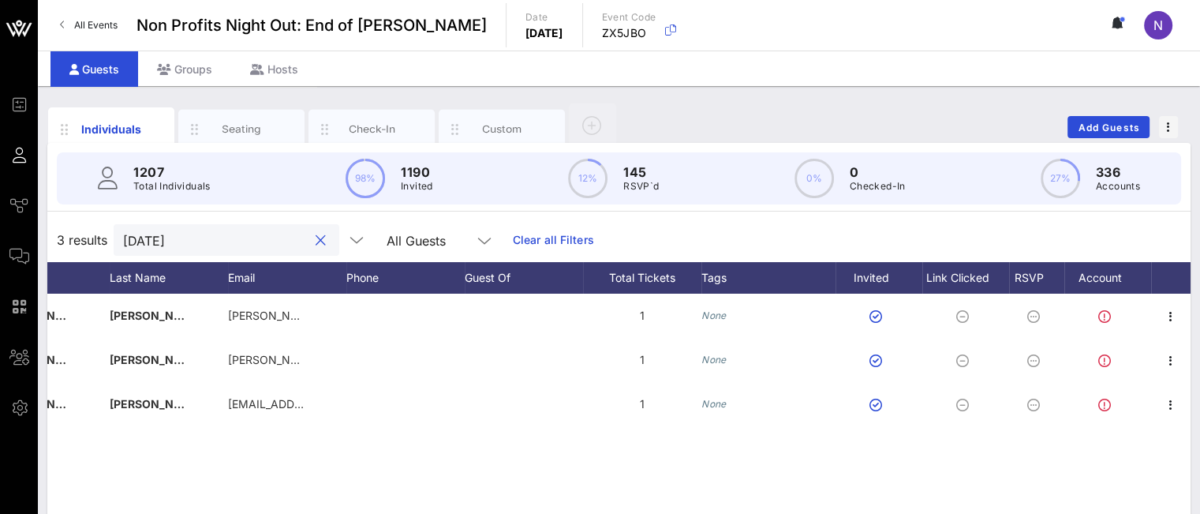
type input "[DATE]"
click at [1117, 134] on button "Add Guests" at bounding box center [1108, 127] width 82 height 22
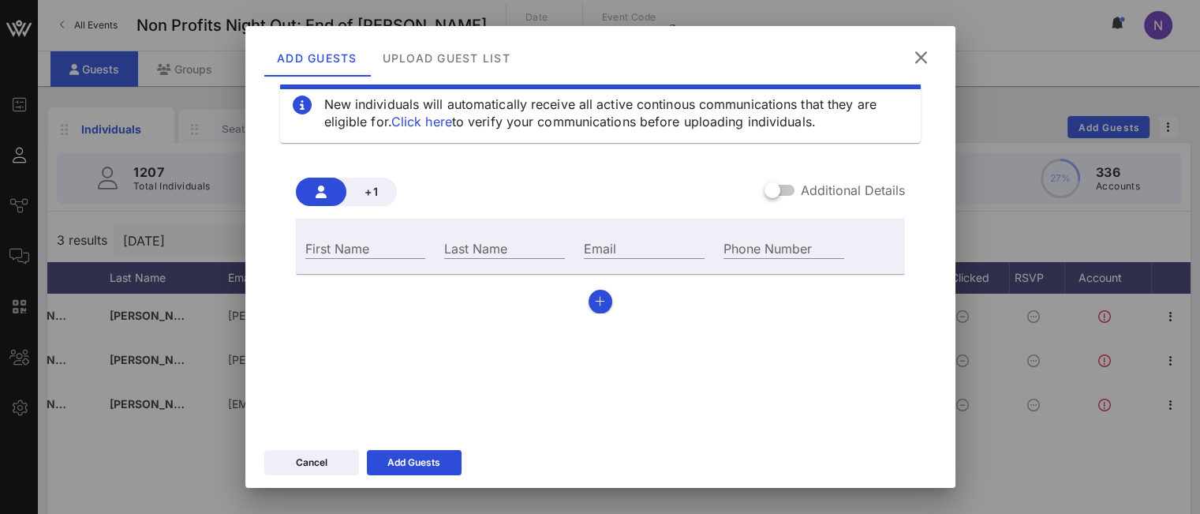
click at [394, 237] on input "First Name" at bounding box center [365, 247] width 121 height 21
type input "[PERSON_NAME]"
click at [465, 248] on input "Last Name" at bounding box center [504, 247] width 121 height 21
type input "Sokruta"
click at [615, 250] on input "Email" at bounding box center [644, 247] width 121 height 21
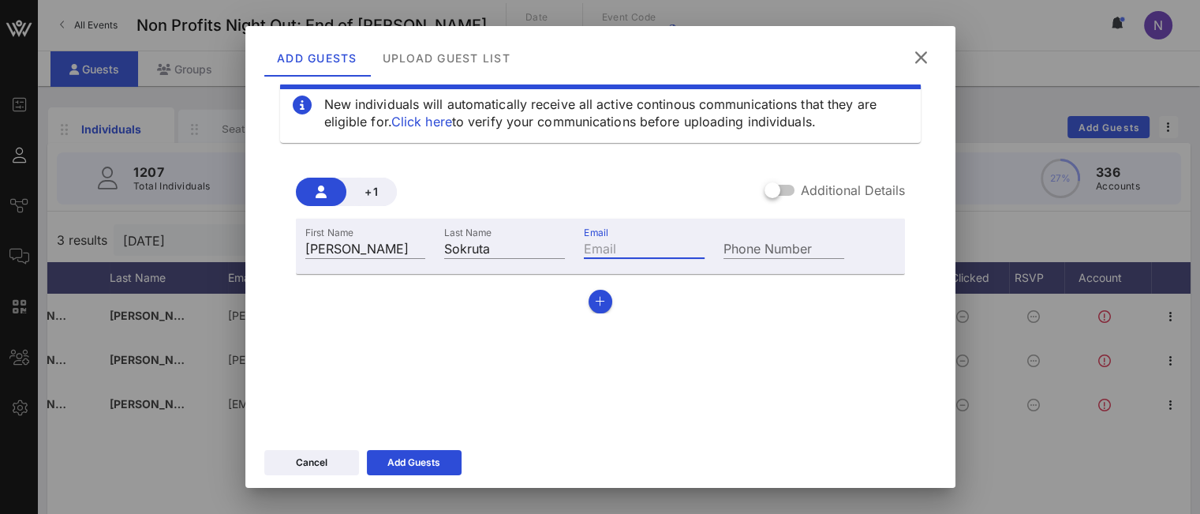
paste input "[EMAIL_ADDRESS][DOMAIN_NAME]"
type input "[EMAIL_ADDRESS][DOMAIN_NAME]"
click at [416, 460] on icon at bounding box center [414, 462] width 11 height 9
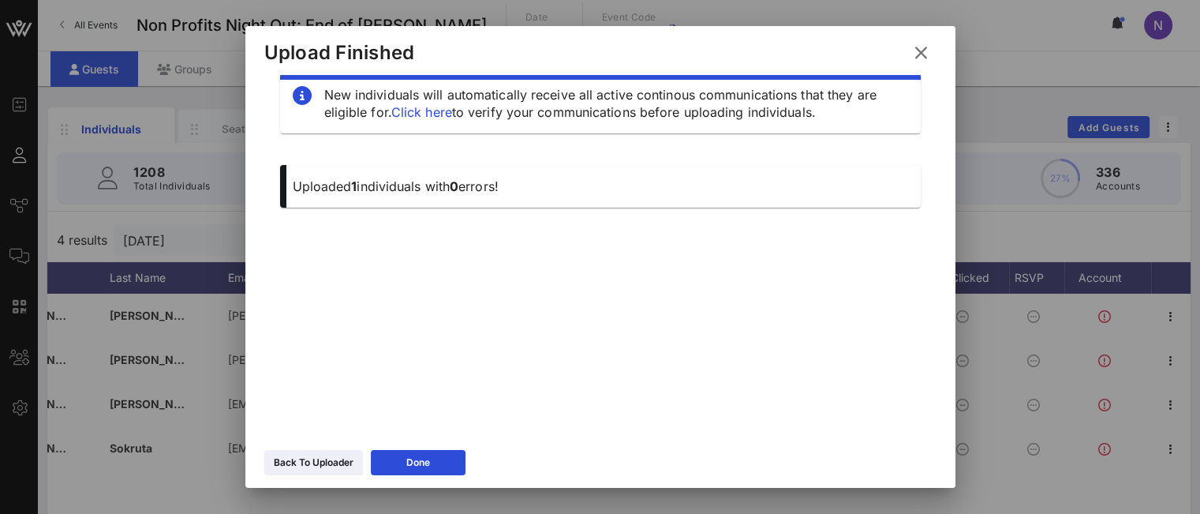
click at [929, 45] on button at bounding box center [921, 53] width 31 height 28
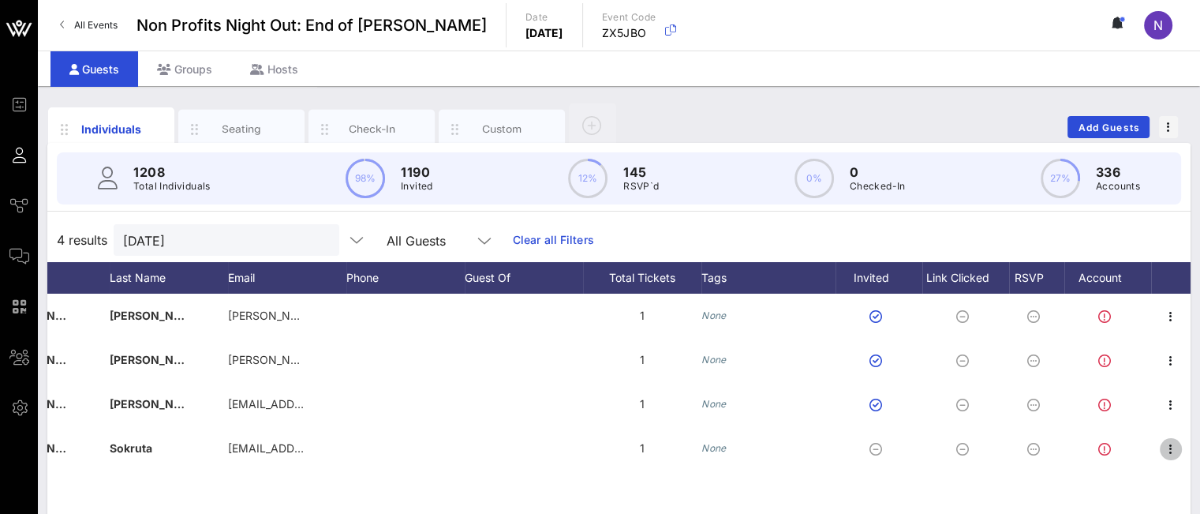
click at [1168, 448] on icon "button" at bounding box center [1170, 448] width 19 height 19
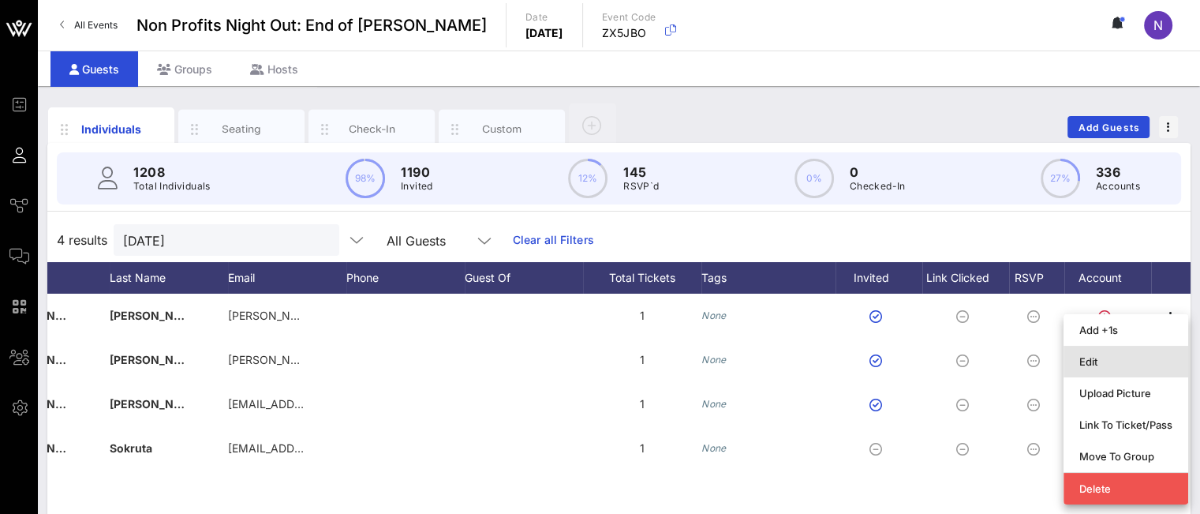
click at [1107, 365] on div "Edit" at bounding box center [1125, 361] width 93 height 13
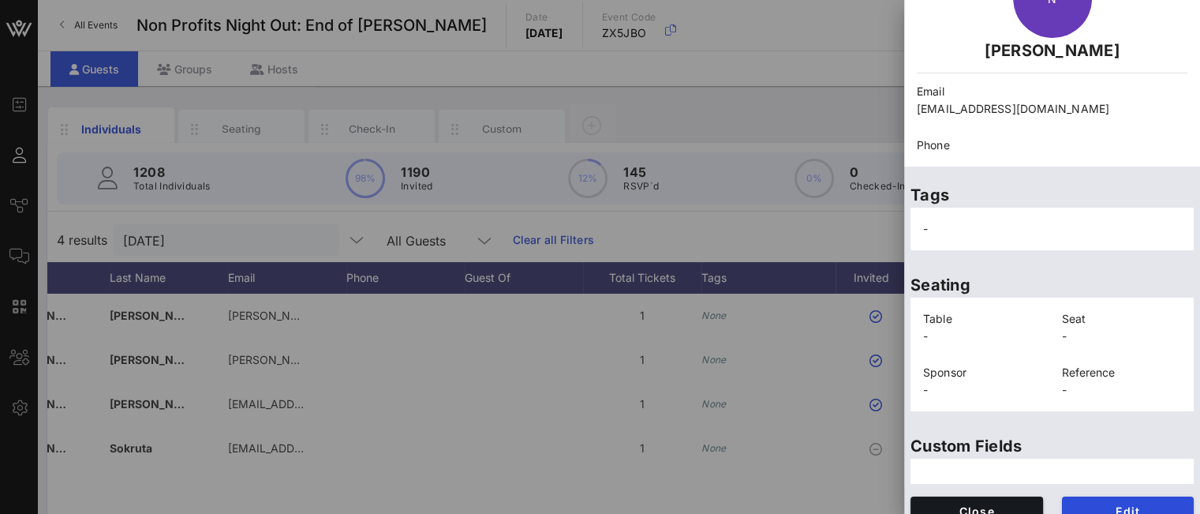
scroll to position [124, 0]
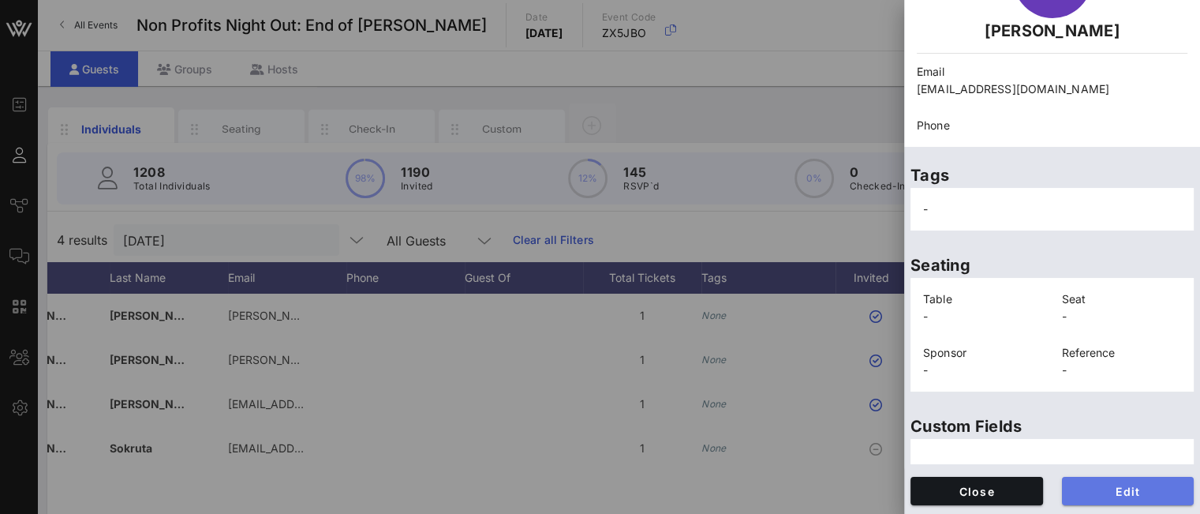
click at [1112, 497] on button "Edit" at bounding box center [1128, 491] width 133 height 28
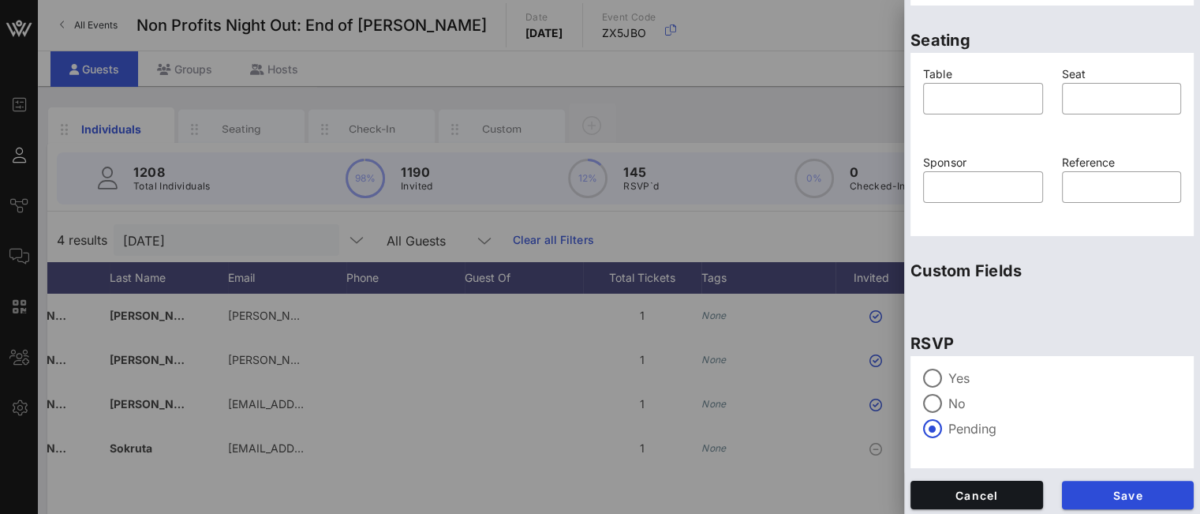
scroll to position [401, 0]
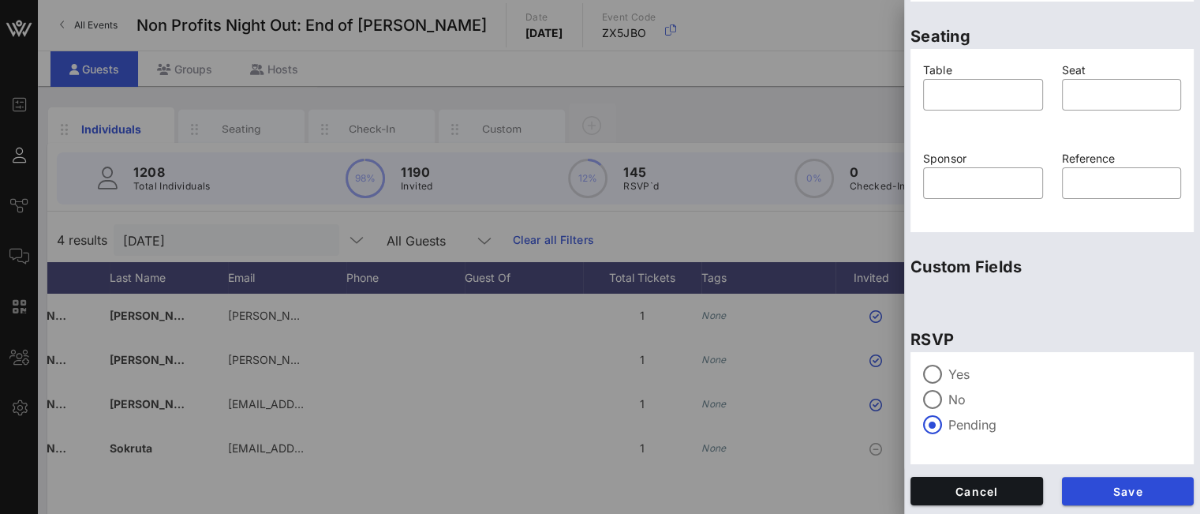
click at [935, 374] on div at bounding box center [932, 374] width 27 height 27
click at [1109, 492] on span "Save" at bounding box center [1128, 490] width 107 height 13
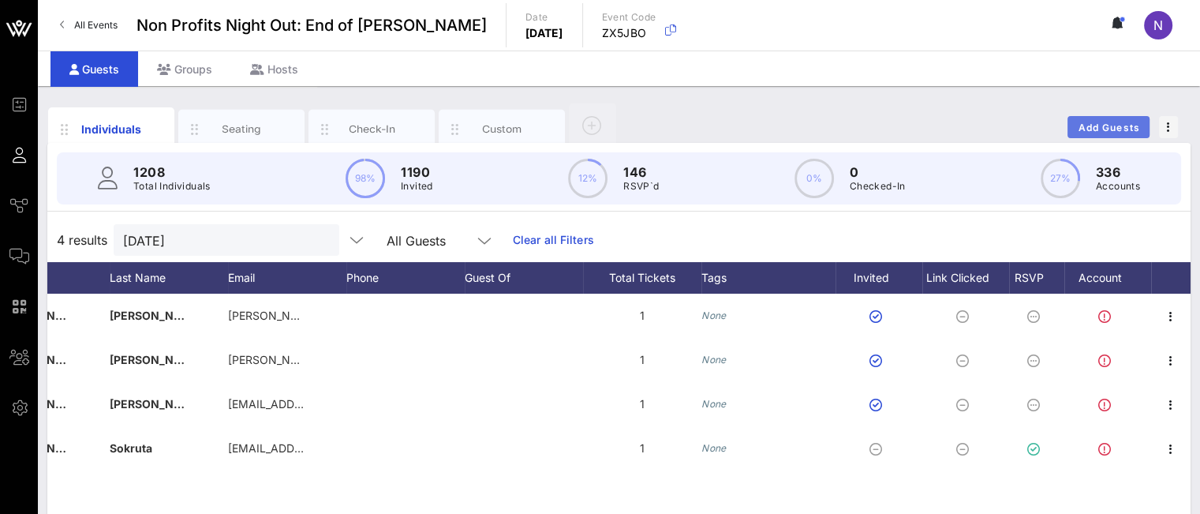
click at [1089, 130] on span "Add Guests" at bounding box center [1109, 128] width 62 height 12
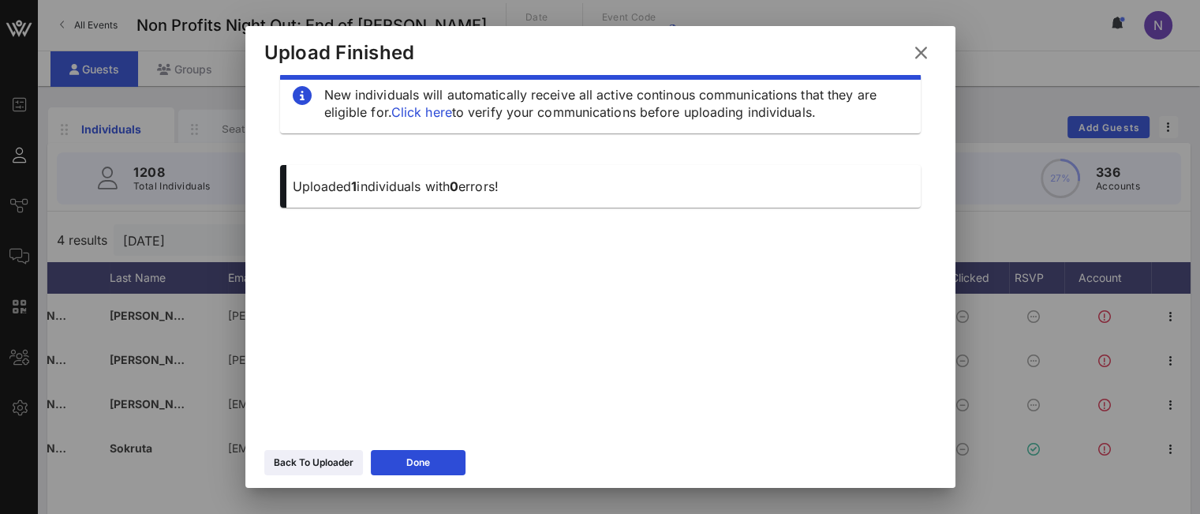
click at [301, 475] on button "Back To Uploader" at bounding box center [313, 462] width 99 height 25
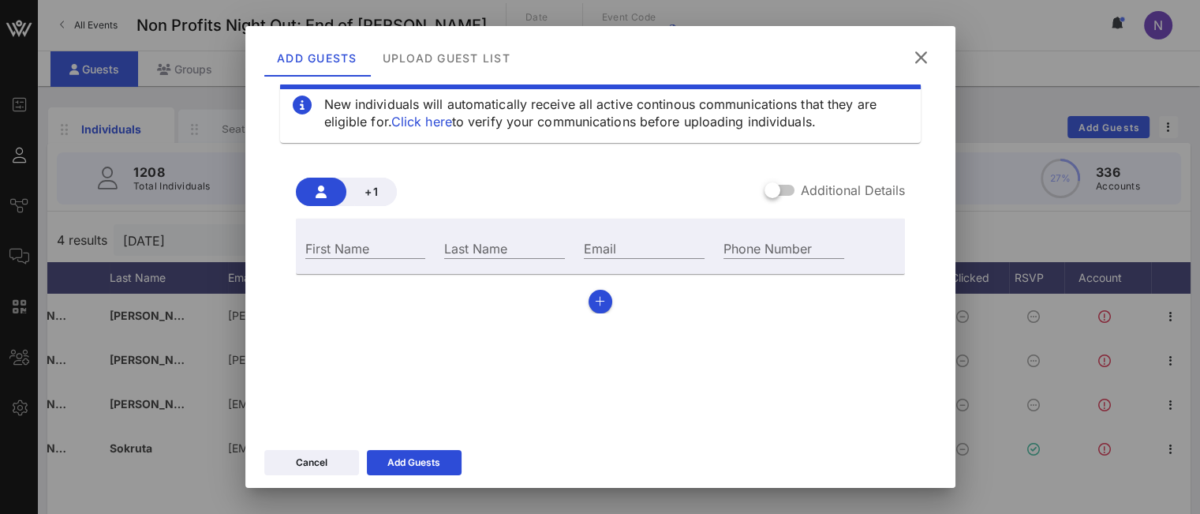
click at [613, 248] on input "Email" at bounding box center [644, 247] width 121 height 21
paste input "[PERSON_NAME][EMAIL_ADDRESS][DOMAIN_NAME]"
drag, startPoint x: 620, startPoint y: 239, endPoint x: 409, endPoint y: 202, distance: 214.7
click at [409, 202] on div "+1 Additional Details First Name Last Name Email [PERSON_NAME][EMAIL_ADDRESS][D…" at bounding box center [600, 246] width 609 height 136
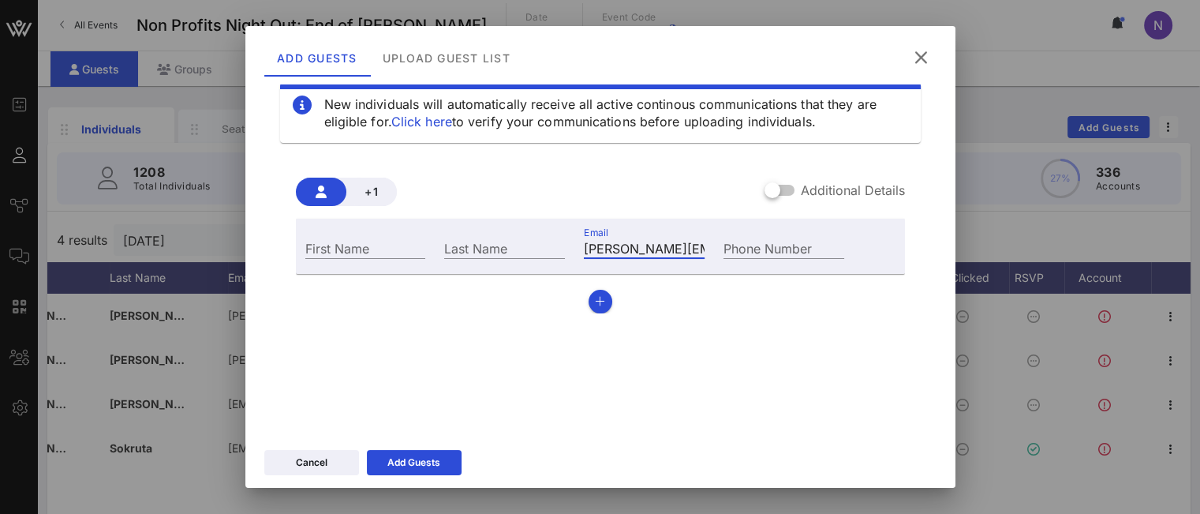
type input "[PERSON_NAME][EMAIL_ADDRESS][DOMAIN_NAME]"
click at [338, 249] on input "First Name" at bounding box center [365, 247] width 121 height 21
type input "[PERSON_NAME]"
click at [473, 252] on div "Last Name" at bounding box center [504, 247] width 121 height 21
type input "[DATE]"
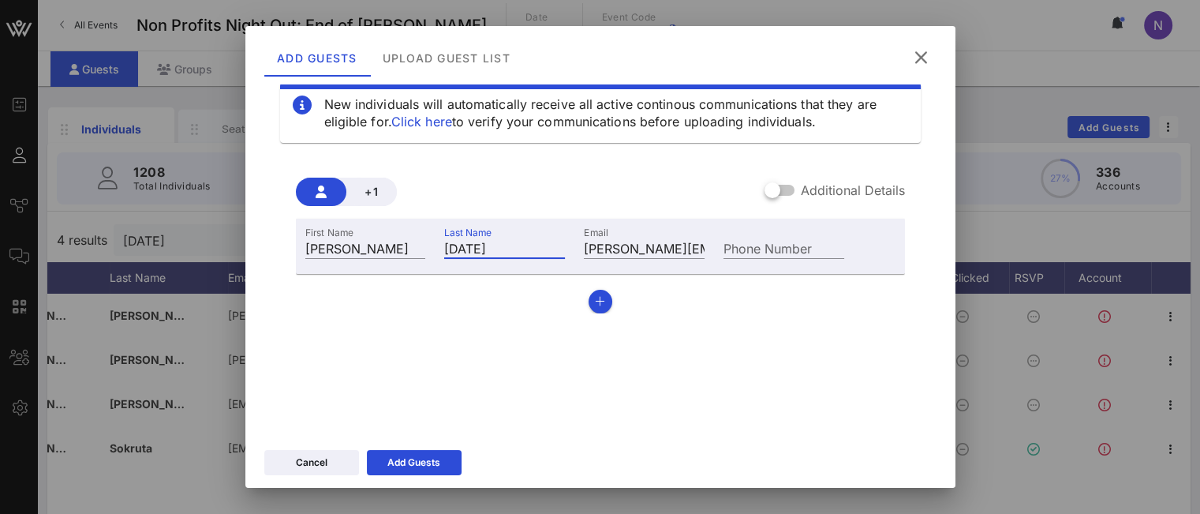
click at [407, 462] on button "Add Guests" at bounding box center [414, 462] width 95 height 25
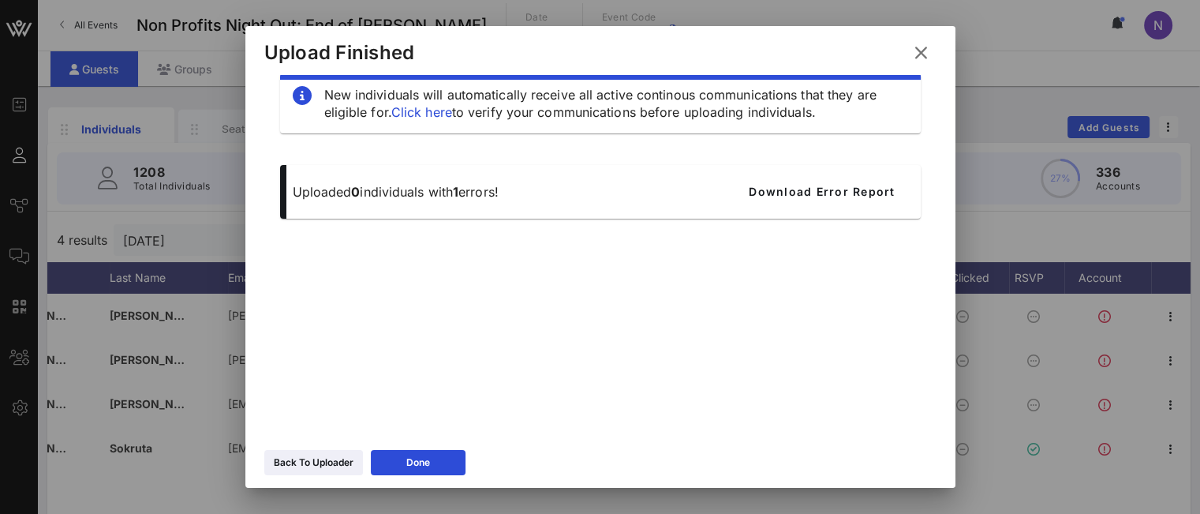
click at [290, 476] on div "Back To Uploader Done" at bounding box center [600, 465] width 710 height 46
click at [336, 469] on div "Back To Uploader" at bounding box center [314, 462] width 80 height 16
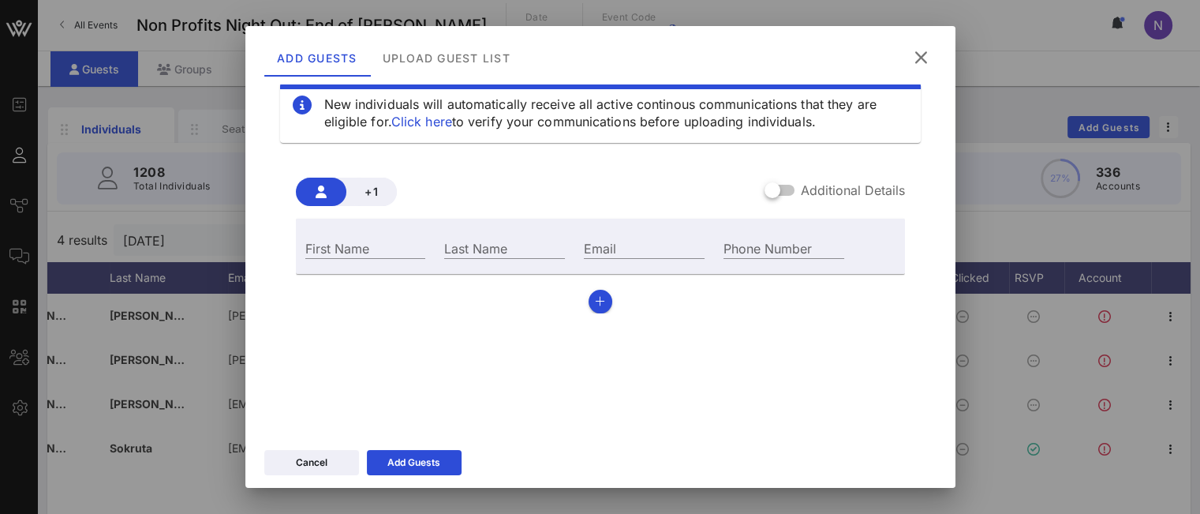
click at [923, 65] on icon at bounding box center [920, 57] width 21 height 19
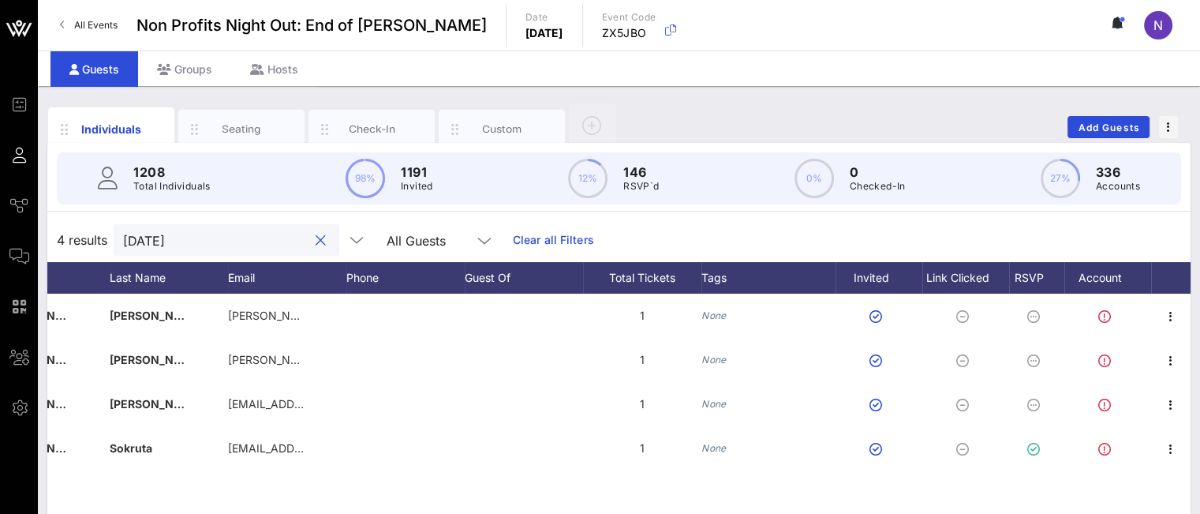
drag, startPoint x: 183, startPoint y: 249, endPoint x: 101, endPoint y: 228, distance: 84.8
click at [98, 230] on div "4 results [DATE] All Guests Clear all Filters" at bounding box center [618, 240] width 1143 height 44
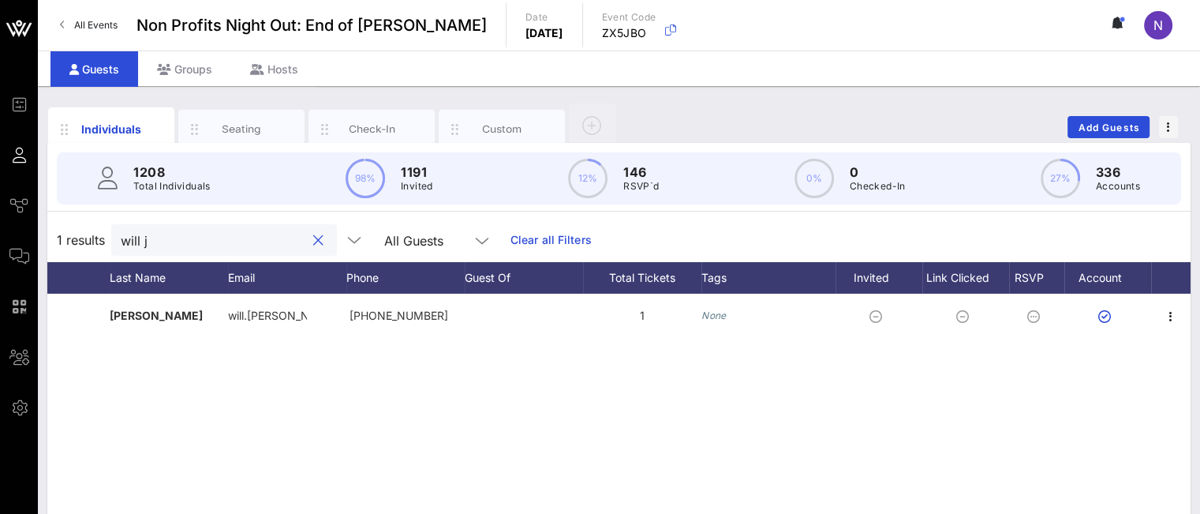
type input "will j"
click at [1177, 318] on icon "button" at bounding box center [1170, 316] width 19 height 19
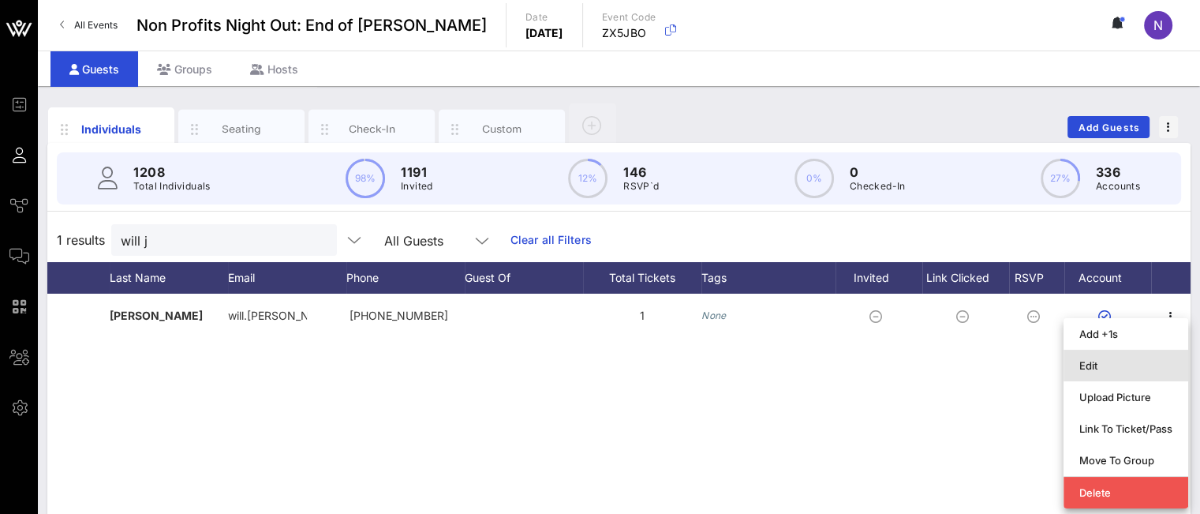
click at [1111, 358] on div "Edit" at bounding box center [1125, 365] width 93 height 25
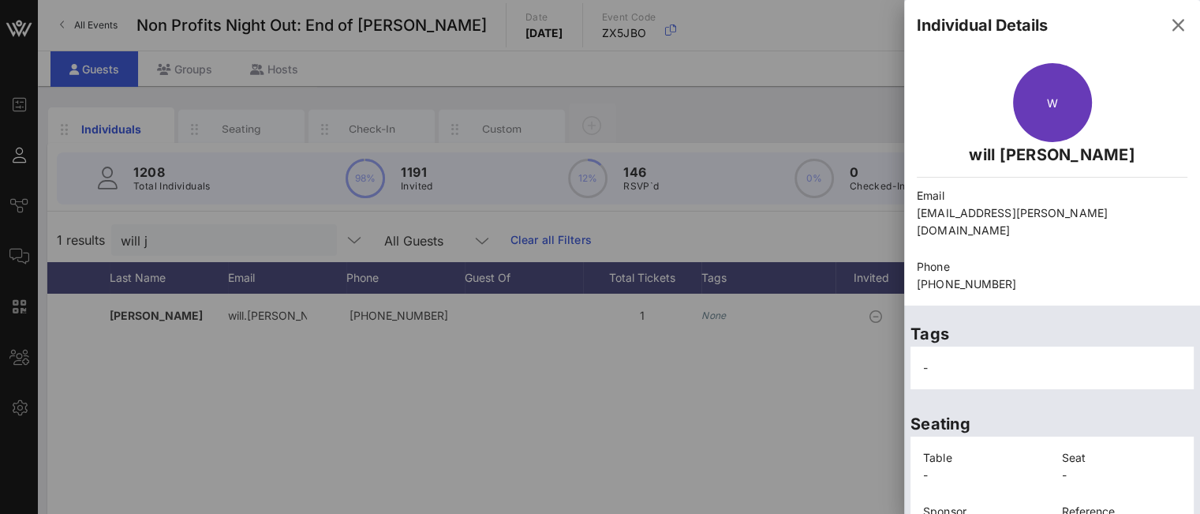
scroll to position [141, 0]
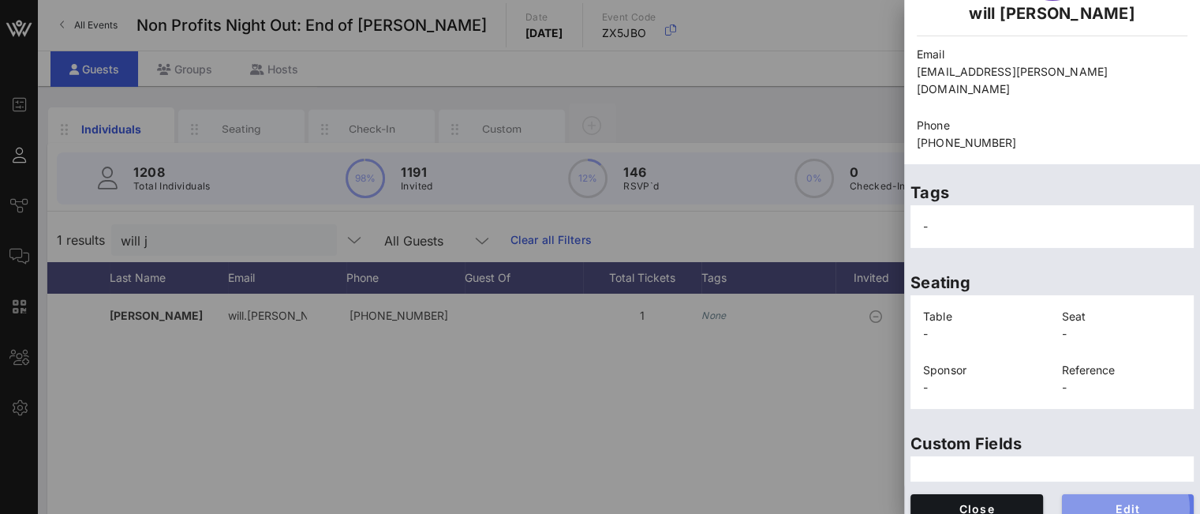
click at [1079, 502] on span "Edit" at bounding box center [1128, 508] width 107 height 13
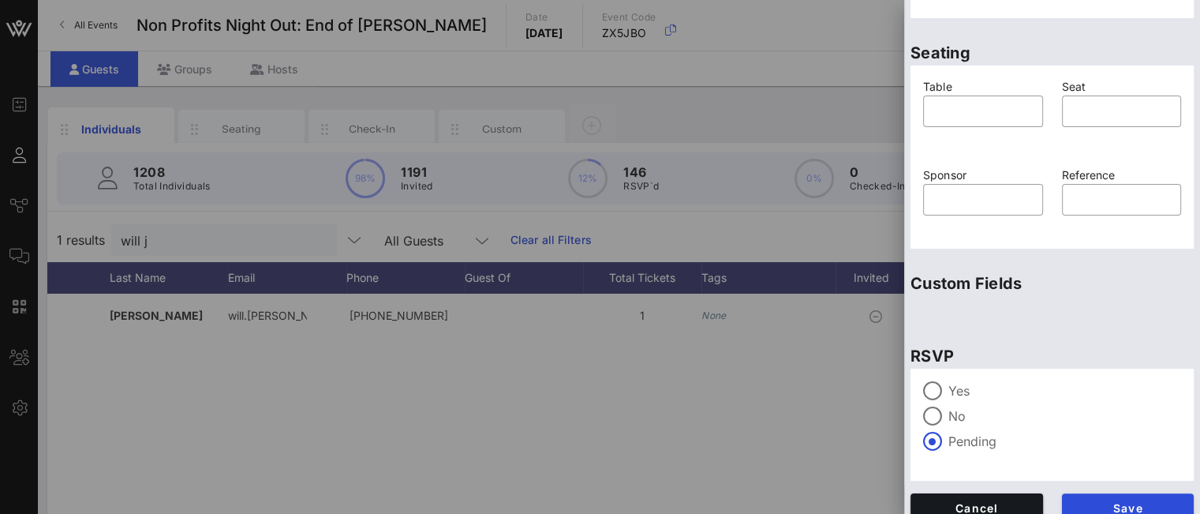
scroll to position [401, 0]
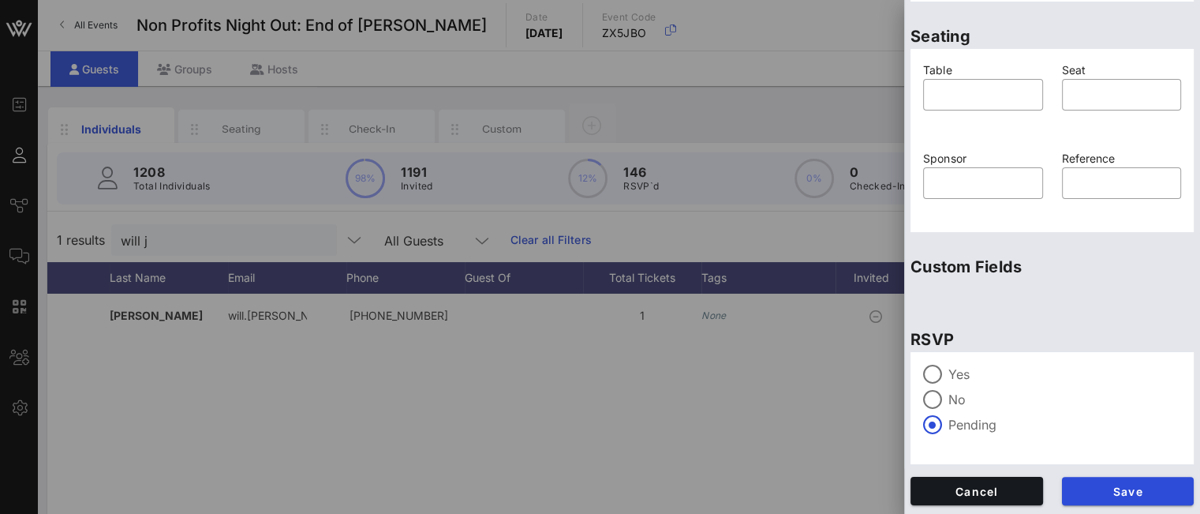
click at [959, 379] on label "Yes" at bounding box center [1064, 374] width 233 height 16
click at [1125, 489] on span "Save" at bounding box center [1128, 490] width 107 height 13
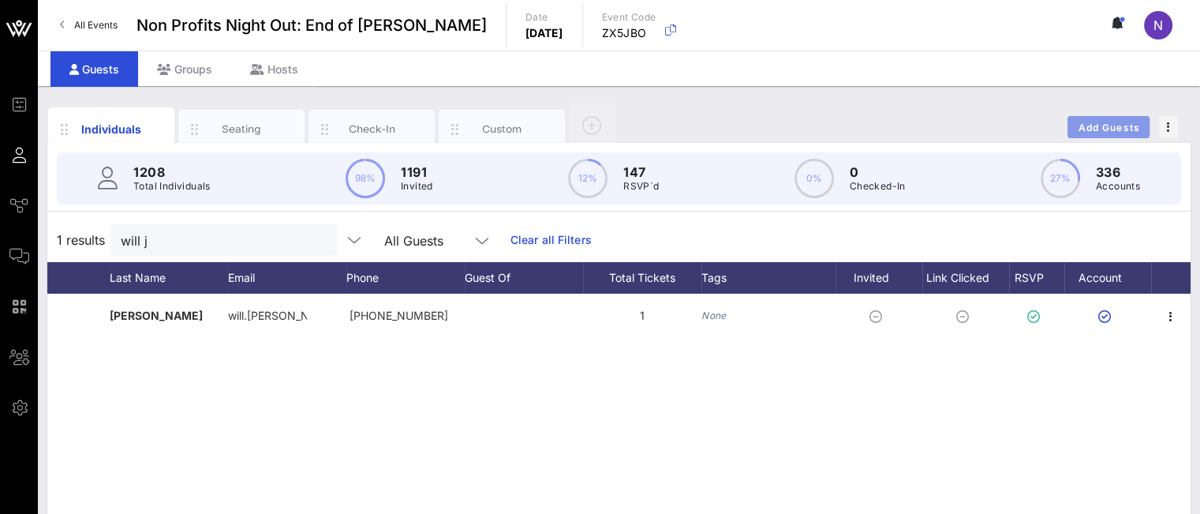
click at [1115, 126] on span "Add Guests" at bounding box center [1109, 128] width 62 height 12
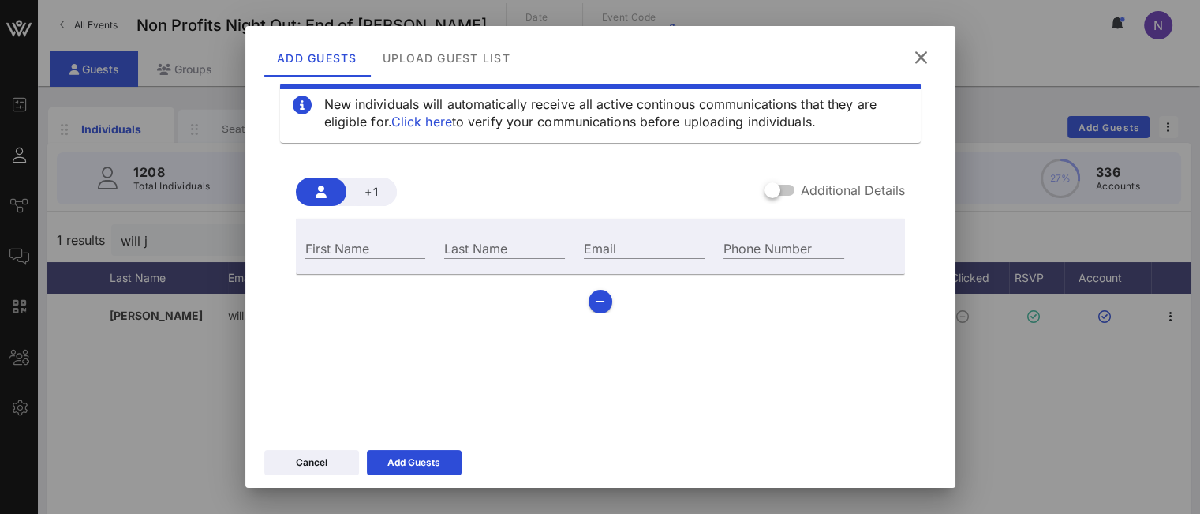
click at [604, 245] on div "Email" at bounding box center [644, 247] width 121 height 21
paste input "[EMAIL_ADDRESS][PERSON_NAME][DOMAIN_NAME]"
type input "[EMAIL_ADDRESS][PERSON_NAME][DOMAIN_NAME]"
click at [387, 245] on input "First Name" at bounding box center [365, 247] width 121 height 21
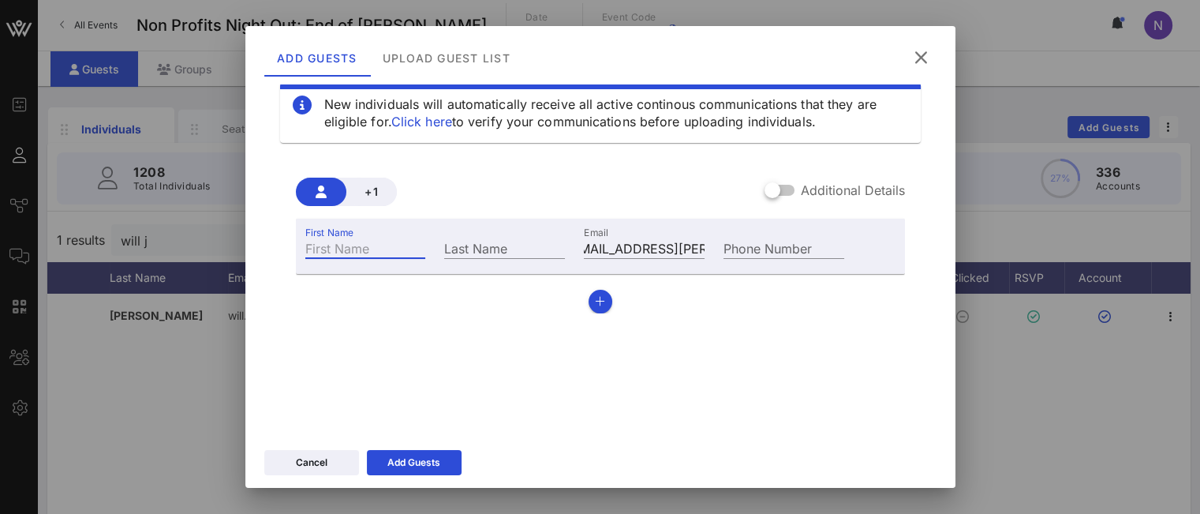
scroll to position [0, 0]
type input "[GEOGRAPHIC_DATA]"
type input "[PERSON_NAME]"
click at [406, 465] on div "Add Guests" at bounding box center [413, 462] width 53 height 16
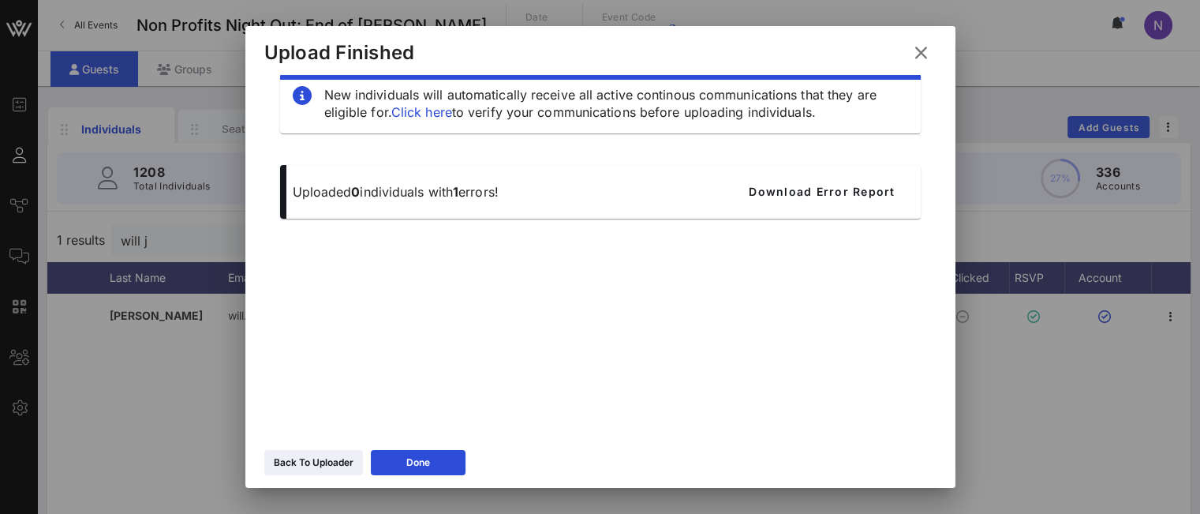
click at [922, 51] on icon at bounding box center [920, 52] width 21 height 19
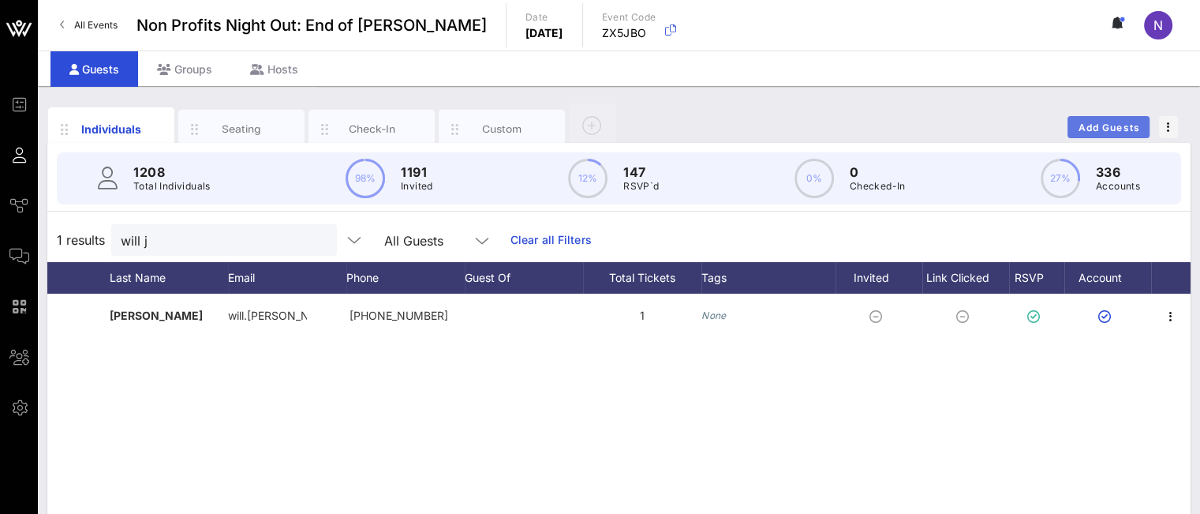
click at [1112, 129] on span "Add Guests" at bounding box center [1109, 128] width 62 height 12
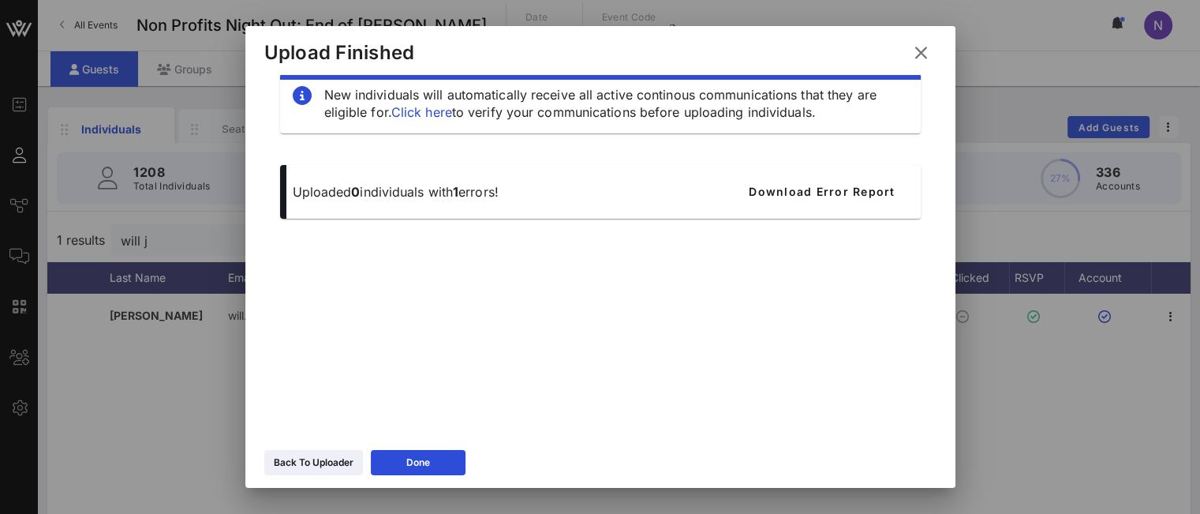
click at [350, 480] on div "Back To Uploader Done" at bounding box center [600, 465] width 710 height 46
click at [342, 474] on button "Back To Uploader" at bounding box center [313, 462] width 99 height 25
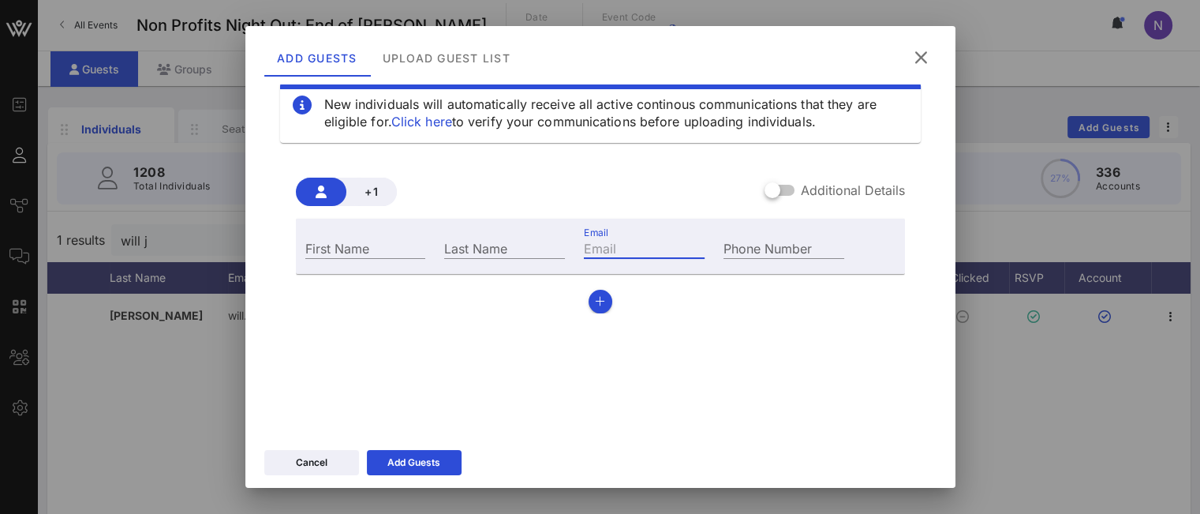
click at [611, 245] on input "Email" at bounding box center [644, 247] width 121 height 21
paste input "[URL][DOMAIN_NAME]"
type input "[URL][DOMAIN_NAME]"
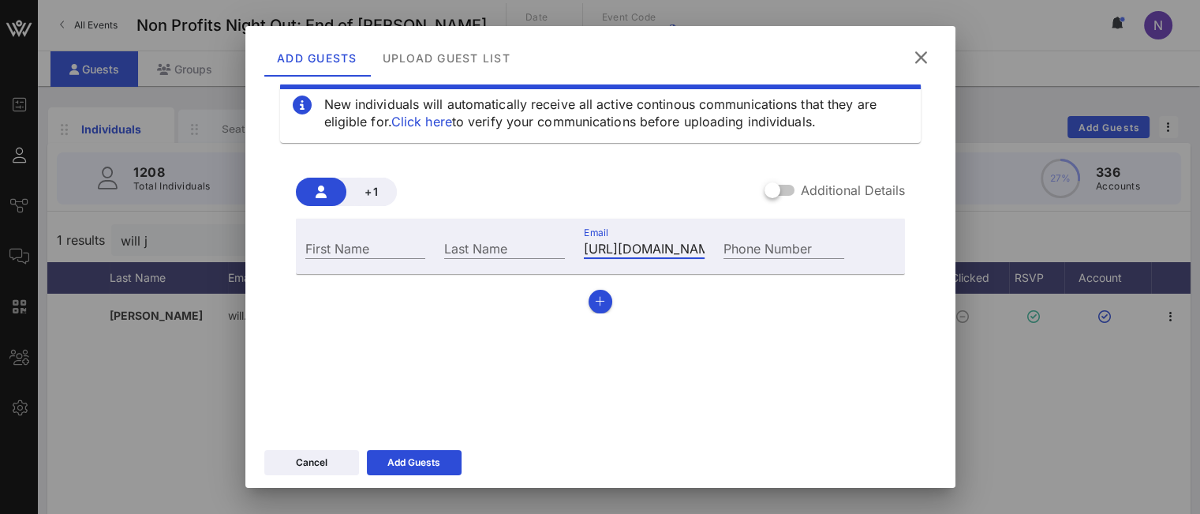
click at [654, 249] on input "[URL][DOMAIN_NAME]" at bounding box center [644, 247] width 121 height 21
paste input "[EMAIL_ADDRESS][PERSON_NAME][DOMAIN_NAME]"
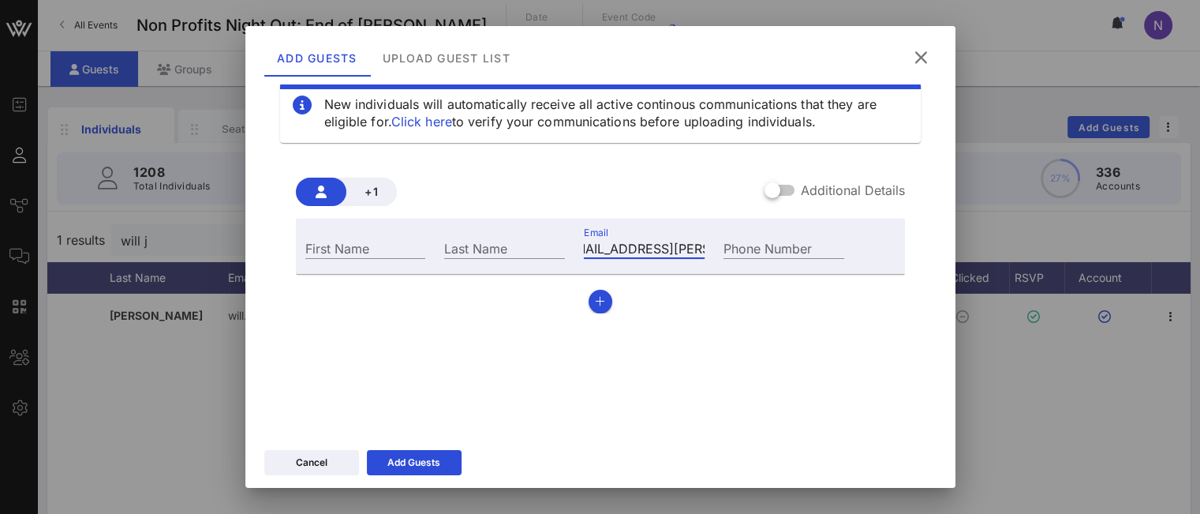
type input "[EMAIL_ADDRESS][PERSON_NAME][DOMAIN_NAME]"
click at [383, 255] on input "First Name" at bounding box center [365, 247] width 121 height 21
type input "[PERSON_NAME]"
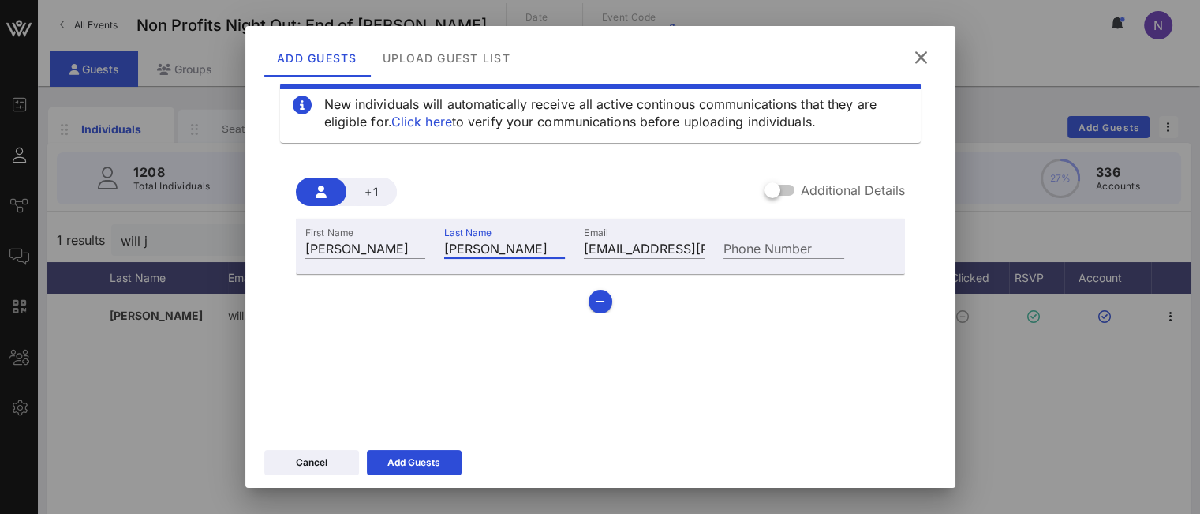
click at [409, 463] on icon at bounding box center [414, 462] width 11 height 9
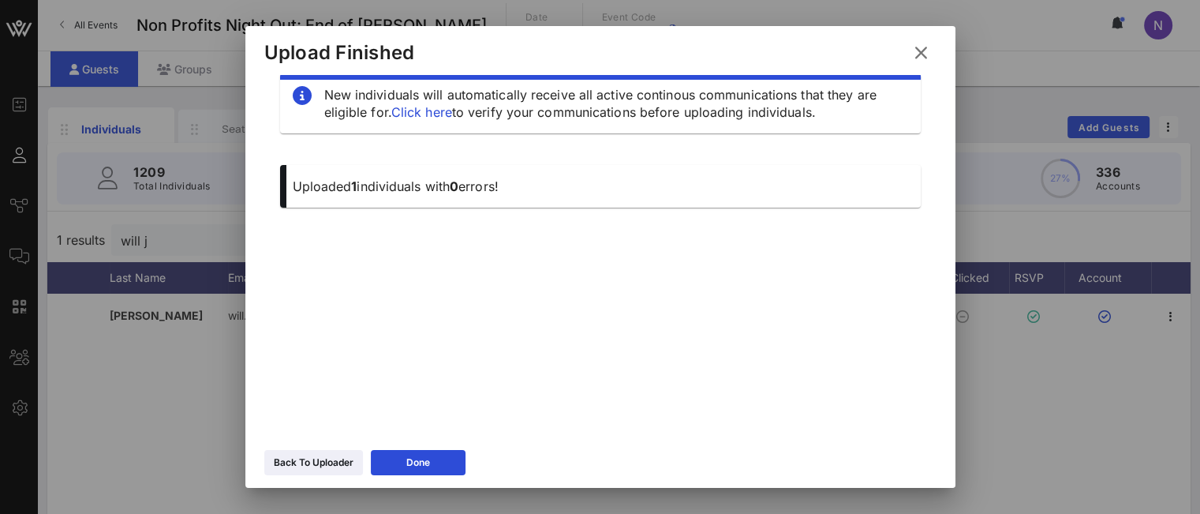
click at [927, 58] on icon at bounding box center [920, 52] width 21 height 19
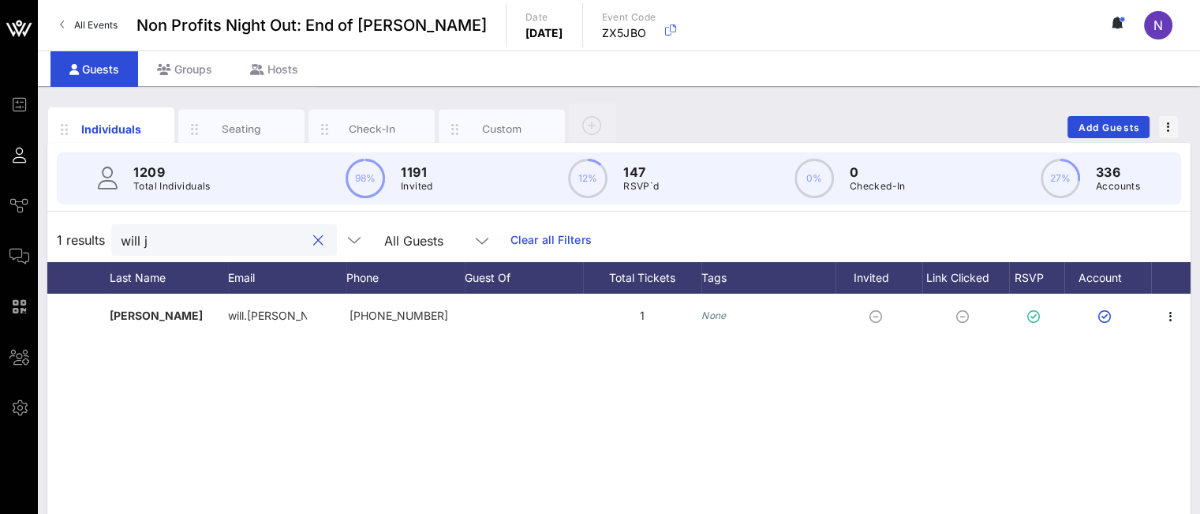
drag, startPoint x: 200, startPoint y: 236, endPoint x: 0, endPoint y: 210, distance: 202.1
click at [0, 210] on div "Event Builder Guests Journeys Comms QR Scanner Team Settings Non Profits Night …" at bounding box center [600, 391] width 1200 height 783
click at [1171, 320] on icon "button" at bounding box center [1170, 316] width 19 height 19
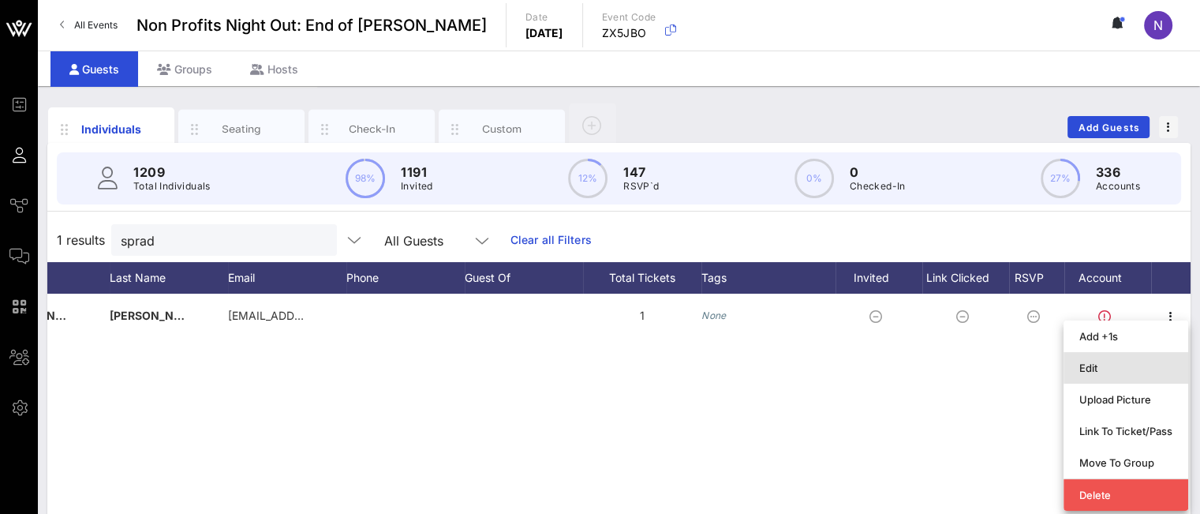
click at [1116, 373] on div "Edit" at bounding box center [1125, 367] width 93 height 13
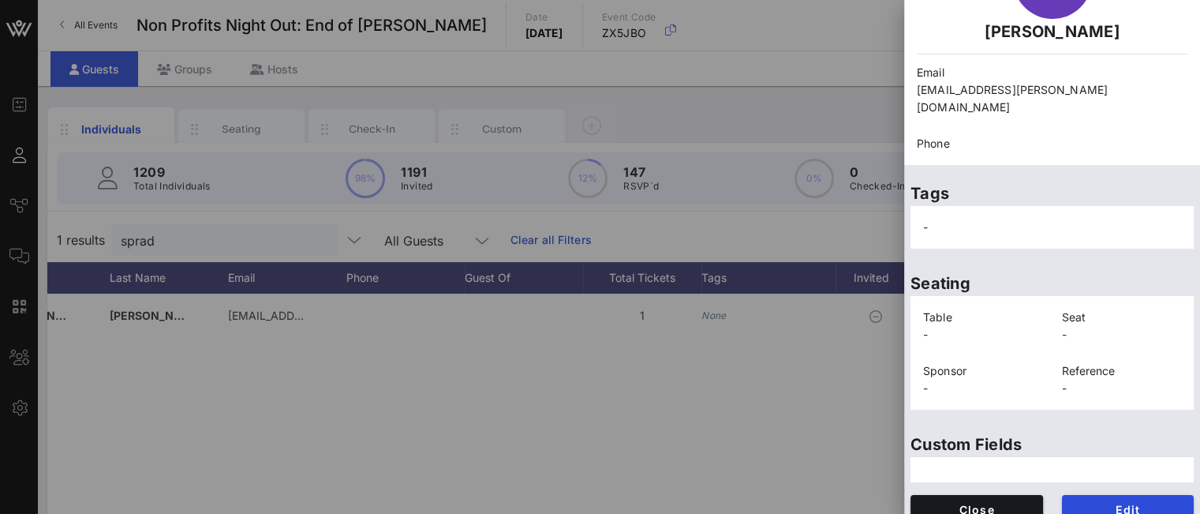
scroll to position [124, 0]
click at [1075, 494] on button "Edit" at bounding box center [1128, 508] width 133 height 28
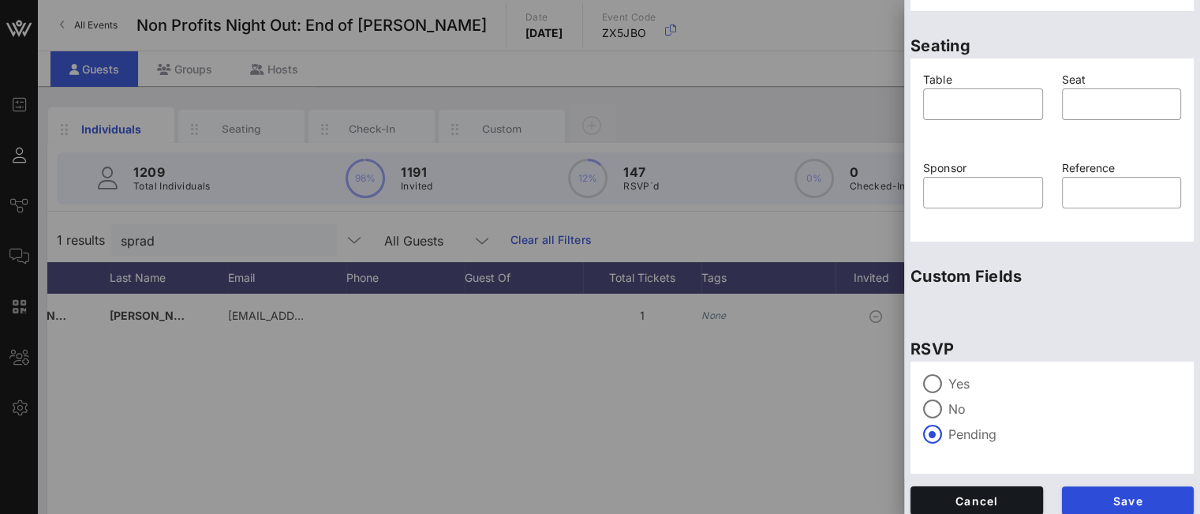
scroll to position [401, 0]
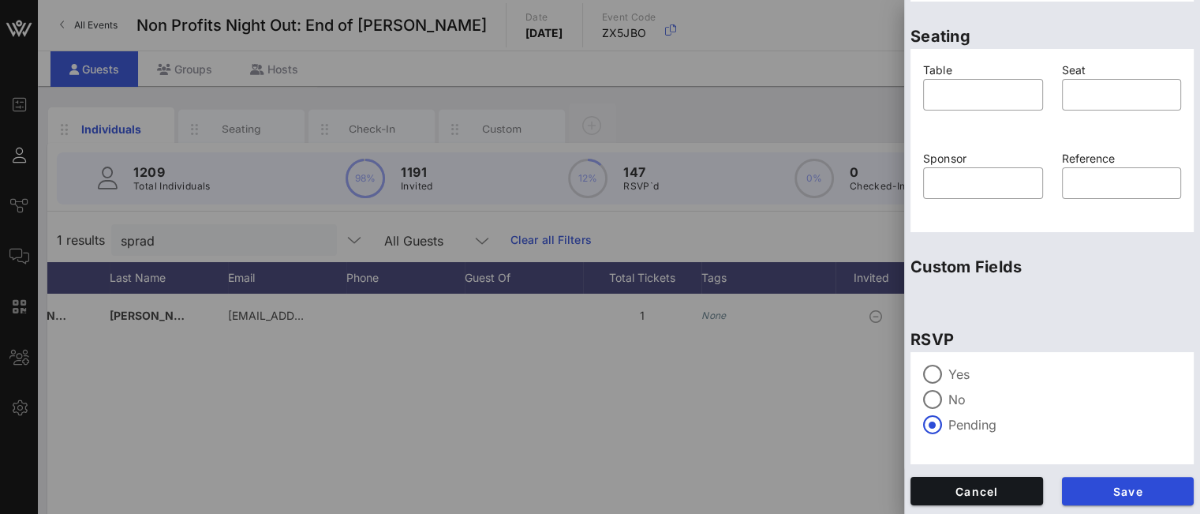
click at [939, 368] on div at bounding box center [932, 374] width 27 height 27
click at [1089, 490] on span "Save" at bounding box center [1128, 490] width 107 height 13
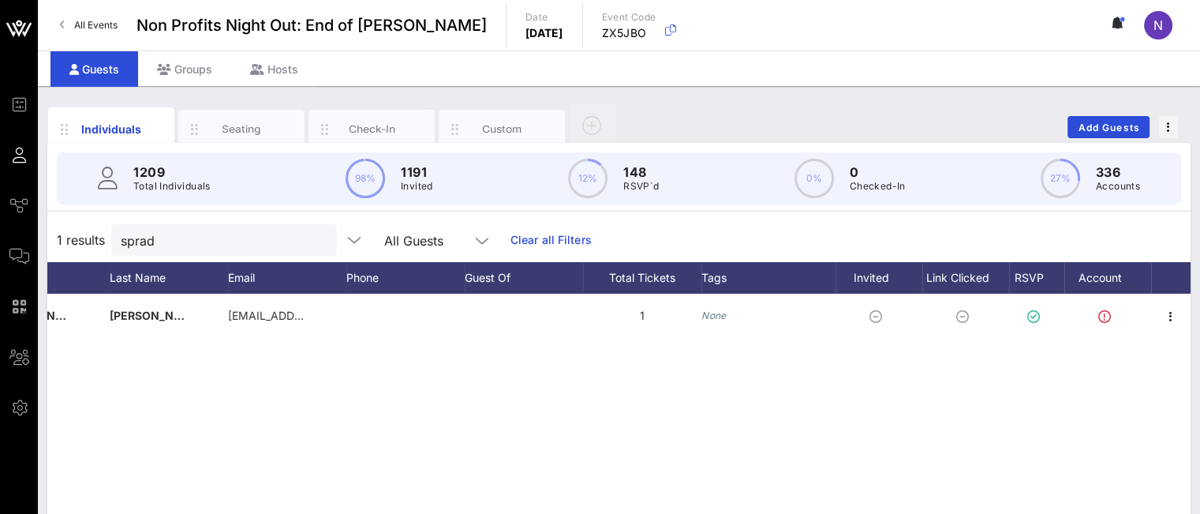
drag, startPoint x: 200, startPoint y: 250, endPoint x: 0, endPoint y: 231, distance: 201.3
click at [0, 231] on div "Event Builder Guests Journeys Comms QR Scanner Team Settings Non Profits Night …" at bounding box center [600, 391] width 1200 height 783
drag, startPoint x: 208, startPoint y: 246, endPoint x: 66, endPoint y: 229, distance: 143.1
click at [66, 229] on div "1 results sprad All Guests Clear all Filters" at bounding box center [618, 240] width 1143 height 44
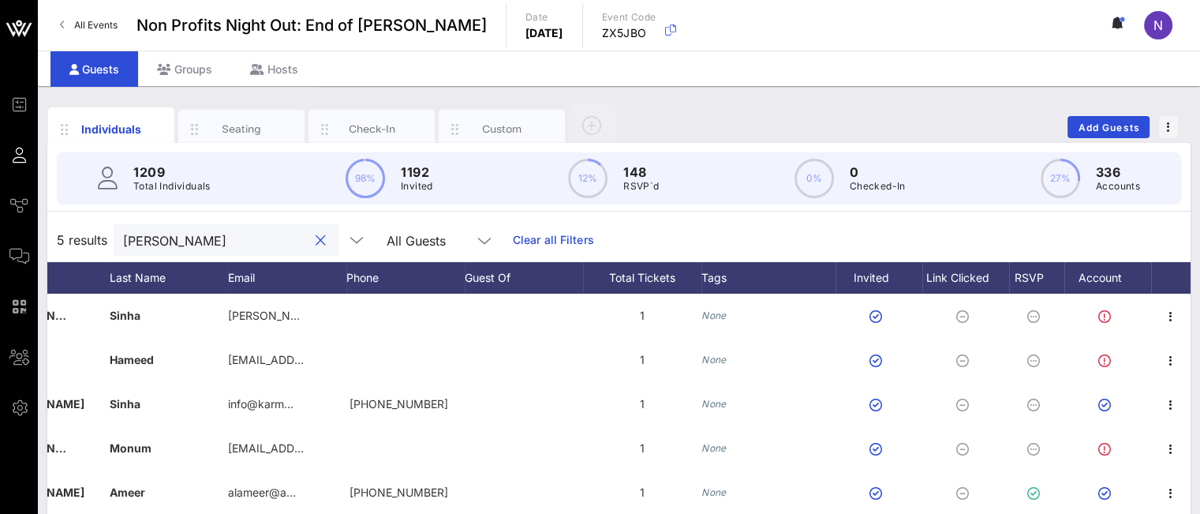
drag, startPoint x: 193, startPoint y: 245, endPoint x: 0, endPoint y: 199, distance: 198.1
click at [0, 199] on div "Event Builder Guests Journeys Comms QR Scanner Team Settings Non Profits Night …" at bounding box center [600, 391] width 1200 height 783
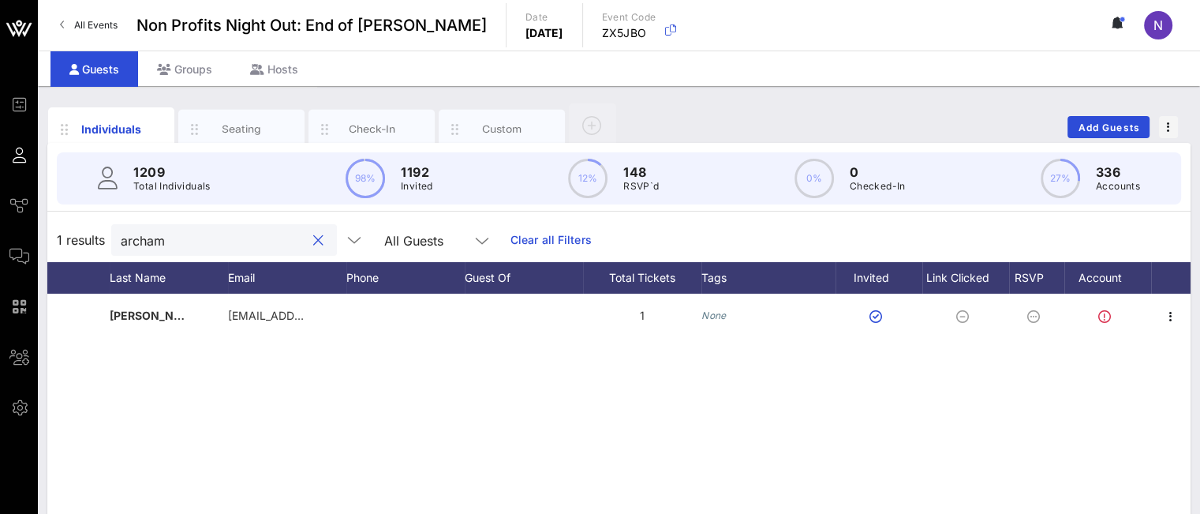
drag, startPoint x: 184, startPoint y: 238, endPoint x: 0, endPoint y: 188, distance: 190.6
click at [0, 198] on div "Event Builder Guests Journeys Comms QR Scanner Team Settings Non Profits Night …" at bounding box center [600, 391] width 1200 height 783
drag, startPoint x: 211, startPoint y: 245, endPoint x: 0, endPoint y: 212, distance: 213.1
click at [0, 215] on div "Event Builder Guests Journeys Comms QR Scanner Team Settings Non Profits Night …" at bounding box center [600, 391] width 1200 height 783
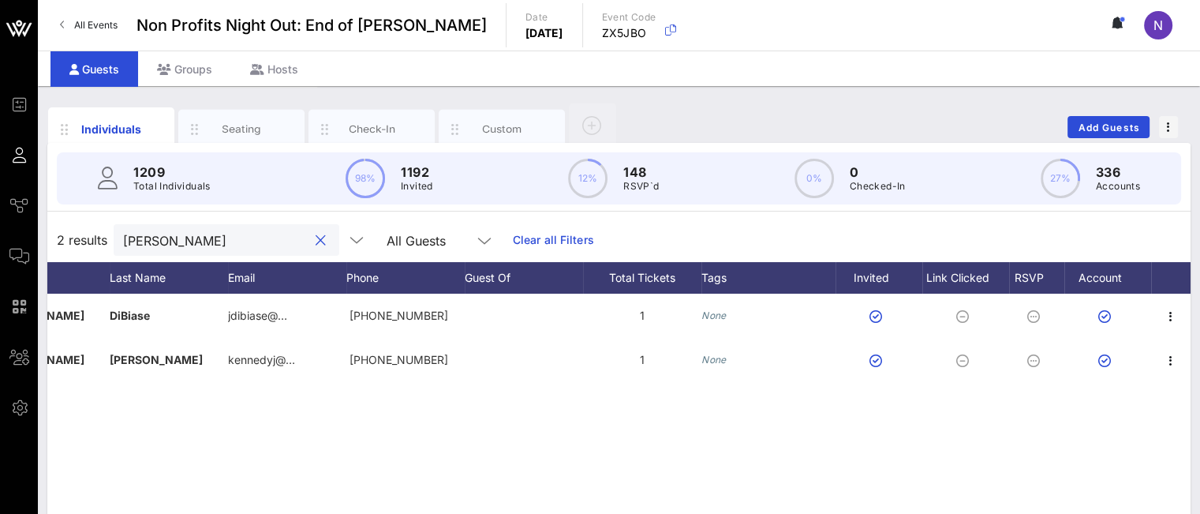
drag, startPoint x: 180, startPoint y: 245, endPoint x: 22, endPoint y: 241, distance: 157.8
click at [23, 241] on div "Event Builder Guests Journeys Comms QR Scanner Team Settings Non Profits Night …" at bounding box center [600, 391] width 1200 height 783
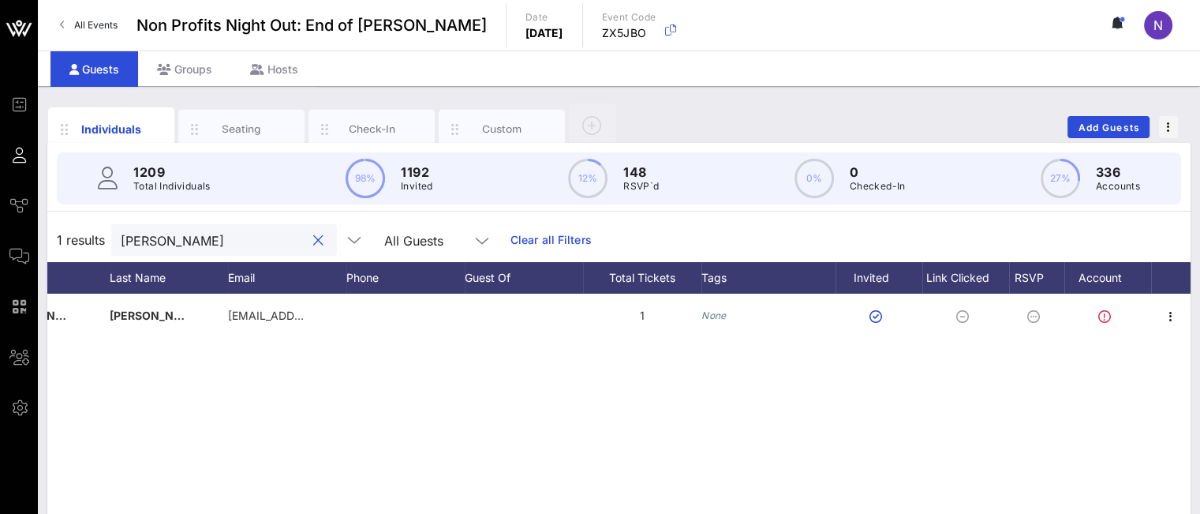
type input "[PERSON_NAME]"
click at [1054, 128] on div "Individuals Seating Check-In Custom Add Guests" at bounding box center [618, 127] width 1143 height 50
click at [1085, 128] on span "Add Guests" at bounding box center [1109, 128] width 62 height 12
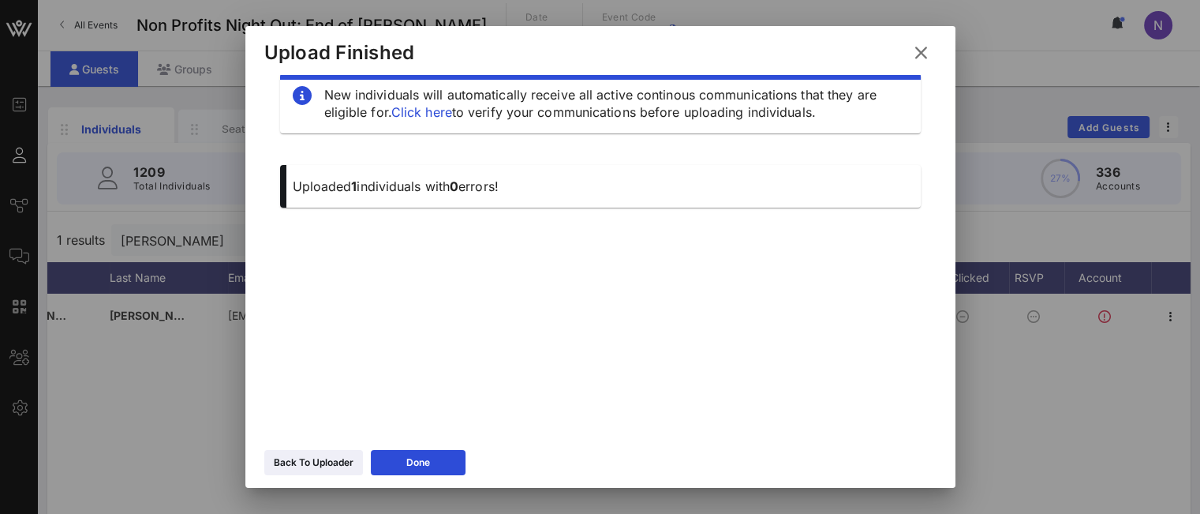
click at [301, 461] on div "Back To Uploader" at bounding box center [314, 462] width 80 height 16
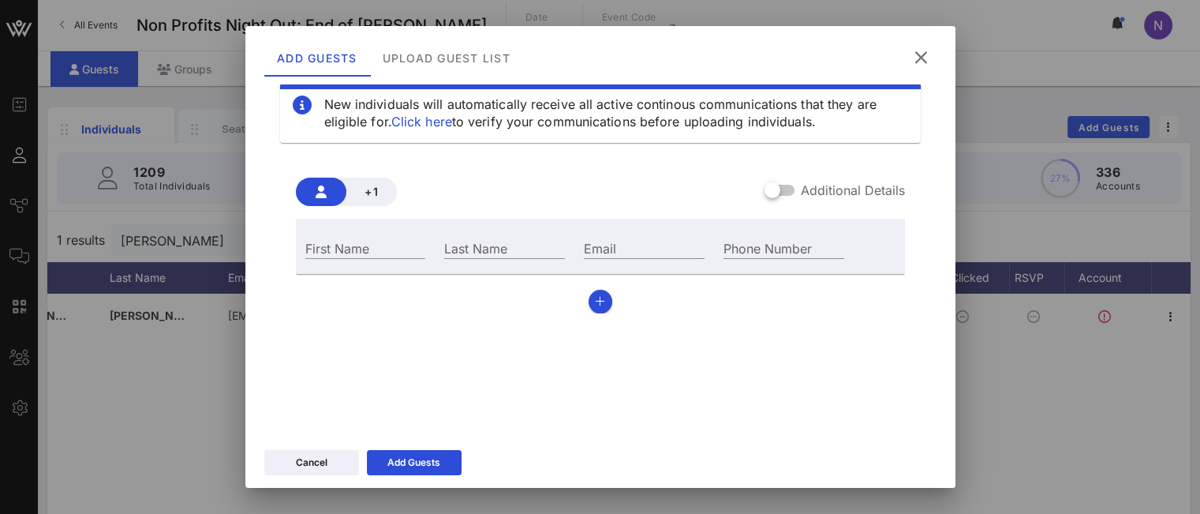
click at [656, 246] on input "Email" at bounding box center [644, 247] width 121 height 21
paste input "[PERSON_NAME][EMAIL_ADDRESS][PERSON_NAME][DOMAIN_NAME]"
type input "[PERSON_NAME][EMAIL_ADDRESS][PERSON_NAME][DOMAIN_NAME]"
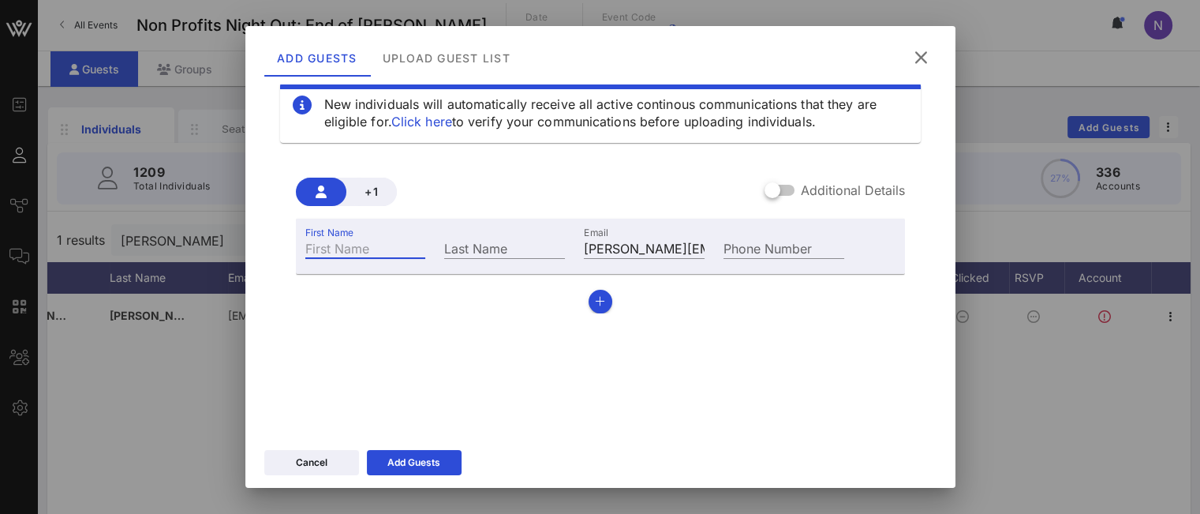
click at [354, 249] on input "First Name" at bounding box center [365, 247] width 121 height 21
type input "[PERSON_NAME]"
paste input "[PERSON_NAME]"
type input "[PERSON_NAME]"
click at [399, 469] on div "Add Guests" at bounding box center [413, 462] width 53 height 16
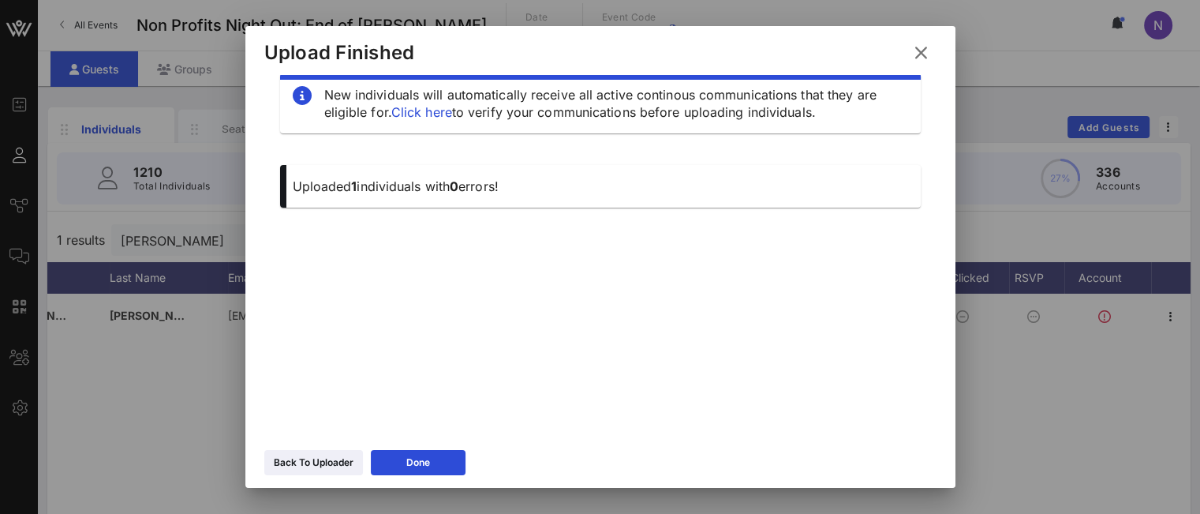
click at [918, 46] on icon at bounding box center [920, 52] width 21 height 19
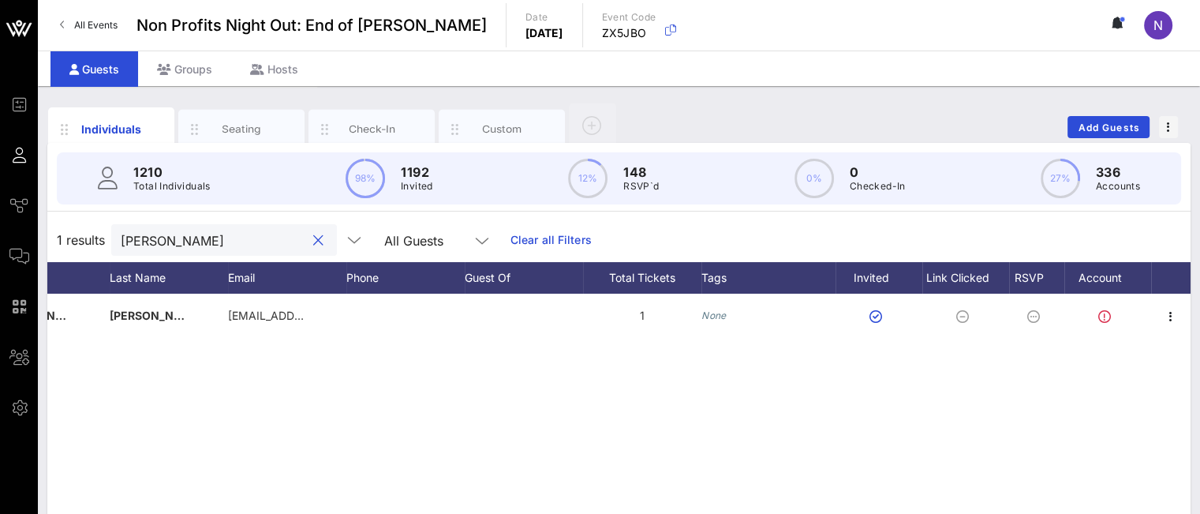
drag, startPoint x: 174, startPoint y: 242, endPoint x: 57, endPoint y: 231, distance: 117.3
click at [71, 238] on div "1 results [PERSON_NAME] All Guests Clear all Filters" at bounding box center [618, 240] width 1143 height 44
paste input "[PERSON_NAME]"
click at [1168, 323] on icon "button" at bounding box center [1170, 316] width 19 height 19
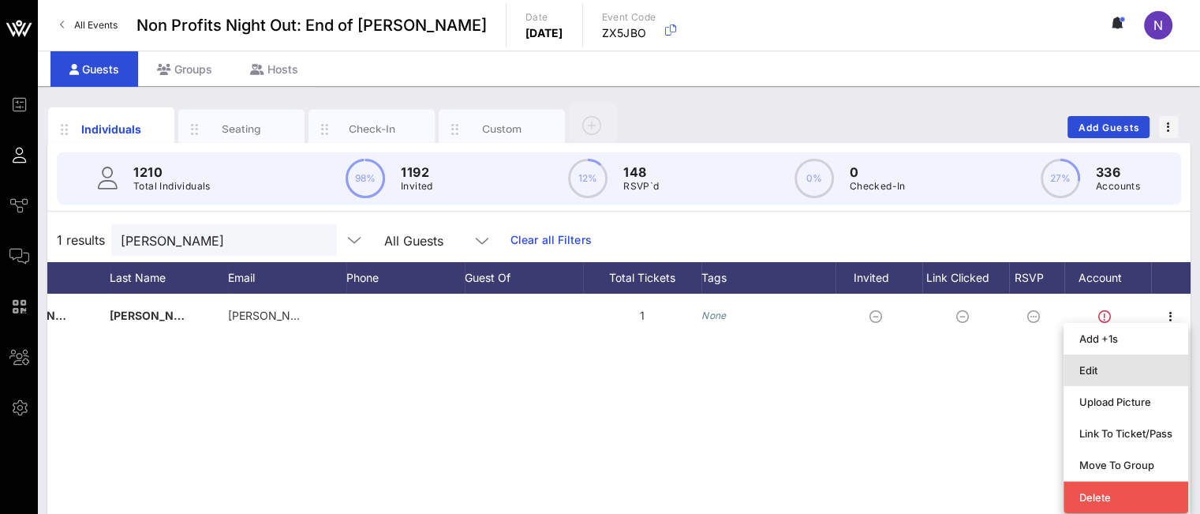
click at [1100, 376] on div "Edit" at bounding box center [1125, 370] width 93 height 13
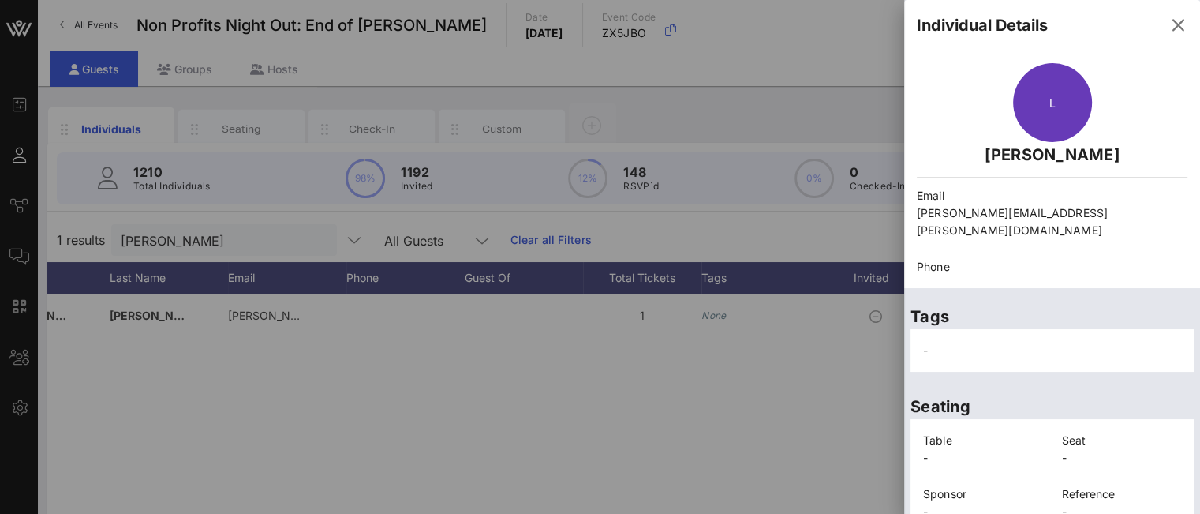
scroll to position [124, 0]
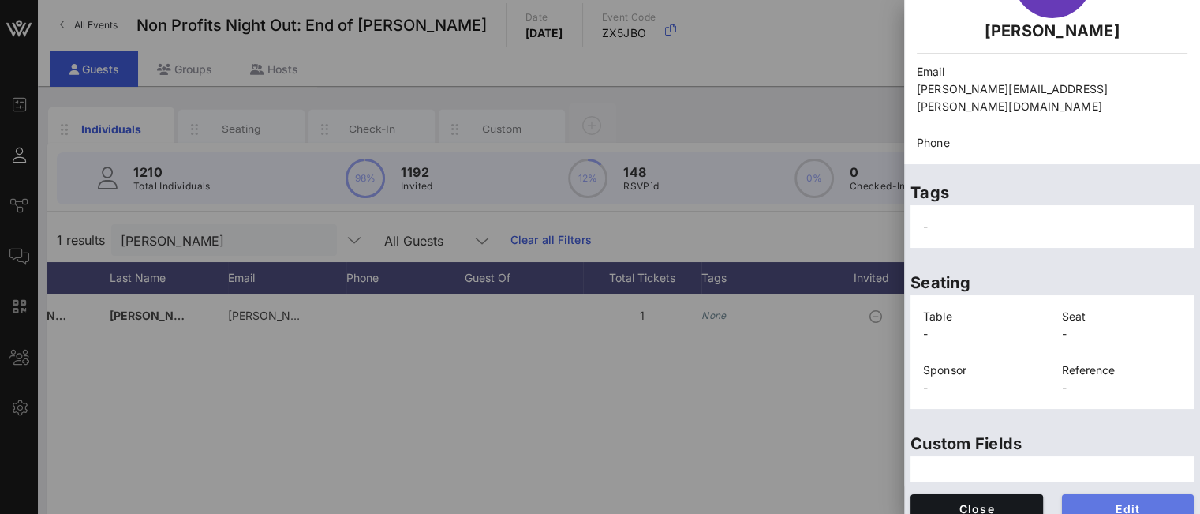
click at [1075, 502] on span "Edit" at bounding box center [1128, 508] width 107 height 13
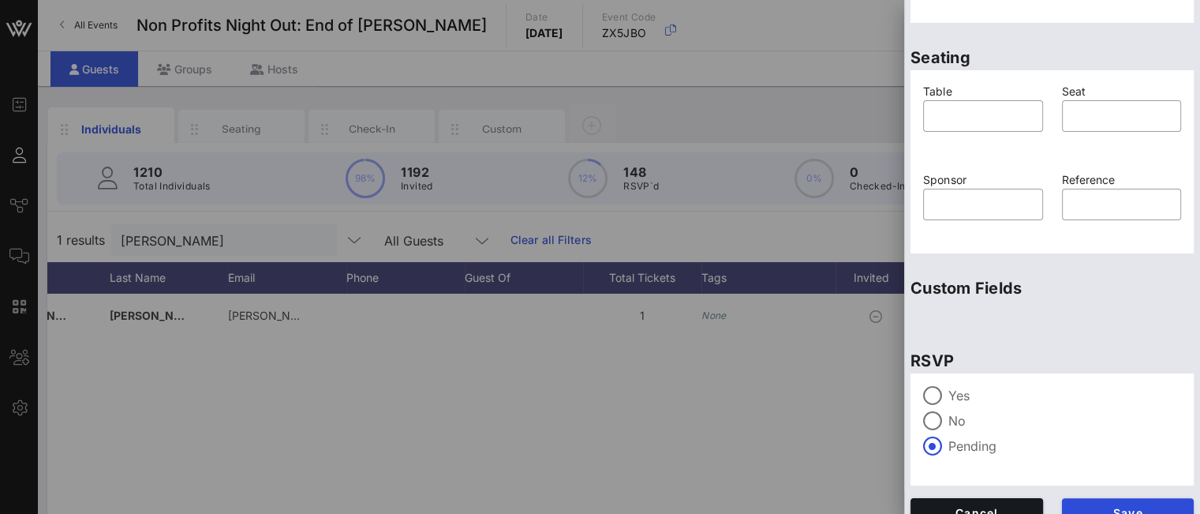
scroll to position [401, 0]
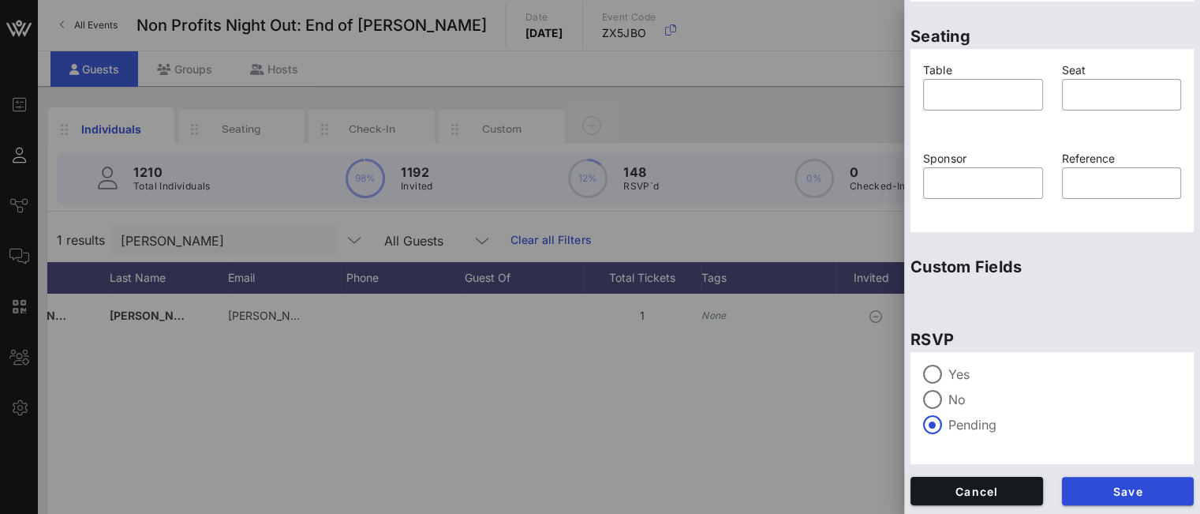
click at [940, 373] on div at bounding box center [932, 374] width 27 height 27
click at [1097, 492] on span "Save" at bounding box center [1128, 490] width 107 height 13
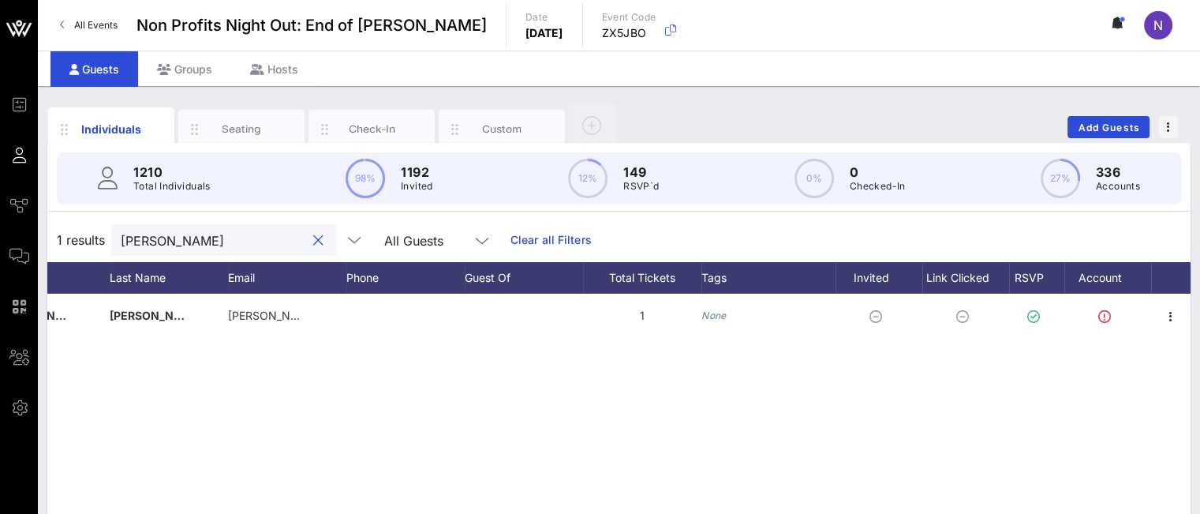
drag, startPoint x: 185, startPoint y: 237, endPoint x: 8, endPoint y: 208, distance: 179.9
click at [20, 214] on div "Event Builder Guests Journeys Comms QR Scanner Team Settings Non Profits Night …" at bounding box center [600, 391] width 1200 height 783
click at [1166, 358] on icon "button" at bounding box center [1170, 360] width 19 height 19
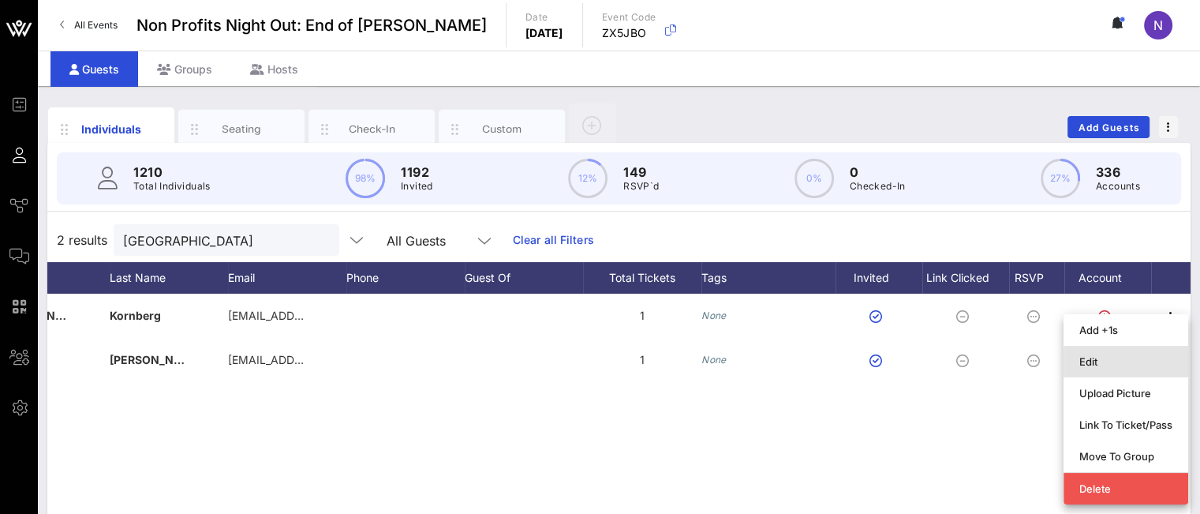
click at [1121, 357] on div "Edit" at bounding box center [1125, 361] width 93 height 13
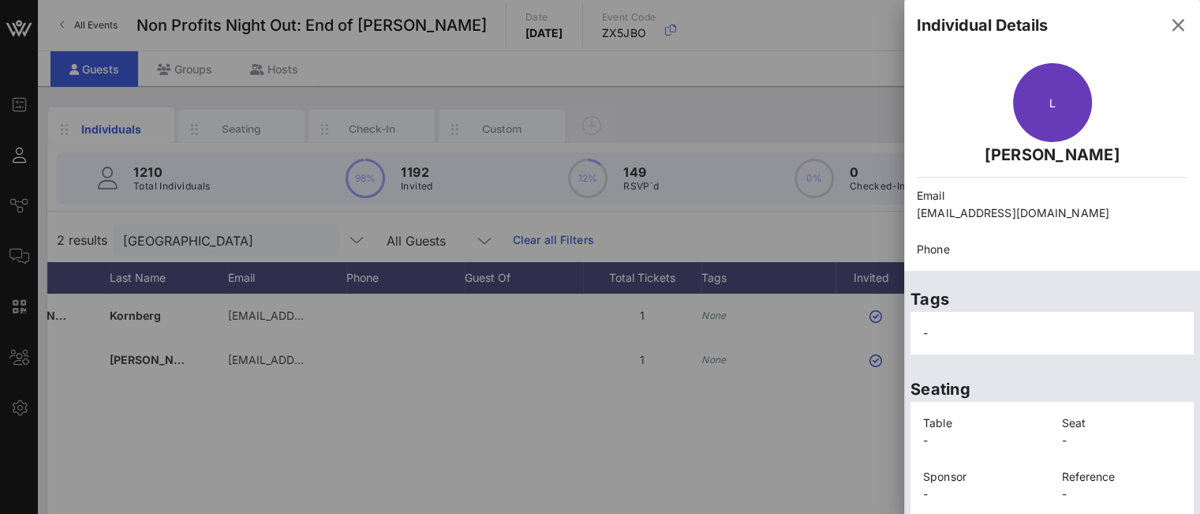
scroll to position [124, 0]
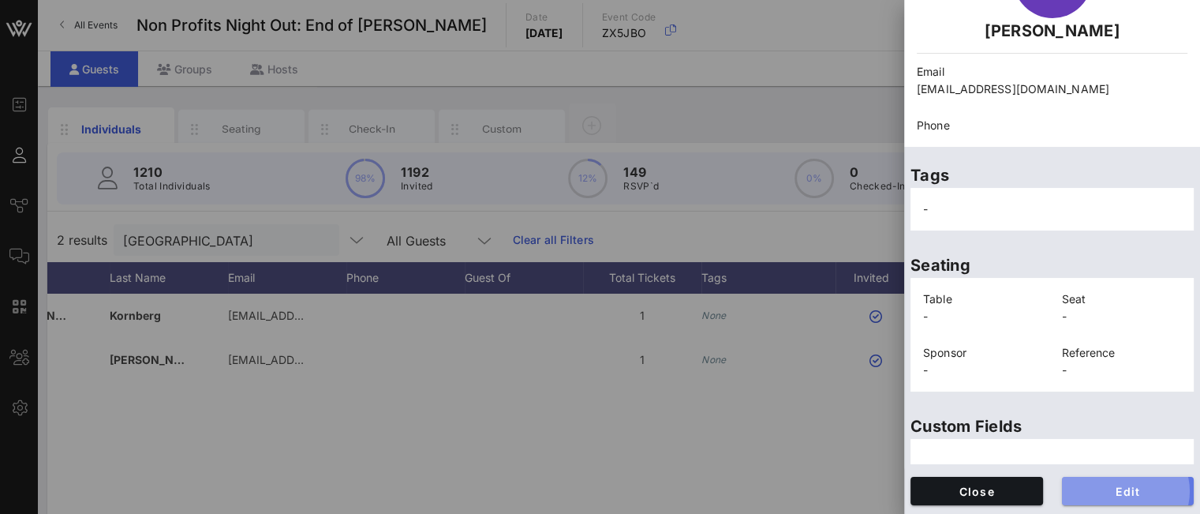
click at [1120, 485] on span "Edit" at bounding box center [1128, 490] width 107 height 13
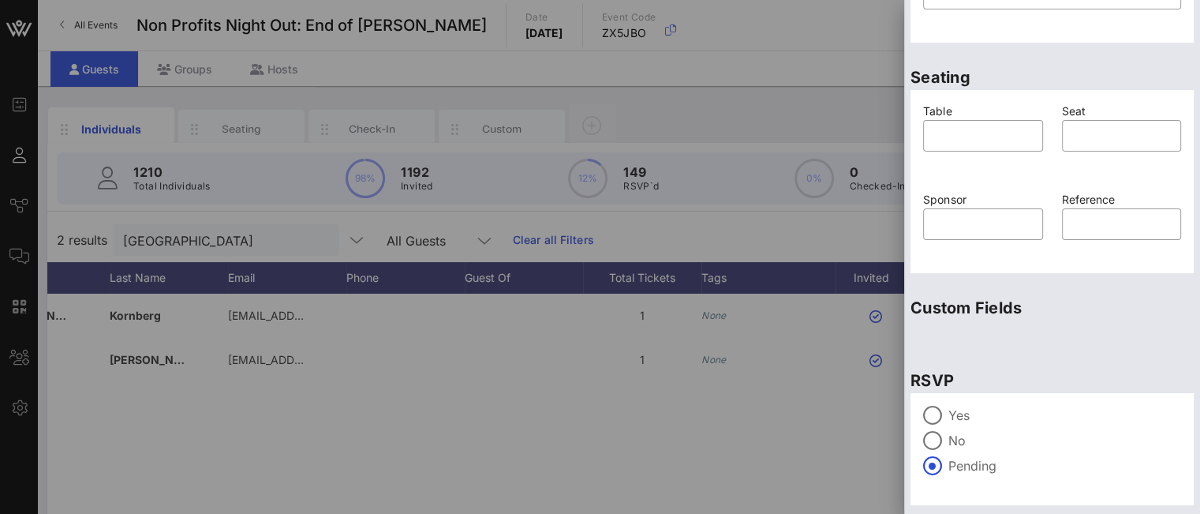
scroll to position [401, 0]
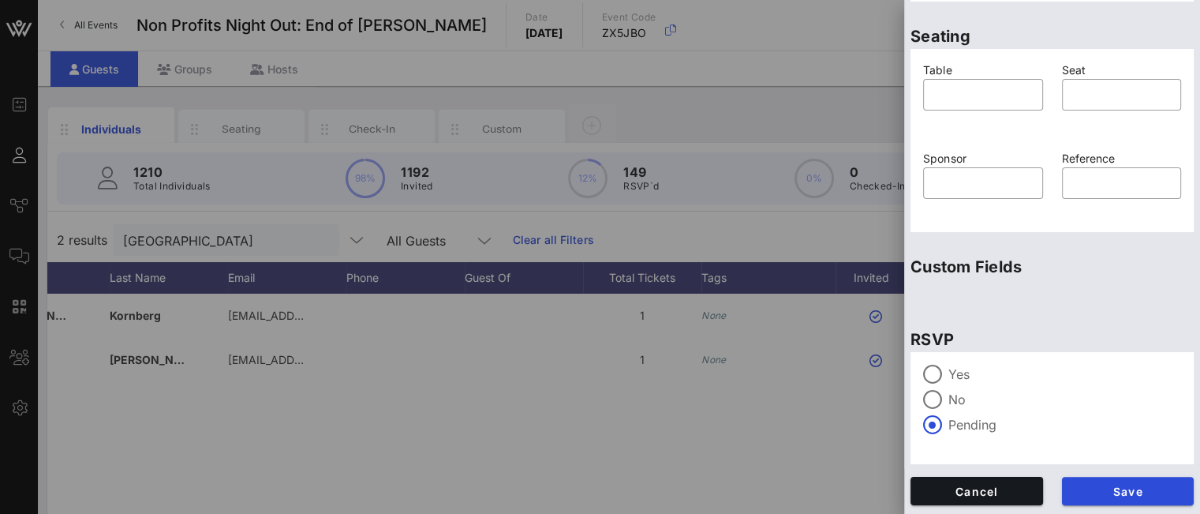
click at [953, 372] on label "Yes" at bounding box center [1064, 374] width 233 height 16
click at [1090, 484] on span "Save" at bounding box center [1128, 490] width 107 height 13
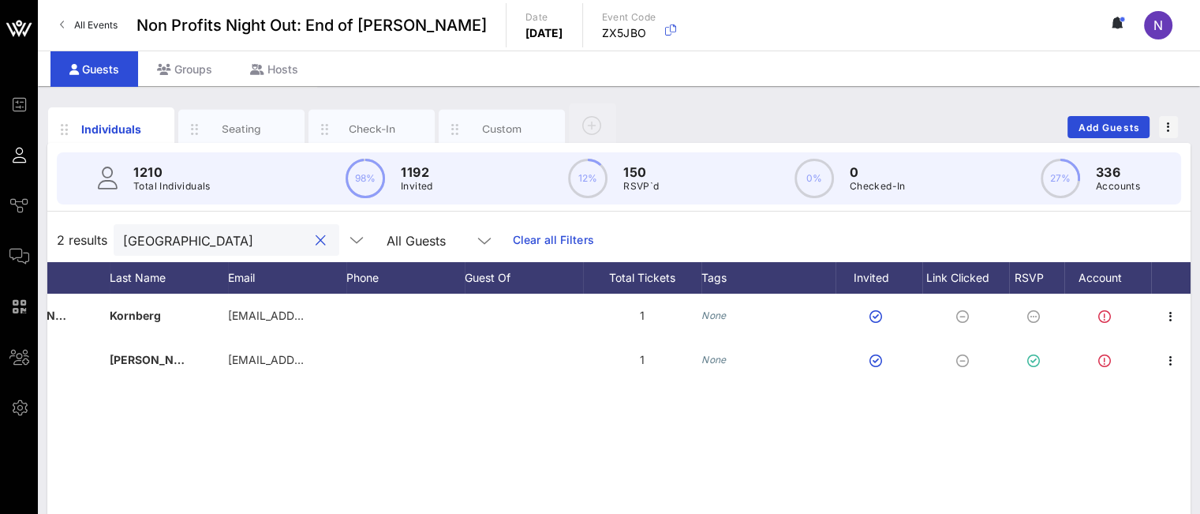
drag, startPoint x: 175, startPoint y: 244, endPoint x: 74, endPoint y: 206, distance: 107.9
click at [115, 234] on div "[GEOGRAPHIC_DATA]" at bounding box center [227, 240] width 226 height 32
type input "brigg"
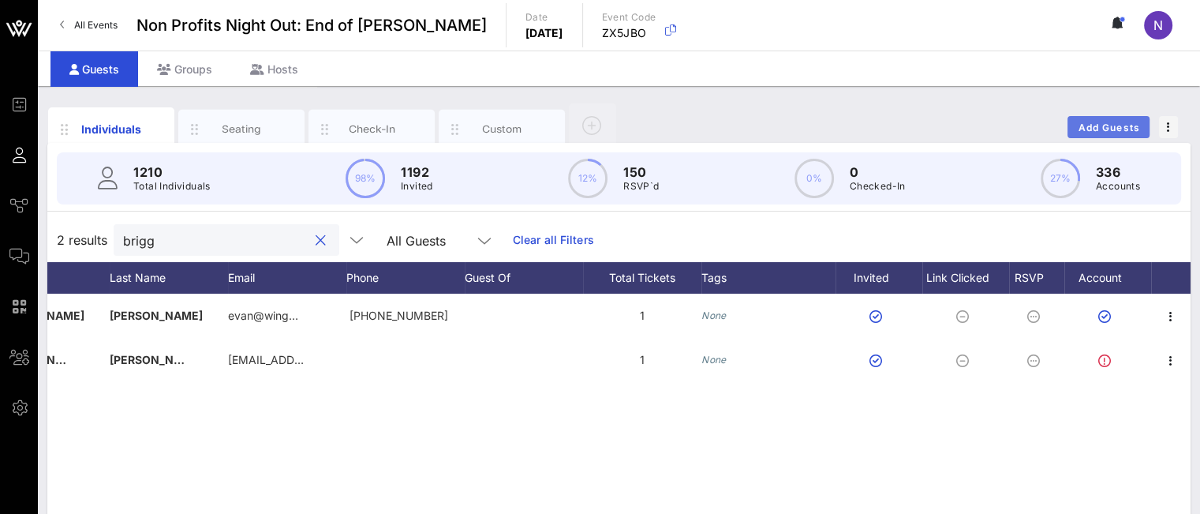
click at [1132, 130] on span "Add Guests" at bounding box center [1109, 128] width 62 height 12
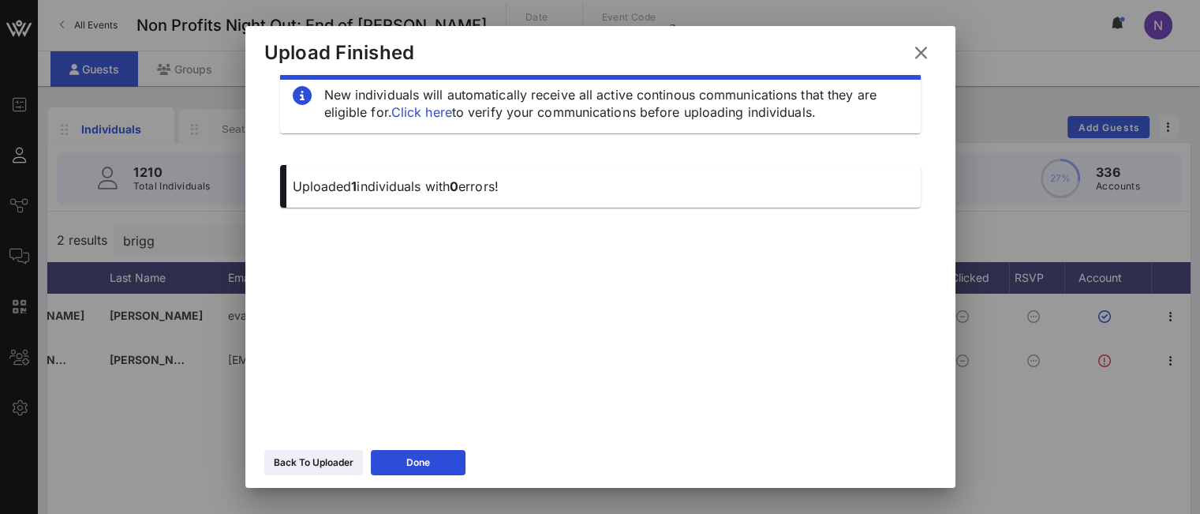
click at [286, 456] on div "Back To Uploader" at bounding box center [314, 462] width 80 height 16
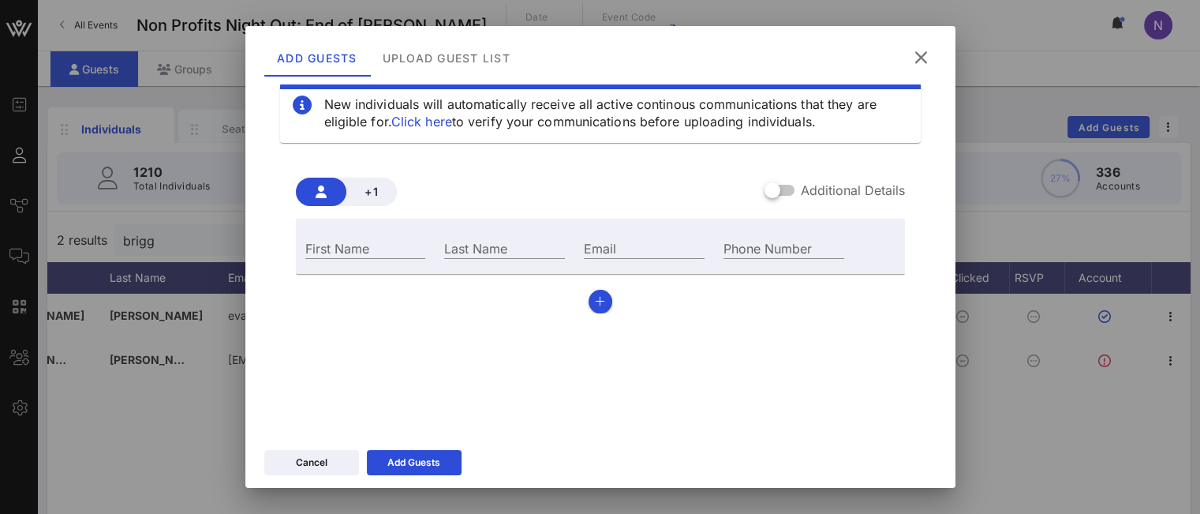
click at [599, 250] on input "Email" at bounding box center [644, 247] width 121 height 21
paste input "[EMAIL_ADDRESS][DOMAIN_NAME]"
type input "[EMAIL_ADDRESS][DOMAIN_NAME]"
click at [370, 255] on input "First Name" at bounding box center [365, 247] width 121 height 21
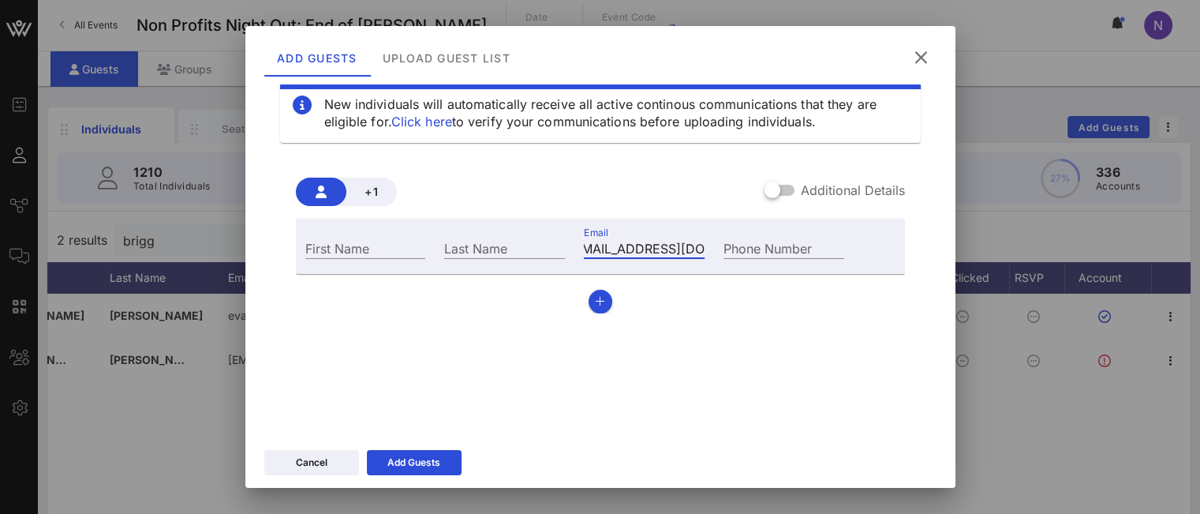
scroll to position [0, 0]
type input "Ev"
type input "[PERSON_NAME]"
click at [427, 462] on div "Add Guests" at bounding box center [413, 462] width 53 height 16
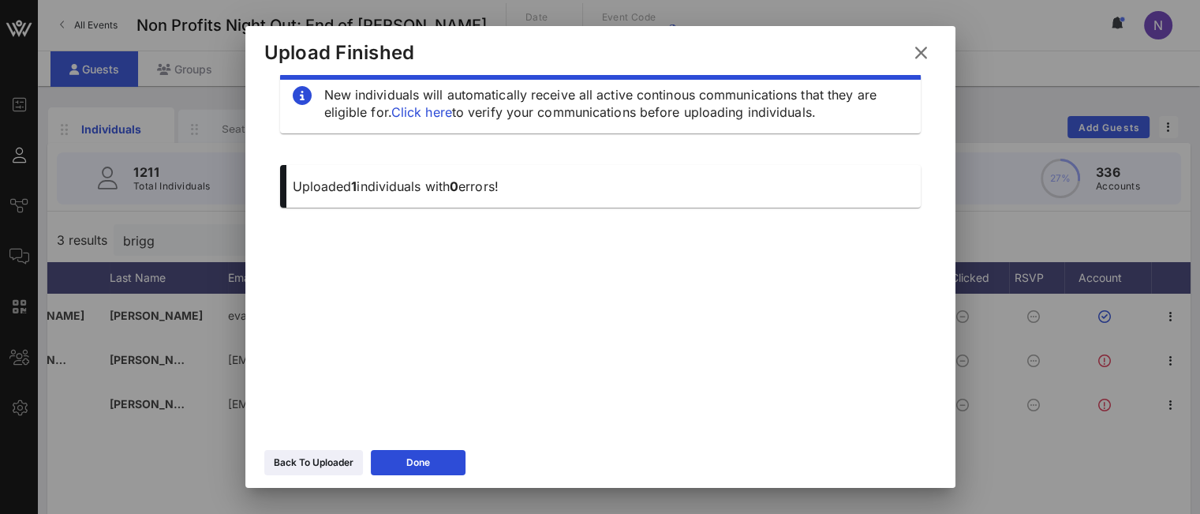
click at [910, 57] on button at bounding box center [921, 53] width 31 height 28
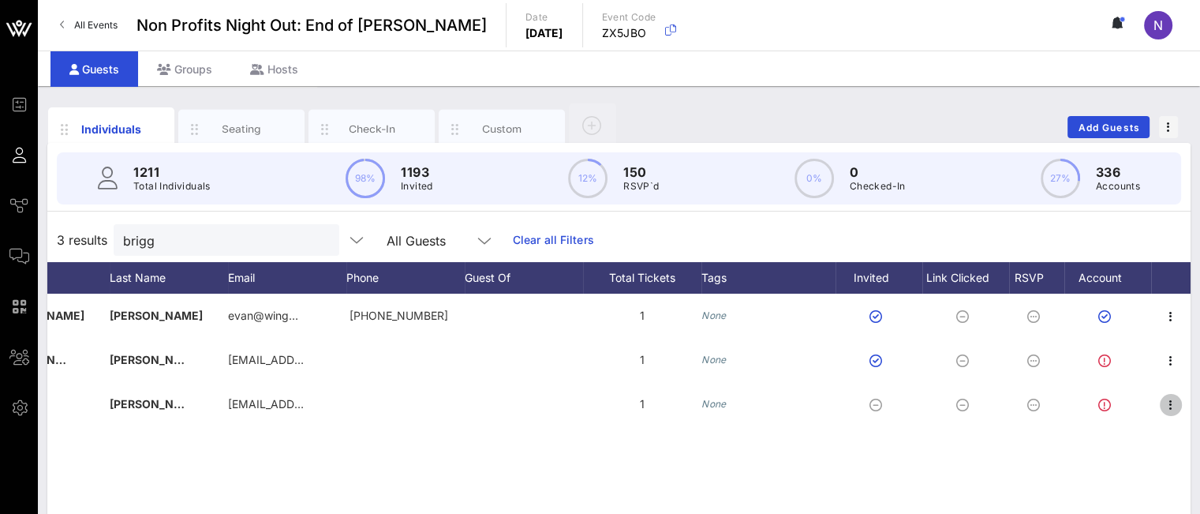
click at [1168, 409] on icon "button" at bounding box center [1170, 404] width 19 height 19
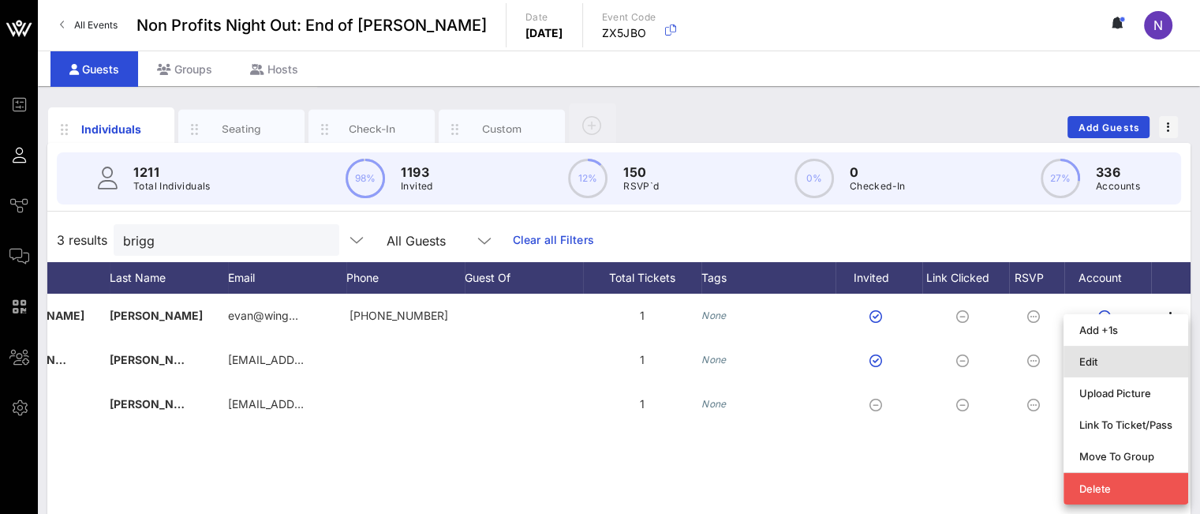
click at [1109, 373] on div "Edit" at bounding box center [1125, 361] width 93 height 25
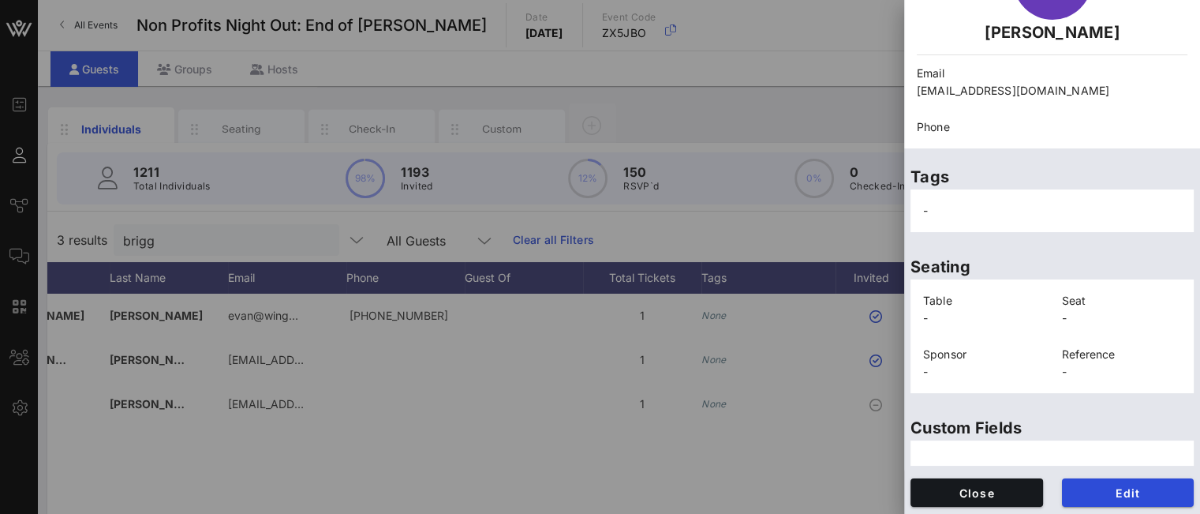
scroll to position [124, 0]
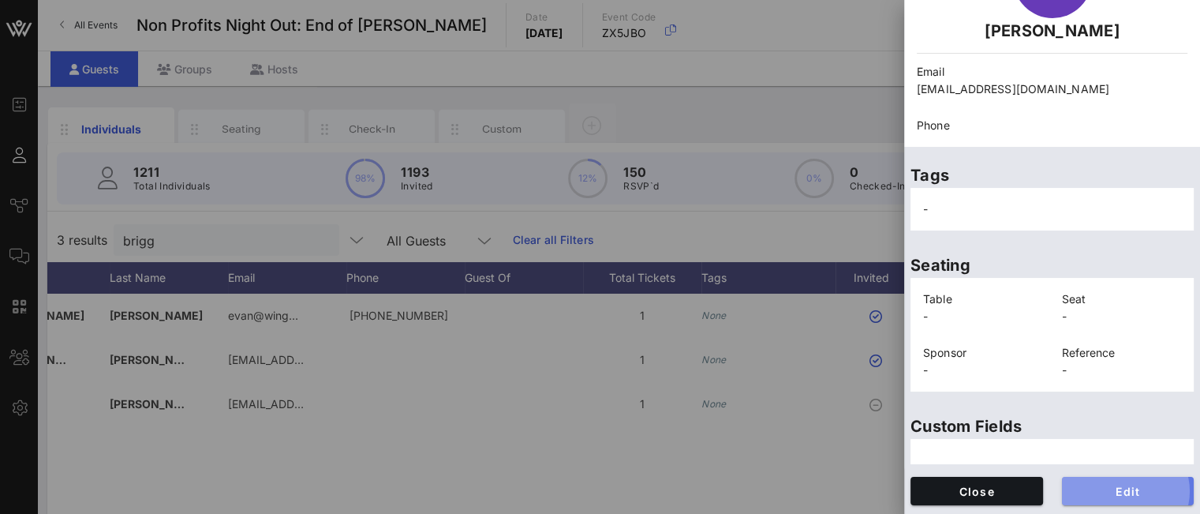
click at [1089, 488] on span "Edit" at bounding box center [1128, 490] width 107 height 13
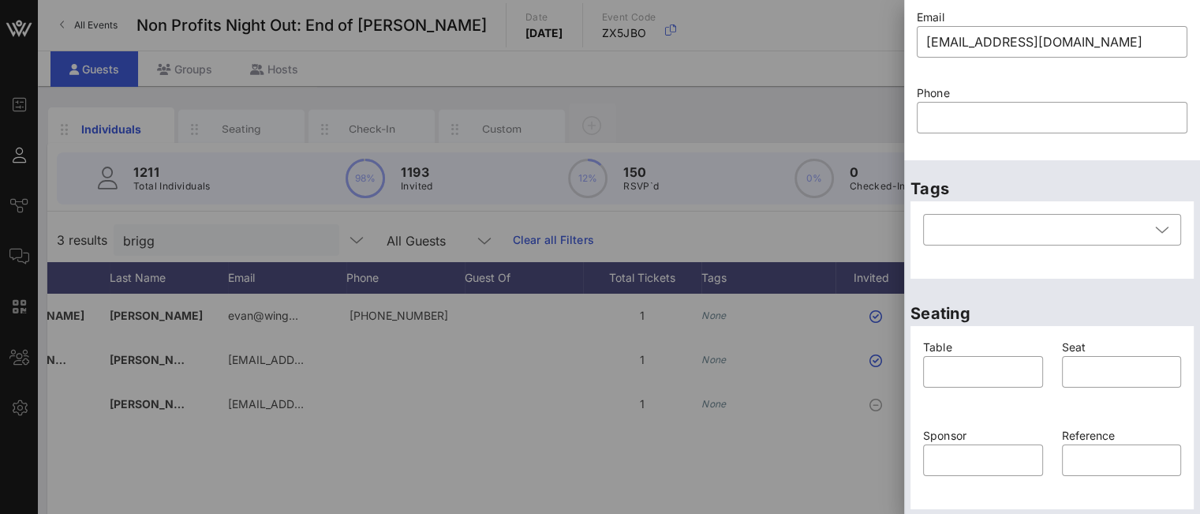
scroll to position [401, 0]
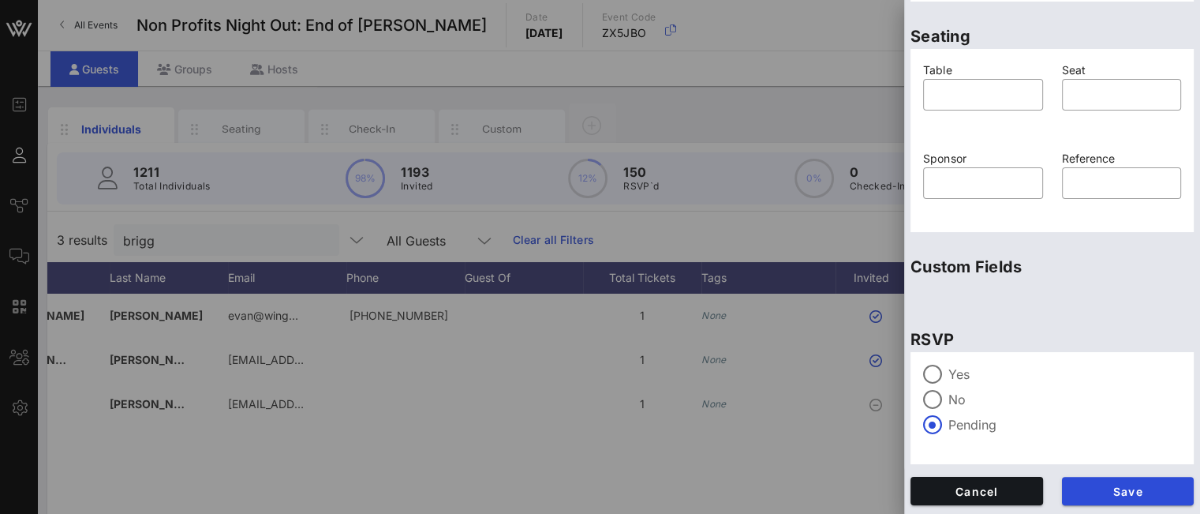
click at [933, 372] on div at bounding box center [932, 374] width 27 height 27
click at [1100, 490] on span "Save" at bounding box center [1128, 490] width 107 height 13
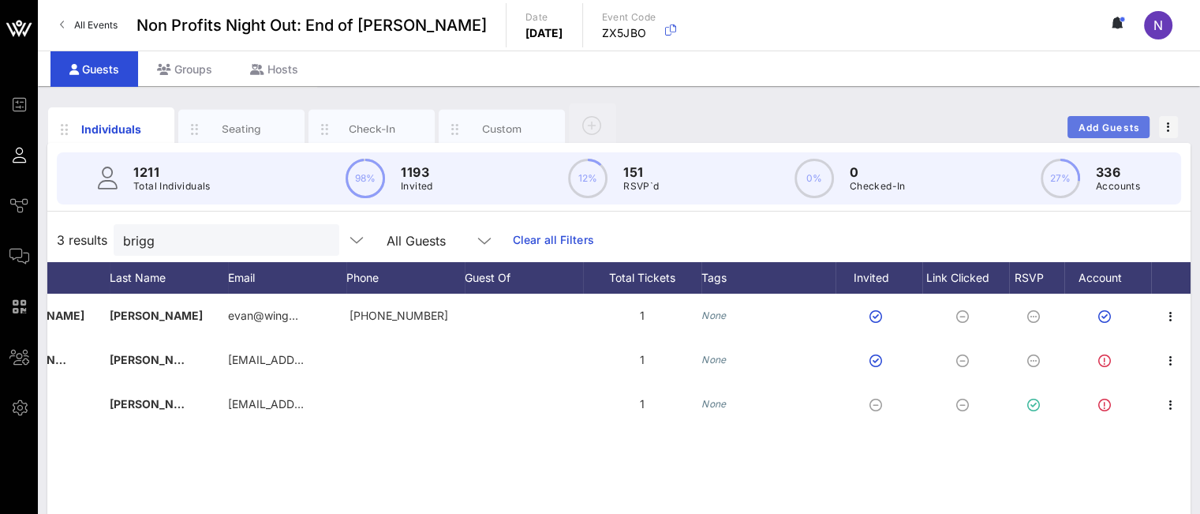
click at [1082, 119] on button "Add Guests" at bounding box center [1108, 127] width 82 height 22
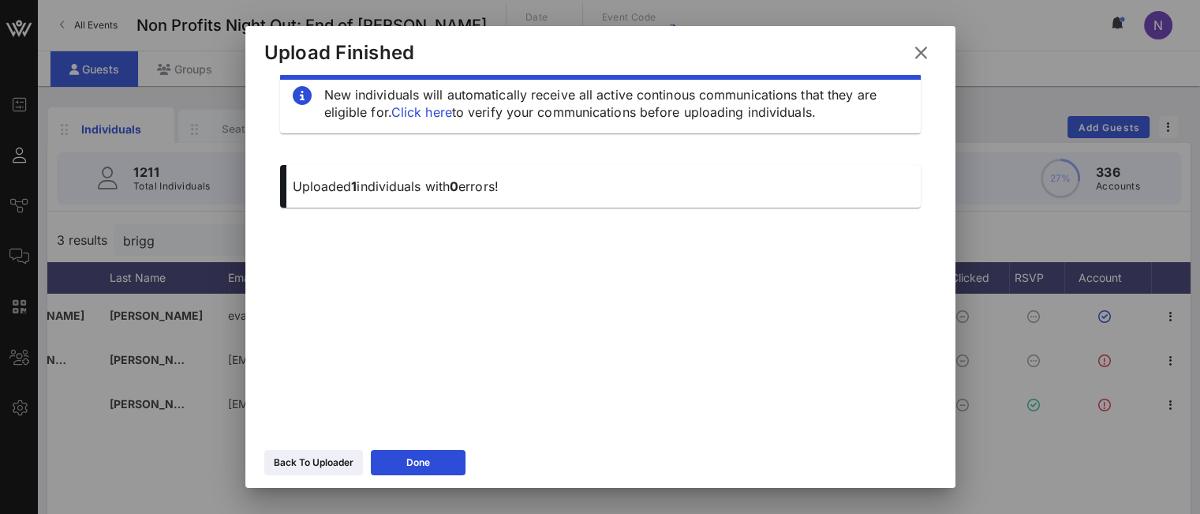
click at [312, 458] on icon at bounding box center [313, 462] width 11 height 9
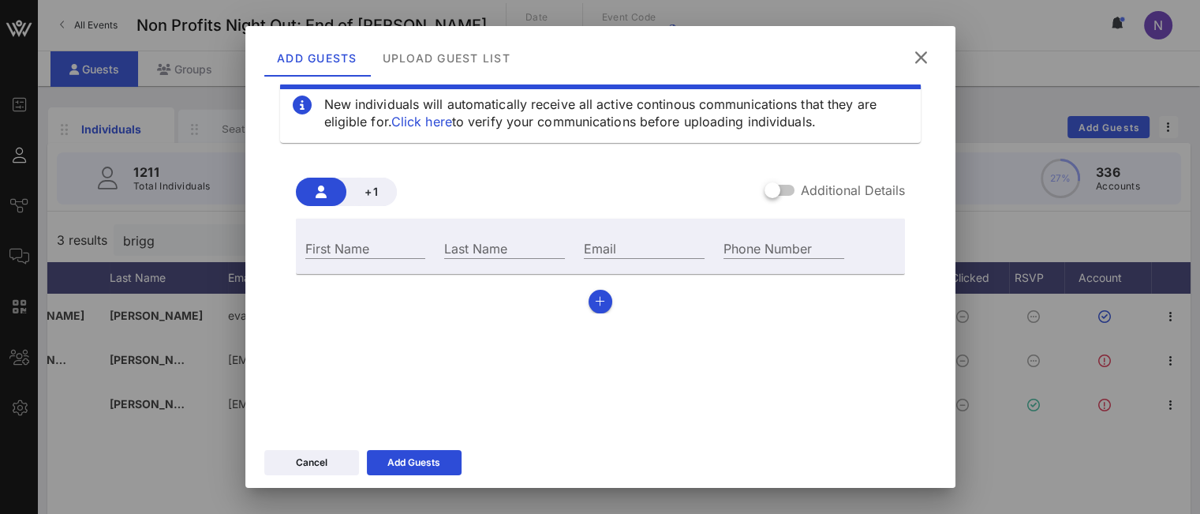
click at [604, 251] on input "Email" at bounding box center [644, 247] width 121 height 21
paste input "[EMAIL_ADDRESS][DOMAIN_NAME]"
type input "[EMAIL_ADDRESS][DOMAIN_NAME]"
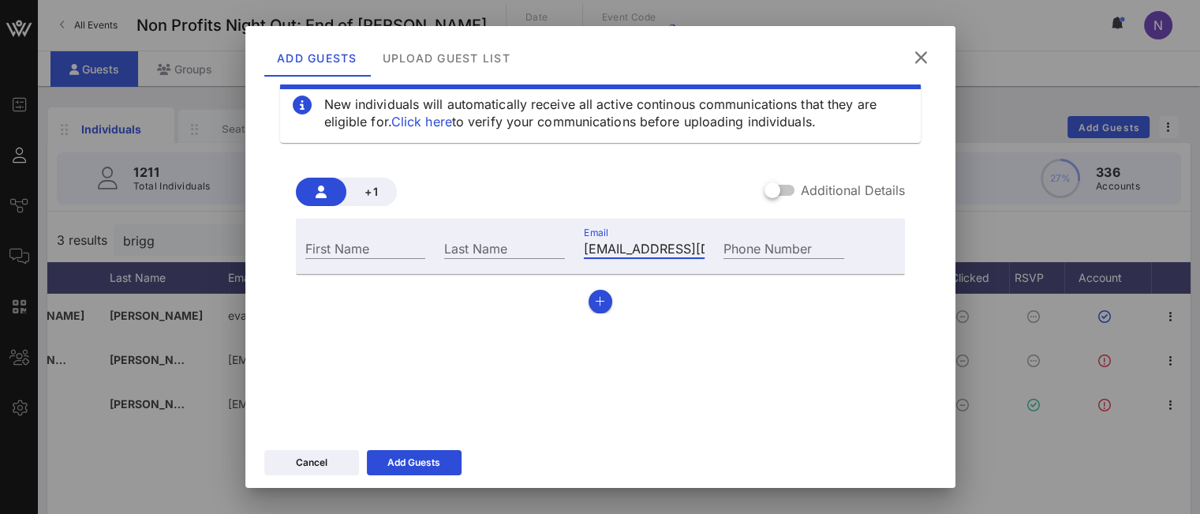
click at [325, 250] on input "First Name" at bounding box center [365, 247] width 121 height 21
click at [386, 252] on input "Laruen" at bounding box center [365, 247] width 121 height 21
type input "Lauren"
type input "Tregor"
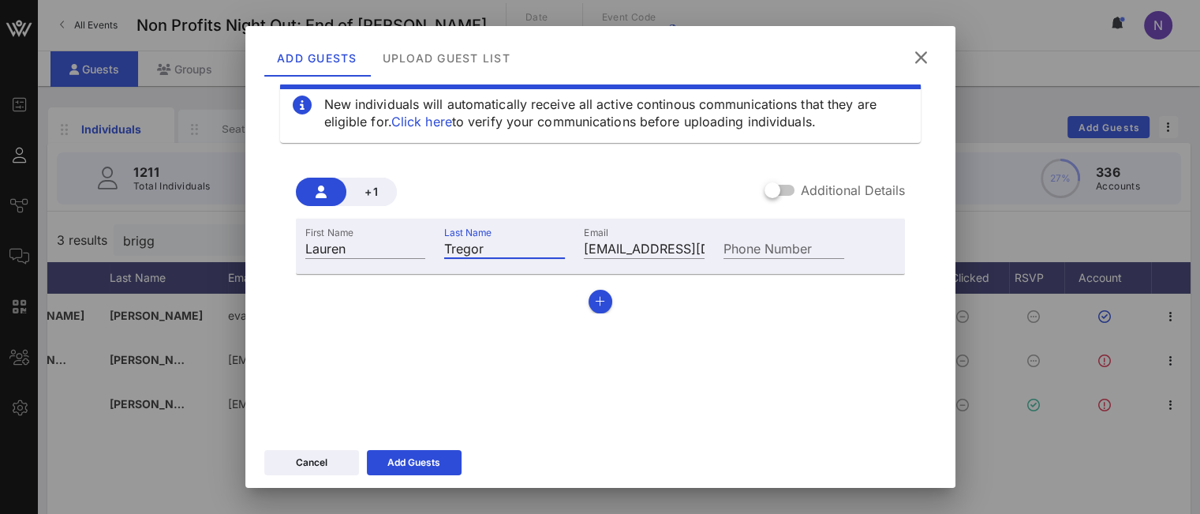
click at [402, 465] on div "Add Guests" at bounding box center [413, 462] width 53 height 16
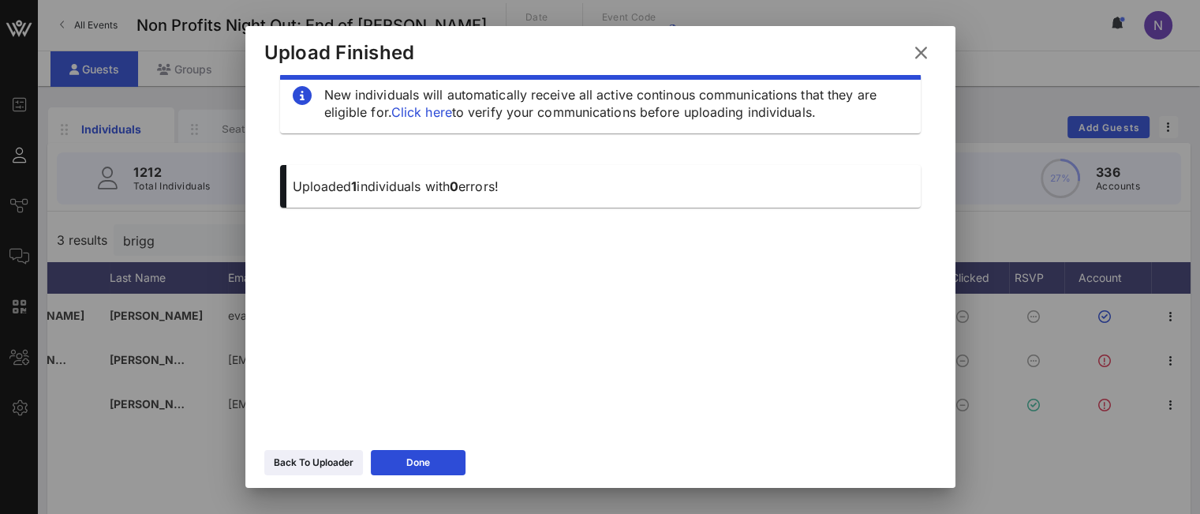
click at [918, 52] on icon at bounding box center [920, 52] width 21 height 19
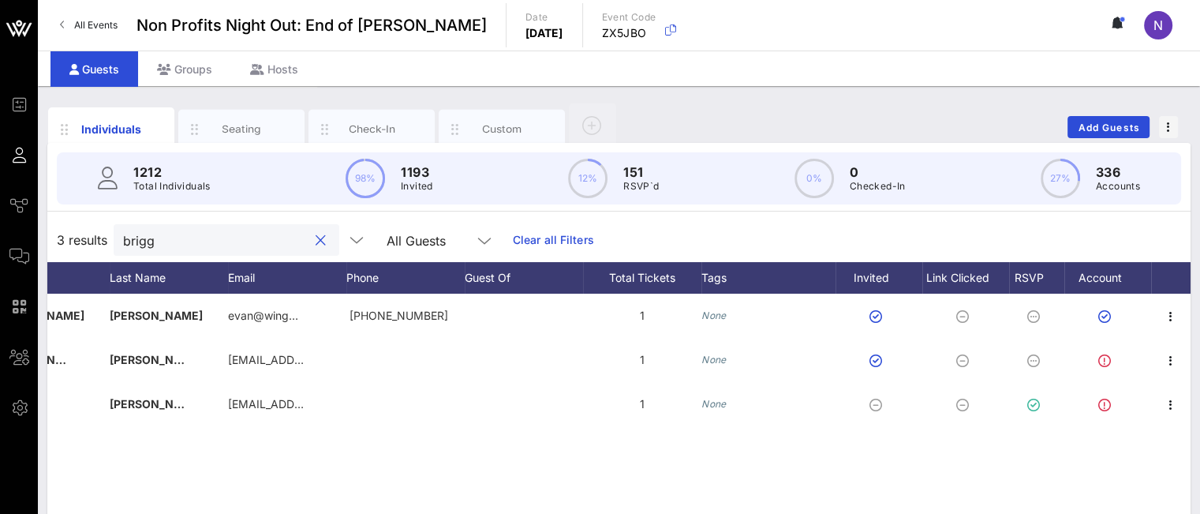
drag, startPoint x: 171, startPoint y: 244, endPoint x: 0, endPoint y: 216, distance: 173.4
click at [0, 216] on div "Event Builder Guests Journeys Comms QR Scanner Team Settings Non Profits Night …" at bounding box center [600, 391] width 1200 height 783
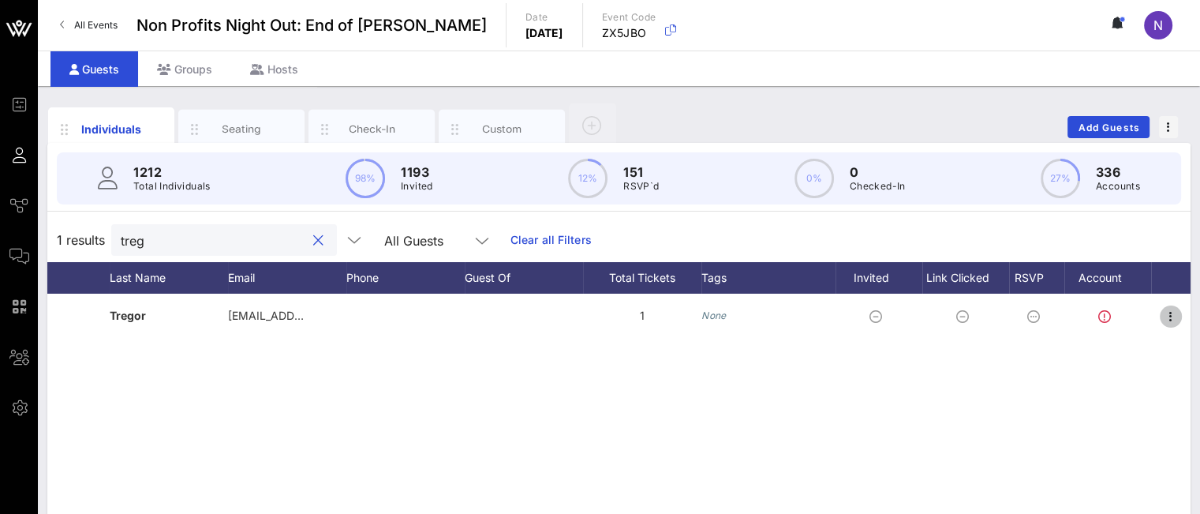
click at [1169, 313] on icon "button" at bounding box center [1170, 316] width 19 height 19
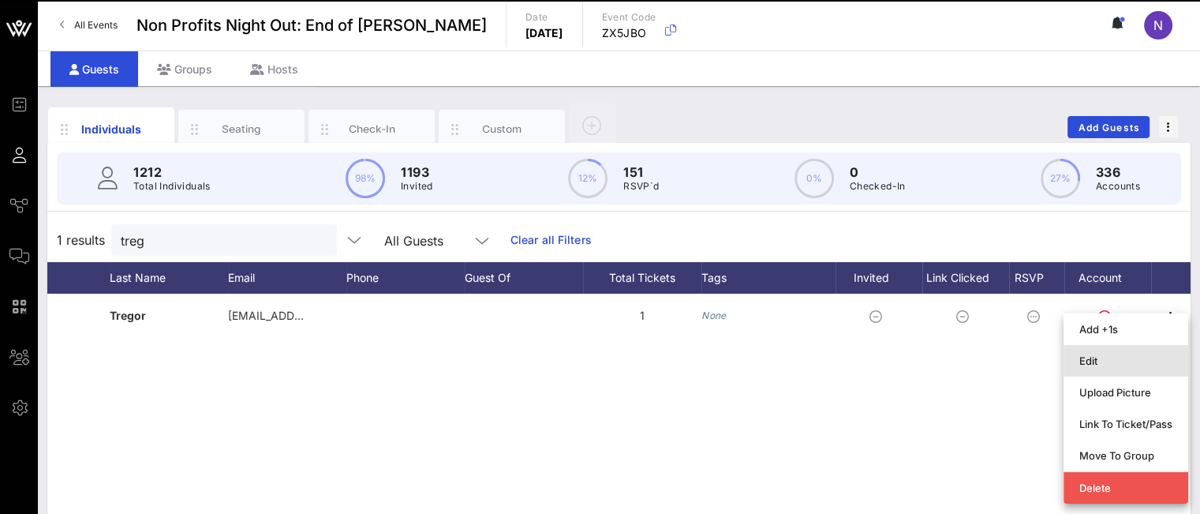
click at [1122, 366] on div "Edit" at bounding box center [1125, 360] width 93 height 13
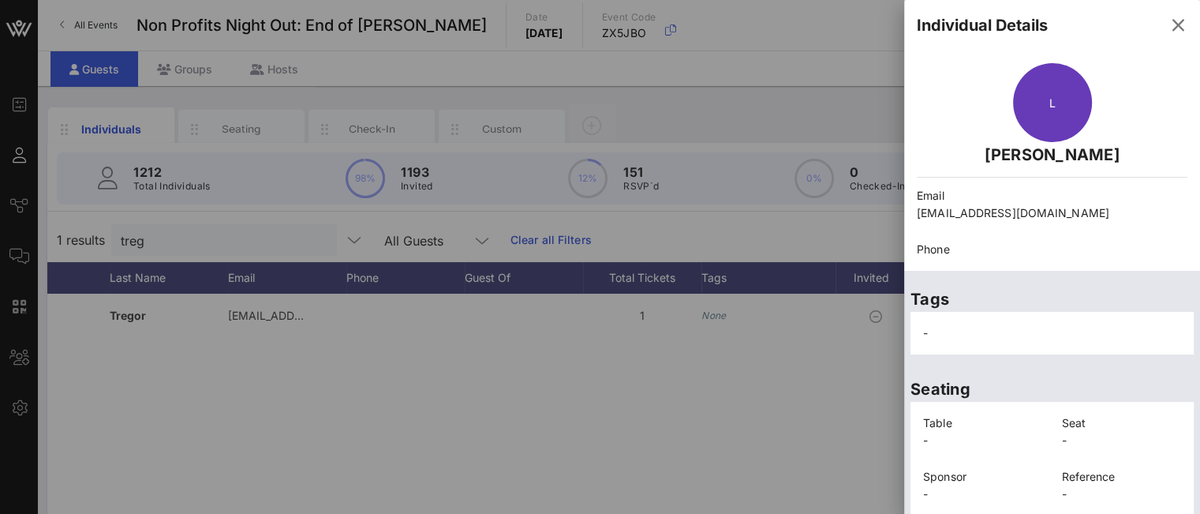
scroll to position [124, 0]
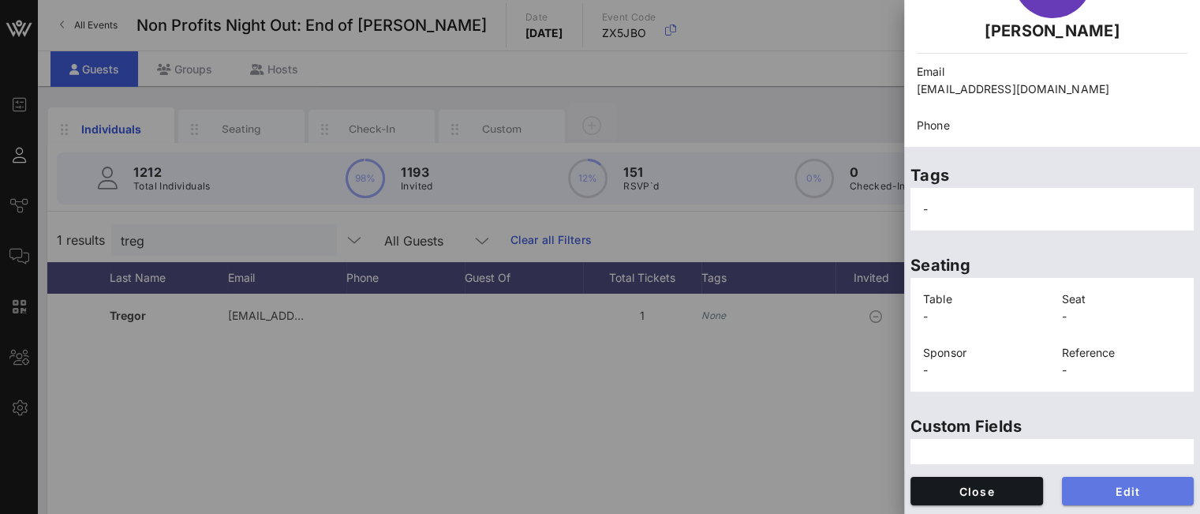
click at [1109, 496] on span "Edit" at bounding box center [1128, 490] width 107 height 13
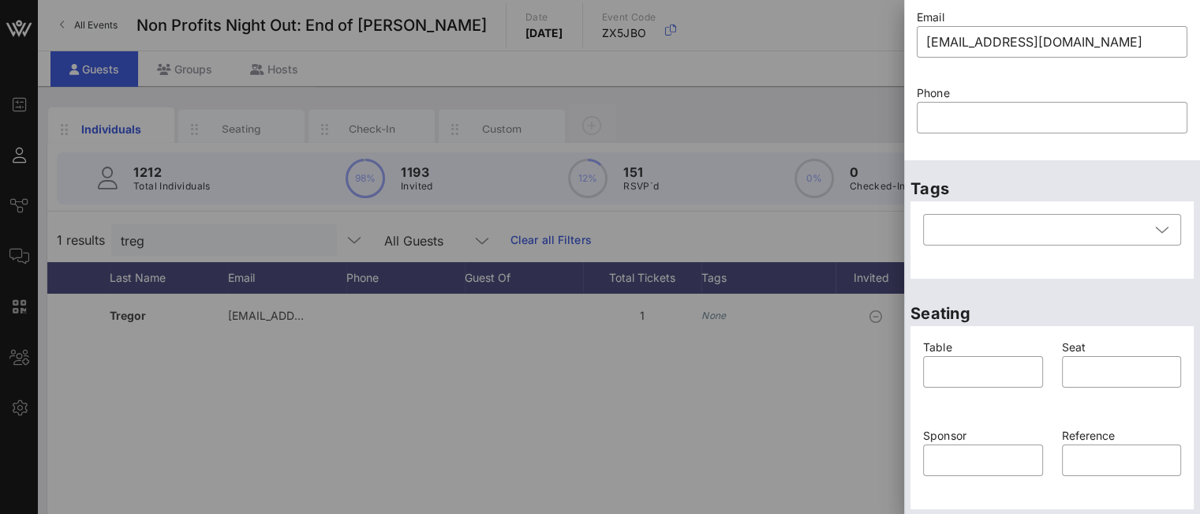
scroll to position [401, 0]
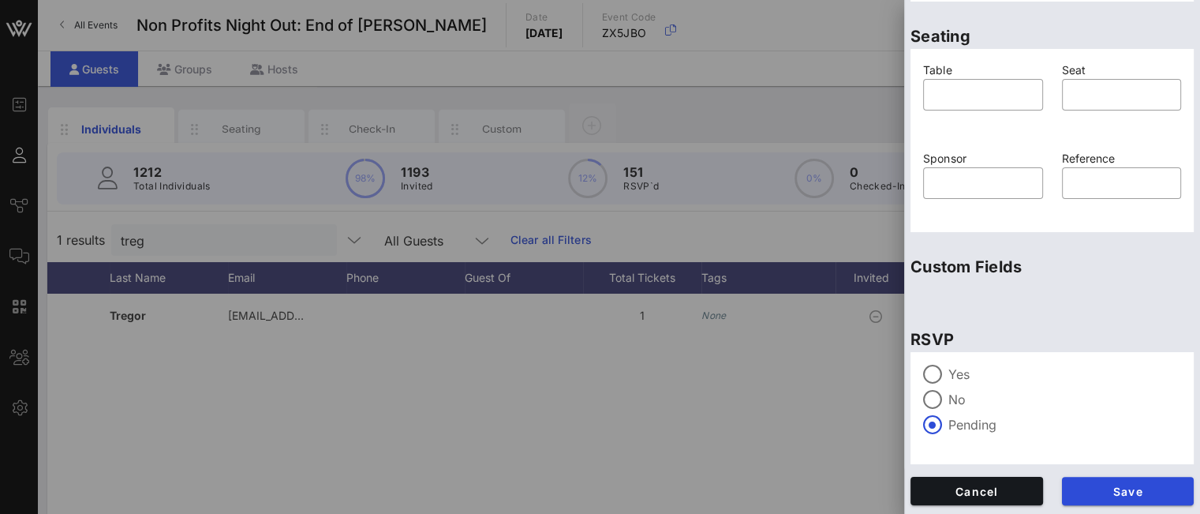
click at [956, 373] on label "Yes" at bounding box center [1064, 374] width 233 height 16
click at [1094, 492] on span "Save" at bounding box center [1128, 490] width 107 height 13
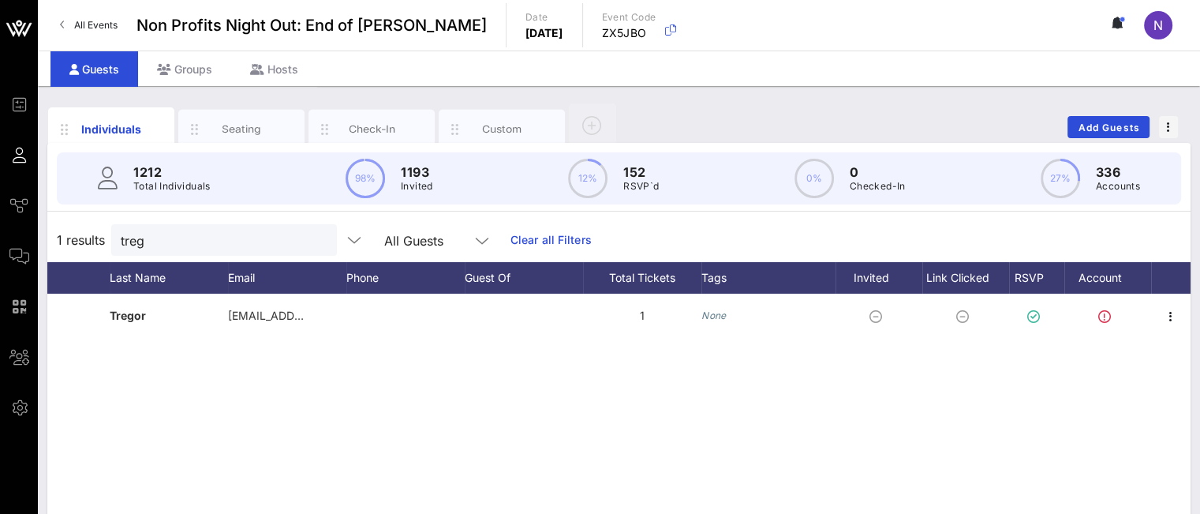
drag, startPoint x: 189, startPoint y: 241, endPoint x: 48, endPoint y: 238, distance: 140.5
click at [48, 238] on div "1 results treg All Guests Clear all Filters" at bounding box center [618, 240] width 1143 height 44
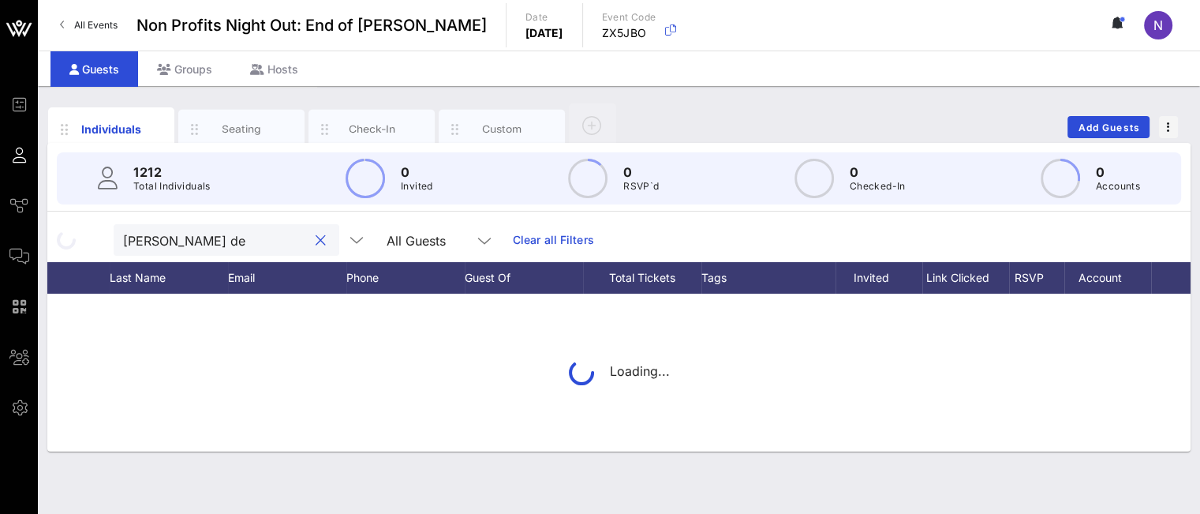
type input "[PERSON_NAME]"
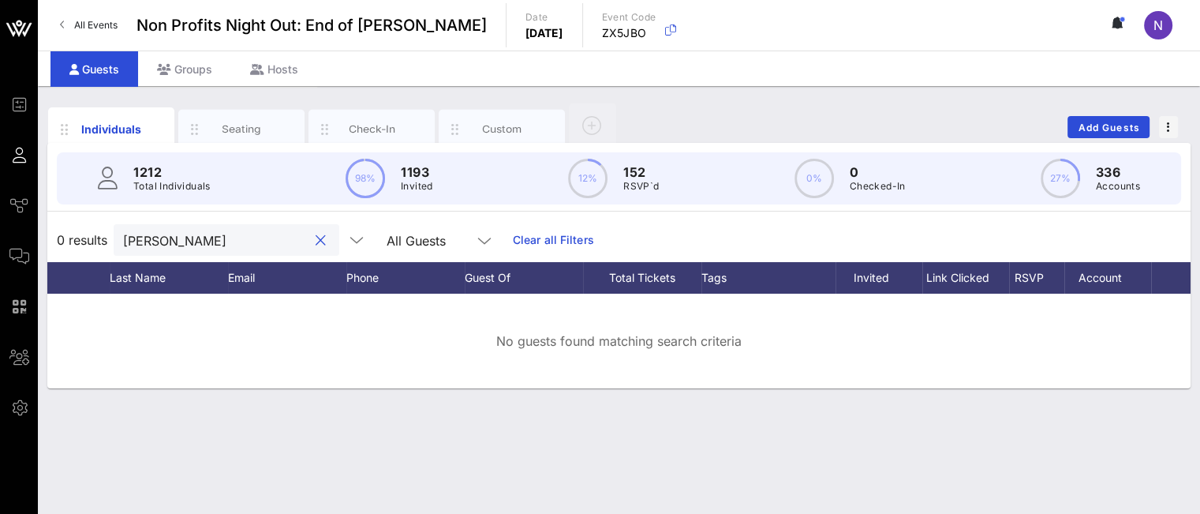
drag, startPoint x: 198, startPoint y: 246, endPoint x: 0, endPoint y: 233, distance: 198.5
click at [16, 234] on div "Event Builder Guests Journeys Comms QR Scanner Team Settings Non Profits Night …" at bounding box center [600, 257] width 1200 height 514
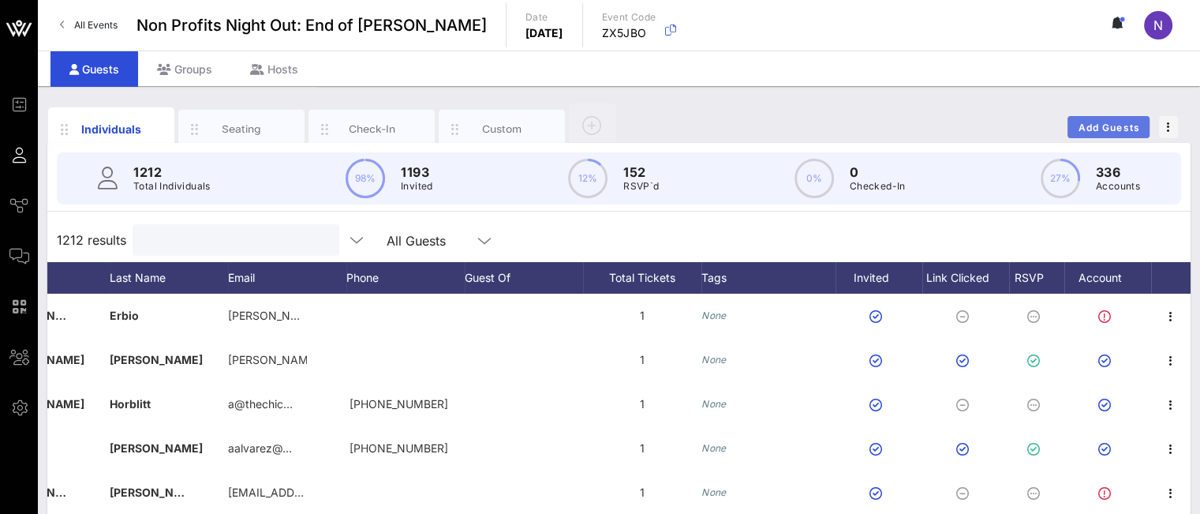
click at [1097, 129] on span "Add Guests" at bounding box center [1109, 128] width 62 height 12
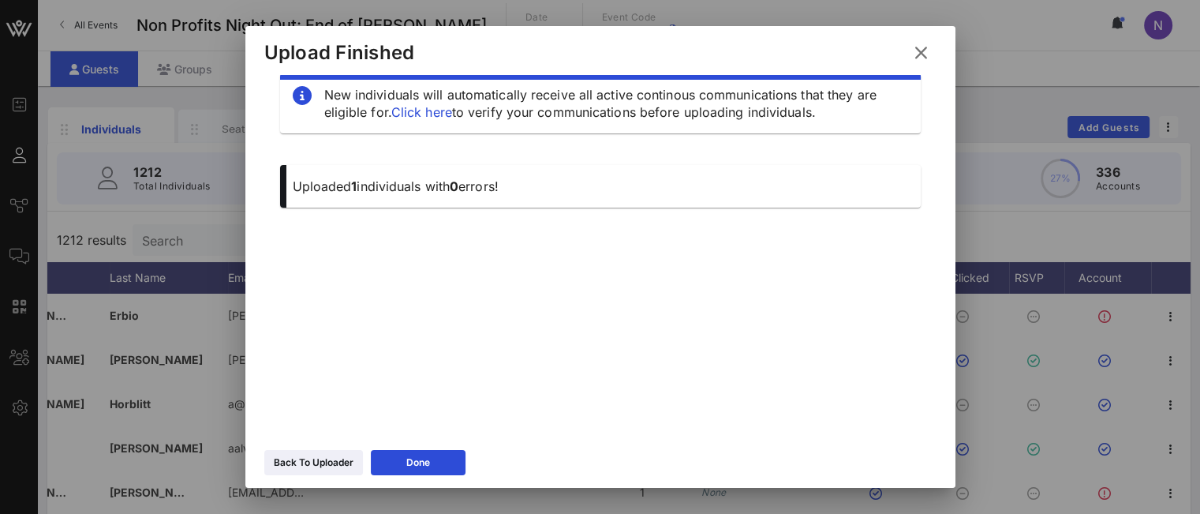
click at [321, 462] on div "Back To Uploader" at bounding box center [314, 462] width 80 height 16
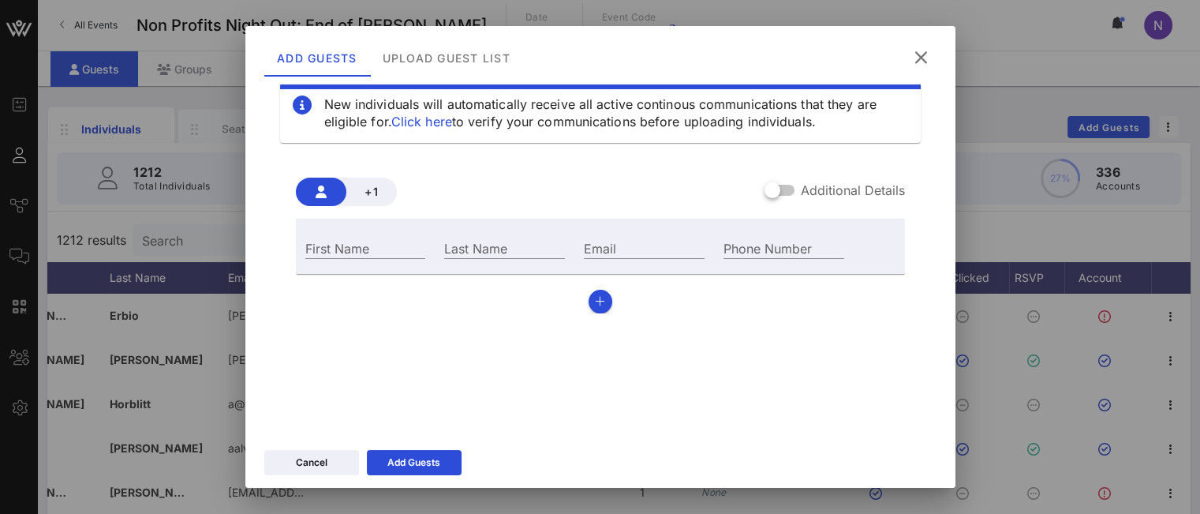
click at [373, 254] on input "First Name" at bounding box center [365, 247] width 121 height 21
type input "[PERSON_NAME]"
paste input "[PERSON_NAME][EMAIL_ADDRESS][DOMAIN_NAME]"
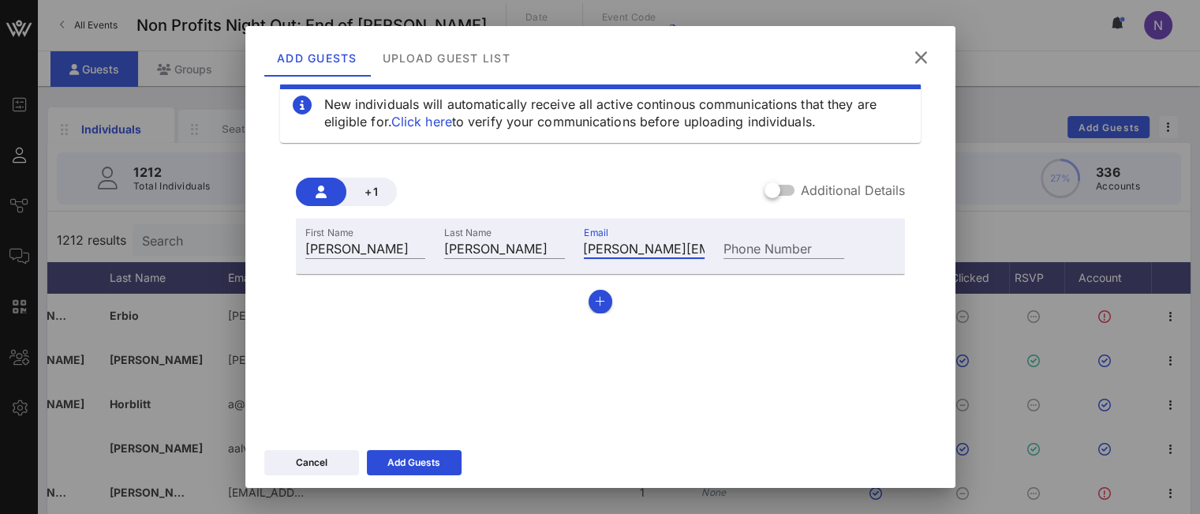
type input "[PERSON_NAME][EMAIL_ADDRESS][DOMAIN_NAME]"
click at [401, 451] on button "Add Guests" at bounding box center [414, 462] width 95 height 25
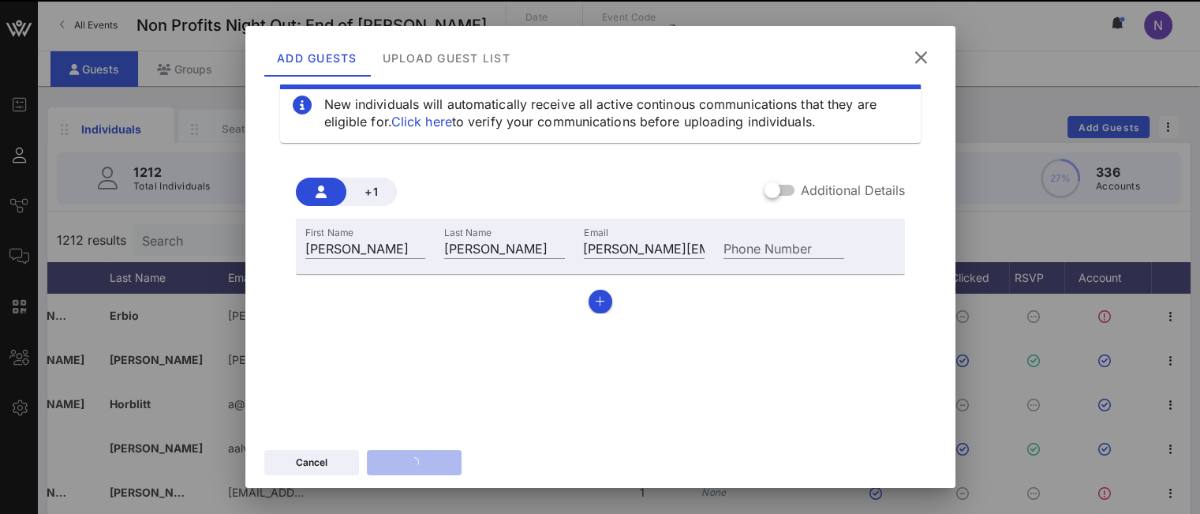
scroll to position [0, 0]
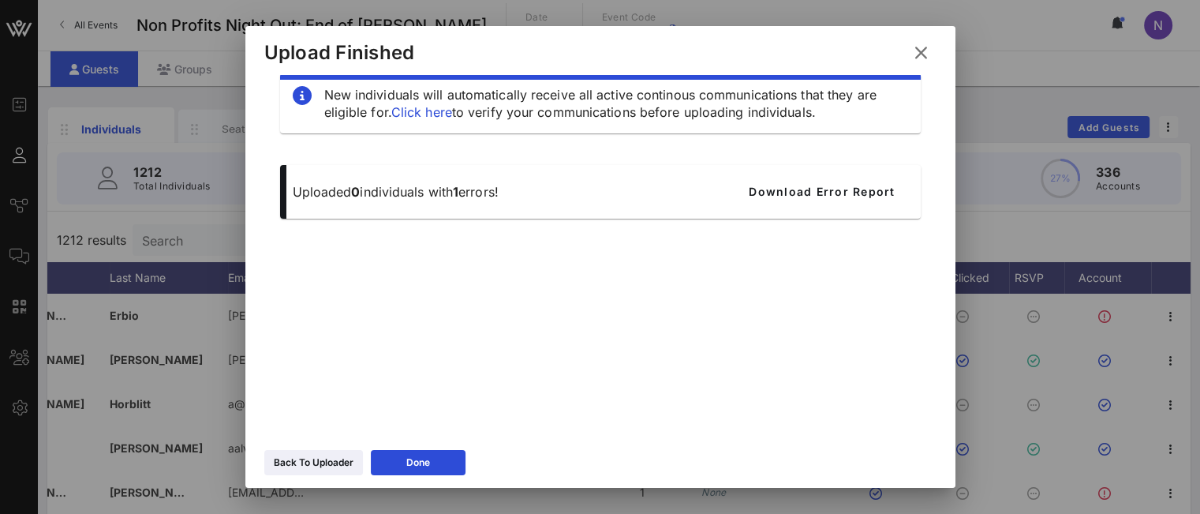
click at [916, 36] on div "Upload Finished" at bounding box center [600, 50] width 710 height 49
click at [918, 47] on icon at bounding box center [920, 52] width 21 height 19
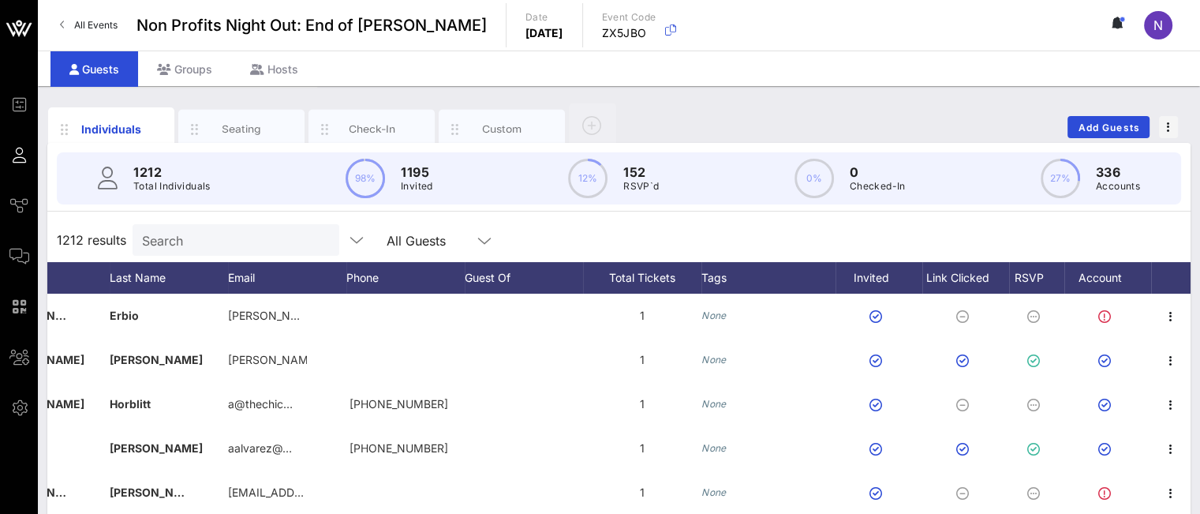
click at [189, 263] on div "Last Name" at bounding box center [169, 278] width 118 height 32
click at [192, 242] on input "Search" at bounding box center [234, 240] width 185 height 21
click at [190, 234] on input "text" at bounding box center [234, 240] width 185 height 21
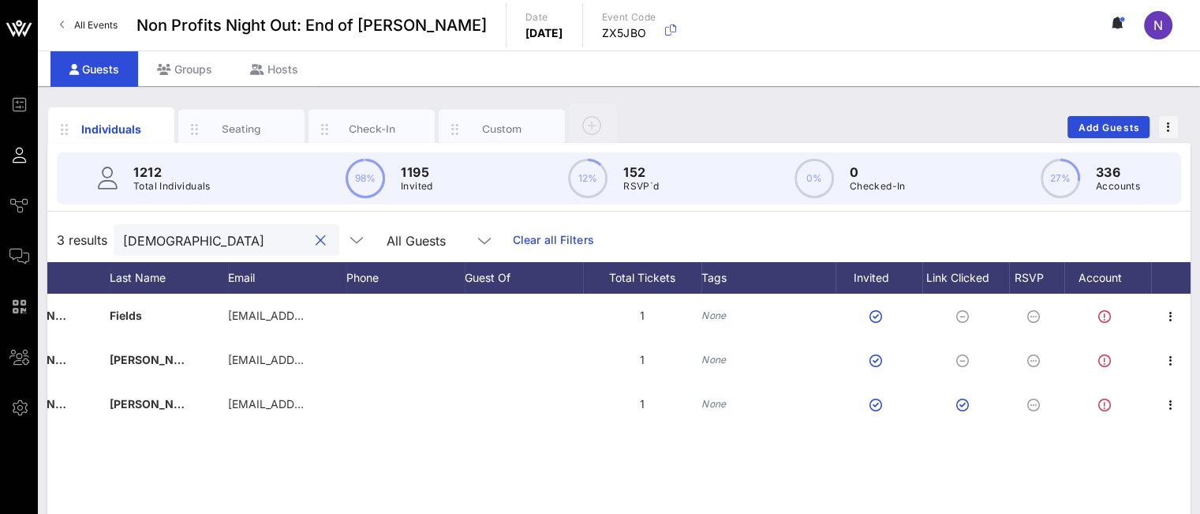
type input "[DEMOGRAPHIC_DATA]"
click at [1079, 129] on span "Add Guests" at bounding box center [1109, 128] width 62 height 12
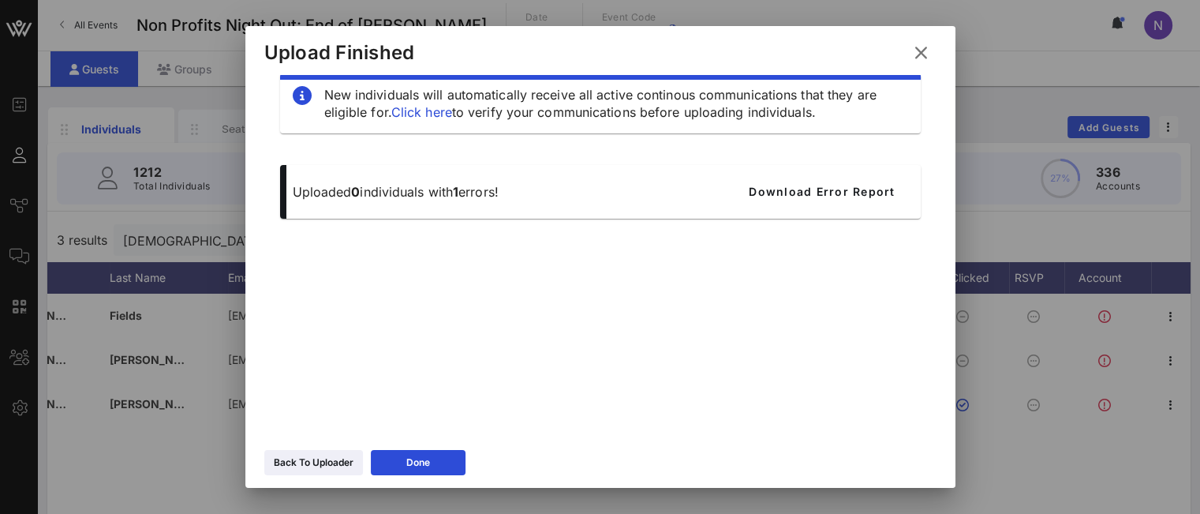
click at [323, 457] on div "Back To Uploader" at bounding box center [314, 462] width 80 height 16
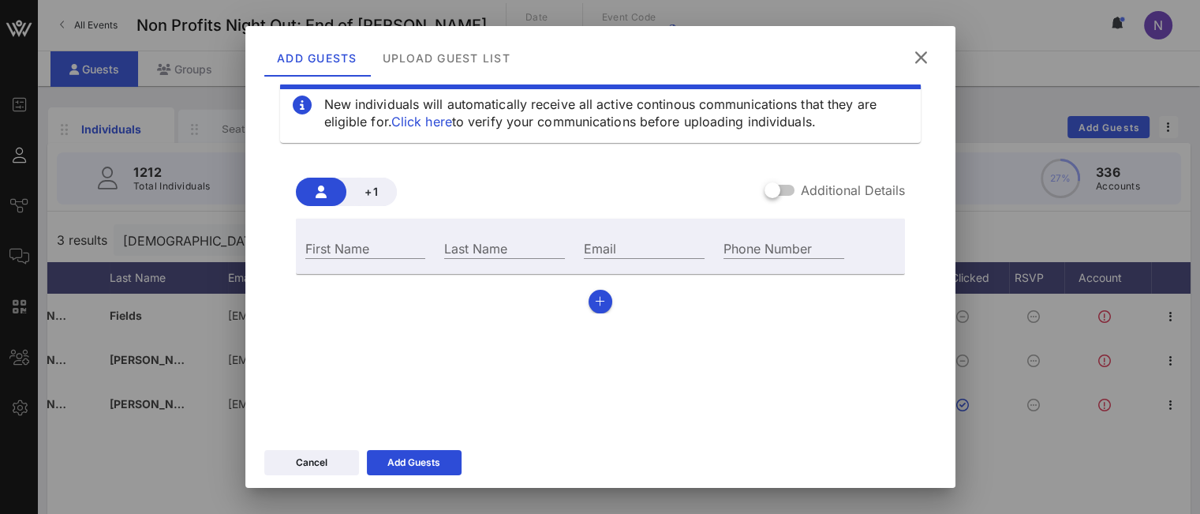
click at [366, 243] on input "First Name" at bounding box center [365, 247] width 121 height 21
type input "[PERSON_NAME]"
paste input "[EMAIL_ADDRESS][PERSON_NAME][DOMAIN_NAME]"
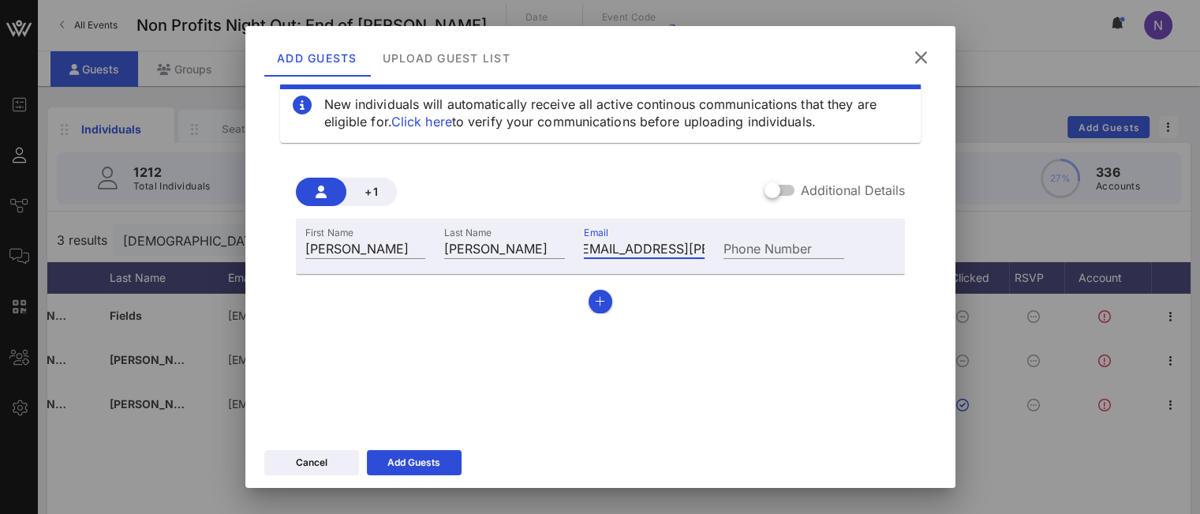
type input "[EMAIL_ADDRESS][PERSON_NAME][DOMAIN_NAME]"
click at [396, 458] on div "Add Guests" at bounding box center [413, 462] width 53 height 16
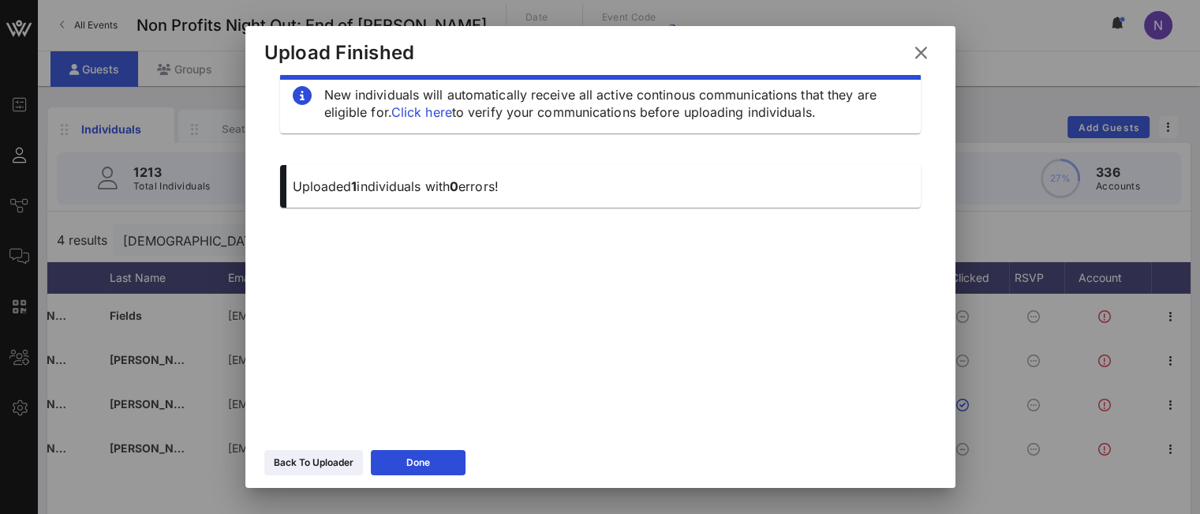
click at [925, 58] on icon at bounding box center [920, 52] width 21 height 19
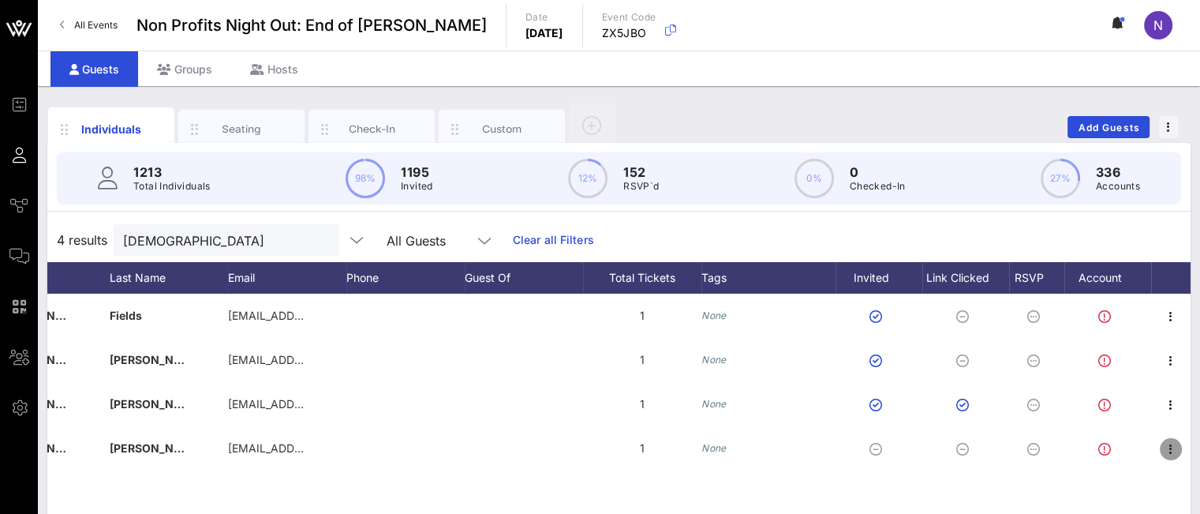
click at [1167, 448] on icon "button" at bounding box center [1170, 448] width 19 height 19
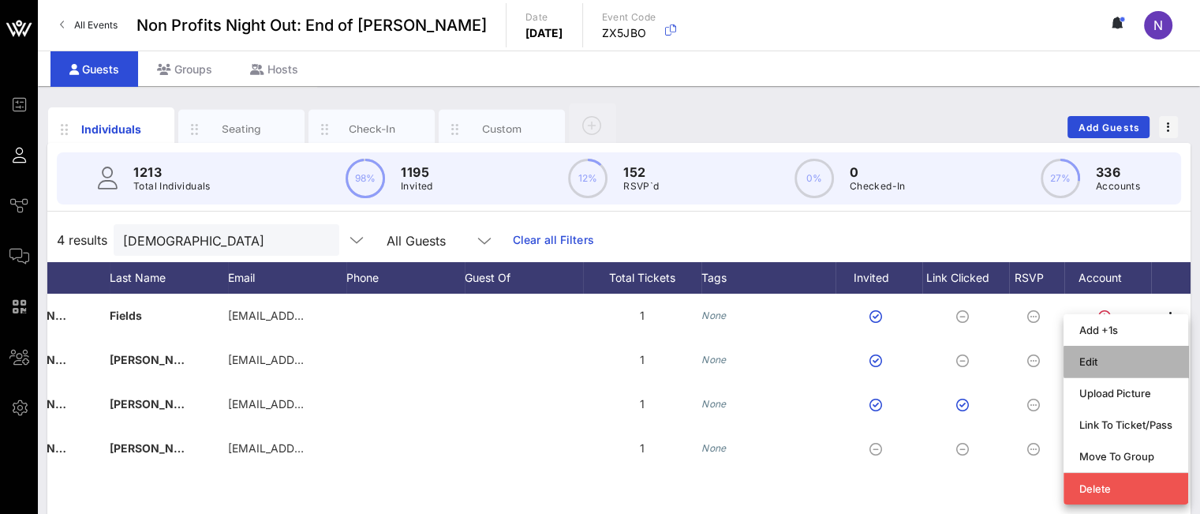
click at [1089, 371] on div "Edit" at bounding box center [1125, 361] width 93 height 25
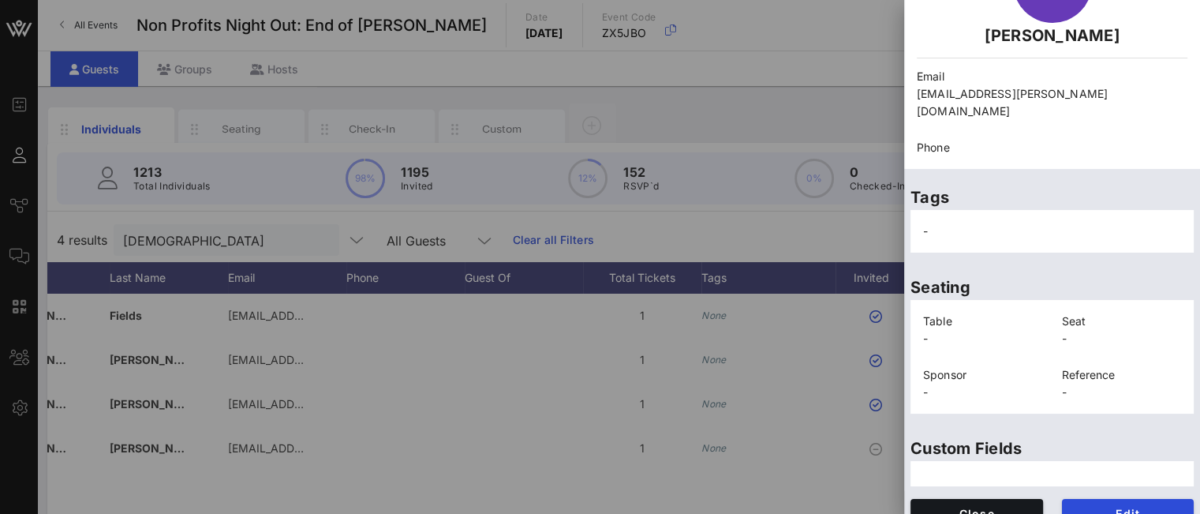
scroll to position [124, 0]
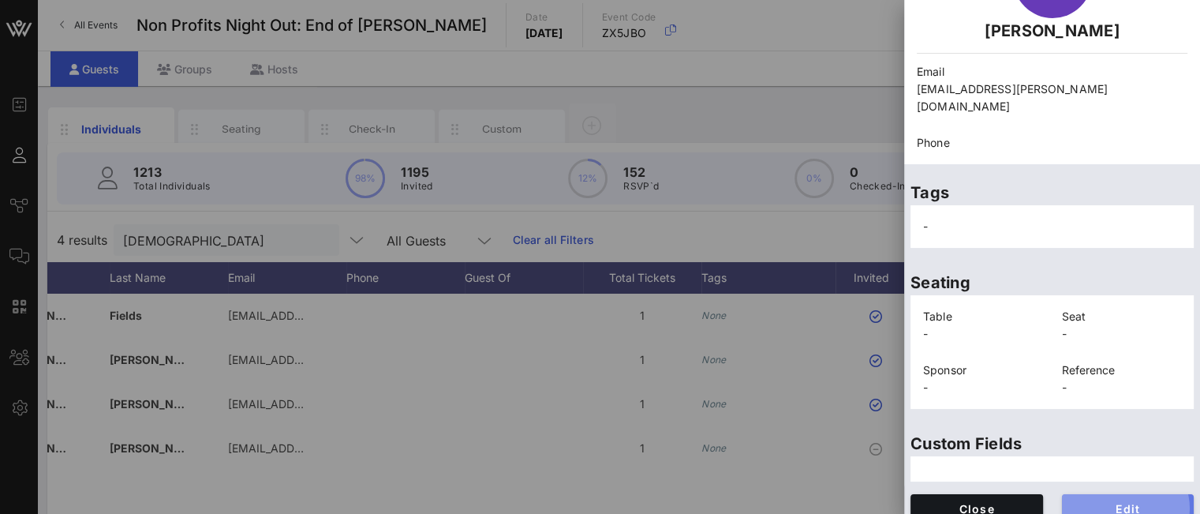
click at [1128, 502] on span "Edit" at bounding box center [1128, 508] width 107 height 13
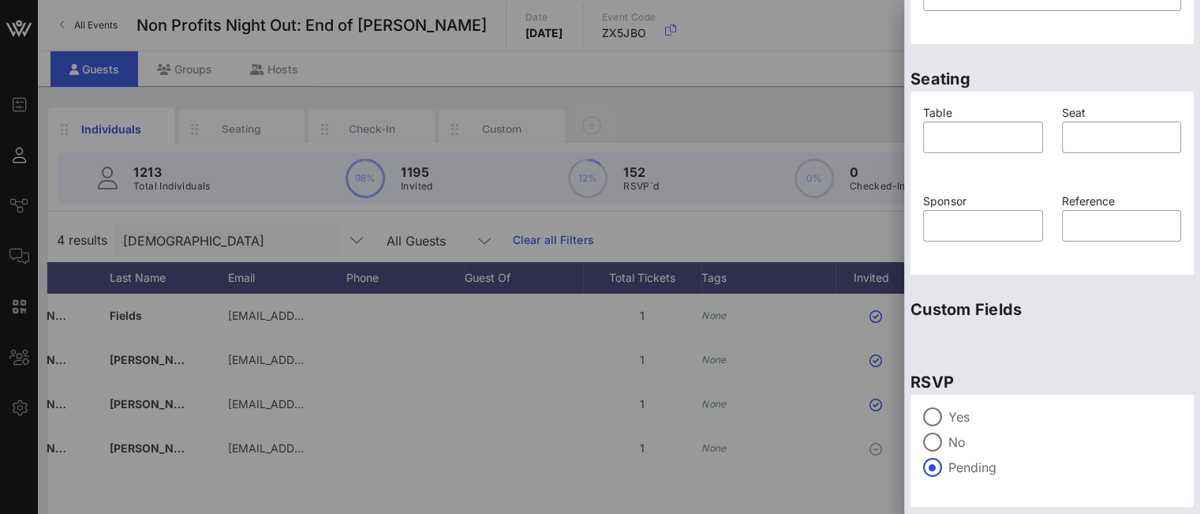
scroll to position [401, 0]
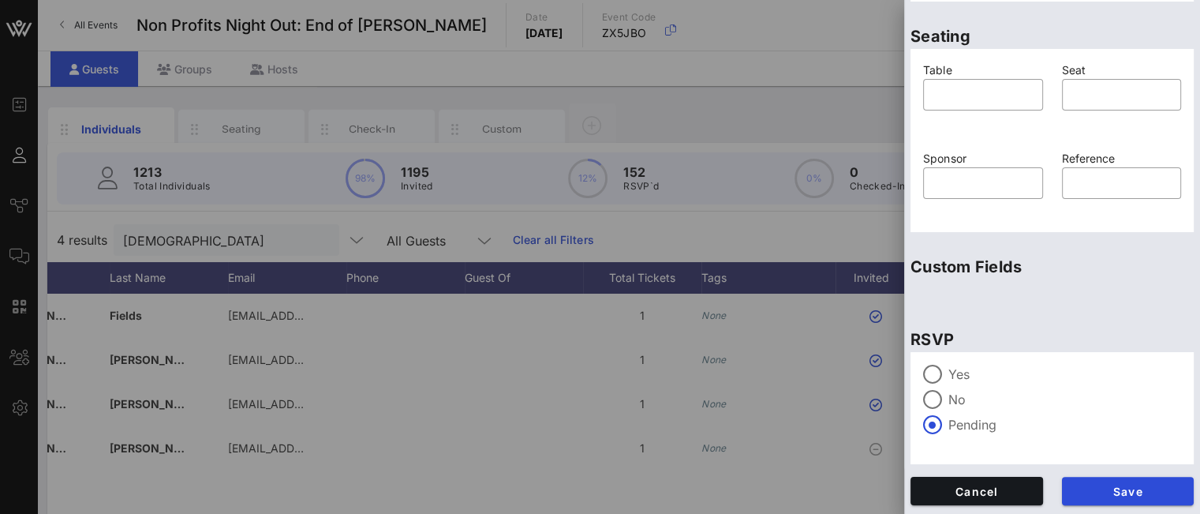
click at [940, 367] on div at bounding box center [932, 374] width 27 height 27
click at [1111, 491] on span "Save" at bounding box center [1128, 490] width 107 height 13
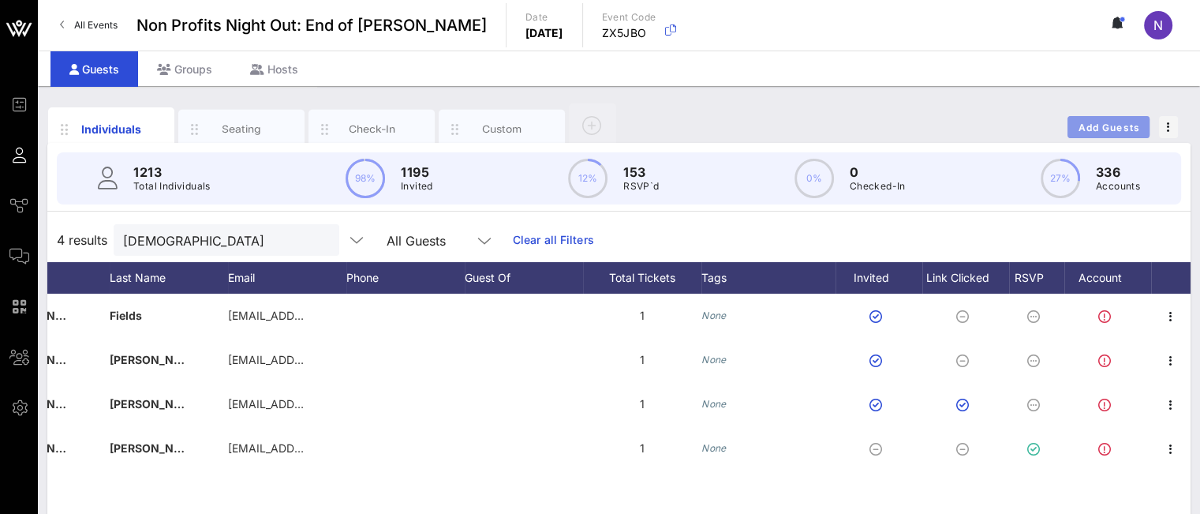
click at [1127, 124] on span "Add Guests" at bounding box center [1109, 128] width 62 height 12
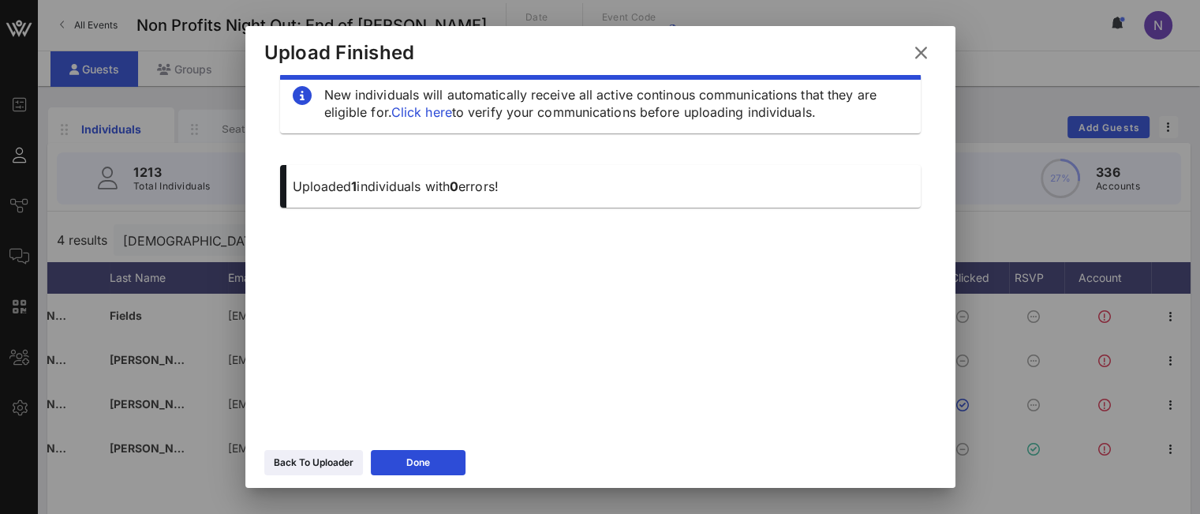
click at [331, 458] on div "Back To Uploader" at bounding box center [314, 462] width 80 height 16
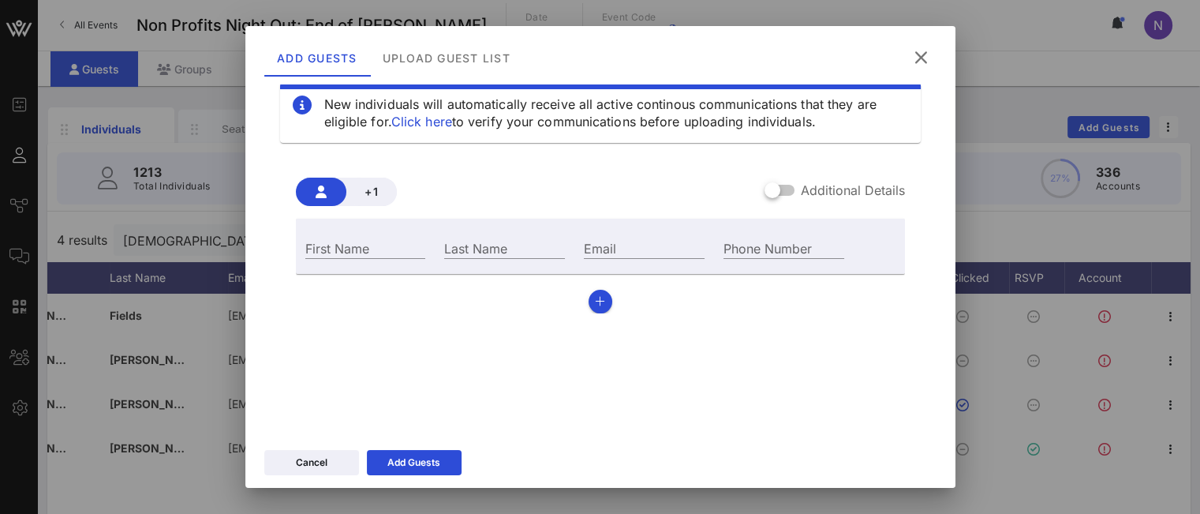
click at [594, 245] on div "Email" at bounding box center [644, 247] width 121 height 21
paste input "[EMAIL_ADDRESS][DOMAIN_NAME]"
type input "[EMAIL_ADDRESS][DOMAIN_NAME]"
click at [331, 245] on div "First Name" at bounding box center [365, 247] width 121 height 21
type input "[PERSON_NAME]"
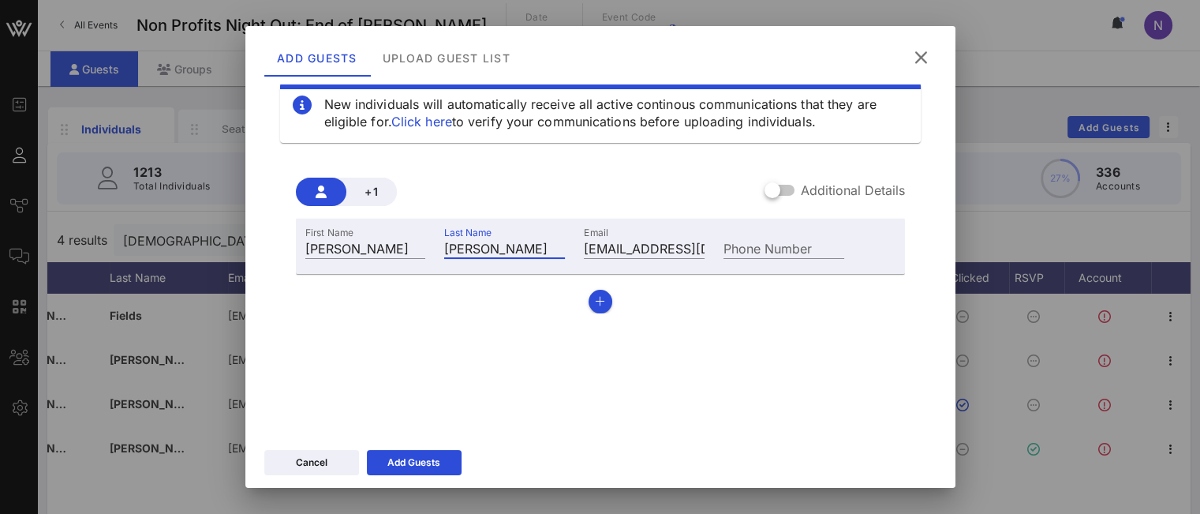
type input "[PERSON_NAME]"
click at [420, 469] on div "Add Guests" at bounding box center [413, 462] width 53 height 16
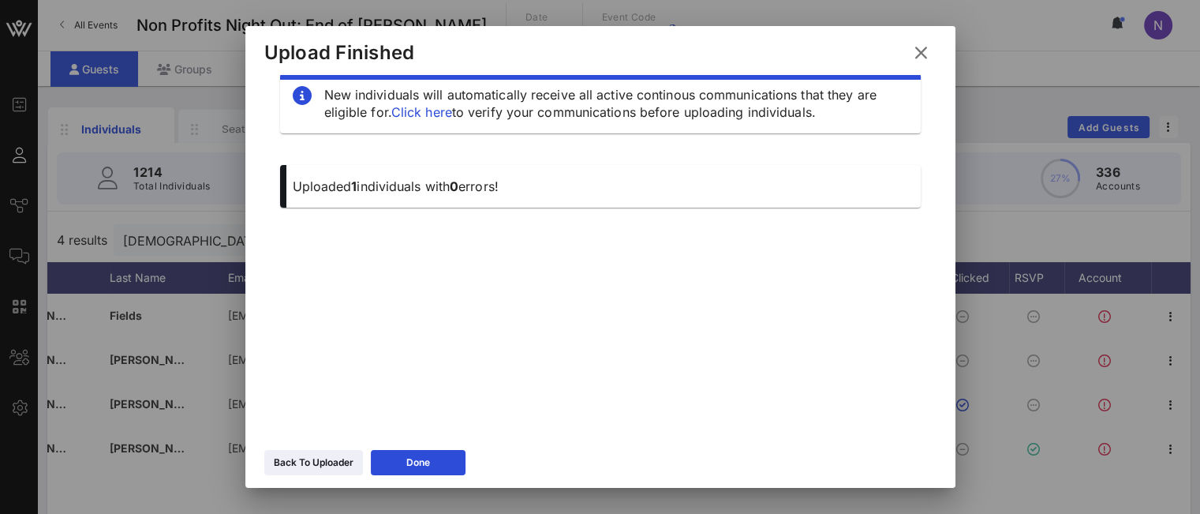
click at [917, 54] on icon at bounding box center [920, 52] width 21 height 19
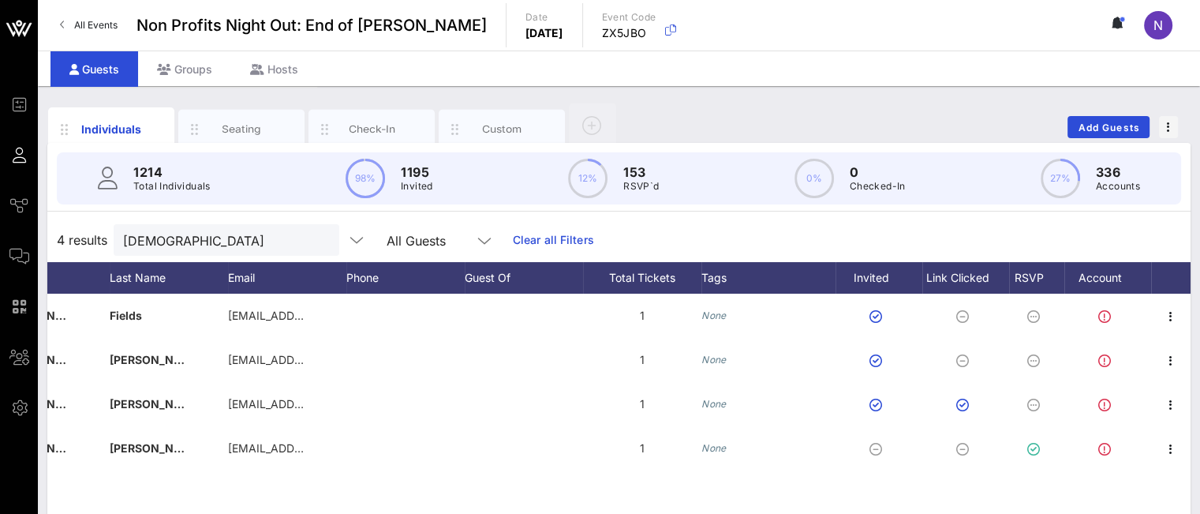
drag, startPoint x: 221, startPoint y: 243, endPoint x: 53, endPoint y: 239, distance: 168.1
click at [53, 239] on div "4 results [PERSON_NAME] All Guests Clear all Filters" at bounding box center [618, 240] width 1143 height 44
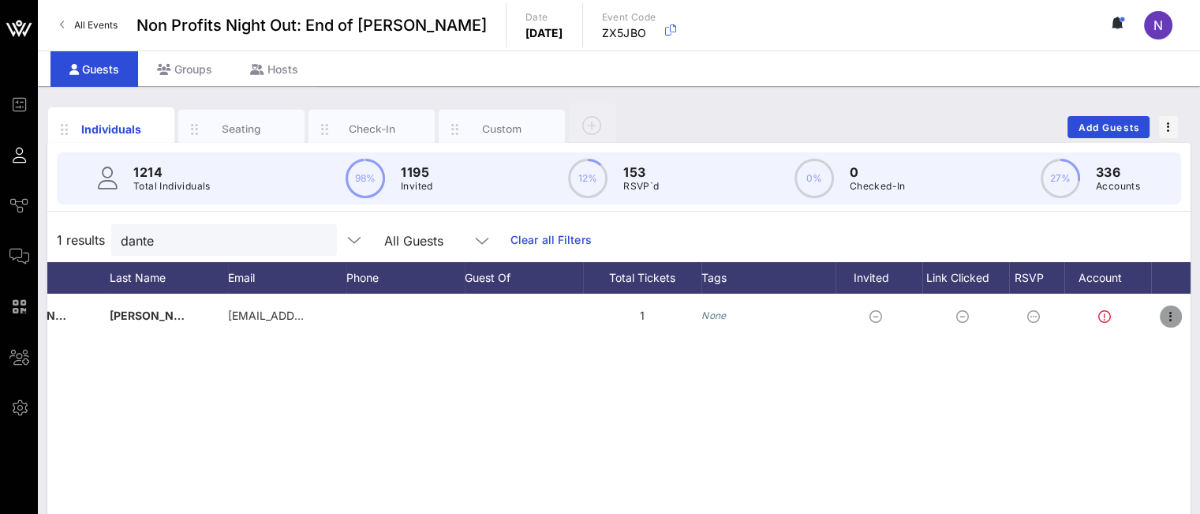
click at [1165, 320] on icon "button" at bounding box center [1170, 316] width 19 height 19
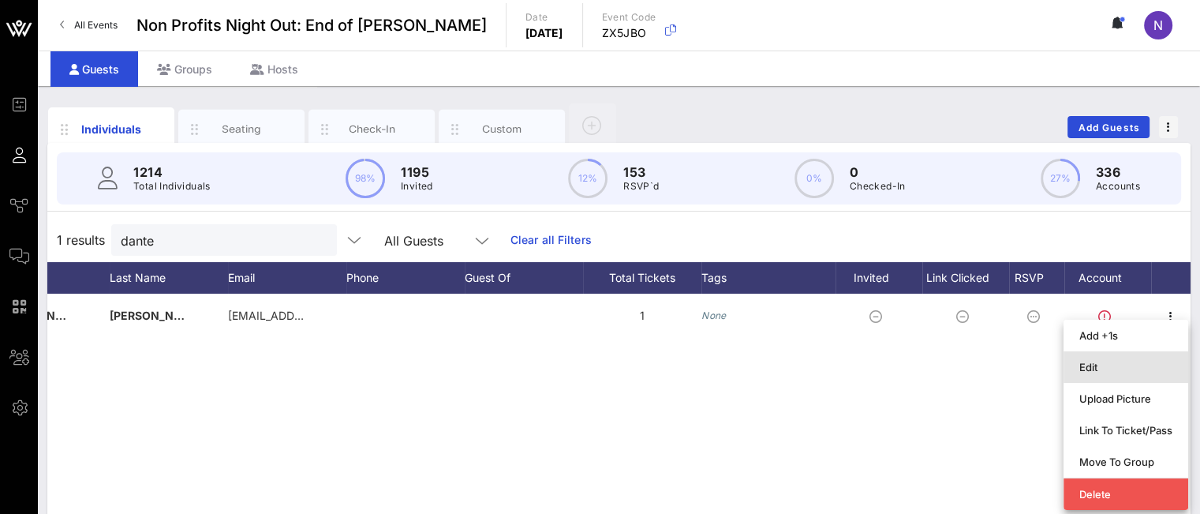
click at [1099, 368] on div "Edit" at bounding box center [1125, 367] width 93 height 13
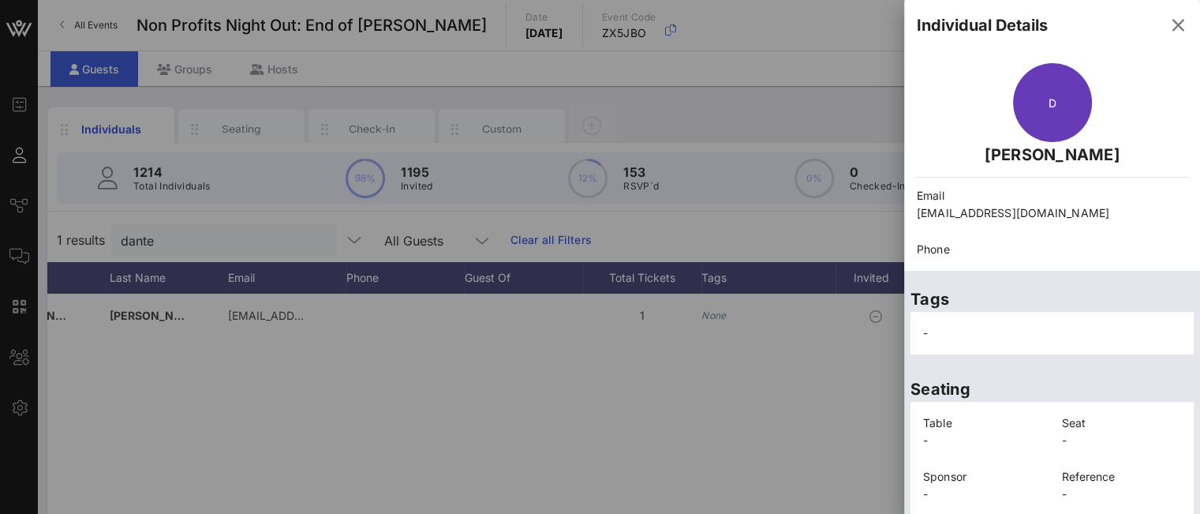
scroll to position [124, 0]
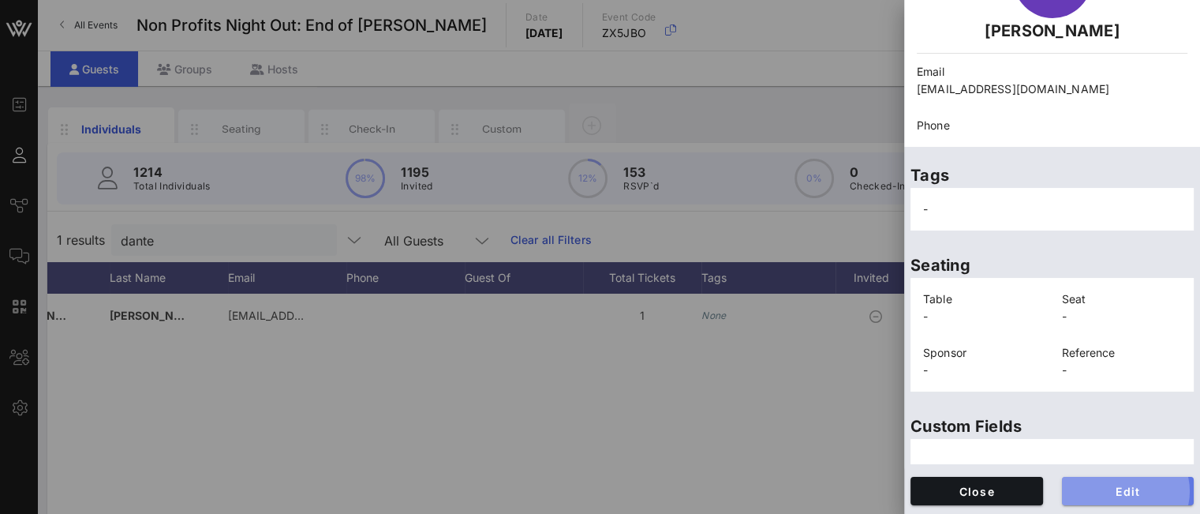
click at [1100, 493] on span "Edit" at bounding box center [1128, 490] width 107 height 13
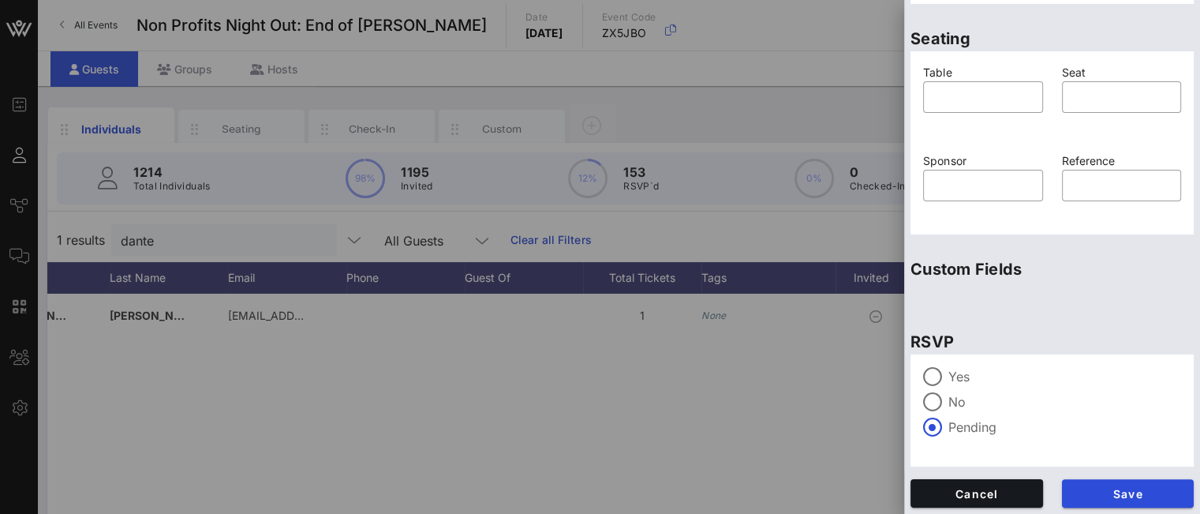
scroll to position [401, 0]
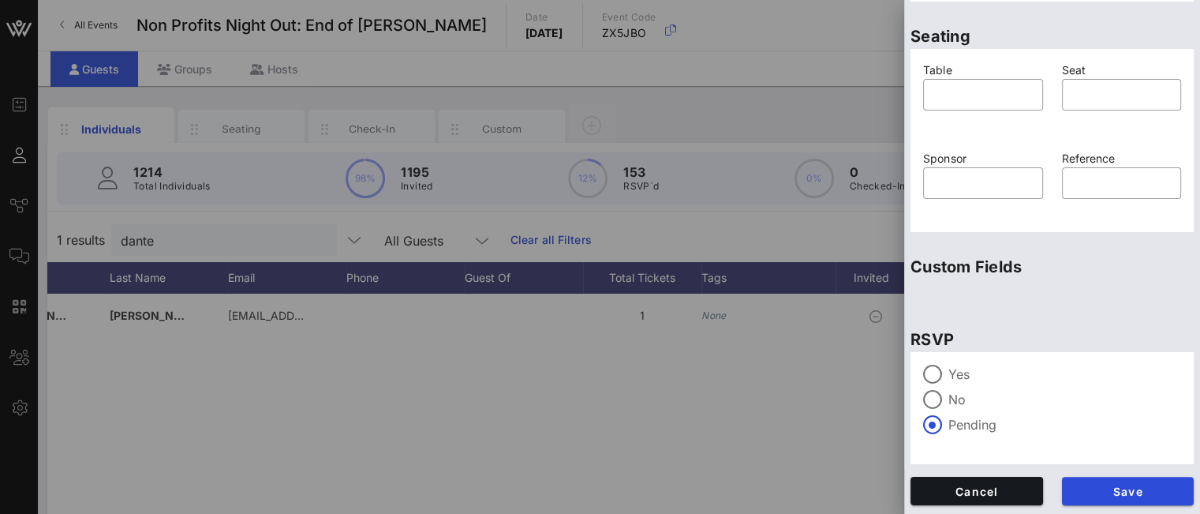
click at [935, 376] on div at bounding box center [932, 374] width 27 height 27
click at [1127, 495] on span "Save" at bounding box center [1128, 490] width 107 height 13
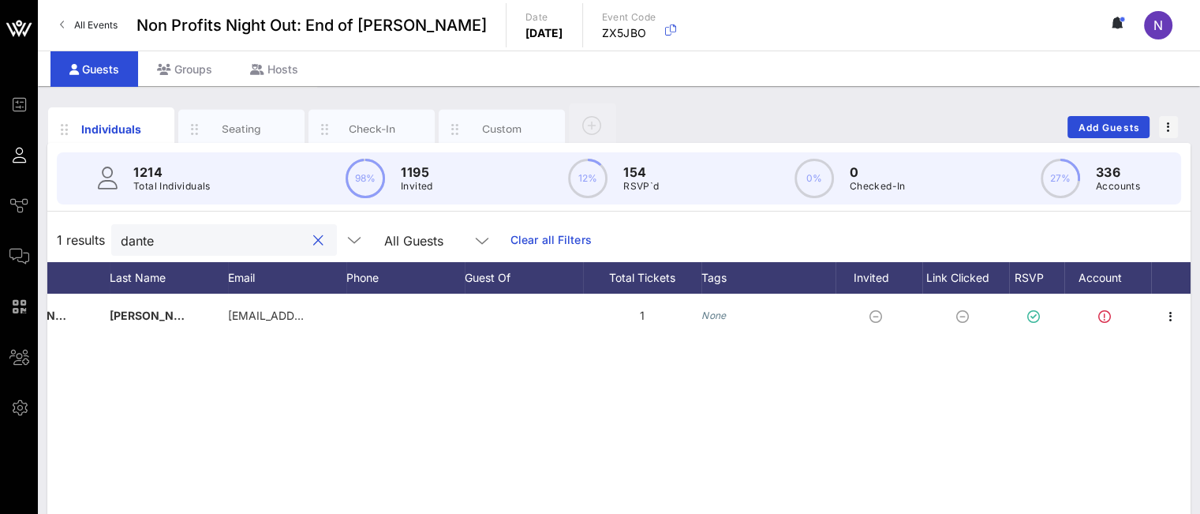
drag, startPoint x: 158, startPoint y: 239, endPoint x: 0, endPoint y: 211, distance: 160.3
click at [2, 215] on div "Event Builder Guests Journeys Comms QR Scanner Team Settings Non Profits Night …" at bounding box center [600, 391] width 1200 height 783
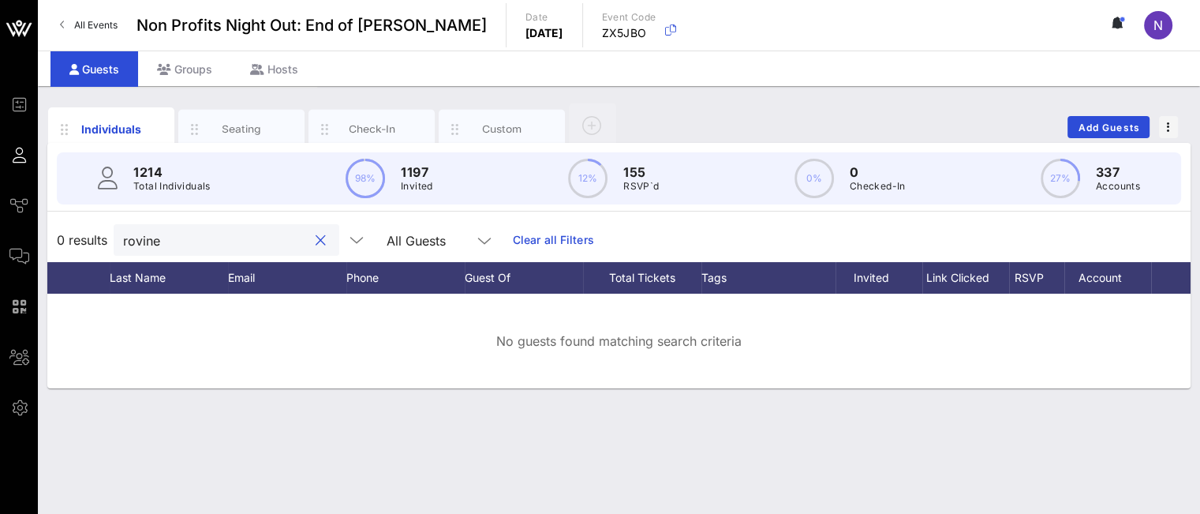
drag, startPoint x: 189, startPoint y: 246, endPoint x: 2, endPoint y: 255, distance: 188.0
click at [2, 255] on div "Event Builder Guests Journeys Comms QR Scanner Team Settings Non Profits Night …" at bounding box center [600, 257] width 1200 height 514
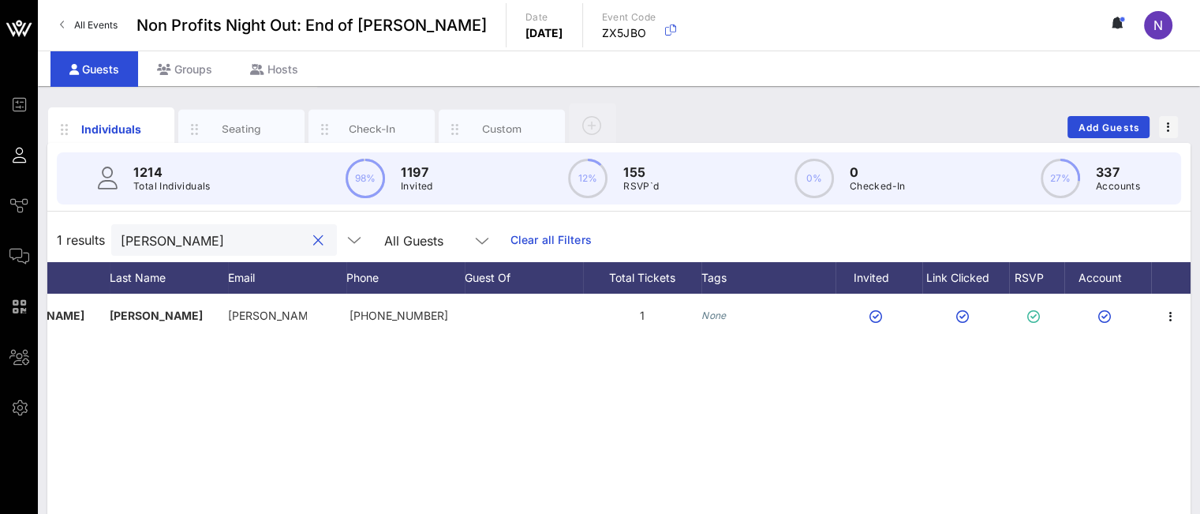
drag, startPoint x: 166, startPoint y: 239, endPoint x: 65, endPoint y: 234, distance: 100.3
click at [71, 234] on div "1 results [PERSON_NAME] All Guests Clear all Filters" at bounding box center [618, 240] width 1143 height 44
drag, startPoint x: 189, startPoint y: 245, endPoint x: 59, endPoint y: 243, distance: 130.2
click at [62, 243] on div "1 results fadz All Guests Clear all Filters" at bounding box center [618, 240] width 1143 height 44
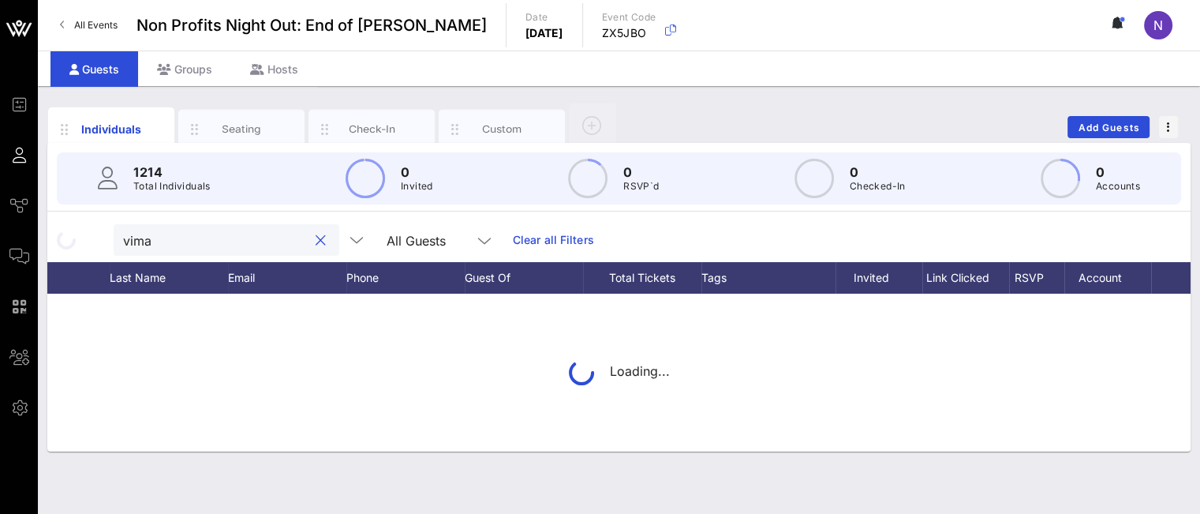
type input "[PERSON_NAME]"
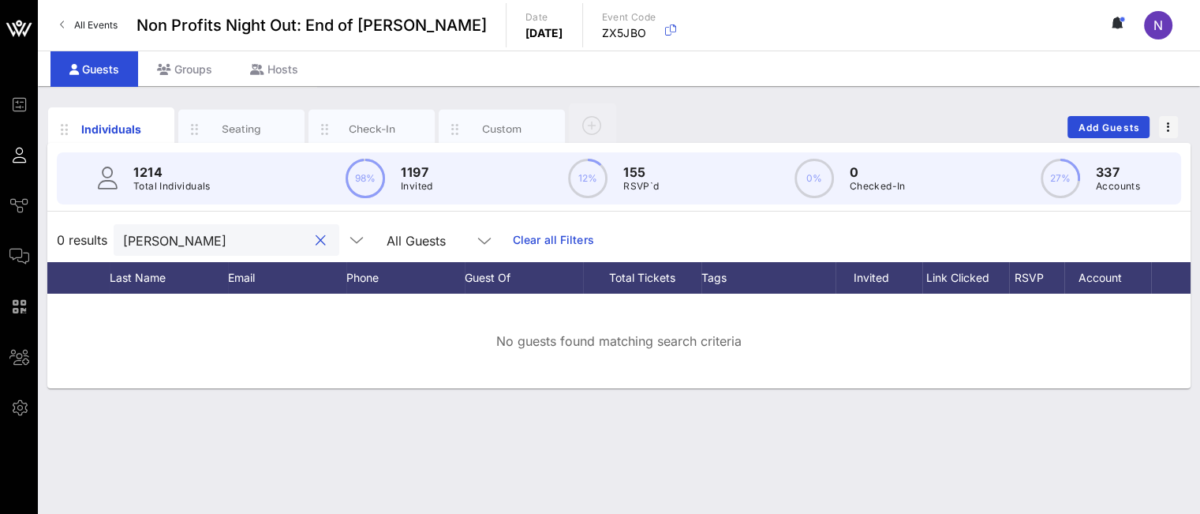
drag, startPoint x: 163, startPoint y: 242, endPoint x: 92, endPoint y: 242, distance: 71.0
click at [98, 241] on div "0 results [PERSON_NAME] All Guests Clear all Filters" at bounding box center [618, 240] width 1143 height 44
drag, startPoint x: 215, startPoint y: 241, endPoint x: 13, endPoint y: 220, distance: 203.0
click at [25, 225] on div "Event Builder Guests Journeys Comms QR Scanner Team Settings Non Profits Night …" at bounding box center [600, 257] width 1200 height 514
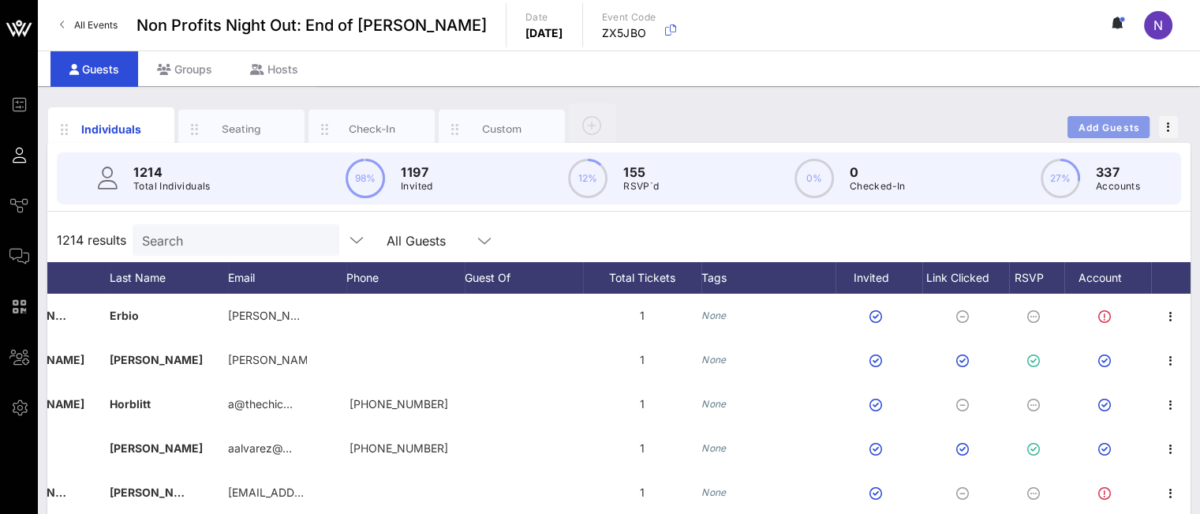
click at [1107, 121] on button "Add Guests" at bounding box center [1108, 127] width 82 height 22
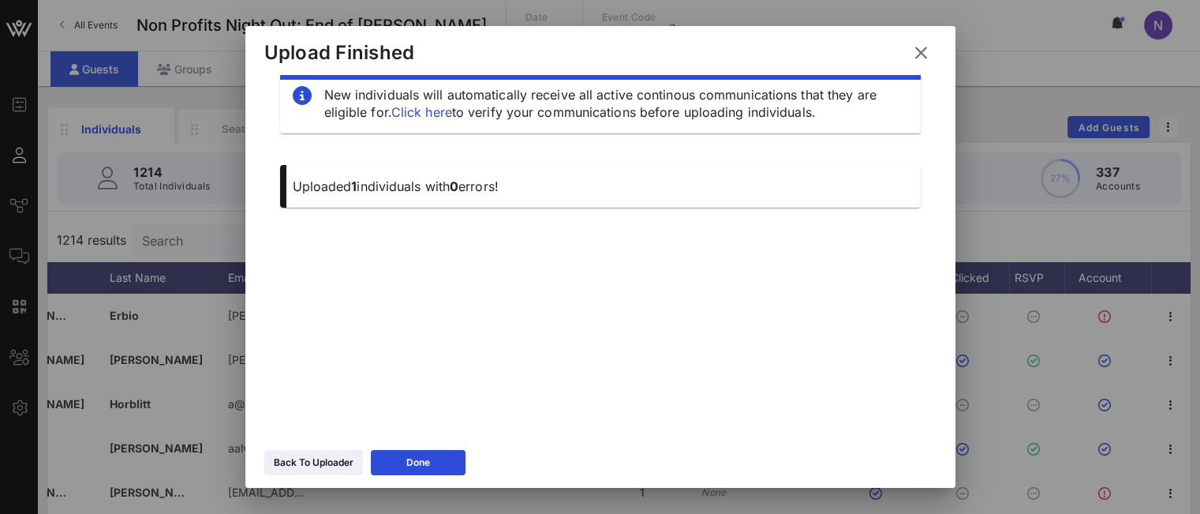
click at [315, 463] on icon at bounding box center [313, 462] width 11 height 9
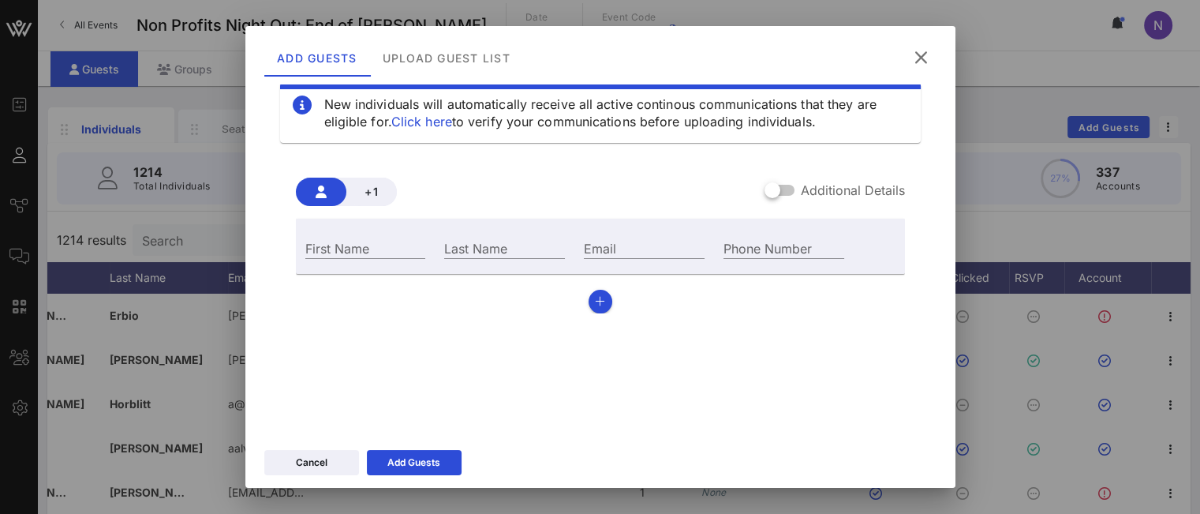
click at [365, 246] on div "First Name" at bounding box center [365, 247] width 121 height 21
type input "[PERSON_NAME]"
click at [927, 53] on icon at bounding box center [920, 57] width 21 height 19
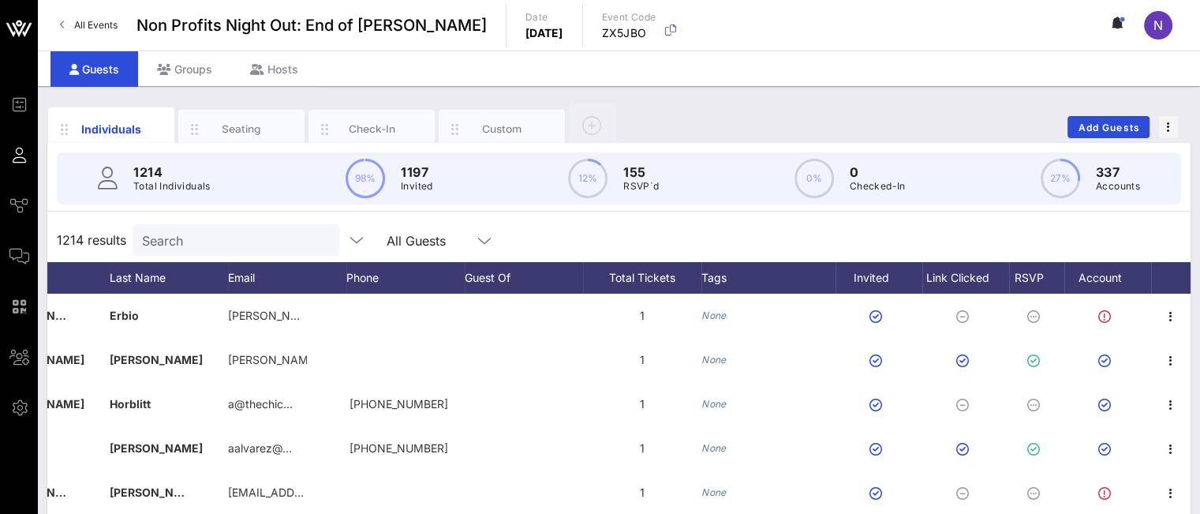
click at [230, 243] on input "Search" at bounding box center [234, 240] width 185 height 21
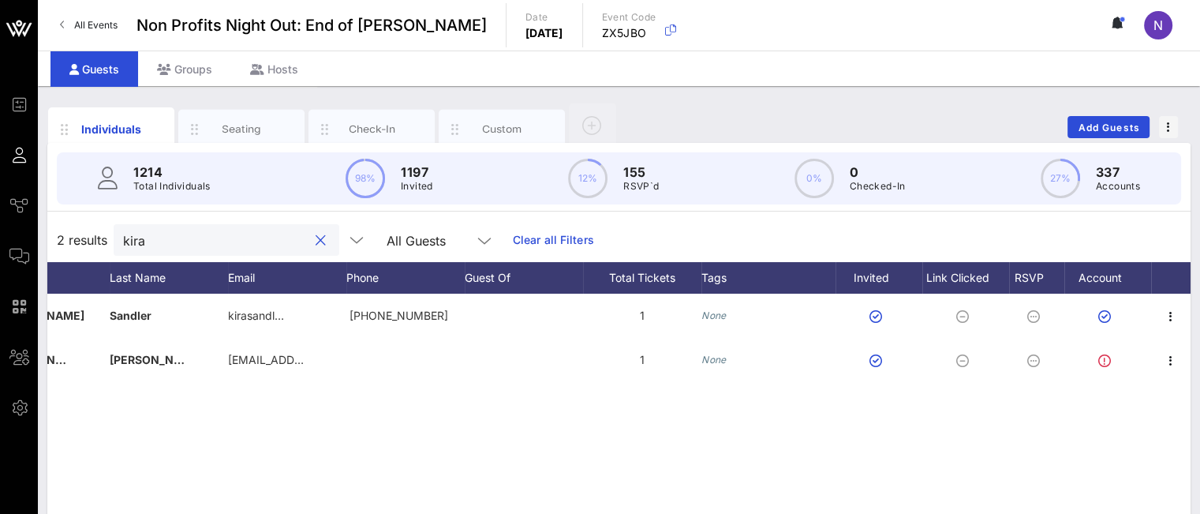
drag, startPoint x: 173, startPoint y: 241, endPoint x: 0, endPoint y: 241, distance: 172.8
click at [0, 241] on div "Event Builder Guests Journeys Comms QR Scanner Team Settings Non Profits Night …" at bounding box center [600, 391] width 1200 height 783
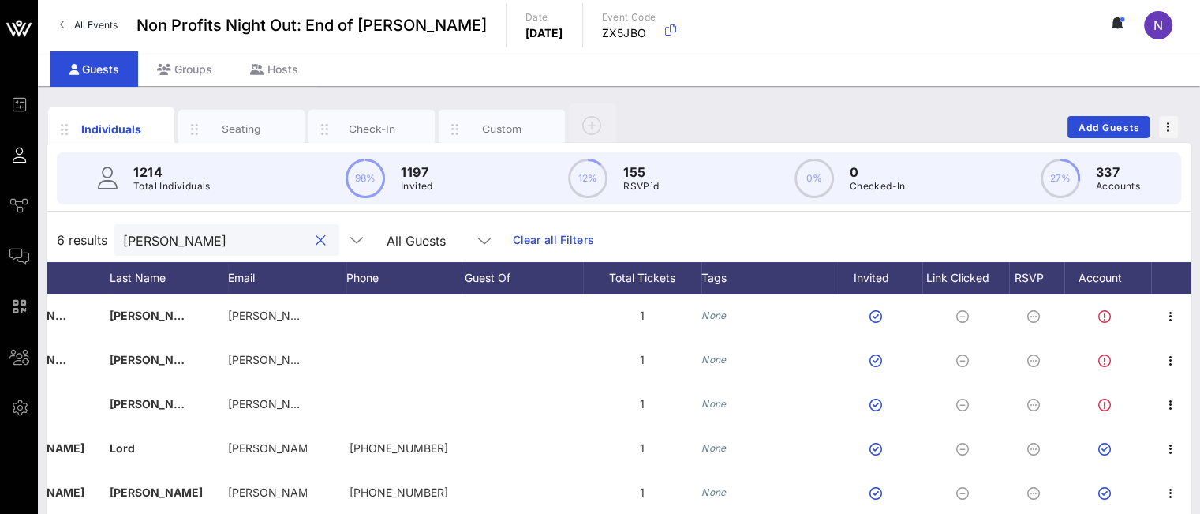
drag, startPoint x: 222, startPoint y: 243, endPoint x: 0, endPoint y: 241, distance: 222.5
click at [0, 241] on div "Event Builder Guests Journeys Comms QR Scanner Team Settings Non Profits Night …" at bounding box center [600, 391] width 1200 height 783
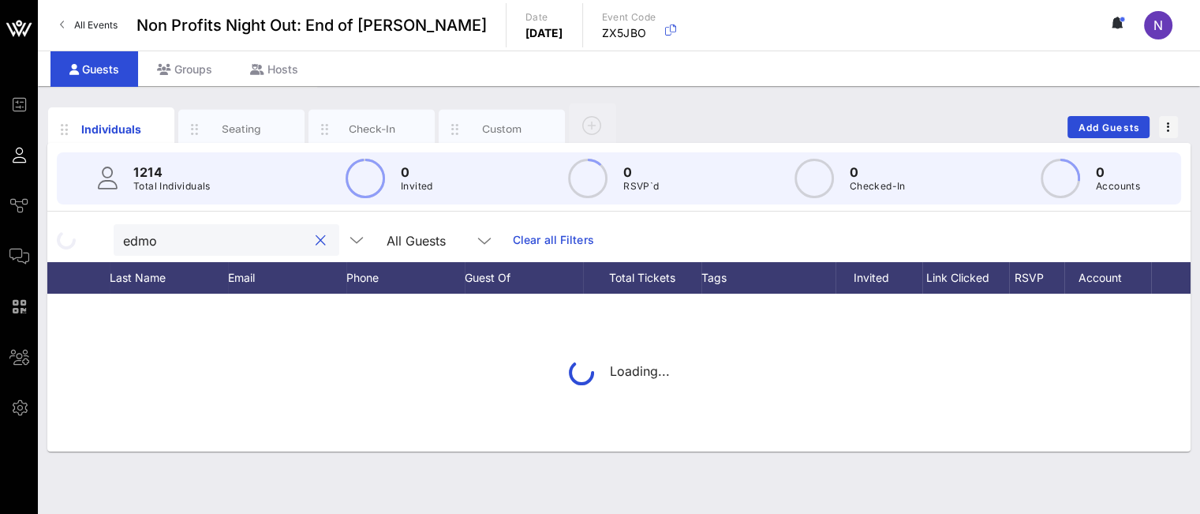
type input "[PERSON_NAME]"
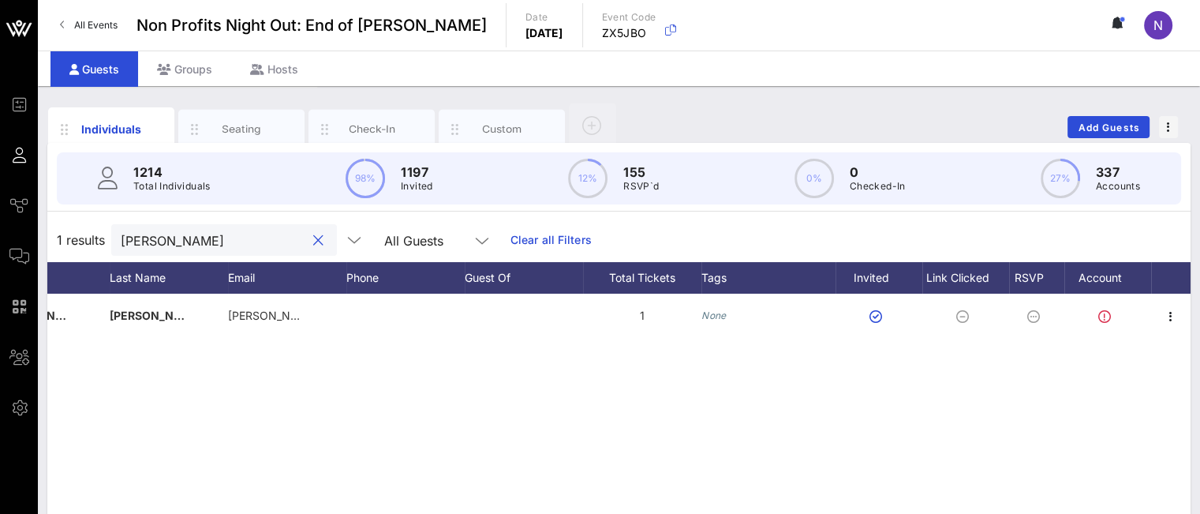
drag, startPoint x: 215, startPoint y: 242, endPoint x: 0, endPoint y: 217, distance: 216.1
click at [6, 220] on div "Event Builder Guests Journeys Comms QR Scanner Team Settings Non Profits Night …" at bounding box center [600, 391] width 1200 height 783
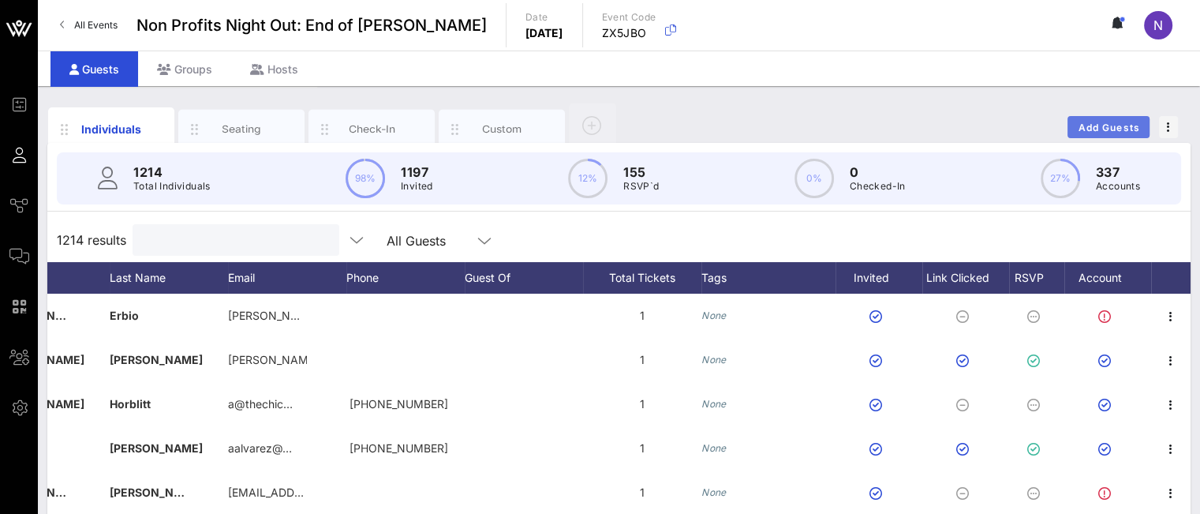
click at [1115, 132] on button "Add Guests" at bounding box center [1108, 127] width 82 height 22
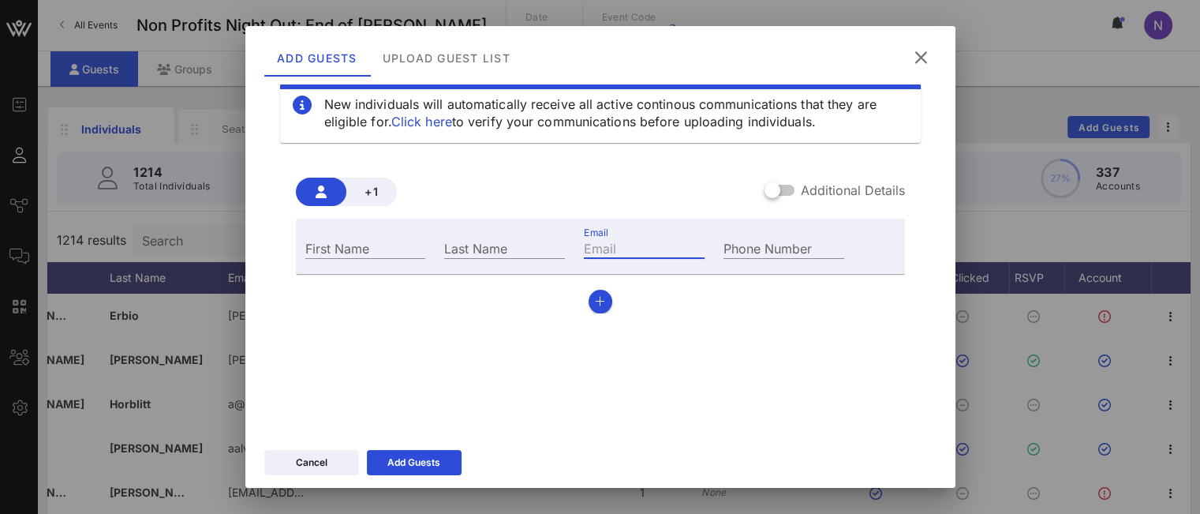
click at [622, 247] on input "Email" at bounding box center [644, 247] width 121 height 21
paste input "[EMAIL_ADDRESS][DOMAIN_NAME]"
type input "[EMAIL_ADDRESS][DOMAIN_NAME]"
click at [361, 252] on input "First Name" at bounding box center [365, 247] width 121 height 21
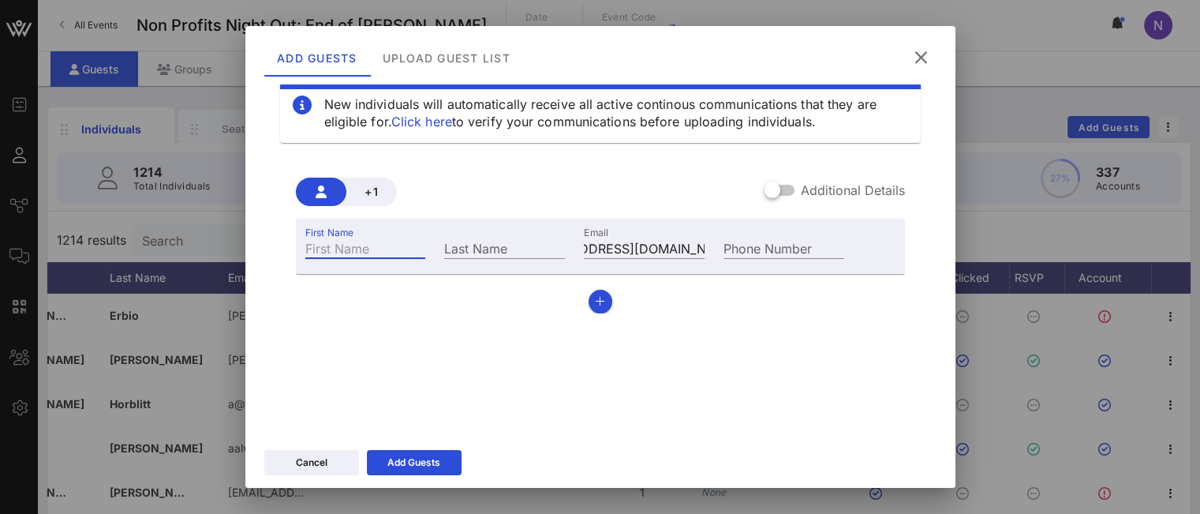
scroll to position [0, 0]
type input "[PERSON_NAME]"
click at [419, 462] on div "Add Guests" at bounding box center [413, 462] width 53 height 16
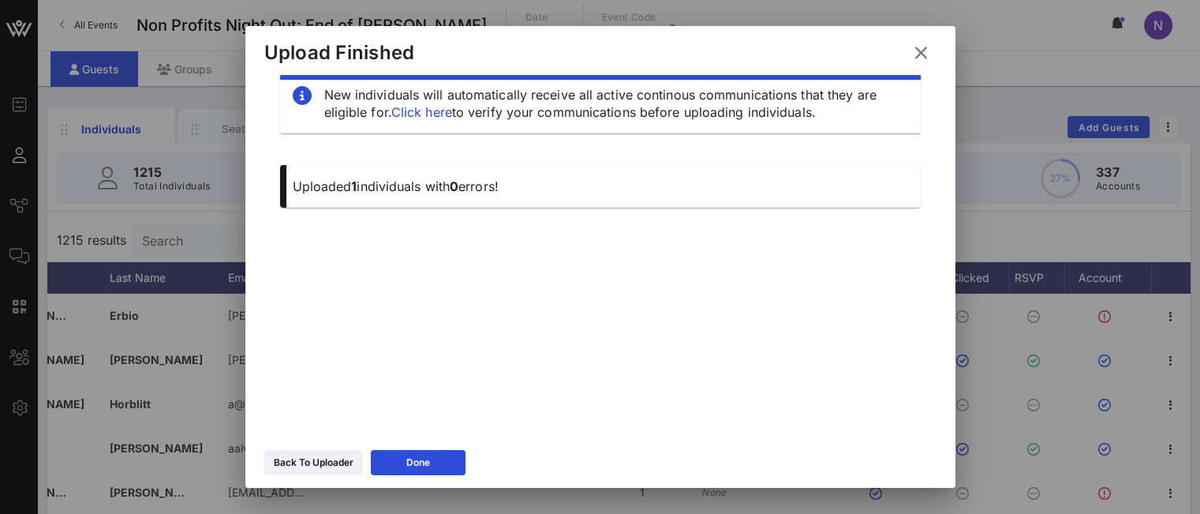
click at [918, 44] on icon at bounding box center [921, 53] width 22 height 20
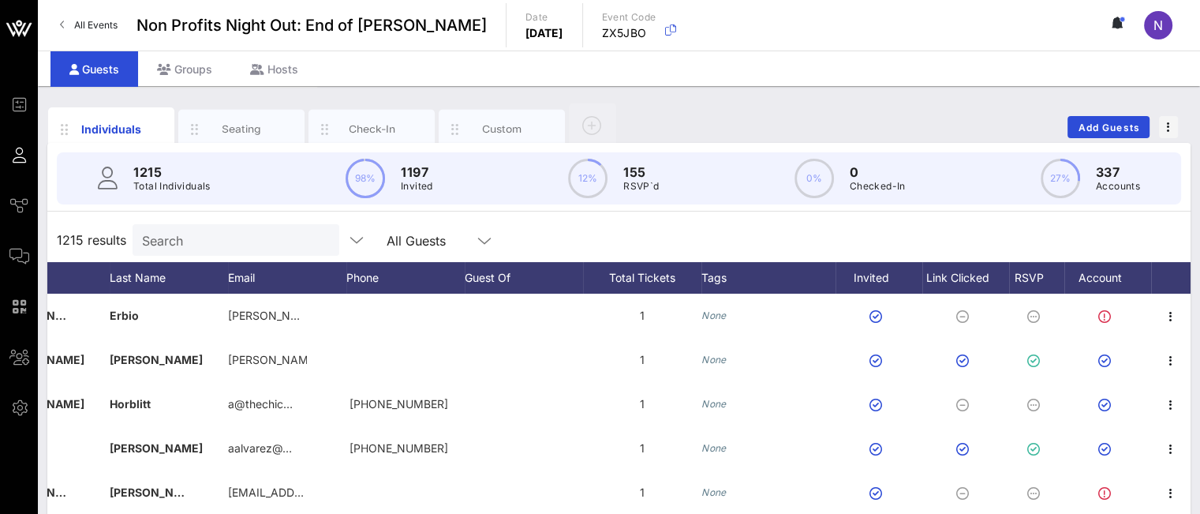
click at [184, 245] on input "Search" at bounding box center [234, 240] width 185 height 21
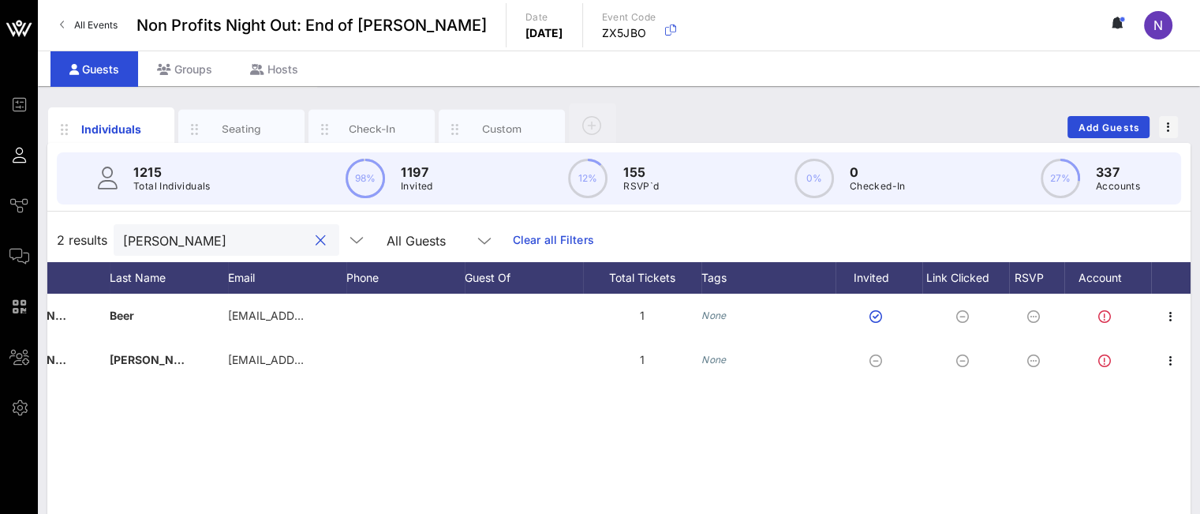
type input "[PERSON_NAME]"
click at [1167, 365] on icon "button" at bounding box center [1170, 360] width 19 height 19
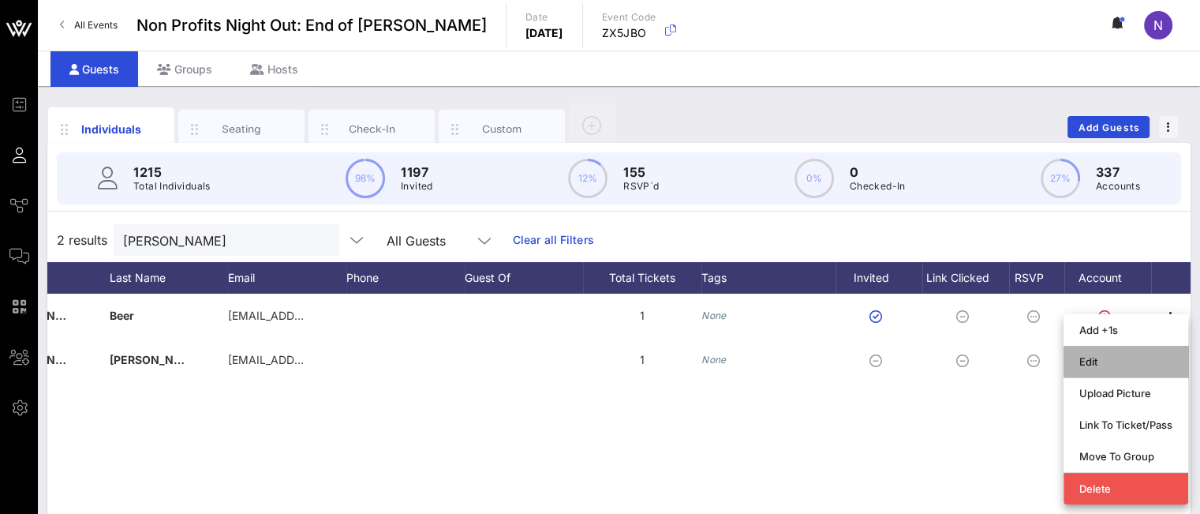
click at [1108, 366] on div "Edit" at bounding box center [1125, 361] width 93 height 13
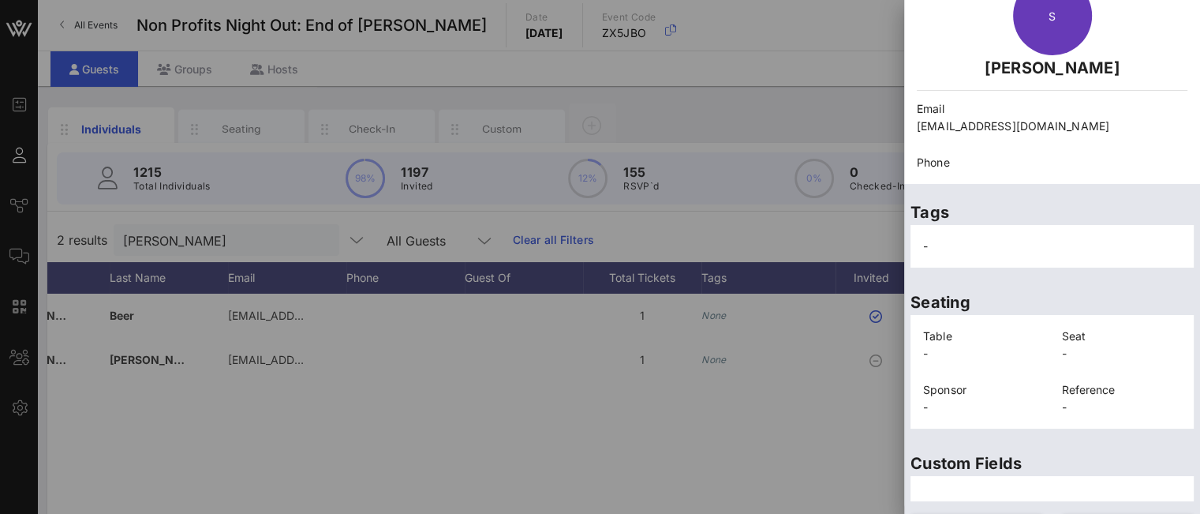
scroll to position [124, 0]
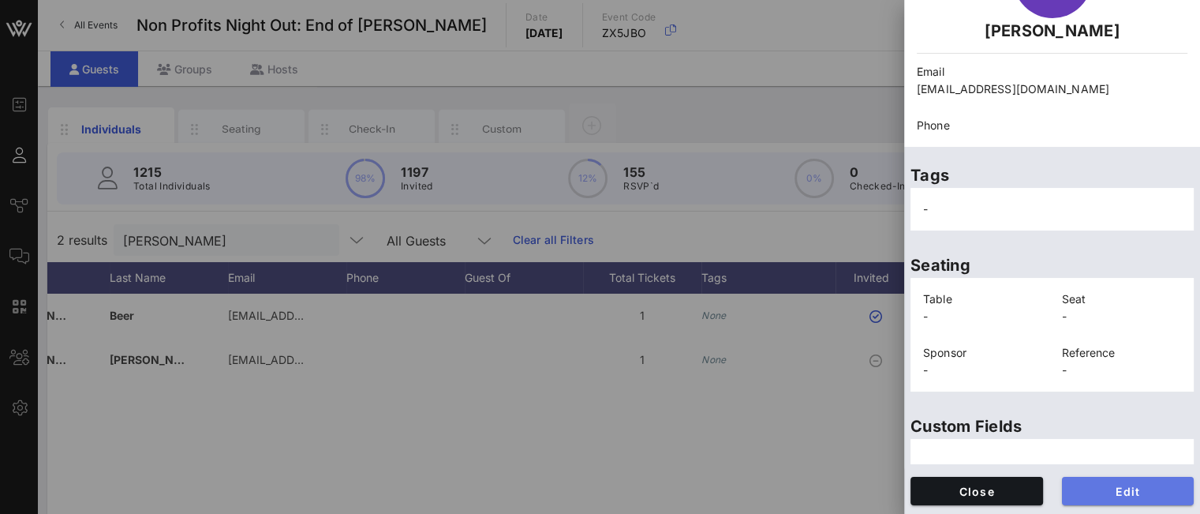
click at [1090, 493] on span "Edit" at bounding box center [1128, 490] width 107 height 13
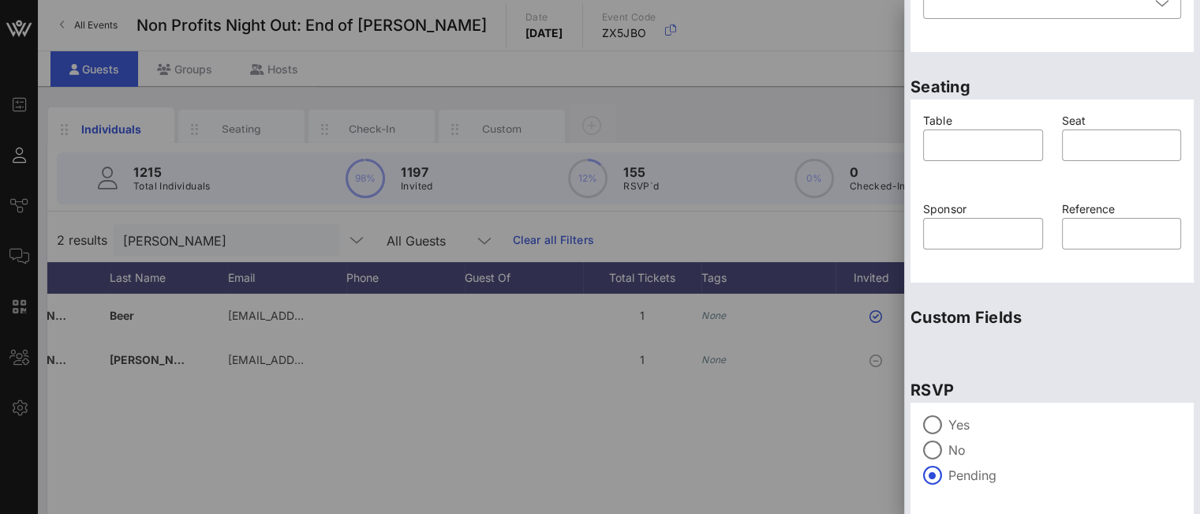
scroll to position [401, 0]
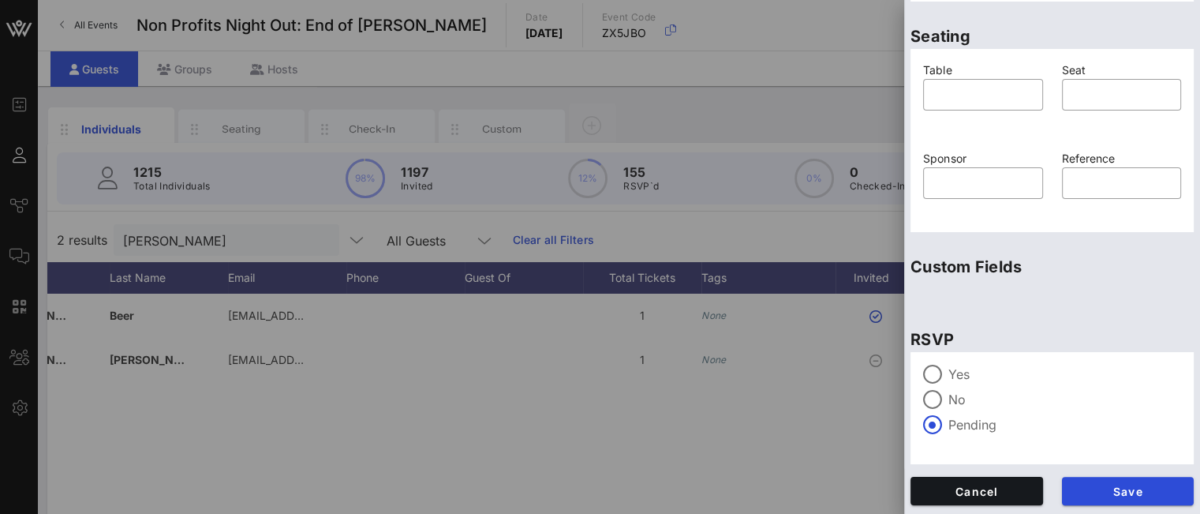
click at [959, 365] on div "Yes" at bounding box center [1052, 374] width 258 height 19
click at [959, 368] on label "Yes" at bounding box center [1064, 374] width 233 height 16
click at [1090, 482] on button "Save" at bounding box center [1128, 491] width 133 height 28
